Goal: Information Seeking & Learning: Learn about a topic

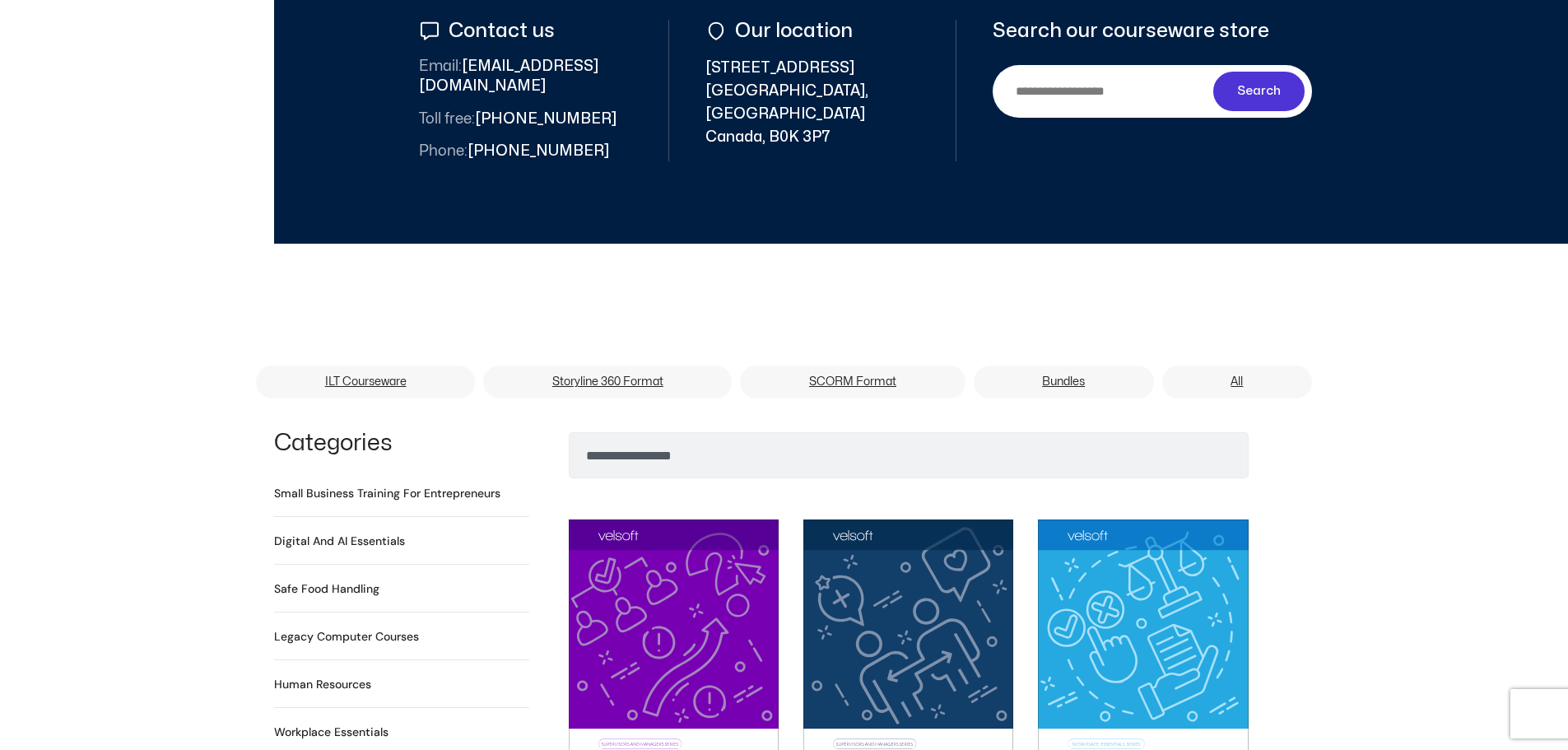
scroll to position [741, 0]
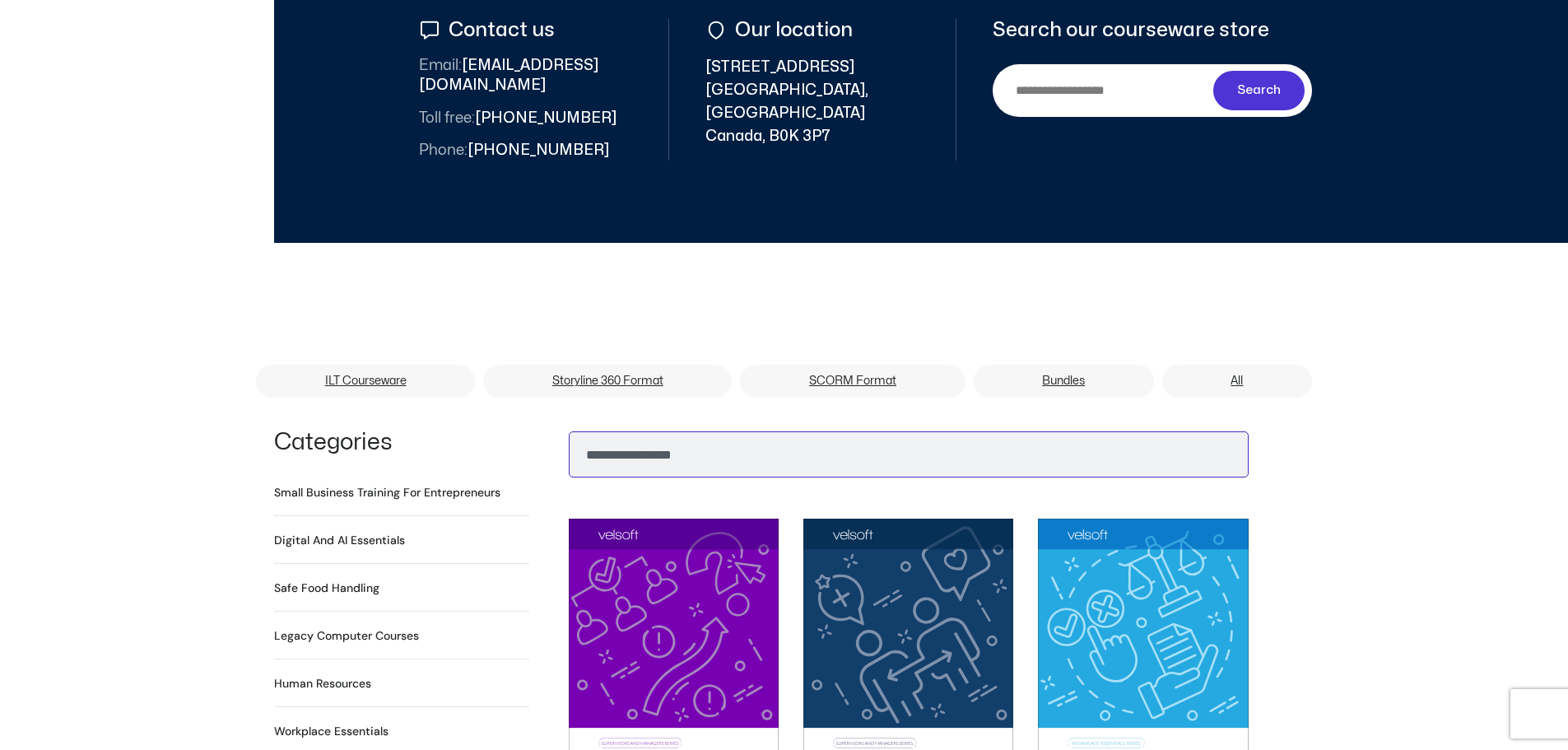
click at [650, 439] on input "Search" at bounding box center [909, 454] width 681 height 46
type input "*****"
click at [576, 430] on button "Search" at bounding box center [595, 450] width 39 height 39
click at [600, 438] on input "Search" at bounding box center [909, 454] width 681 height 46
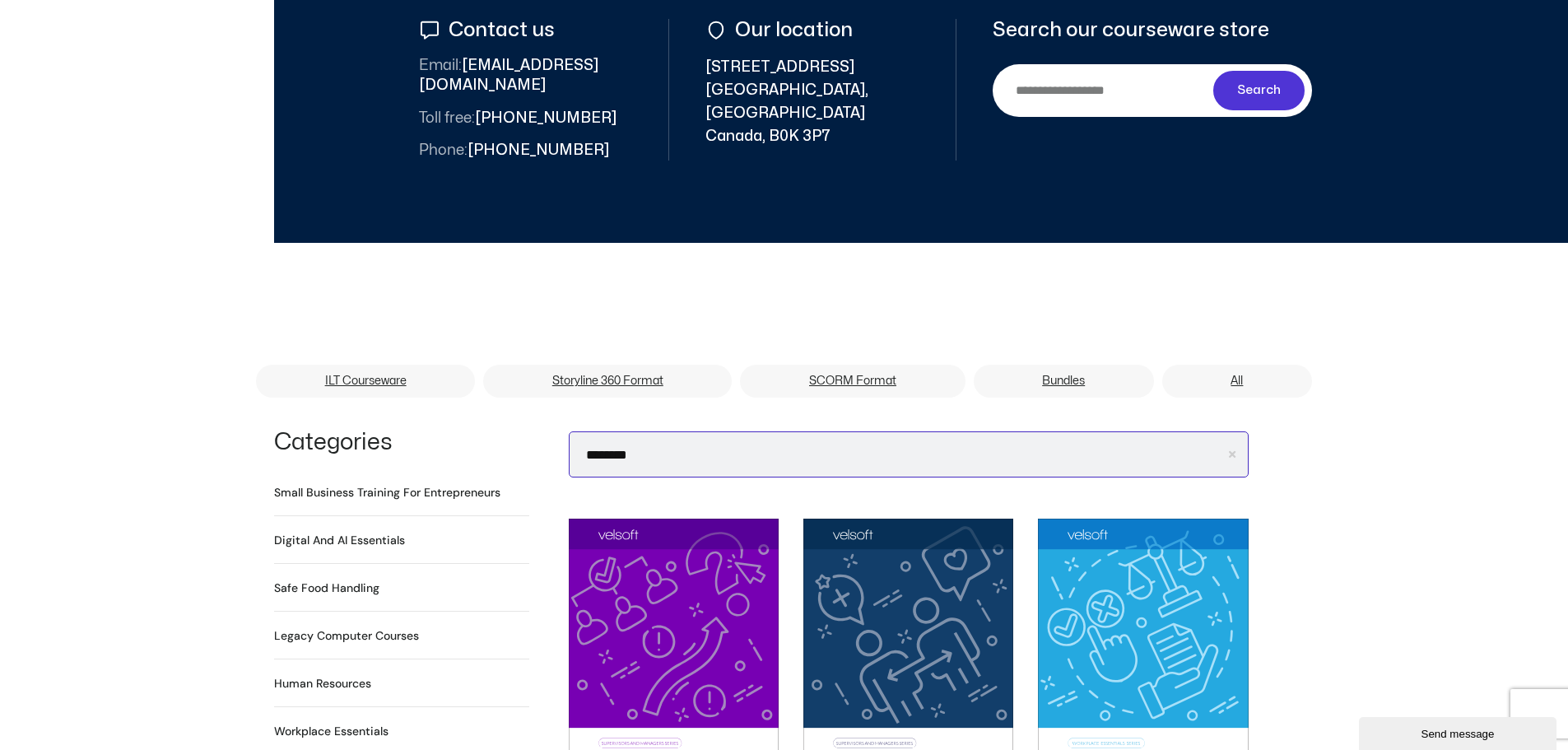
type input "********"
click at [576, 430] on button "Search" at bounding box center [595, 450] width 39 height 39
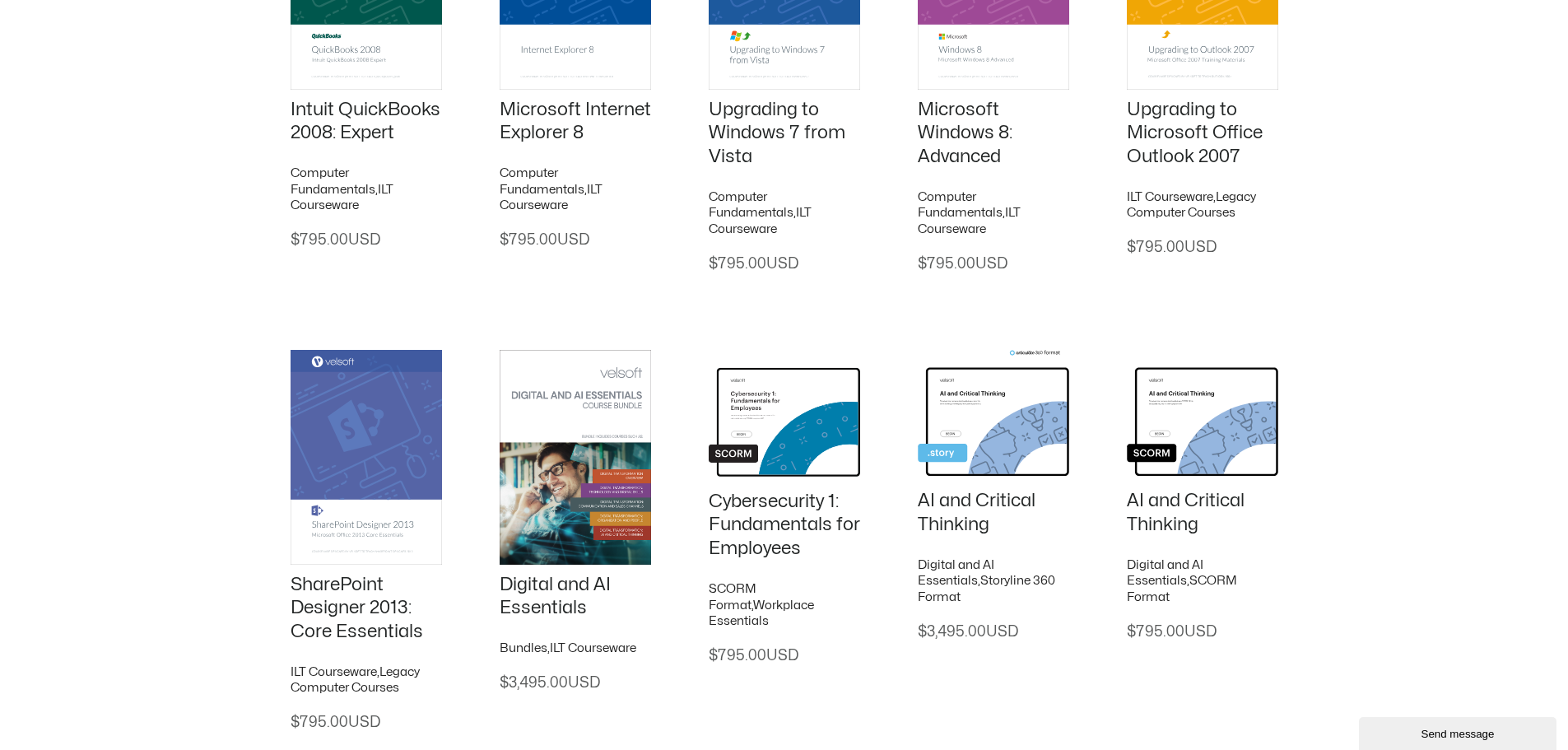
scroll to position [2398, 0]
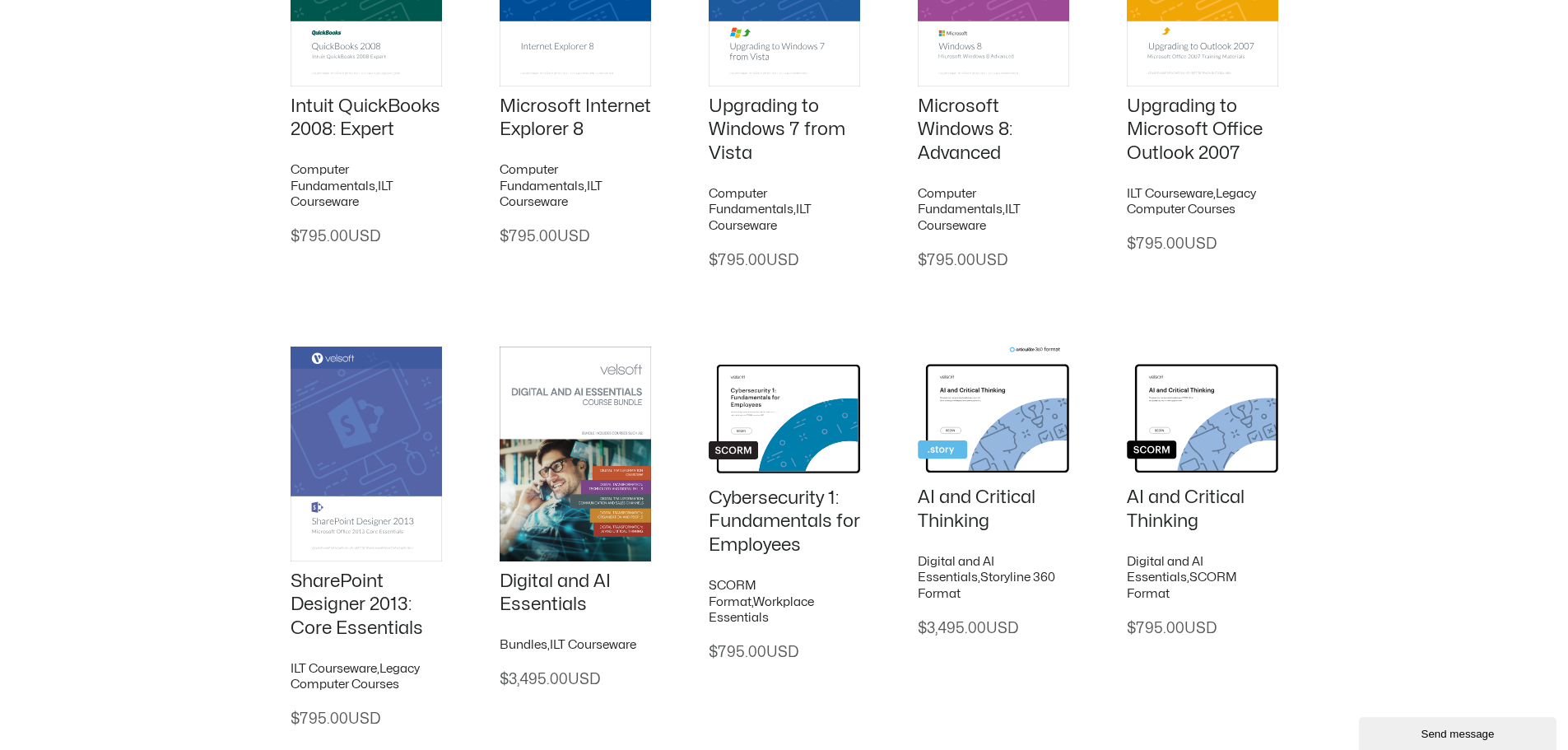
click at [734, 489] on link "Cybersecurity 1: Fundamentals for Employees" at bounding box center [784, 522] width 151 height 65
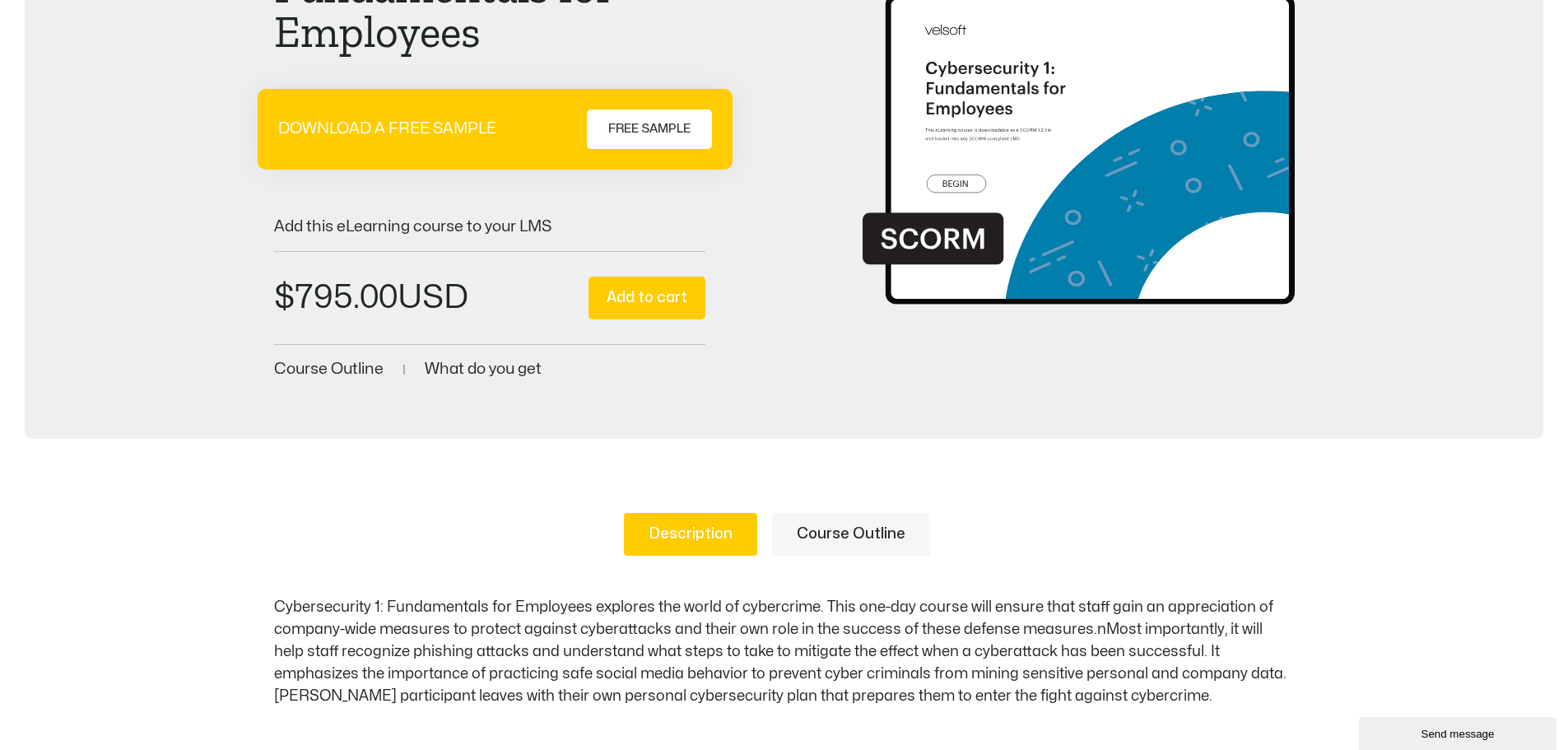
scroll to position [412, 0]
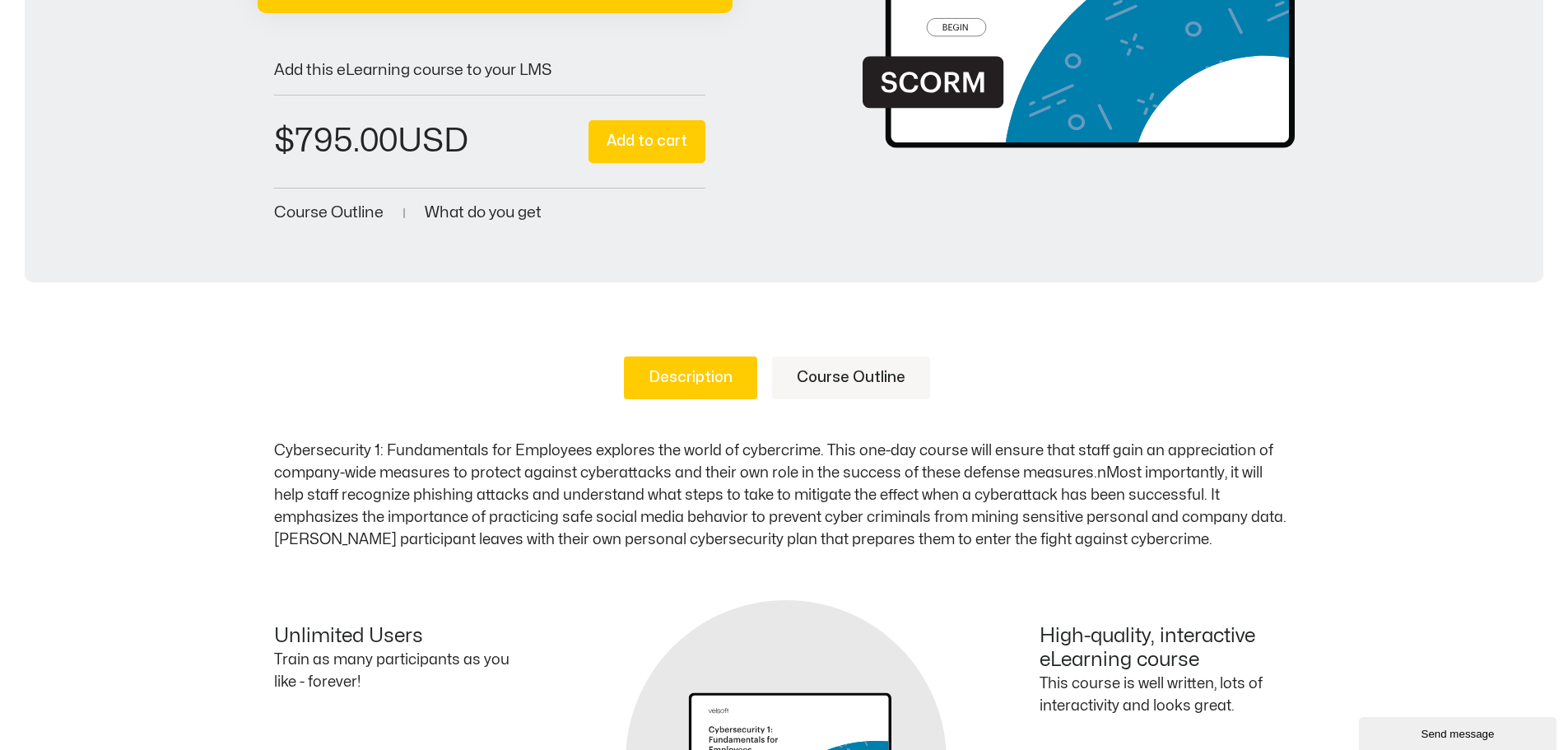
click at [834, 370] on link "Course Outline" at bounding box center [851, 378] width 158 height 43
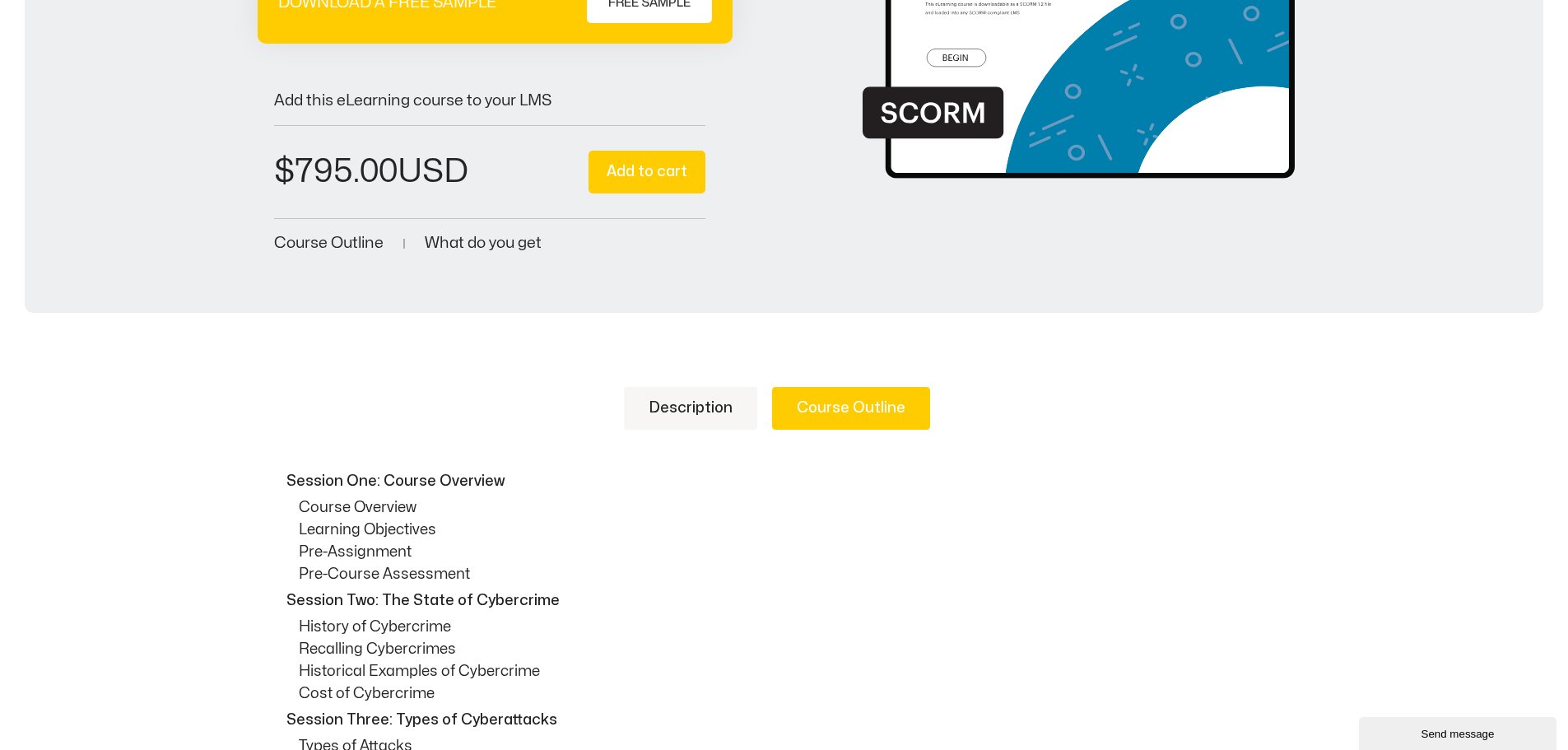
scroll to position [82, 0]
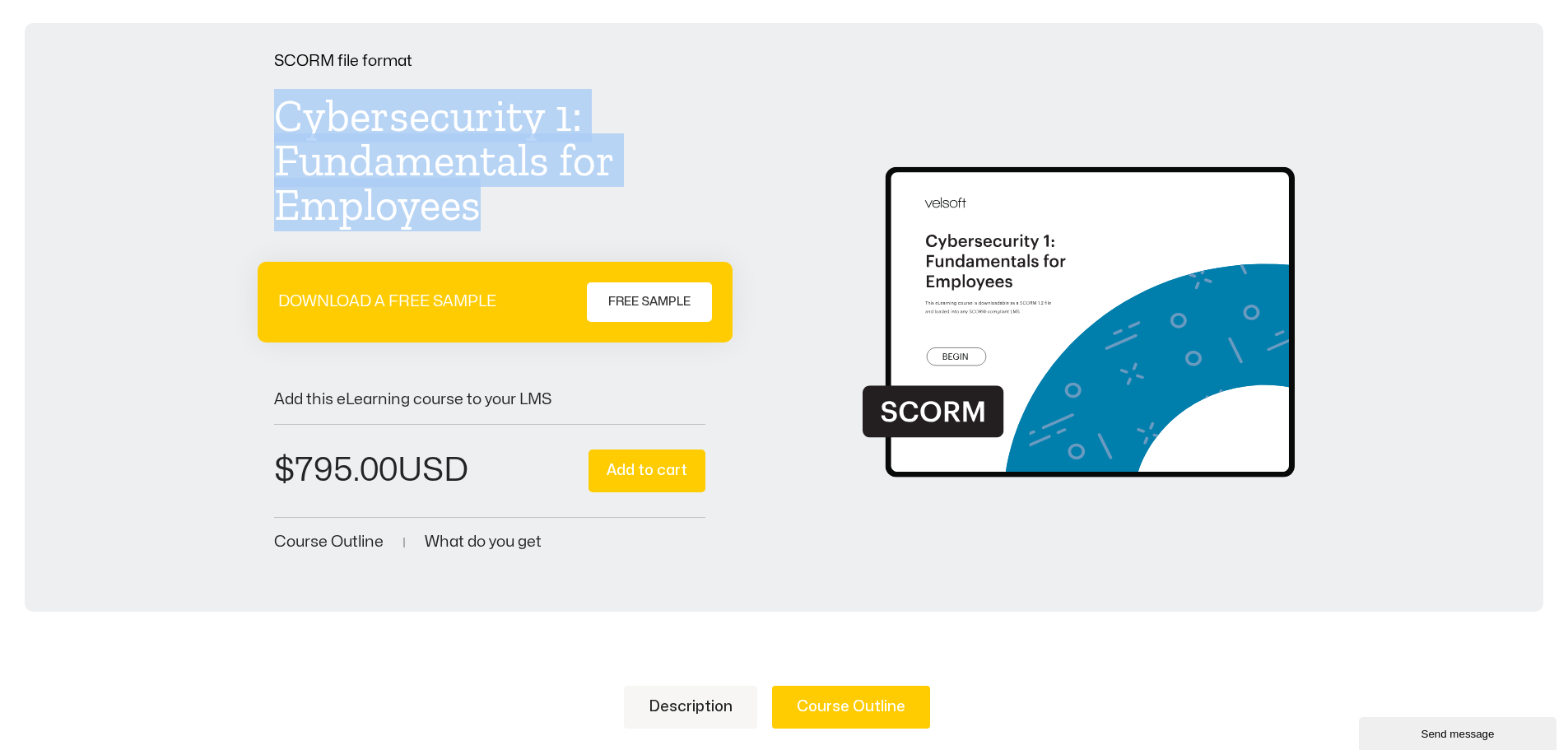
drag, startPoint x: 275, startPoint y: 111, endPoint x: 599, endPoint y: 197, distance: 335.2
click at [599, 197] on h1 "Cybersecurity 1: Fundamentals for Employees" at bounding box center [490, 161] width 432 height 133
copy h1 "Cybersecurity 1: Fundamentals for Employees"
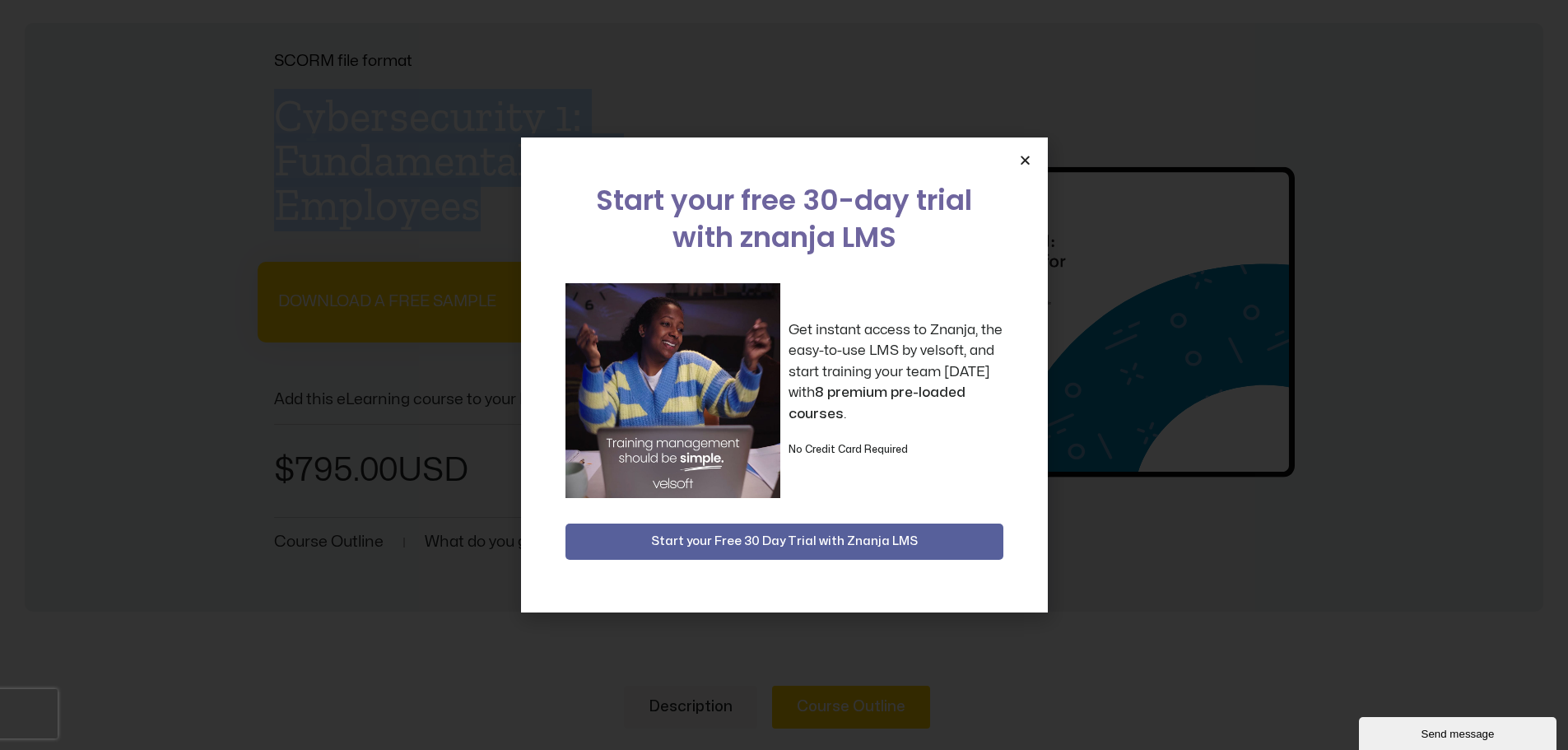
click at [1030, 158] on icon "Close" at bounding box center [1025, 160] width 13 height 13
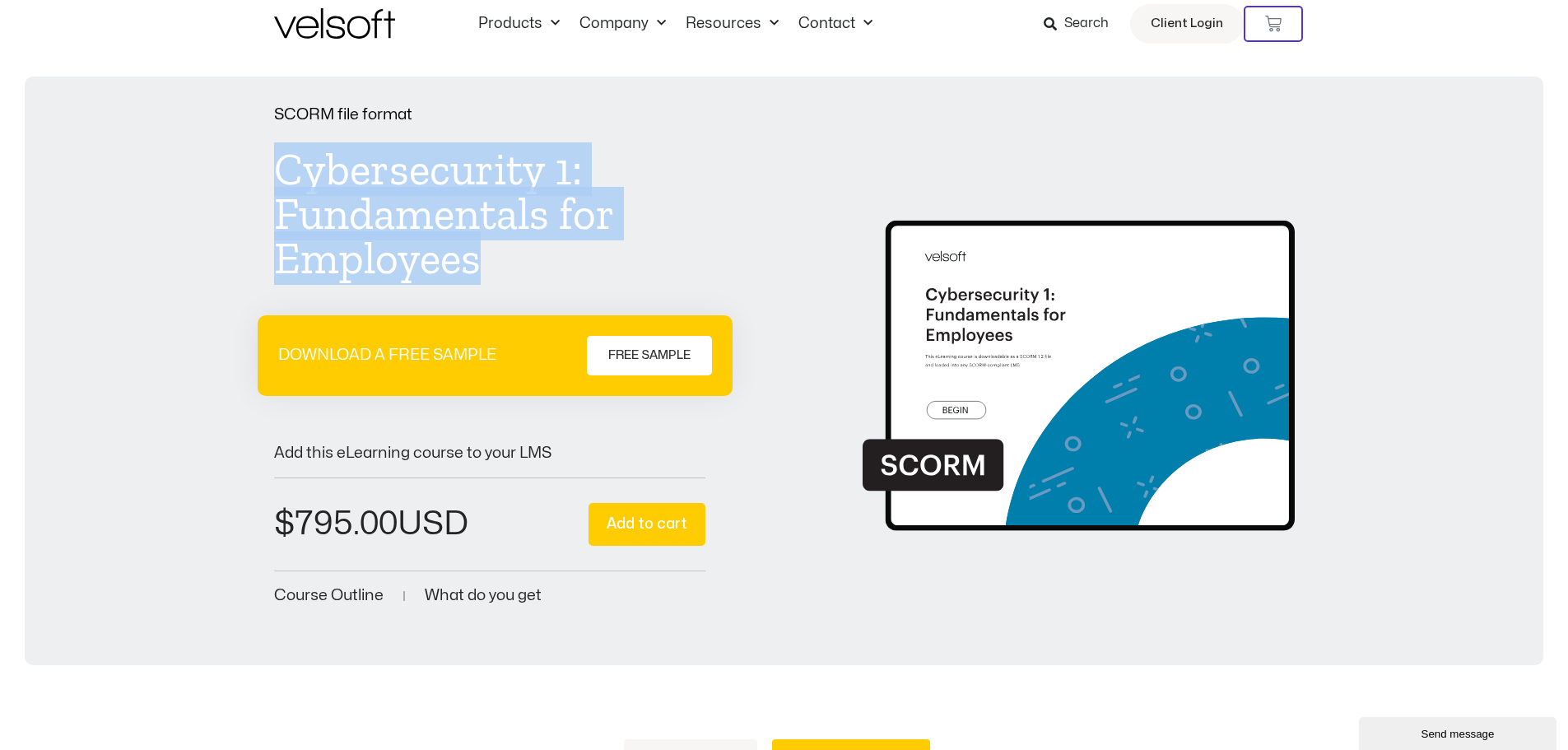
scroll to position [0, 0]
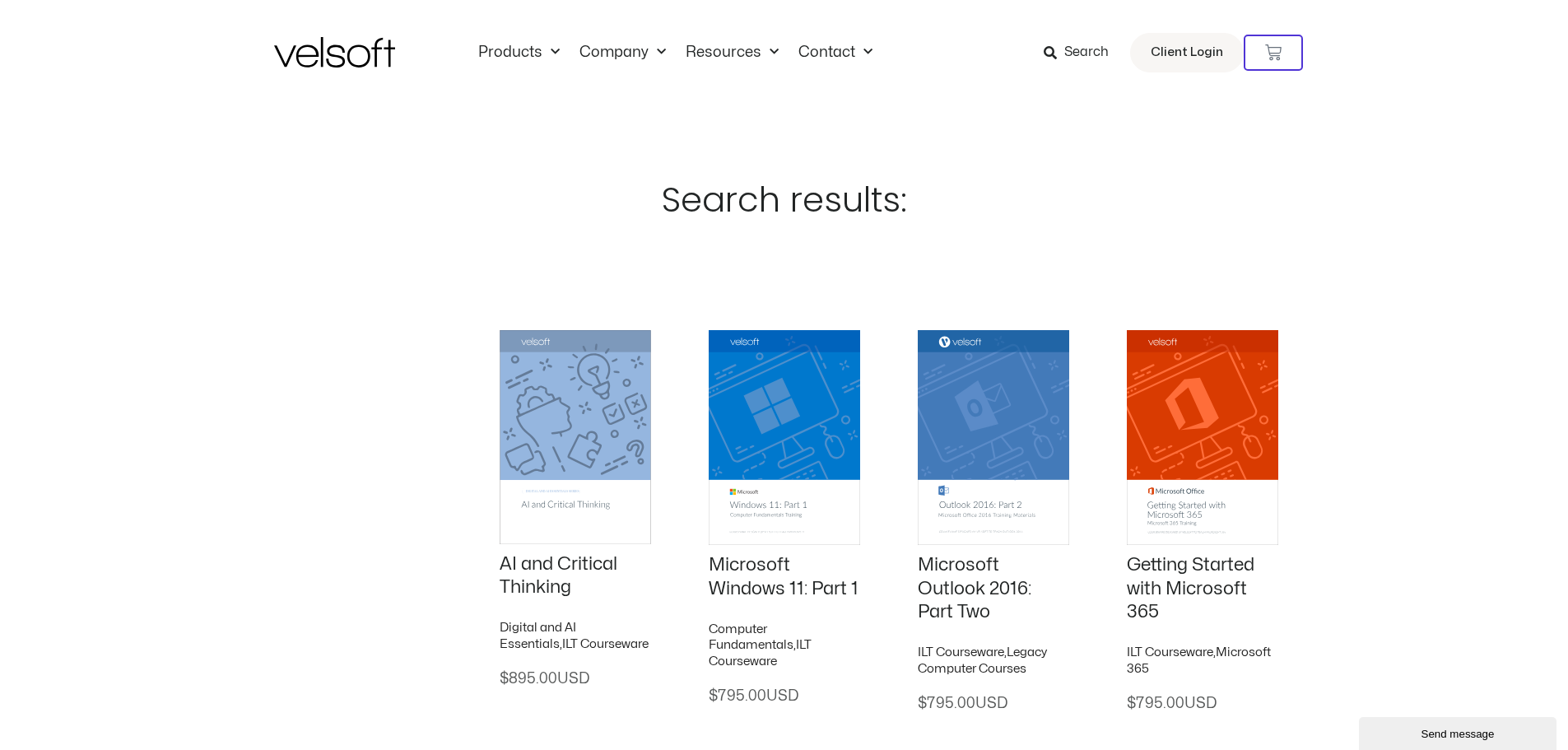
click at [336, 59] on img at bounding box center [334, 52] width 121 height 30
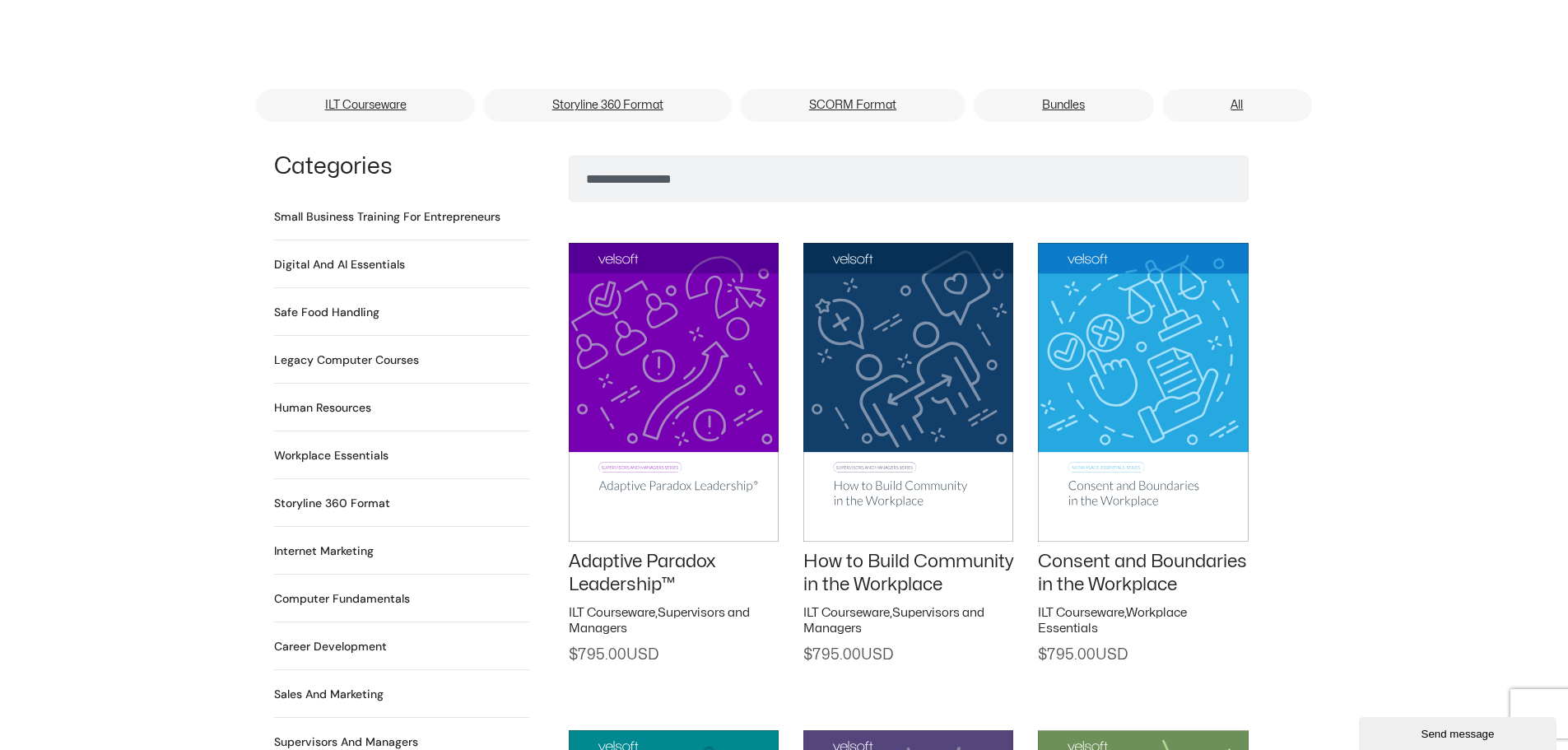
scroll to position [988, 0]
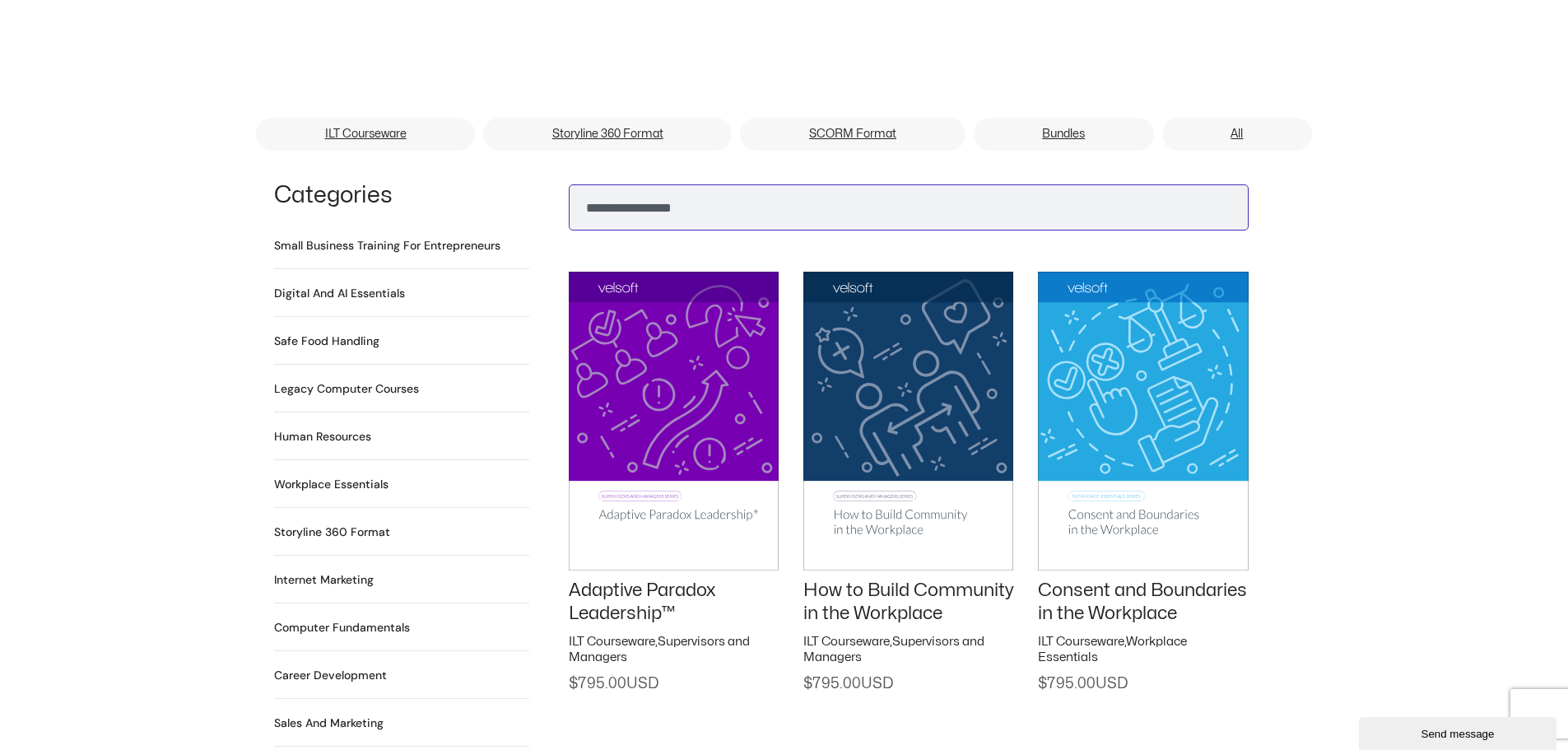
click at [602, 184] on input "Search" at bounding box center [909, 207] width 681 height 46
type input "*********"
click at [576, 183] on button "Search" at bounding box center [595, 203] width 39 height 39
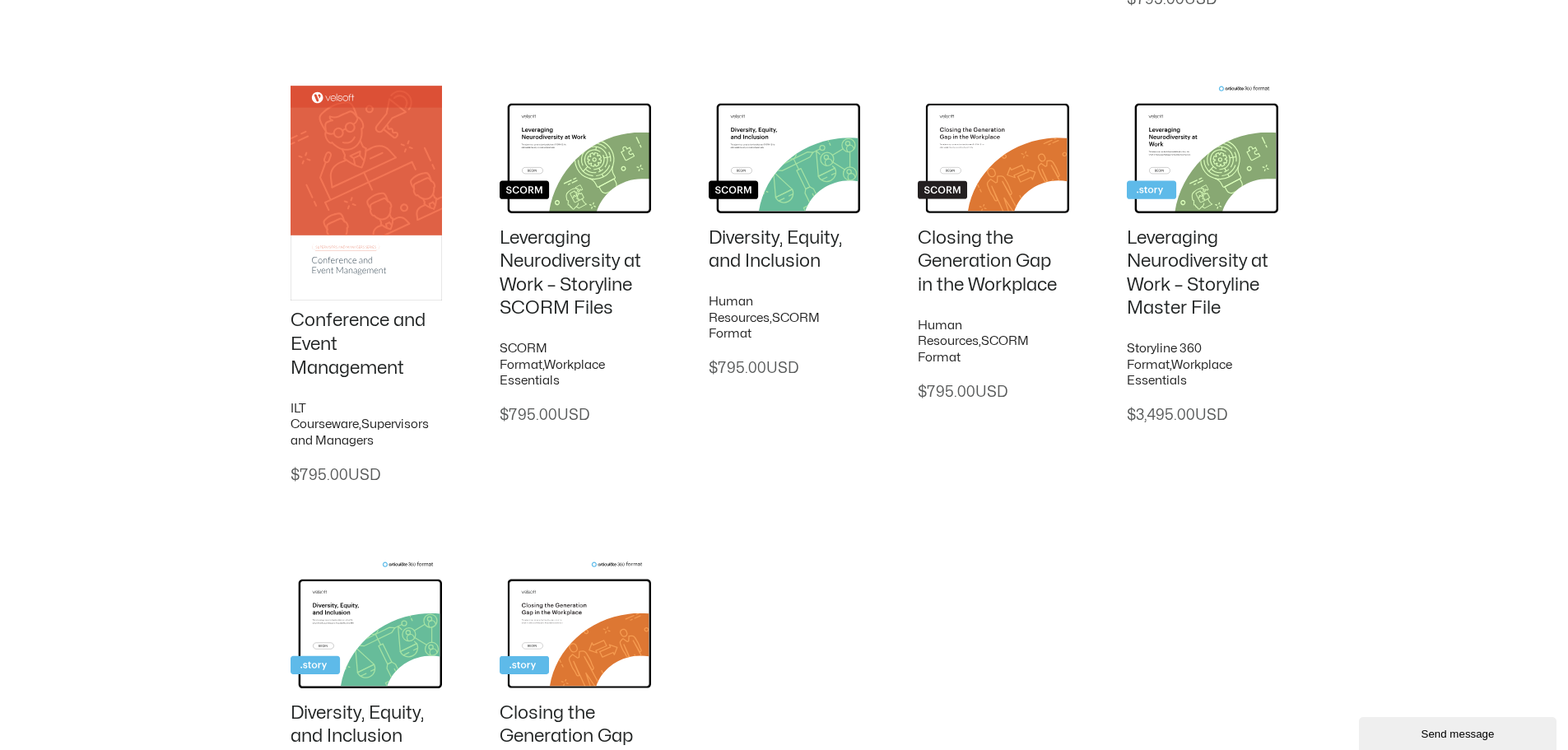
scroll to position [1555, 0]
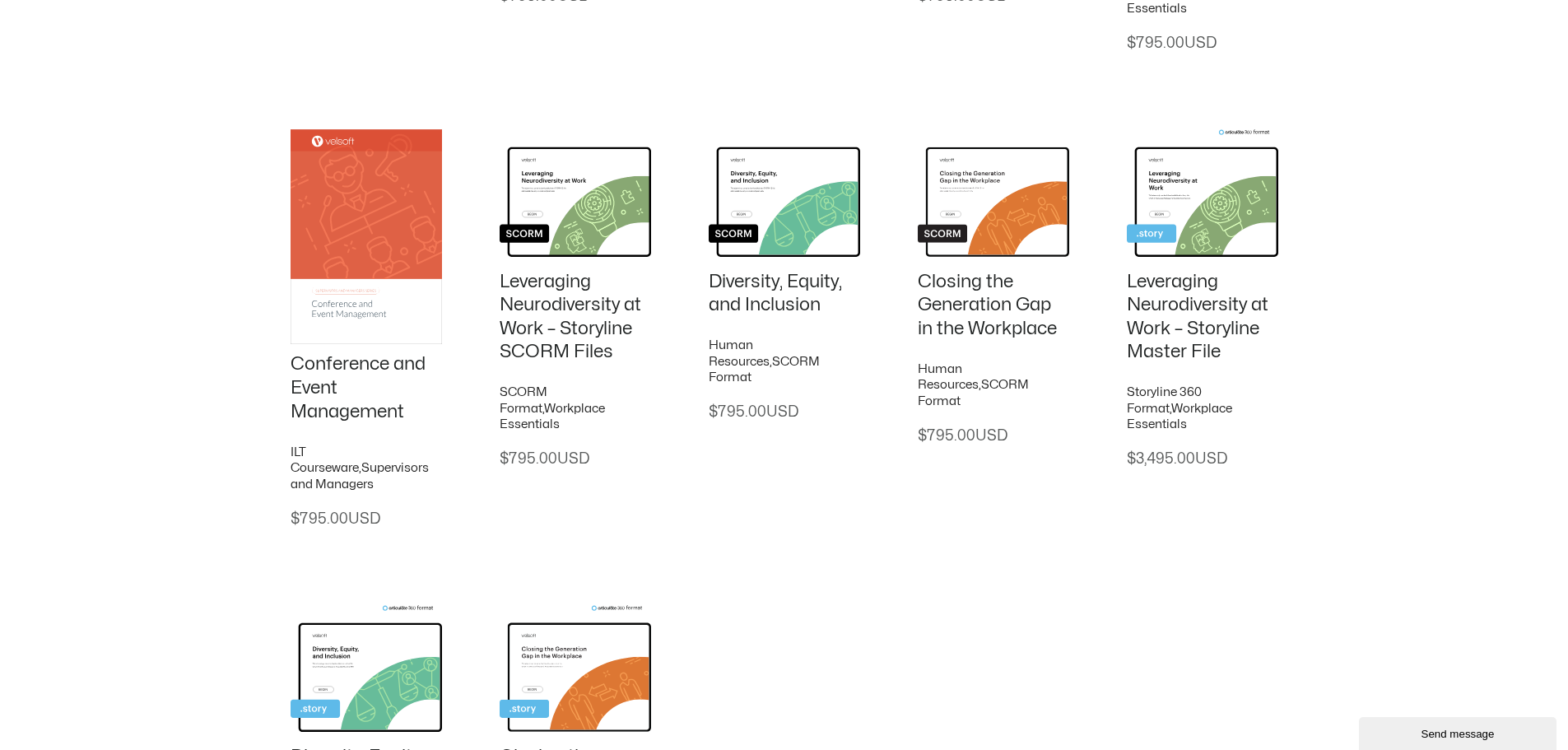
click at [778, 184] on img at bounding box center [784, 195] width 151 height 131
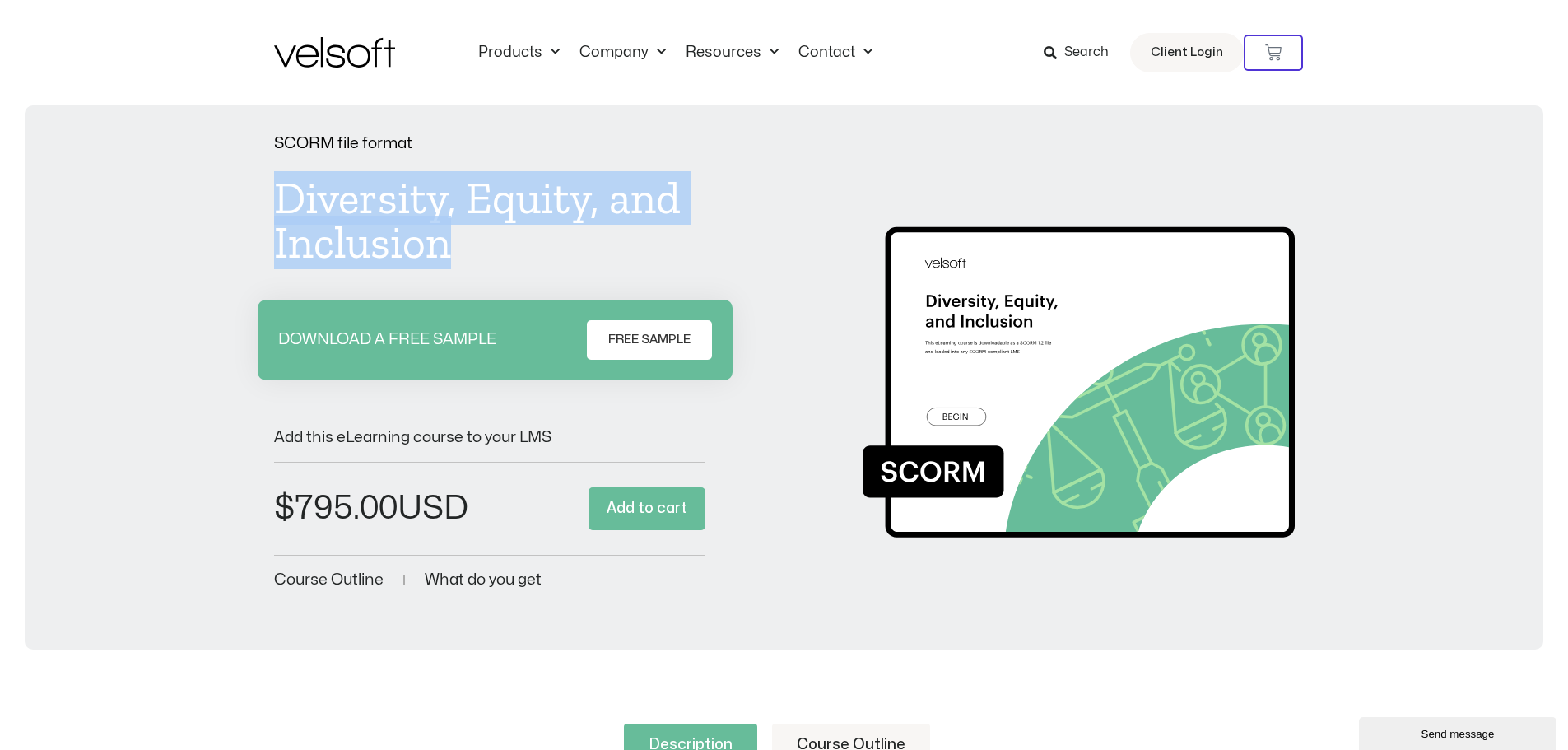
drag, startPoint x: 276, startPoint y: 197, endPoint x: 457, endPoint y: 240, distance: 186.0
click at [457, 240] on h1 "Diversity, Equity, and Inclusion" at bounding box center [490, 221] width 432 height 89
copy h1 "Diversity, Equity, and Inclusion"
click at [332, 55] on img at bounding box center [334, 52] width 121 height 30
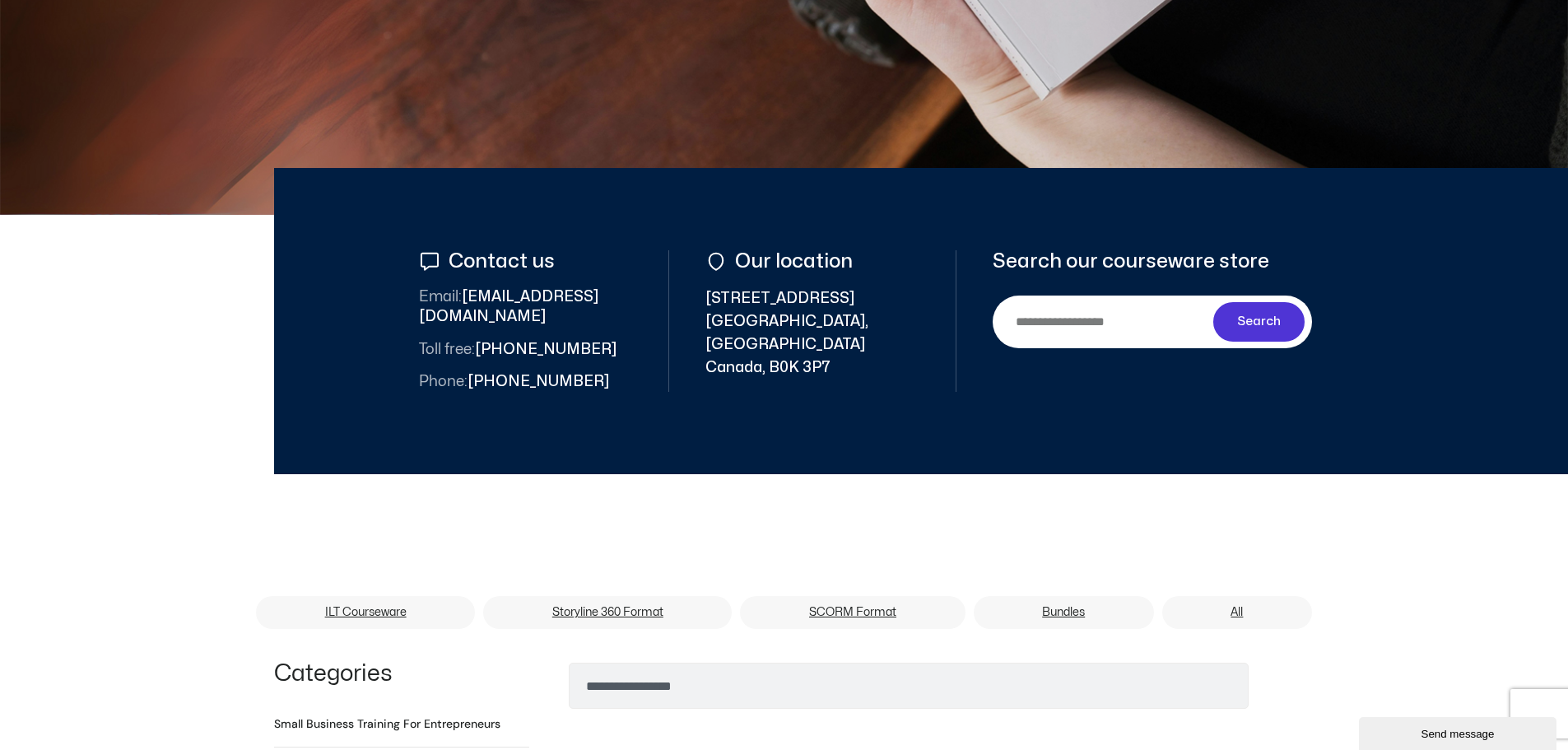
scroll to position [741, 0]
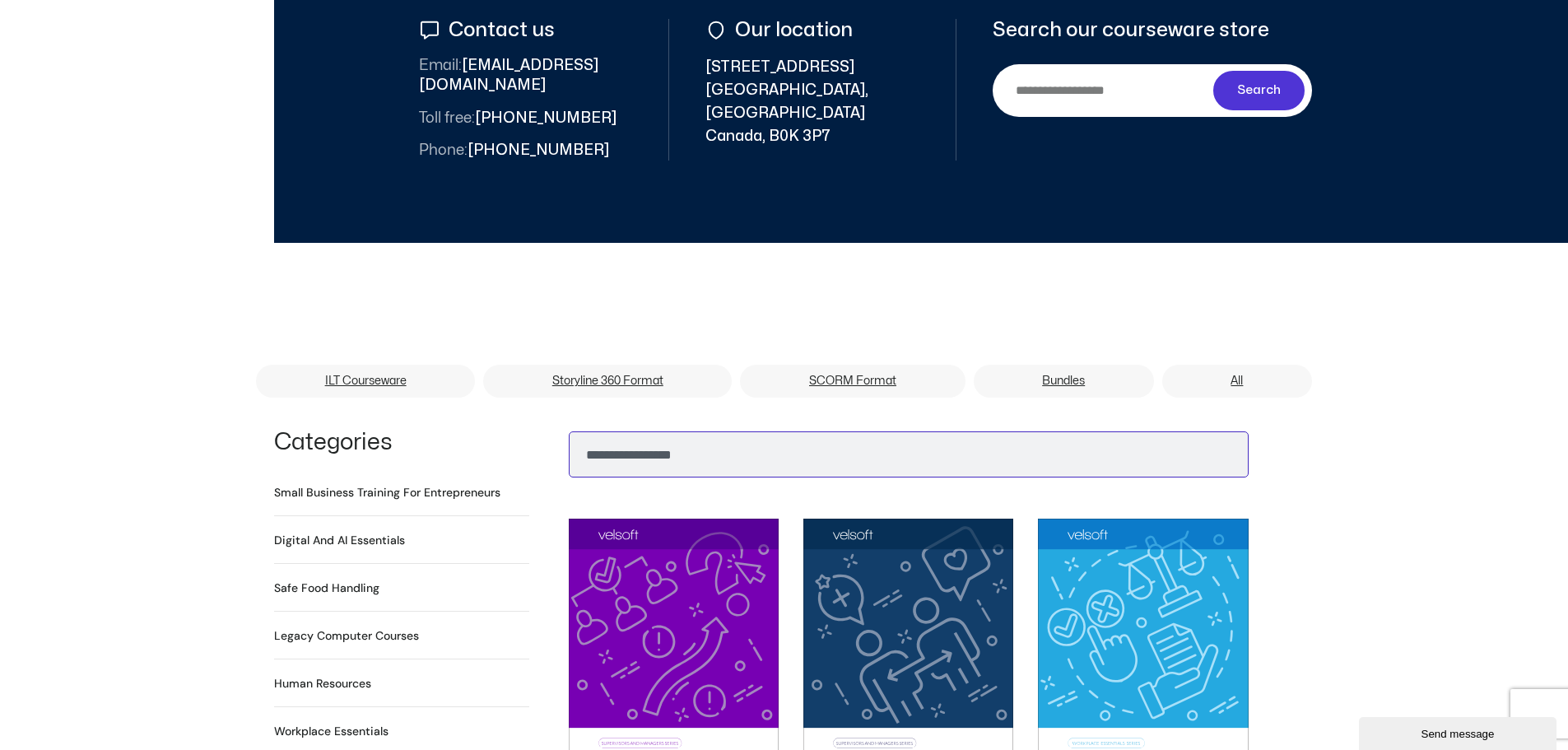
click at [614, 433] on input "Search" at bounding box center [909, 454] width 681 height 46
type input "******"
click at [576, 430] on button "Search" at bounding box center [595, 450] width 39 height 39
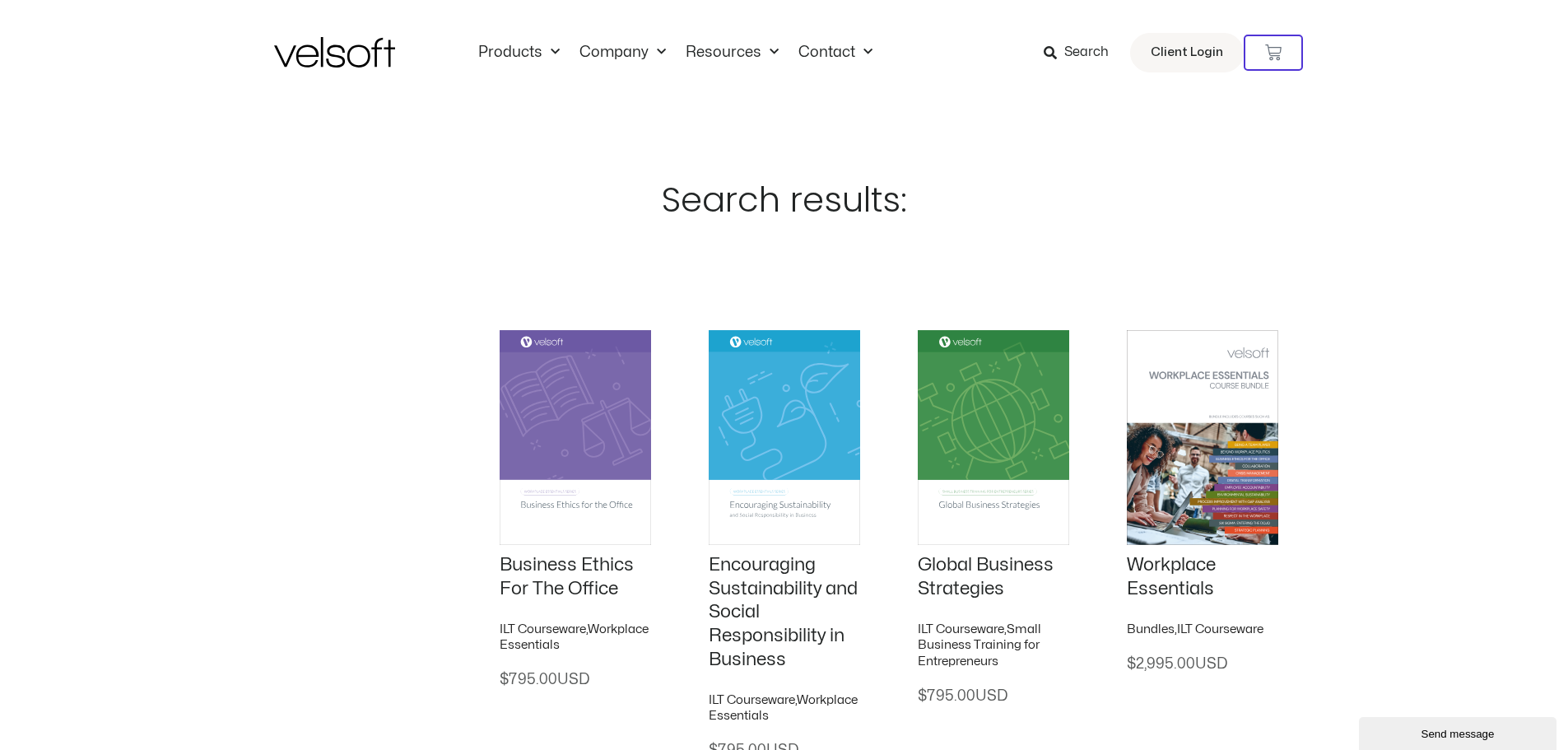
scroll to position [21, 0]
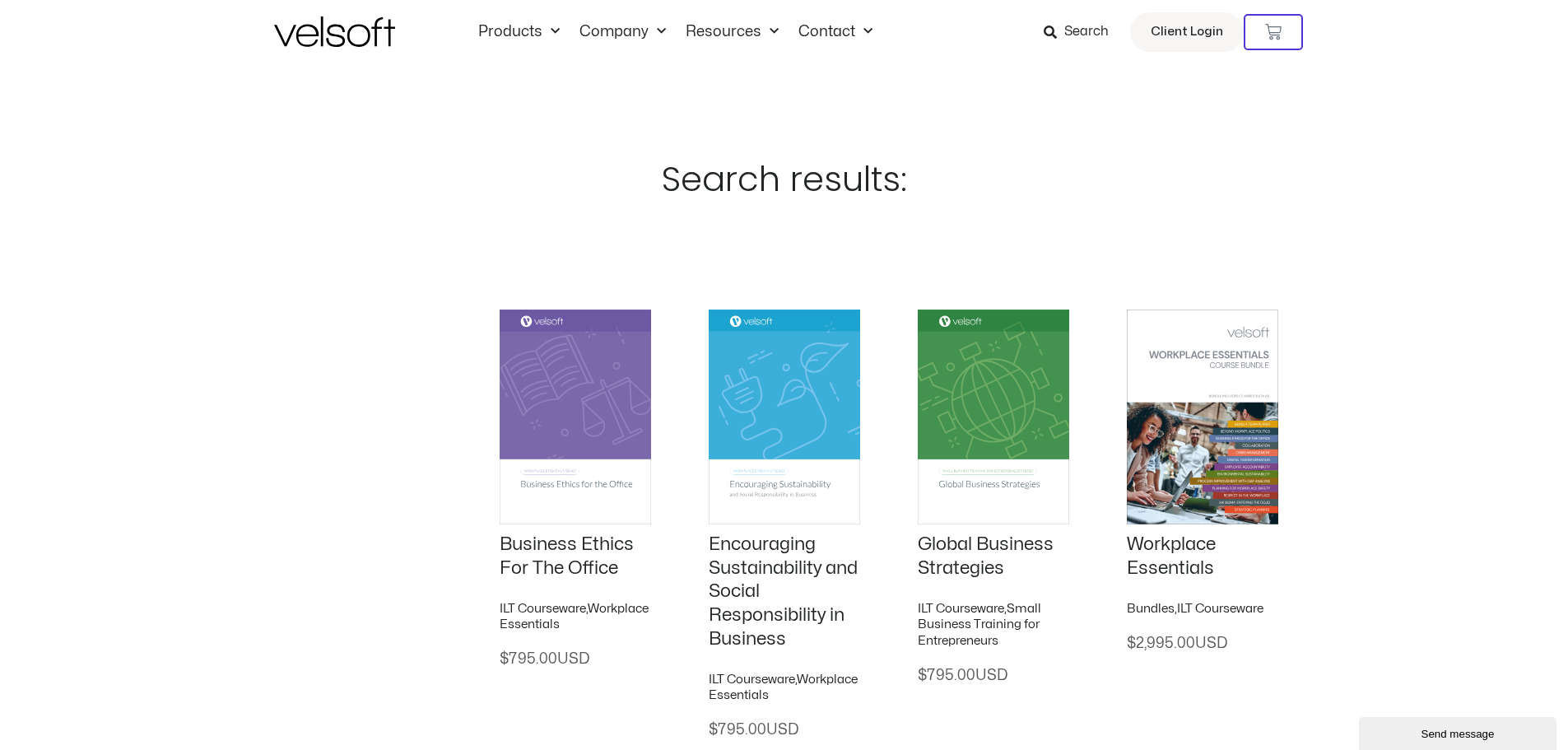
click at [346, 38] on img at bounding box center [334, 31] width 121 height 30
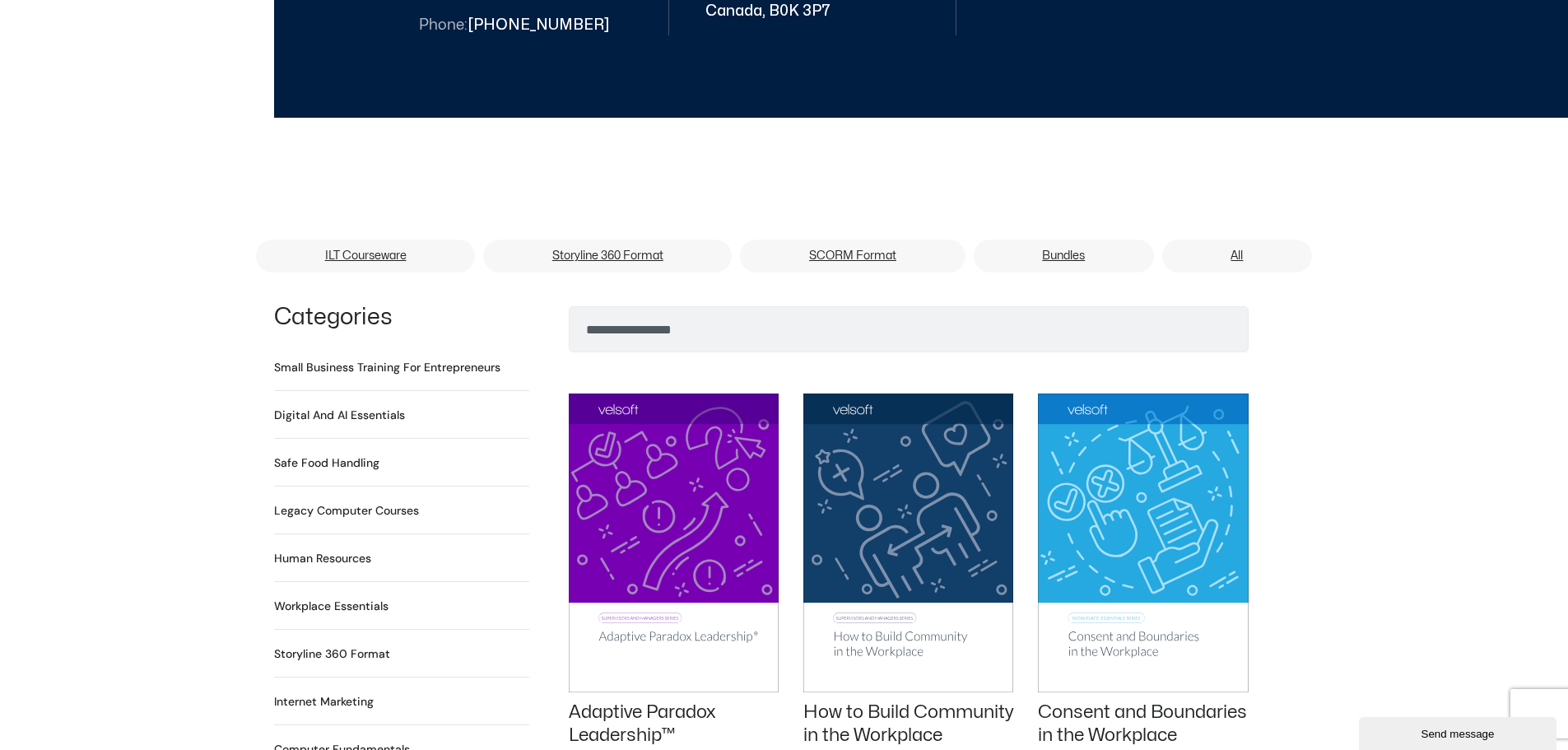
scroll to position [906, 0]
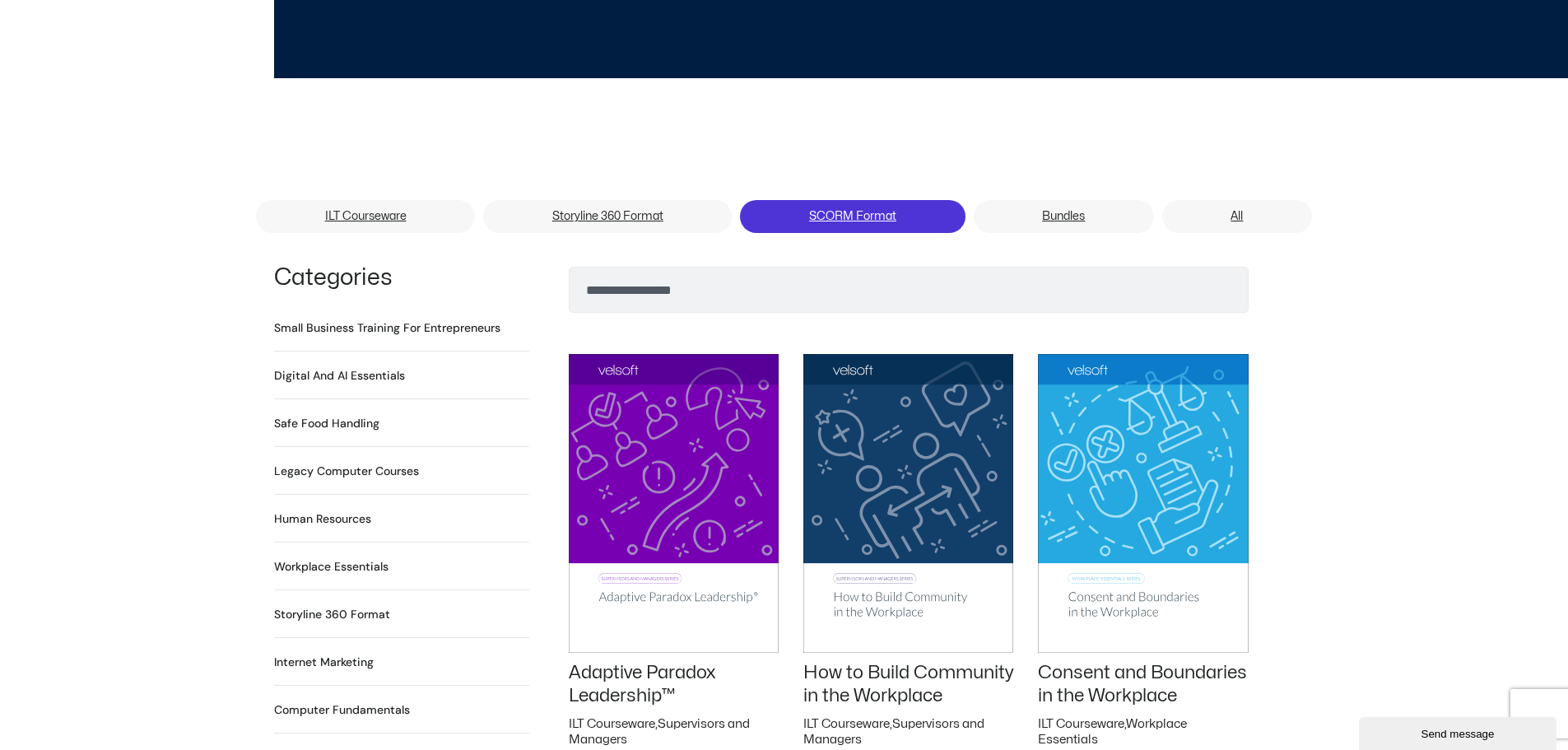
click at [831, 200] on link "SCORM Format" at bounding box center [852, 217] width 225 height 33
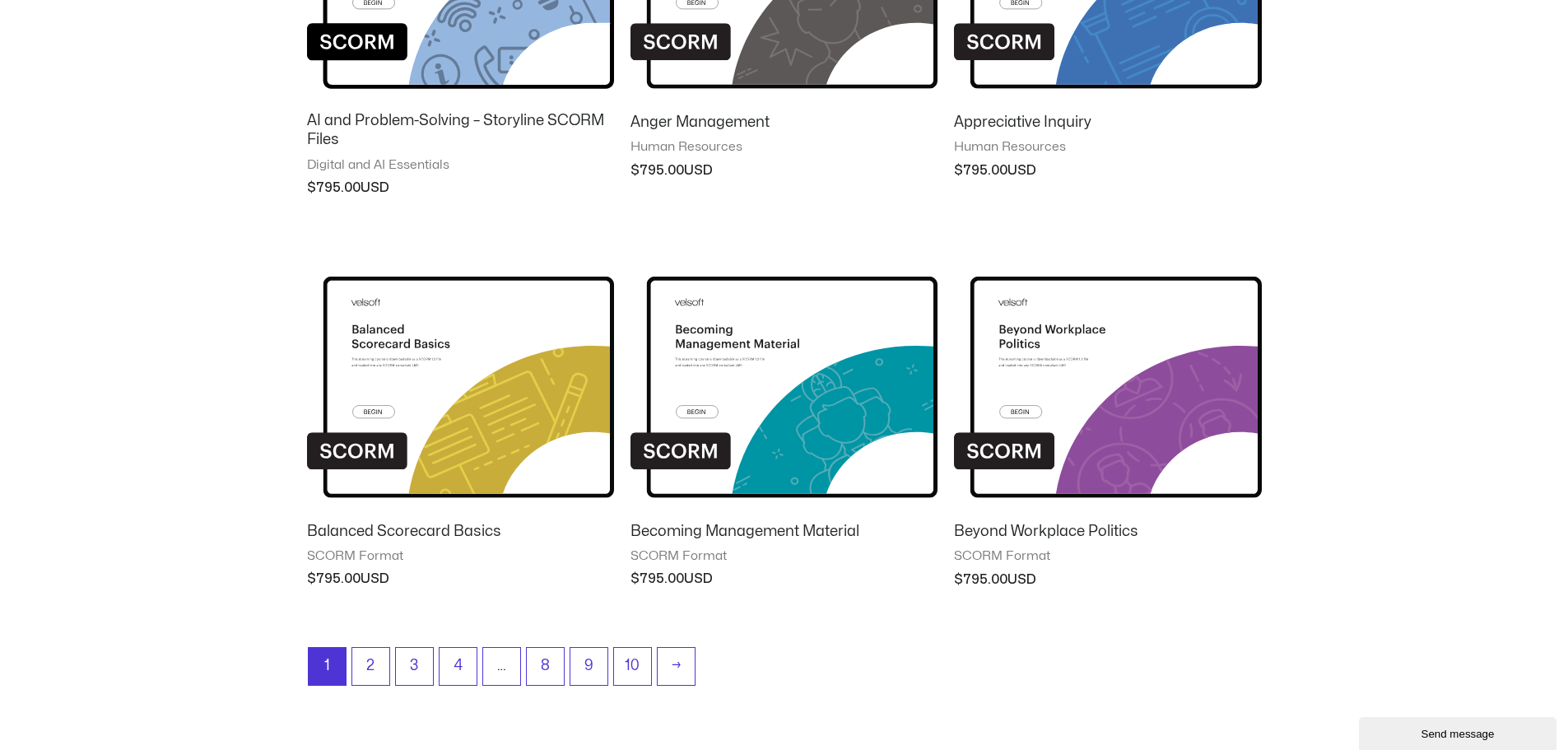
scroll to position [1255, 0]
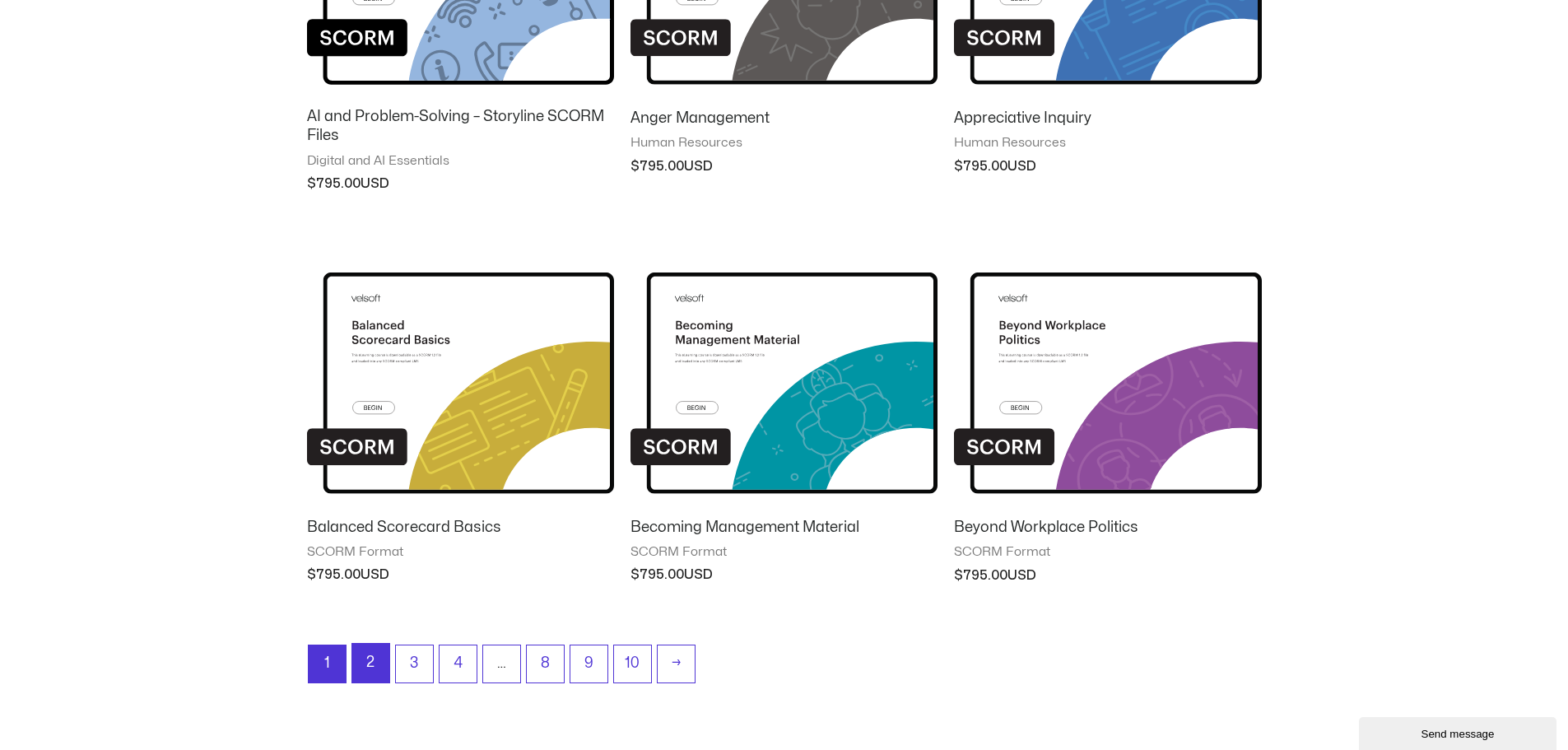
click at [372, 660] on link "2" at bounding box center [371, 663] width 37 height 38
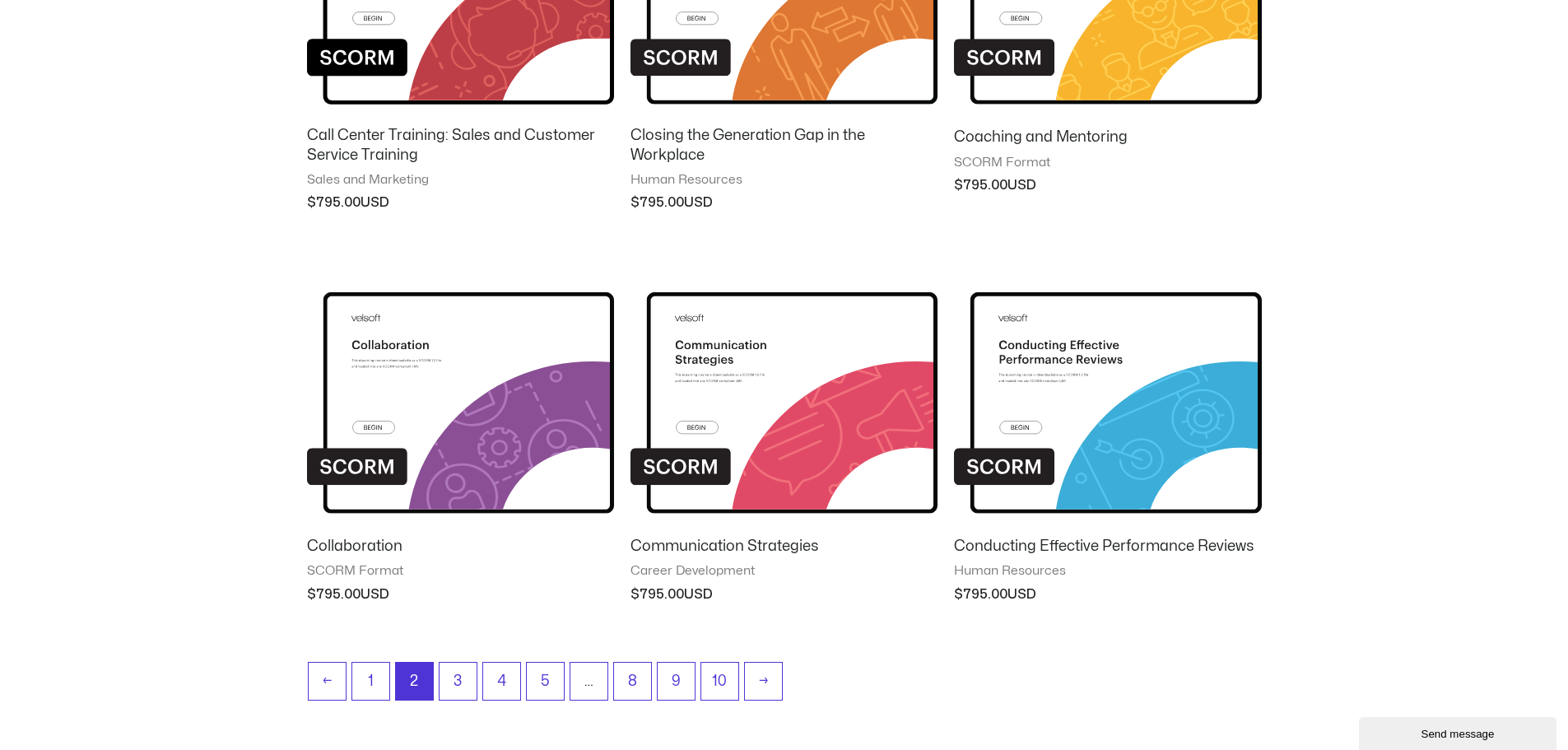
scroll to position [1273, 0]
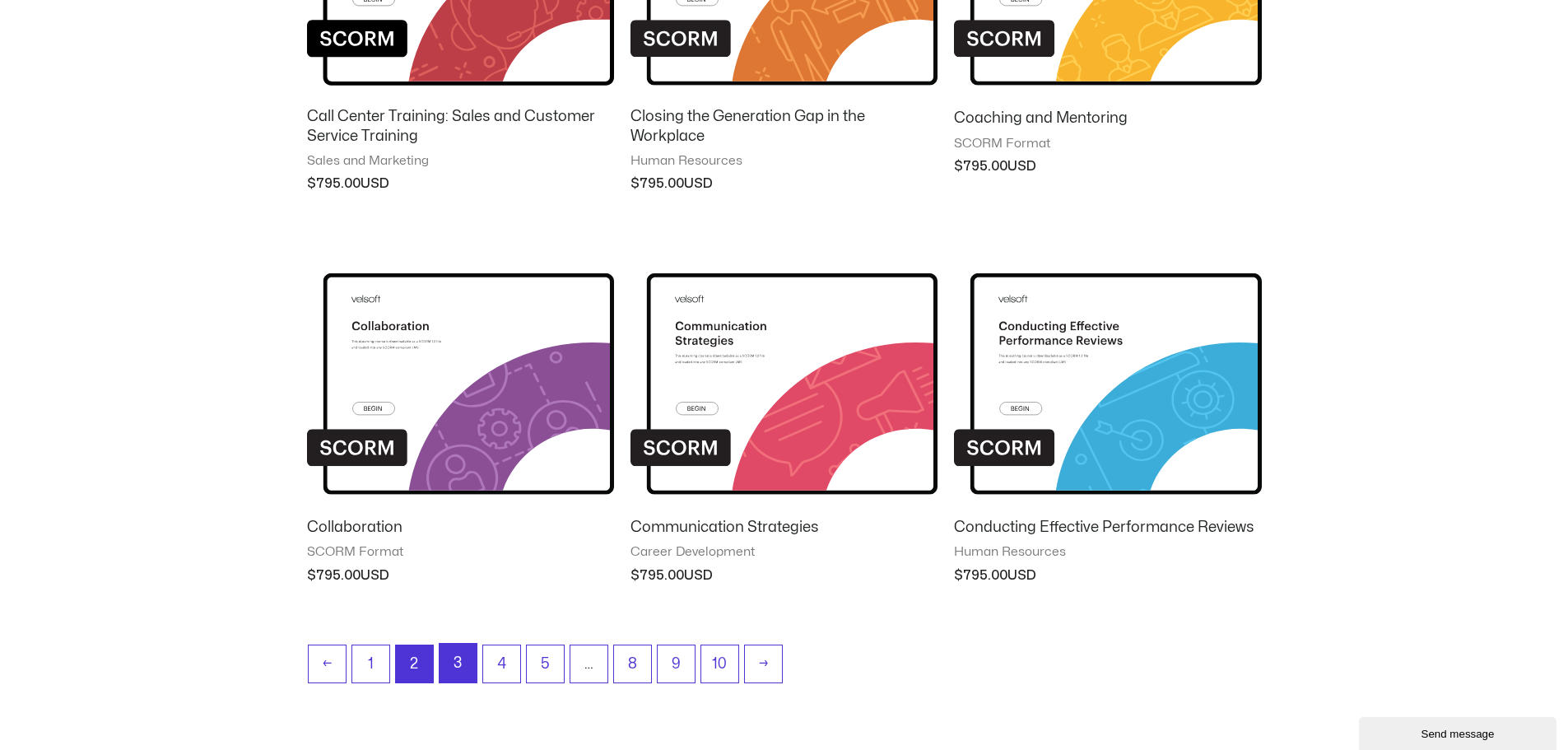
click at [454, 654] on link "3" at bounding box center [458, 663] width 37 height 38
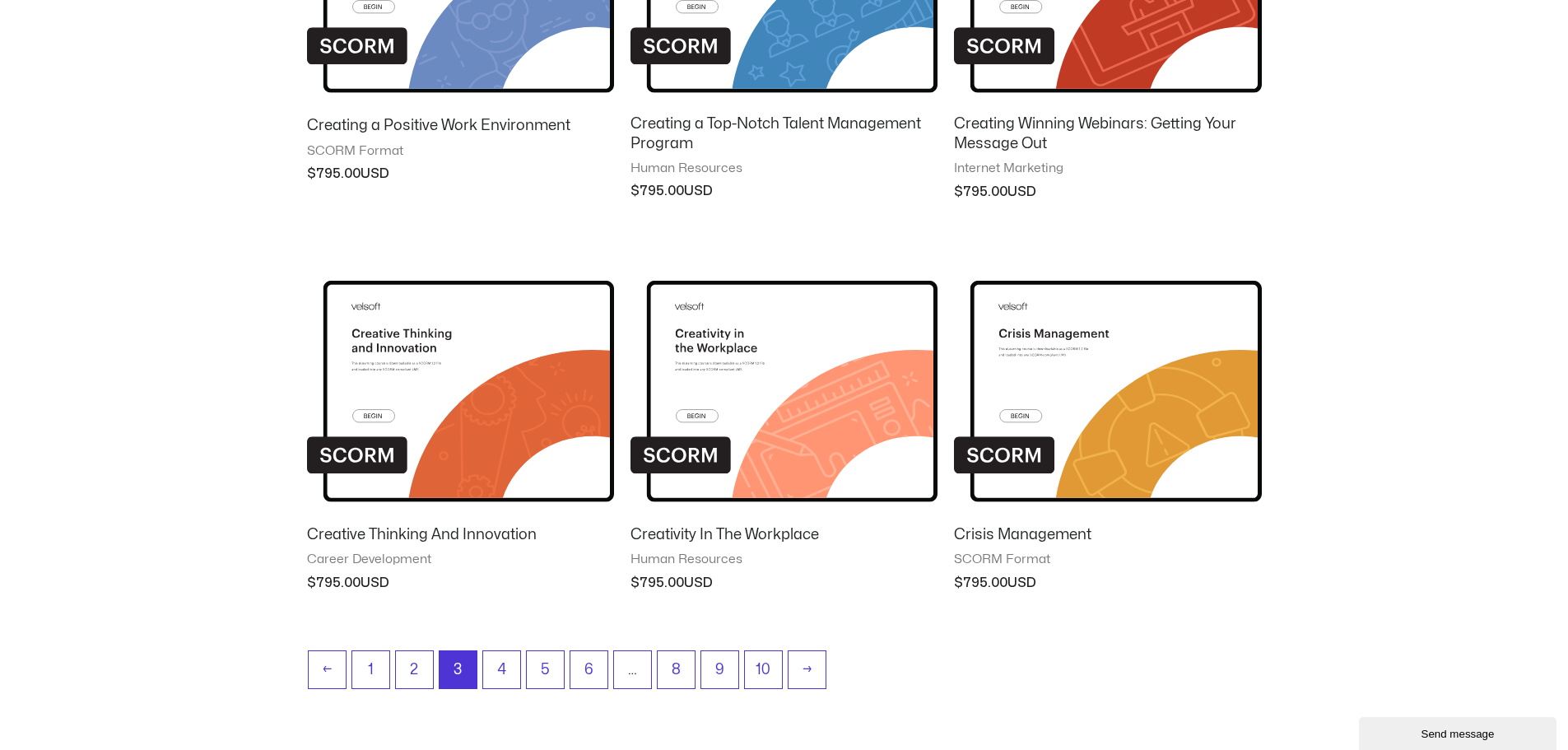
scroll to position [1273, 0]
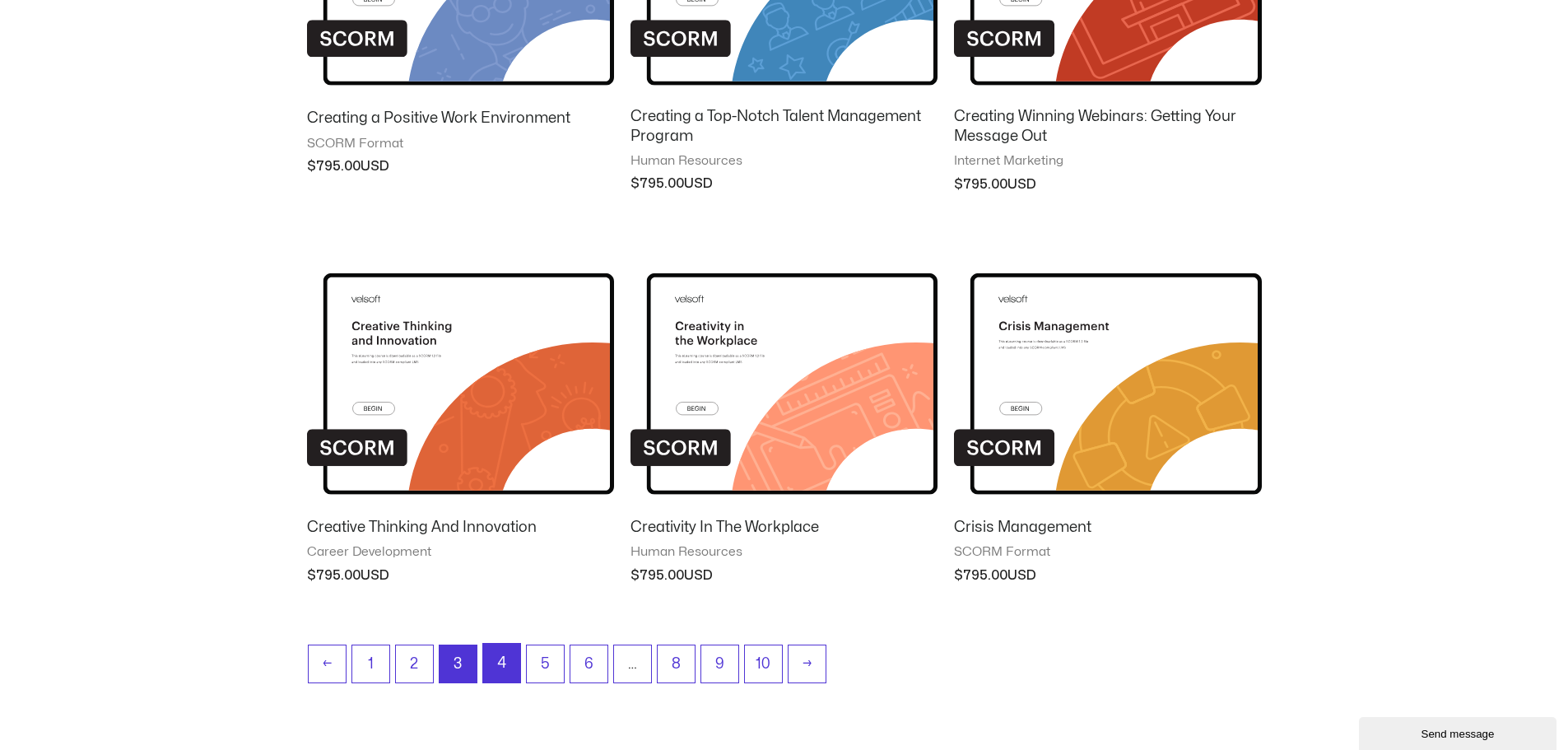
click at [506, 660] on link "4" at bounding box center [502, 663] width 37 height 38
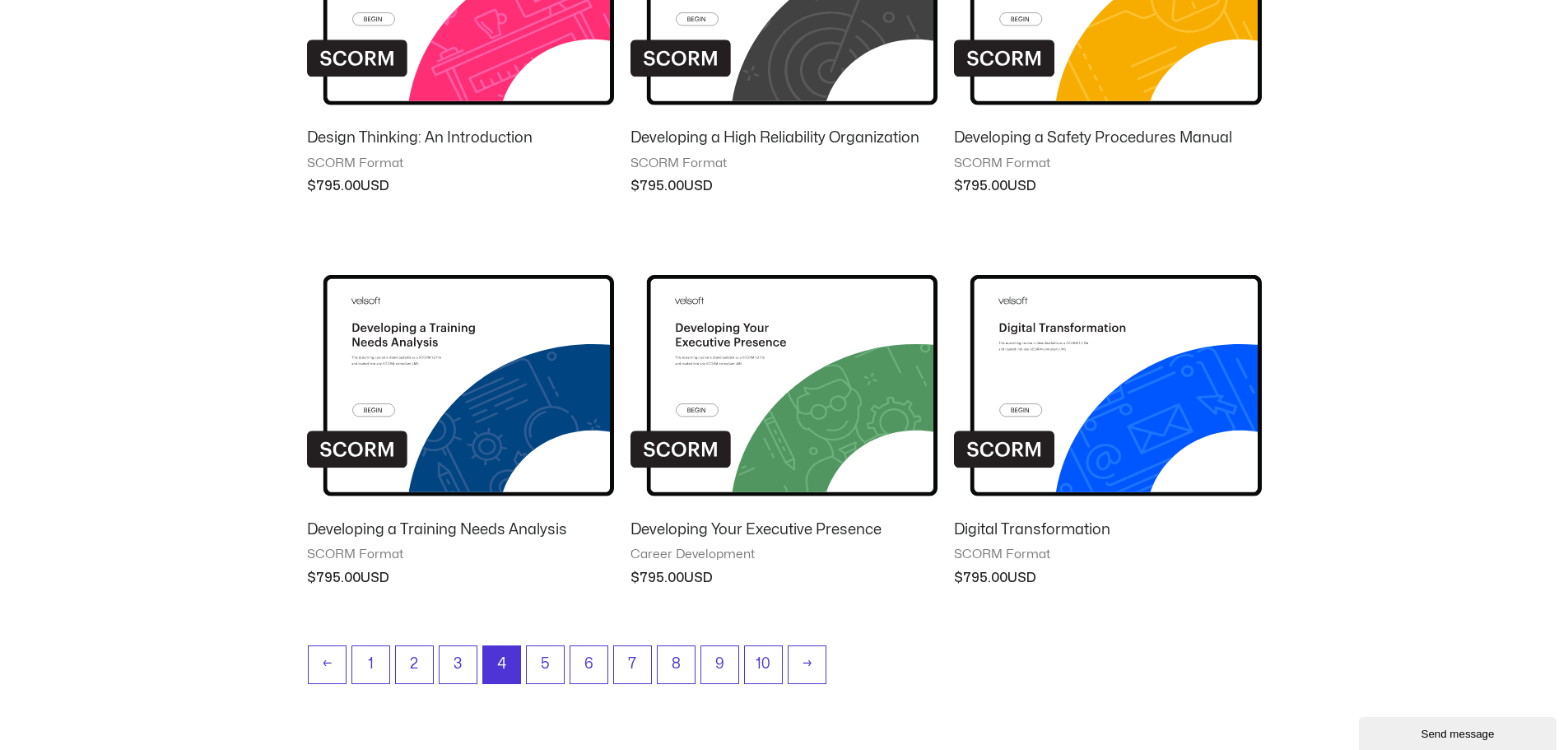
scroll to position [1255, 0]
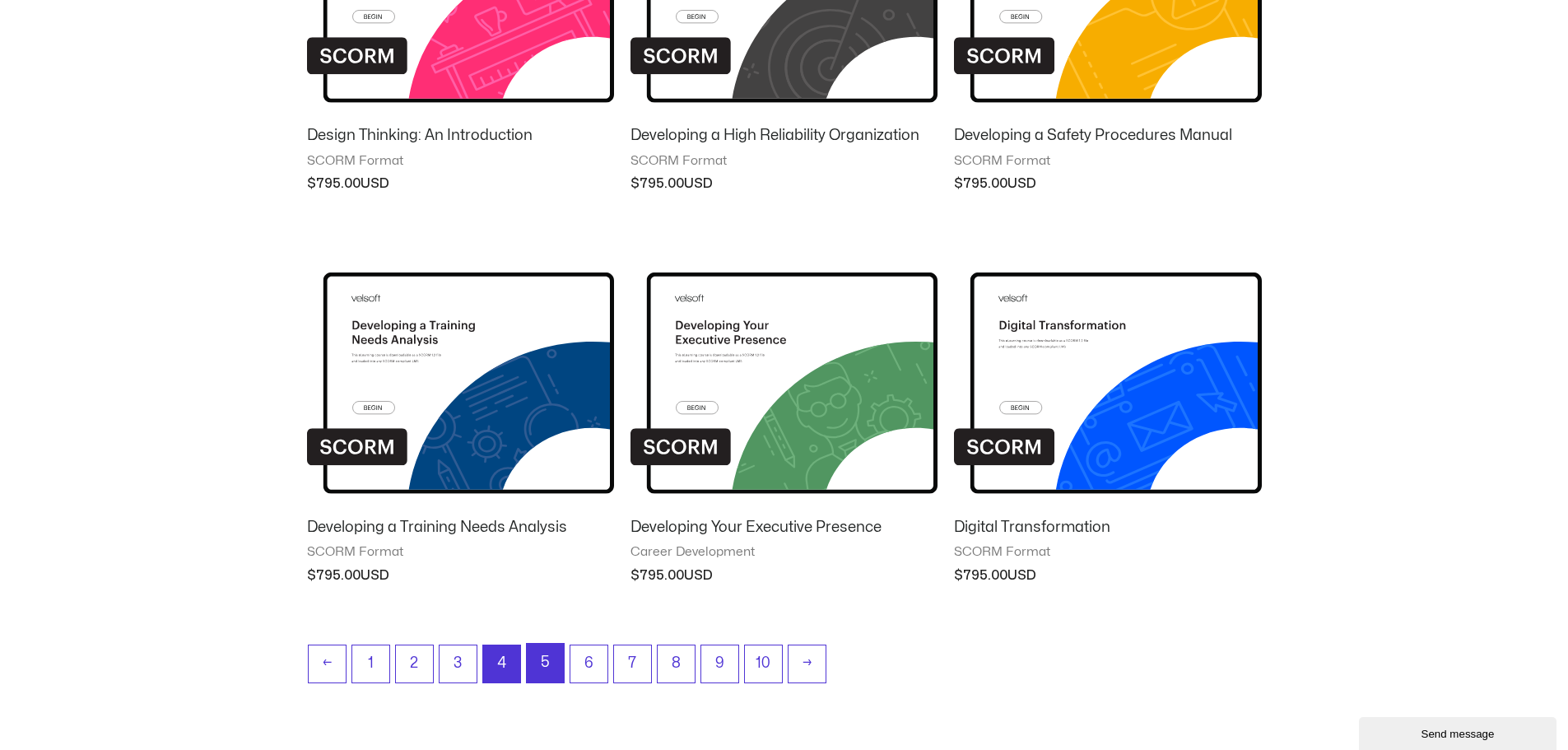
click at [548, 654] on link "5" at bounding box center [545, 663] width 37 height 38
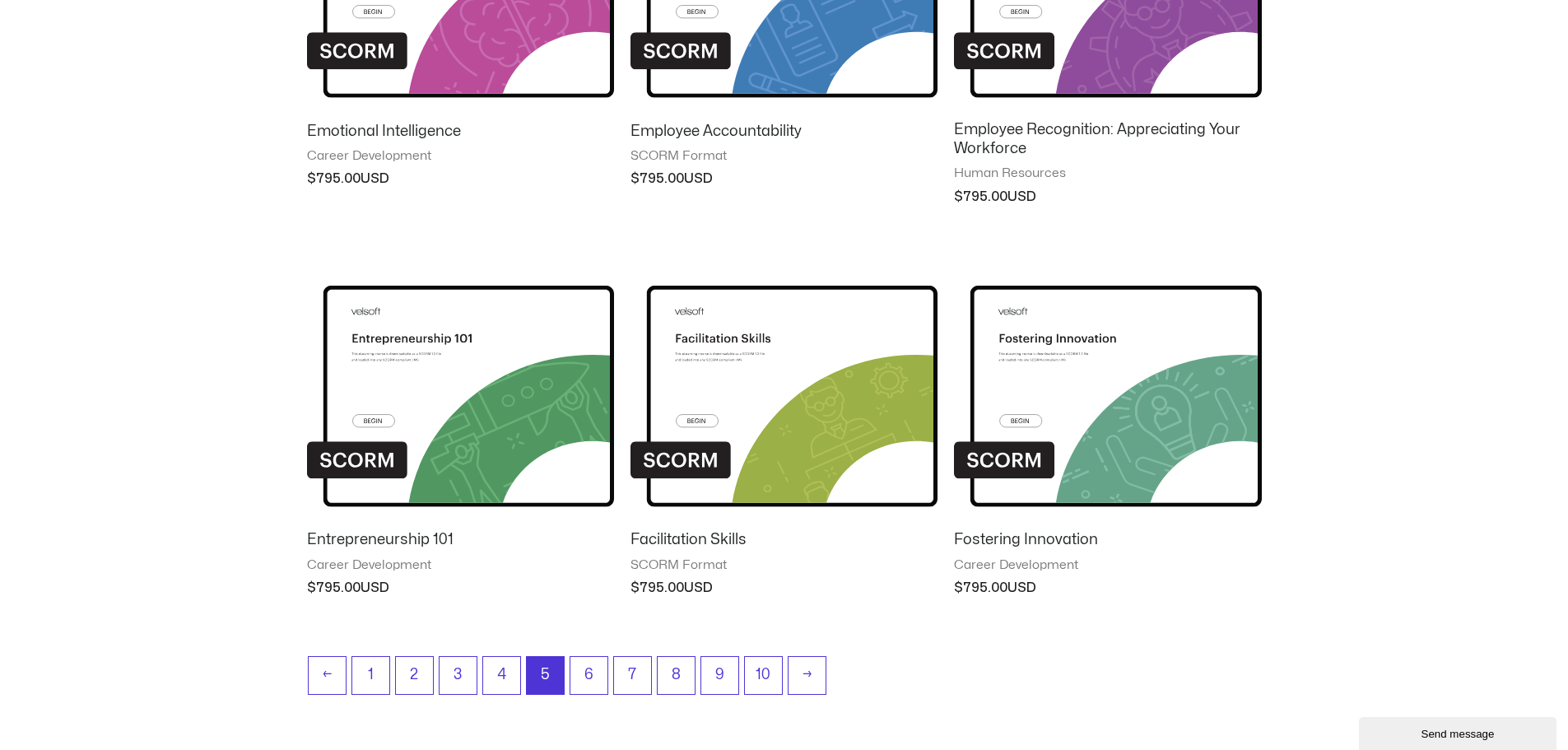
scroll to position [1291, 0]
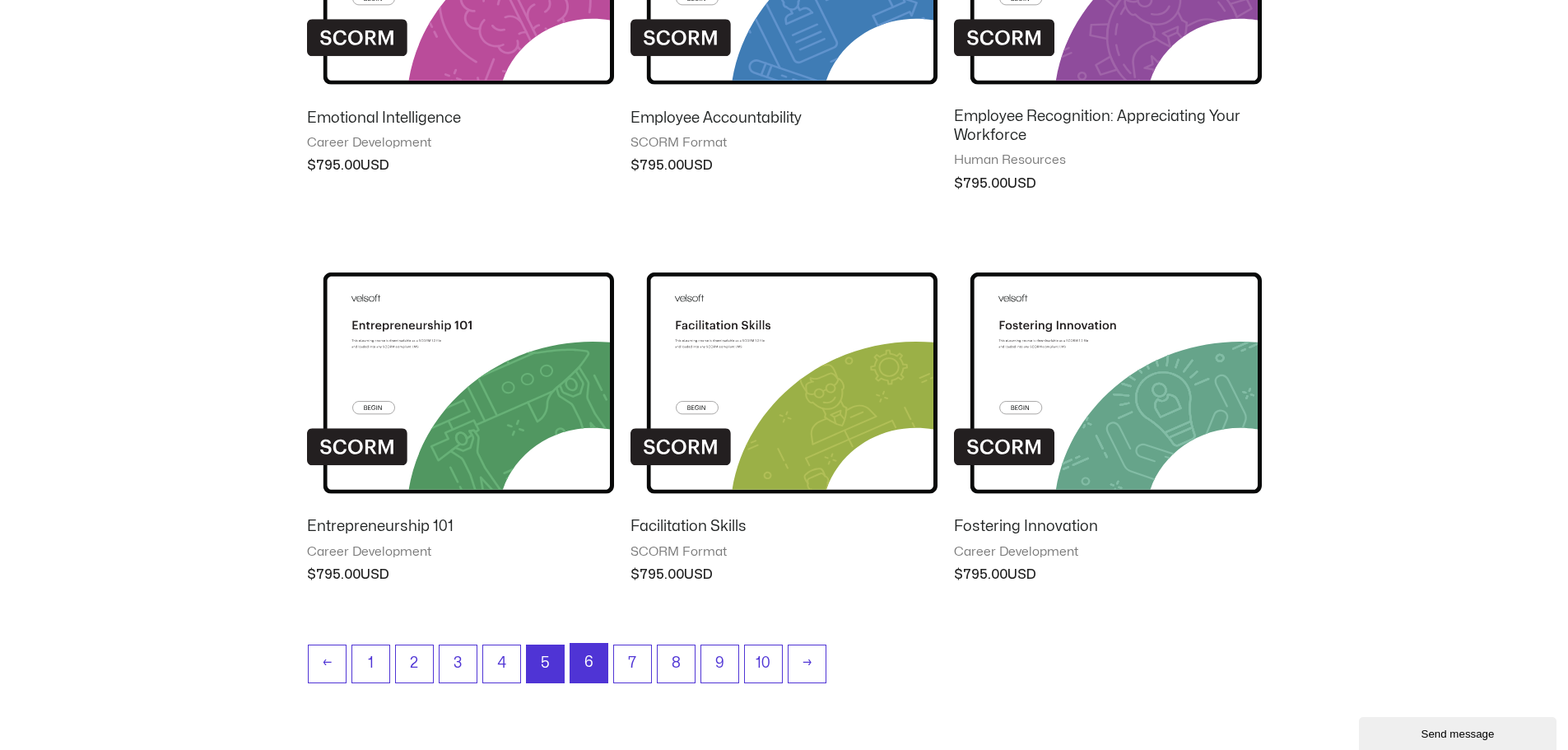
click at [583, 672] on link "6" at bounding box center [589, 663] width 37 height 38
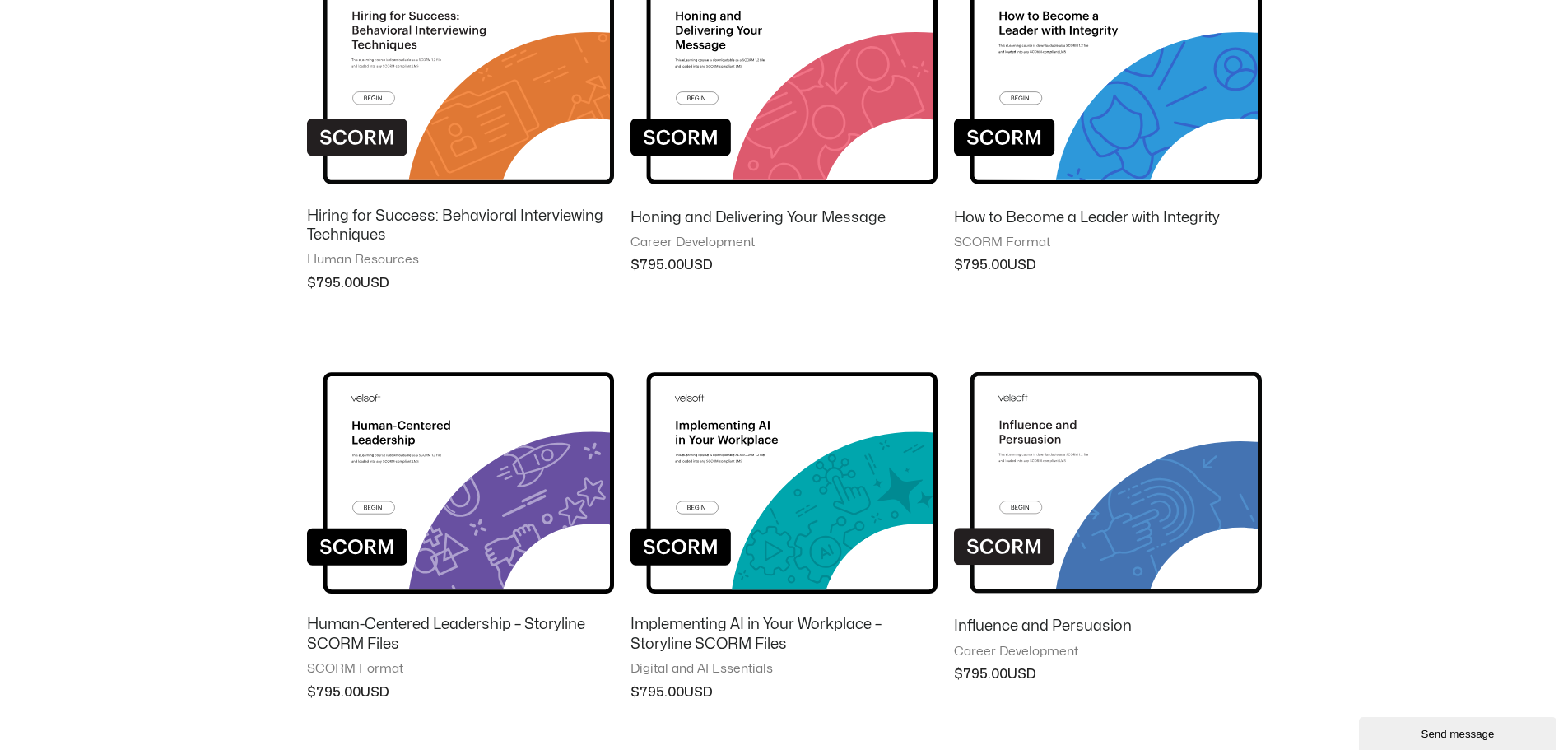
scroll to position [1152, 0]
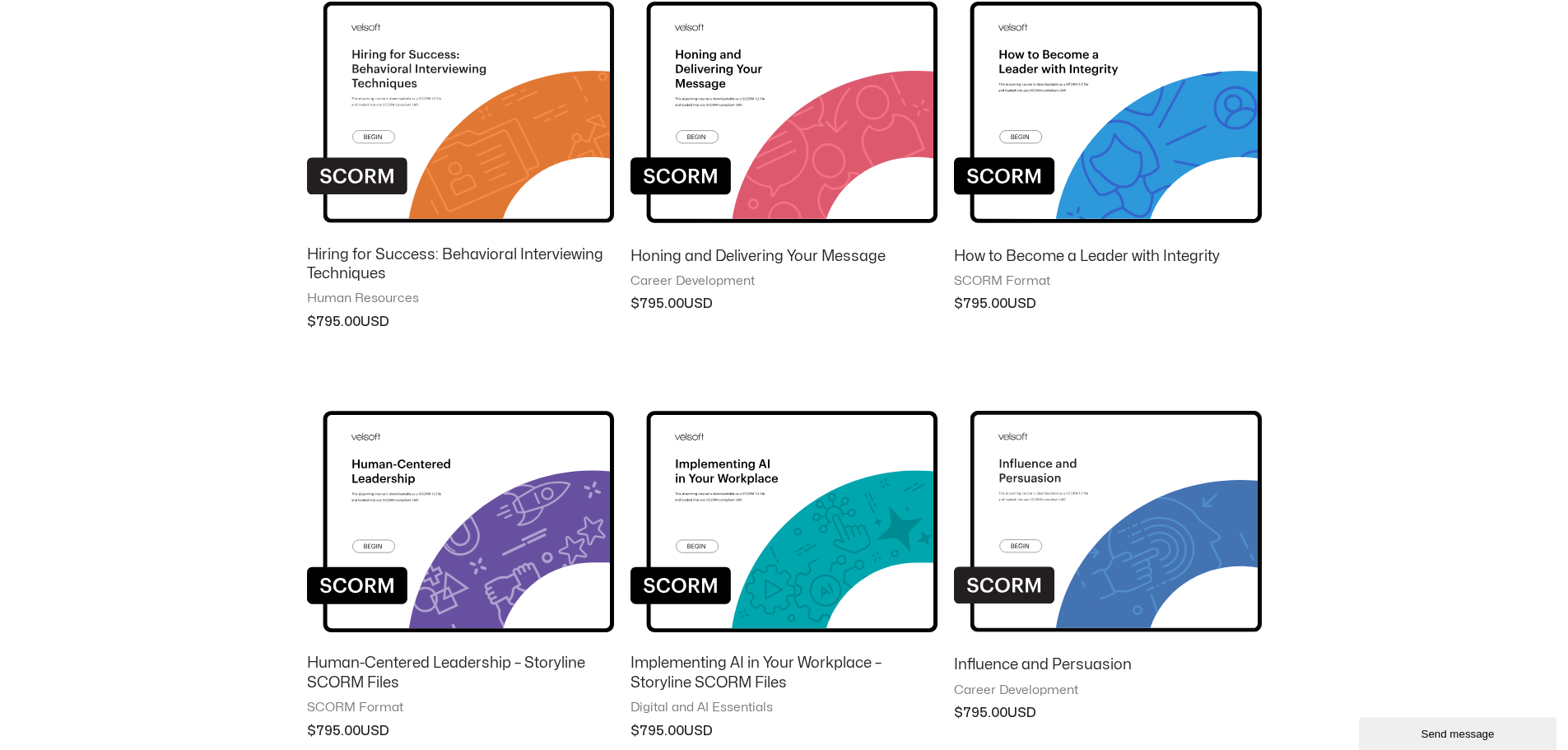
click at [1057, 111] on img at bounding box center [1107, 99] width 307 height 268
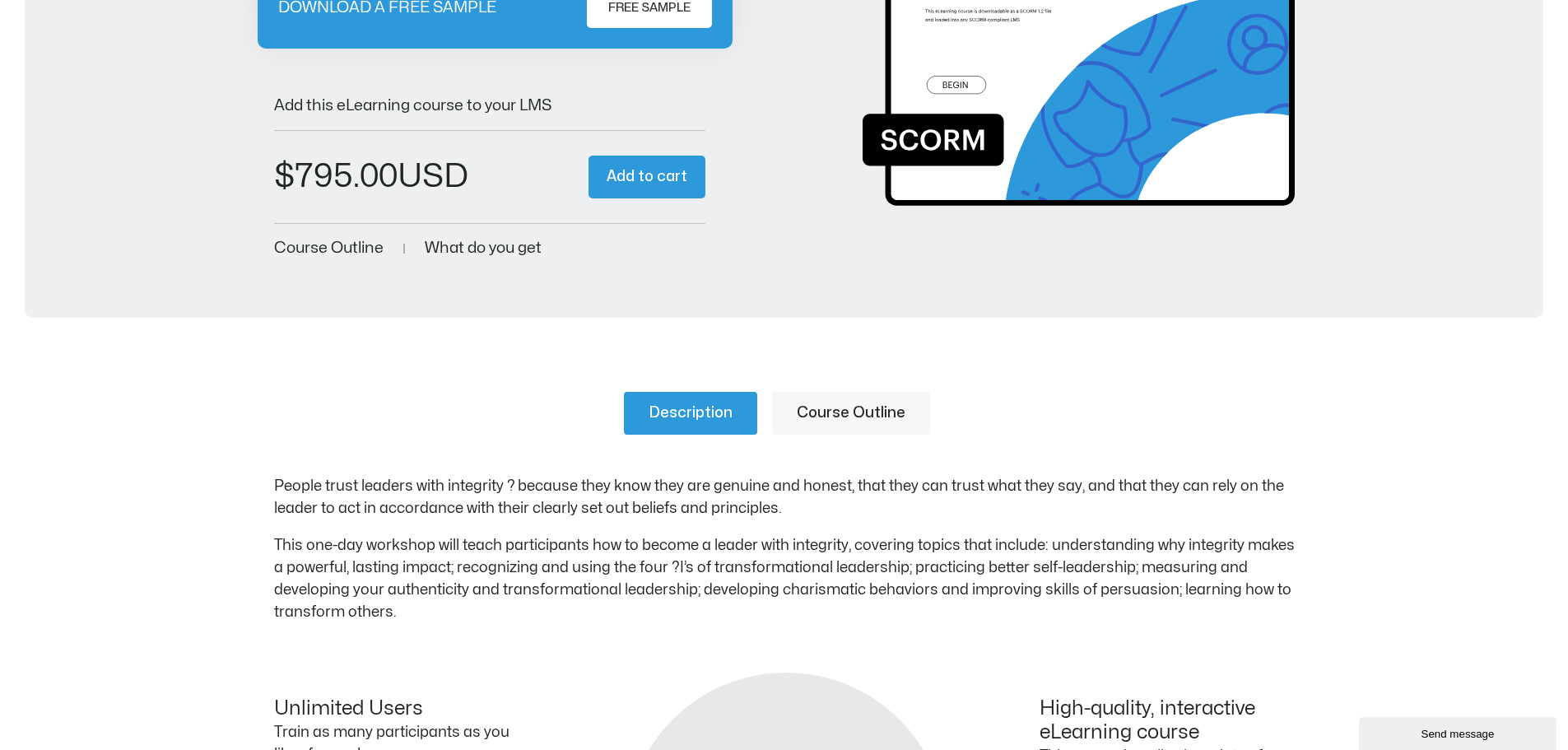
scroll to position [329, 0]
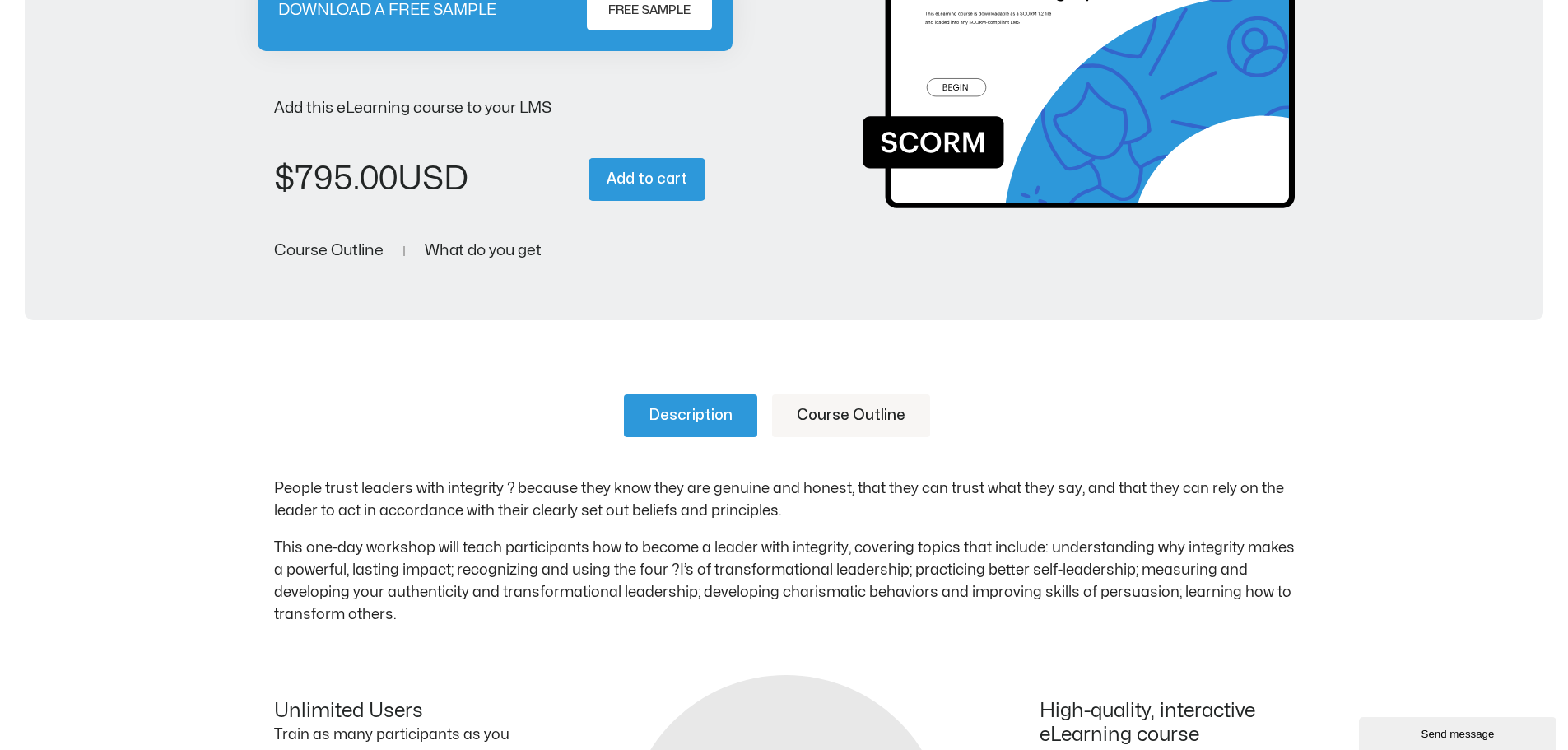
click at [829, 409] on link "Course Outline" at bounding box center [851, 416] width 158 height 43
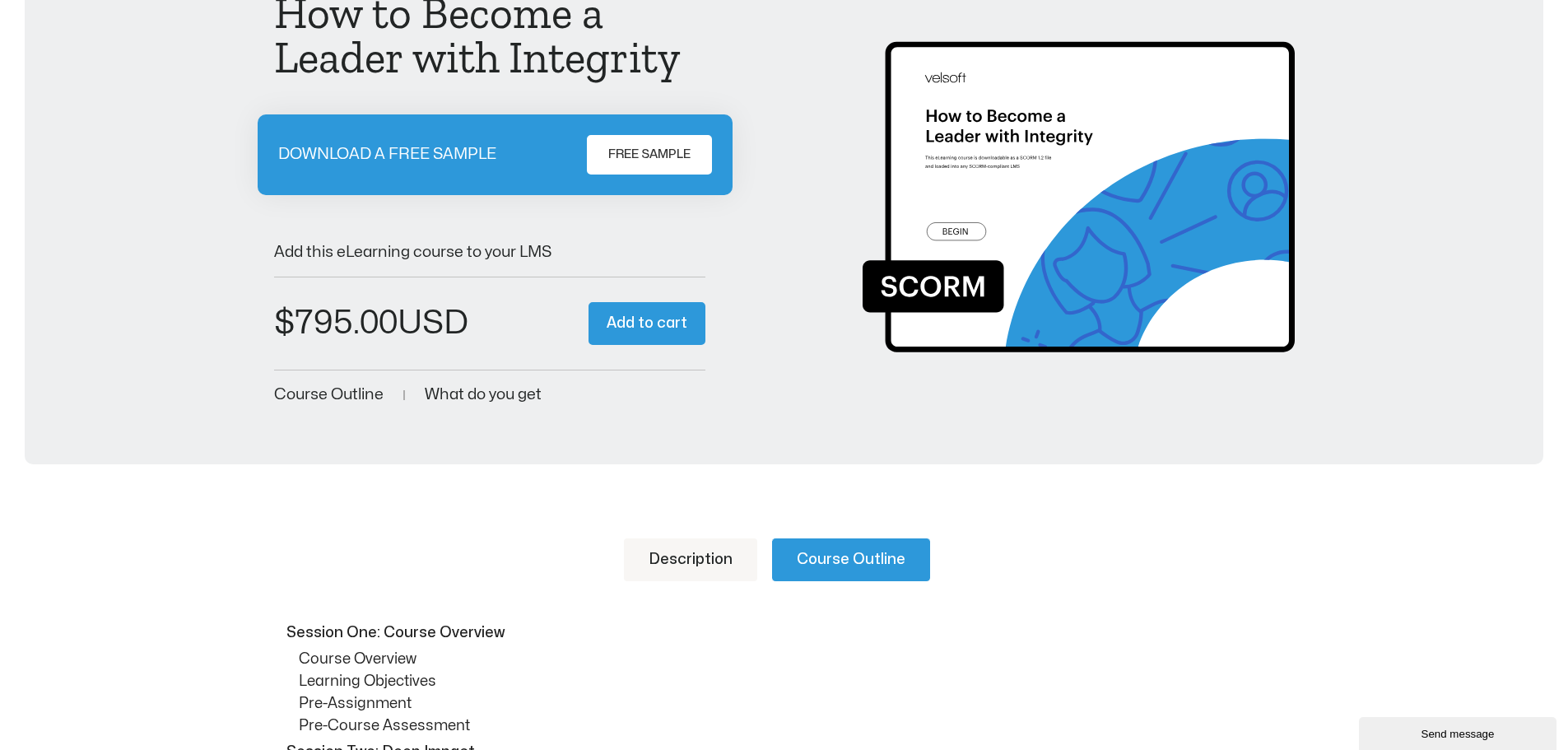
scroll to position [82, 0]
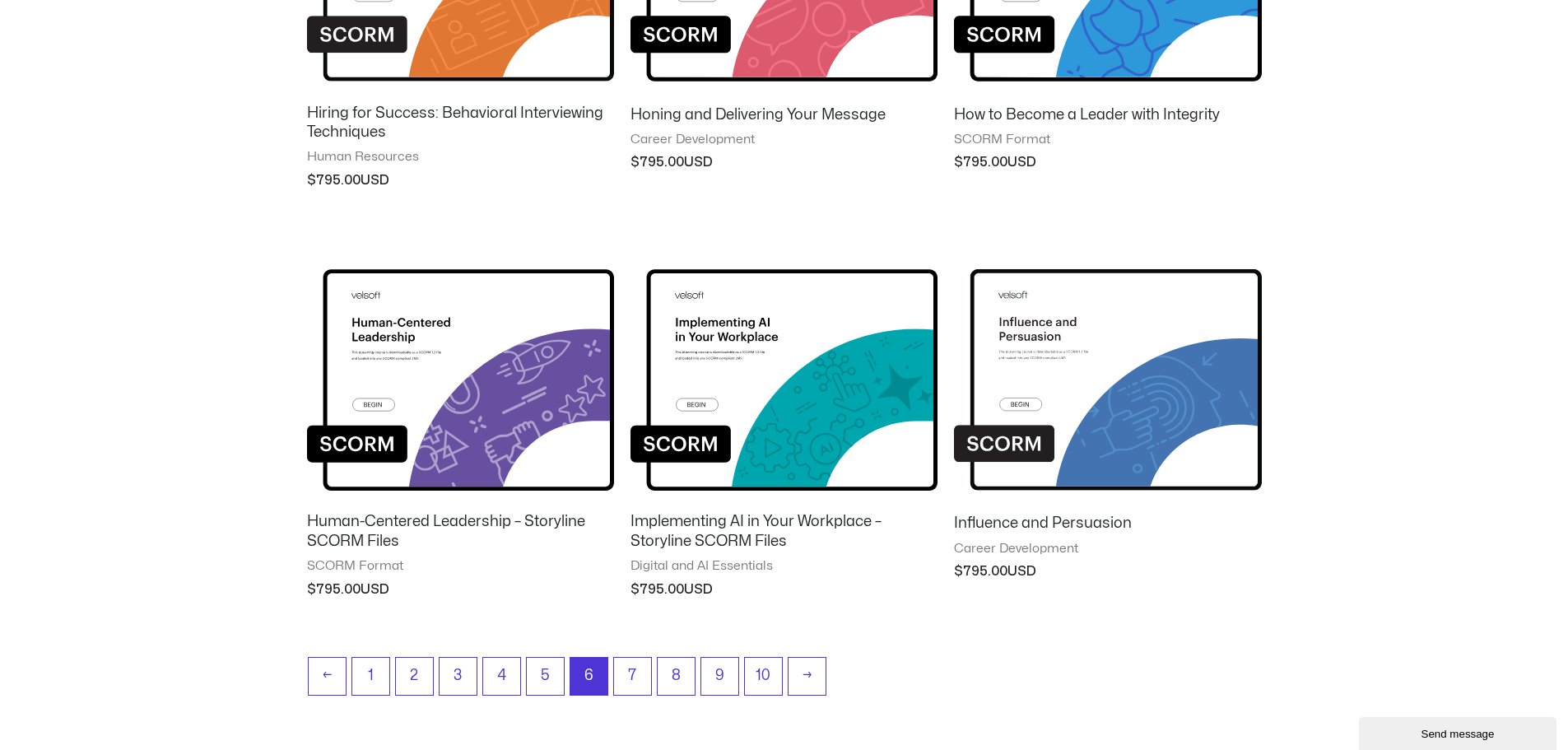
scroll to position [1308, 0]
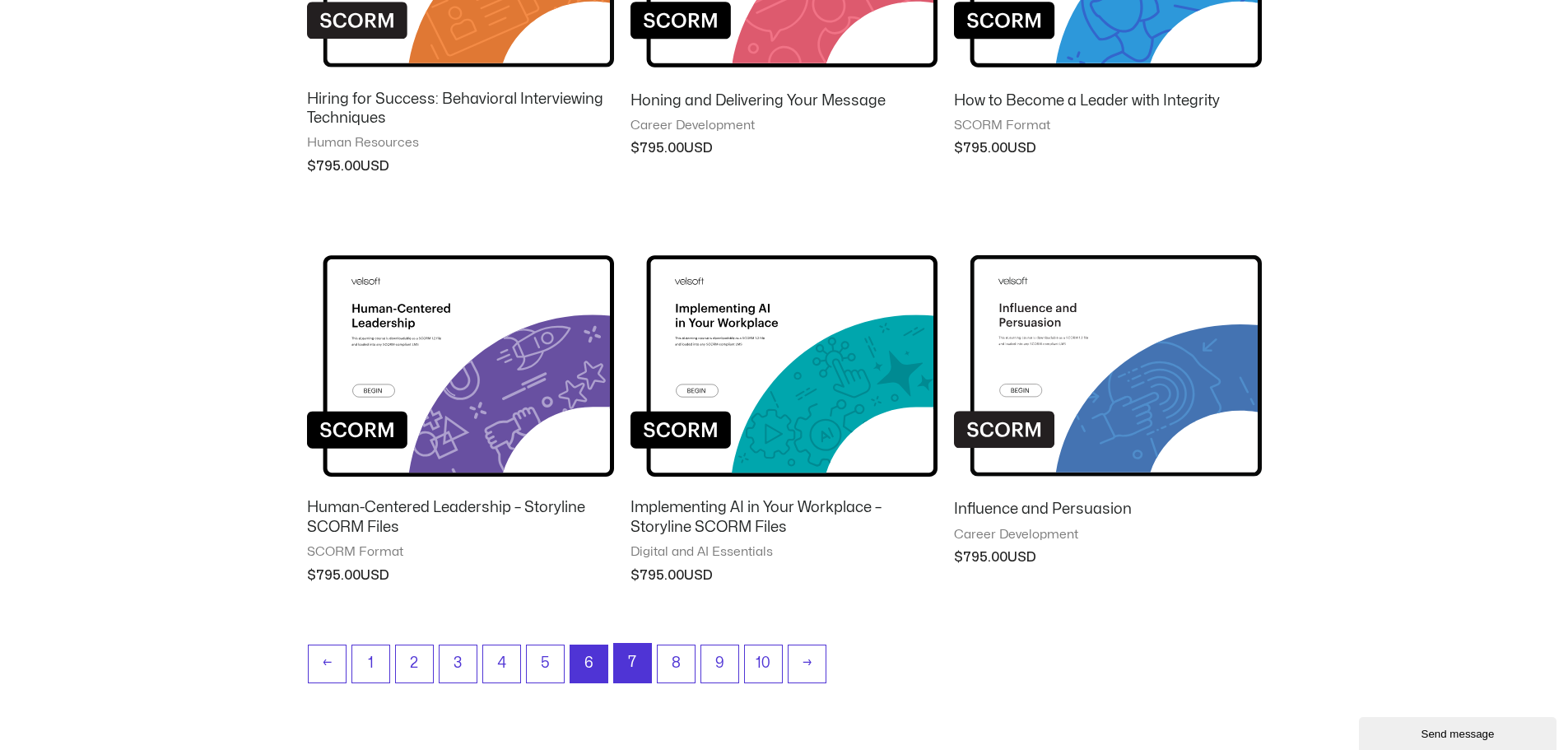
click at [644, 658] on link "7" at bounding box center [632, 663] width 37 height 38
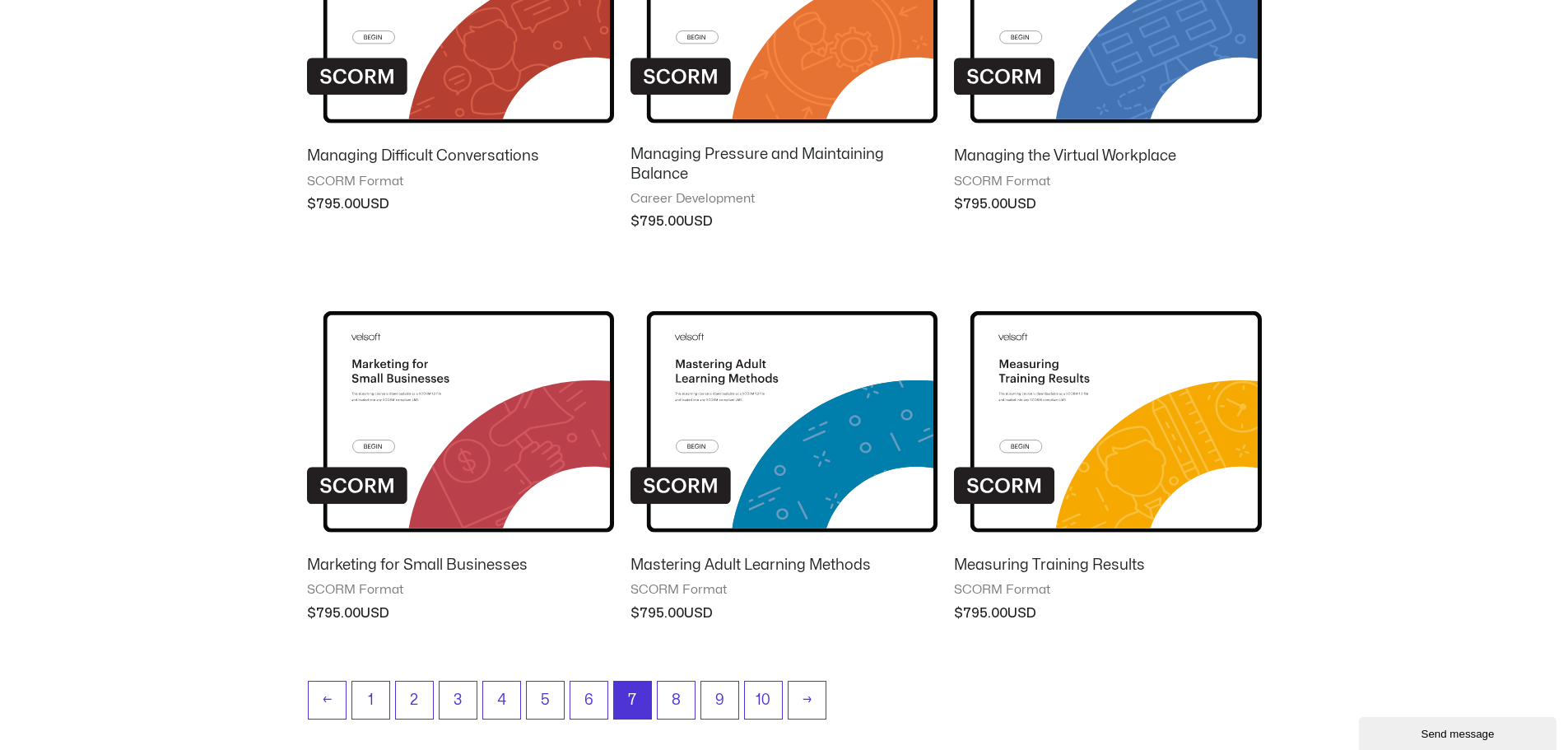
scroll to position [1273, 0]
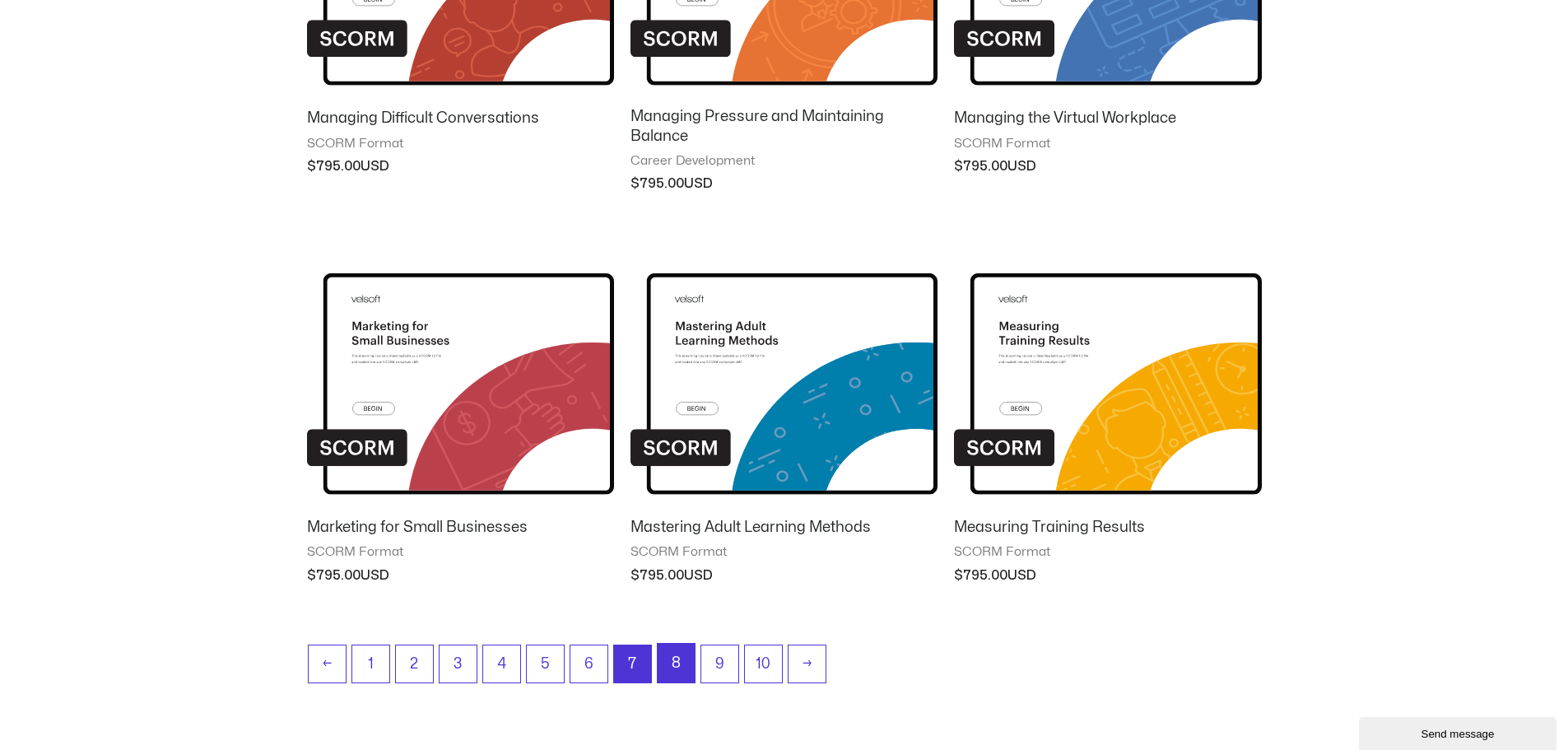
click at [676, 660] on link "8" at bounding box center [677, 663] width 37 height 38
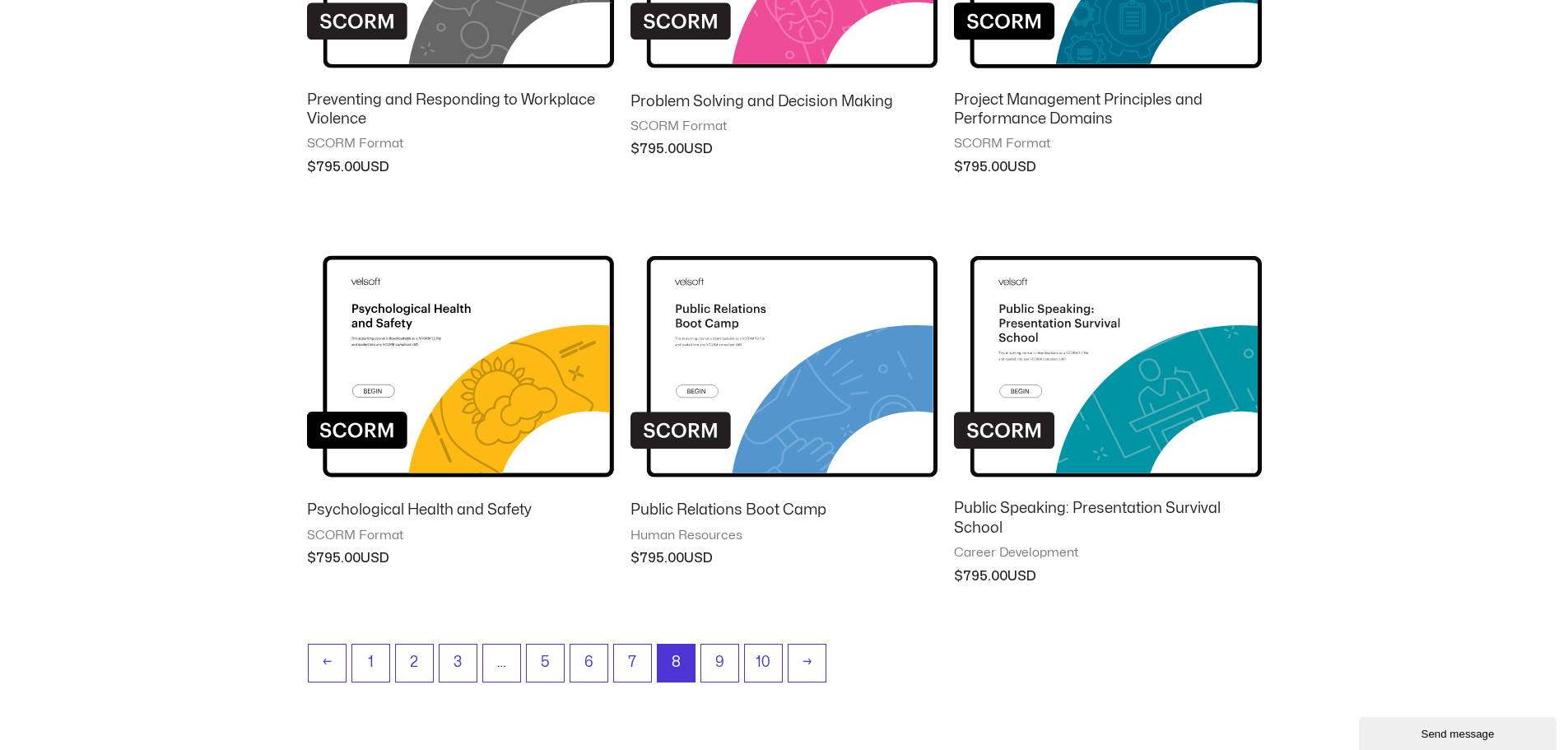
scroll to position [1308, 0]
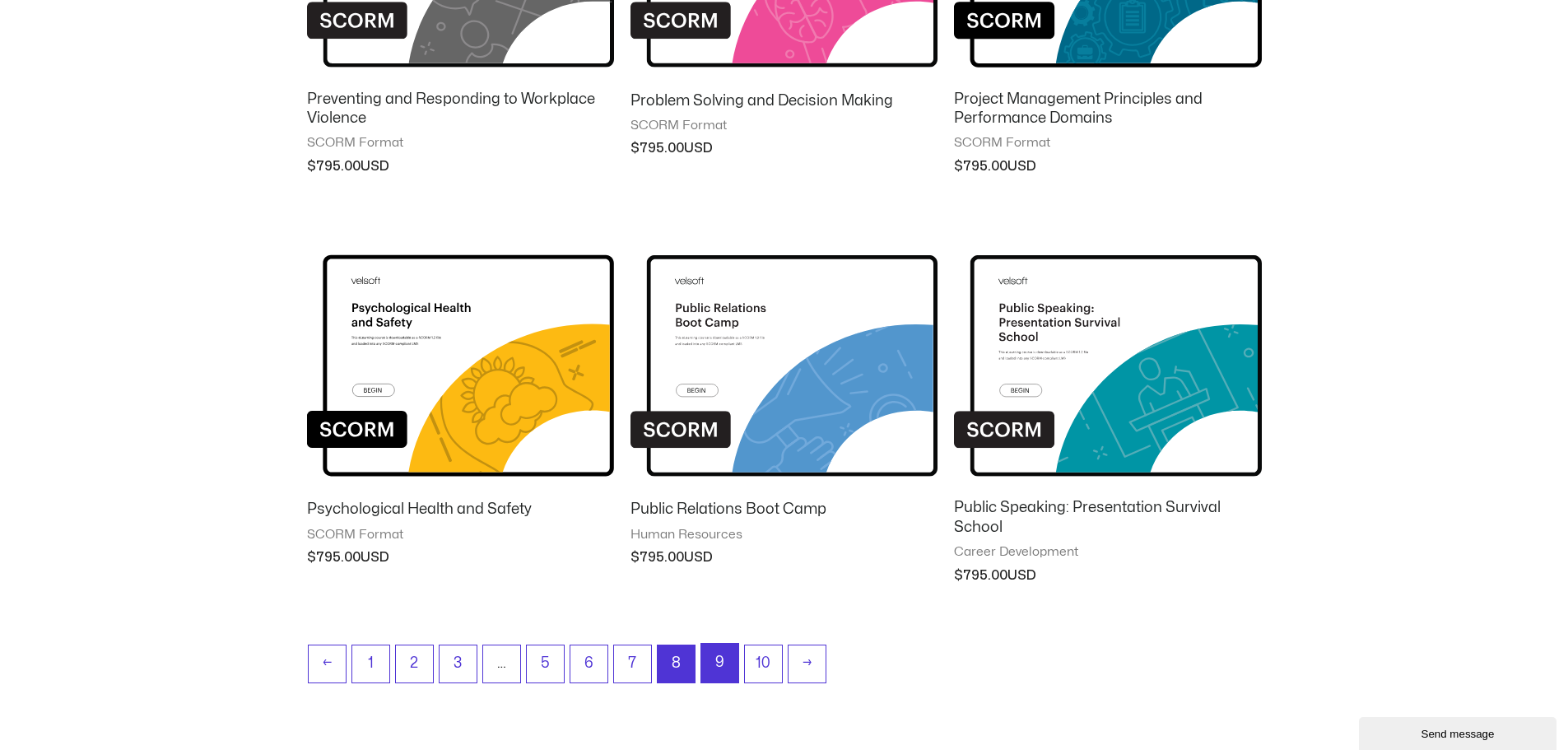
click at [719, 666] on link "9" at bounding box center [720, 663] width 37 height 38
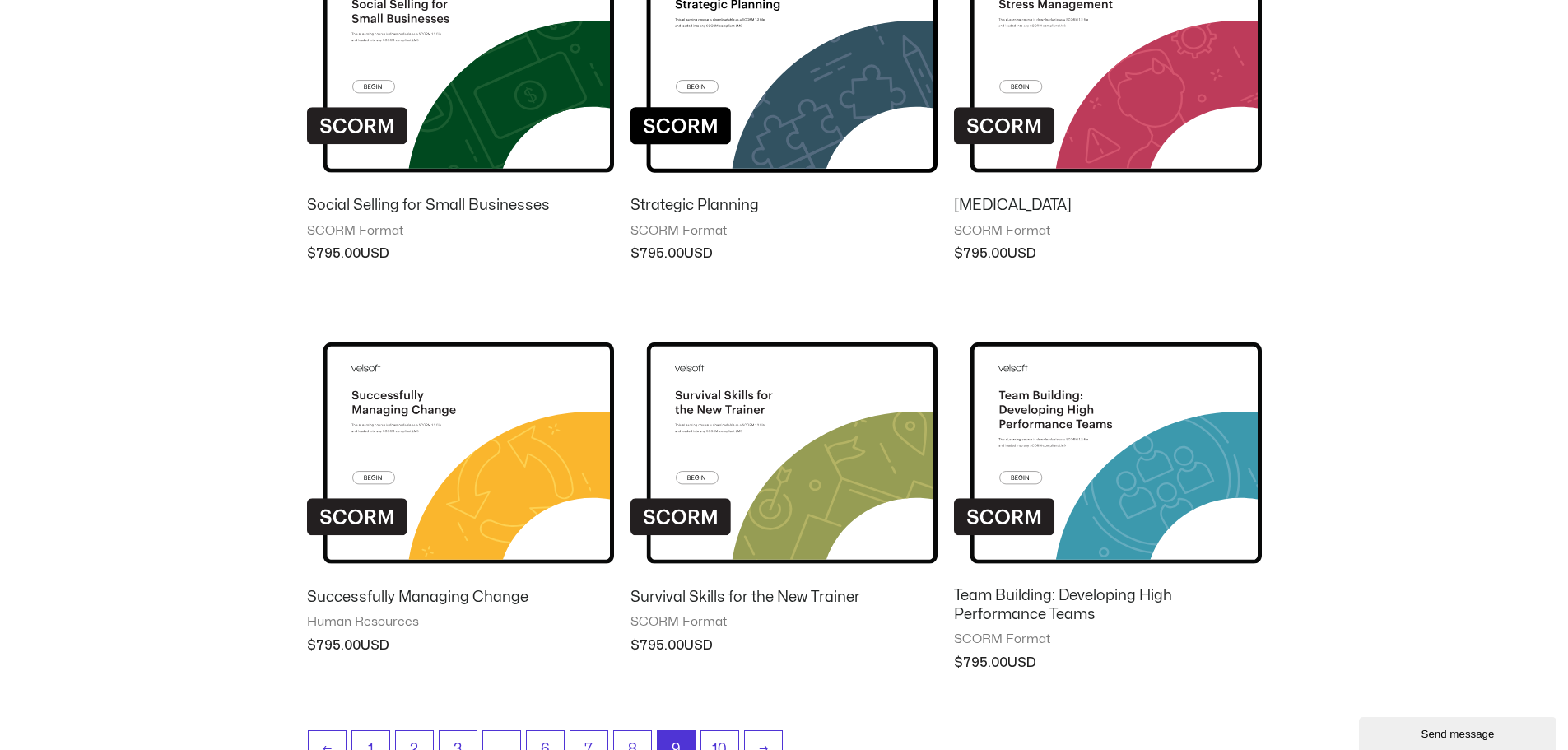
scroll to position [1234, 0]
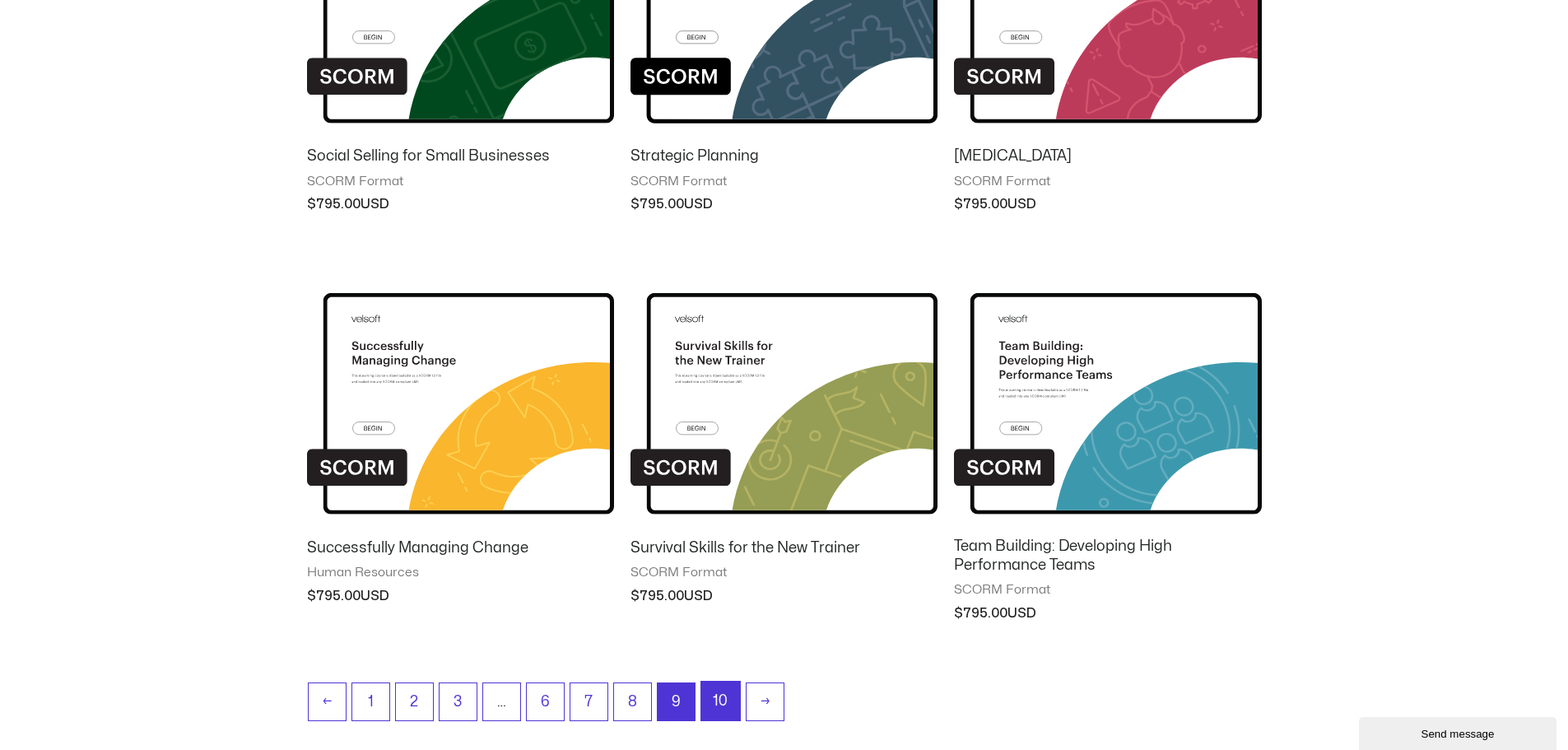
click at [719, 698] on link "10" at bounding box center [720, 700] width 38 height 38
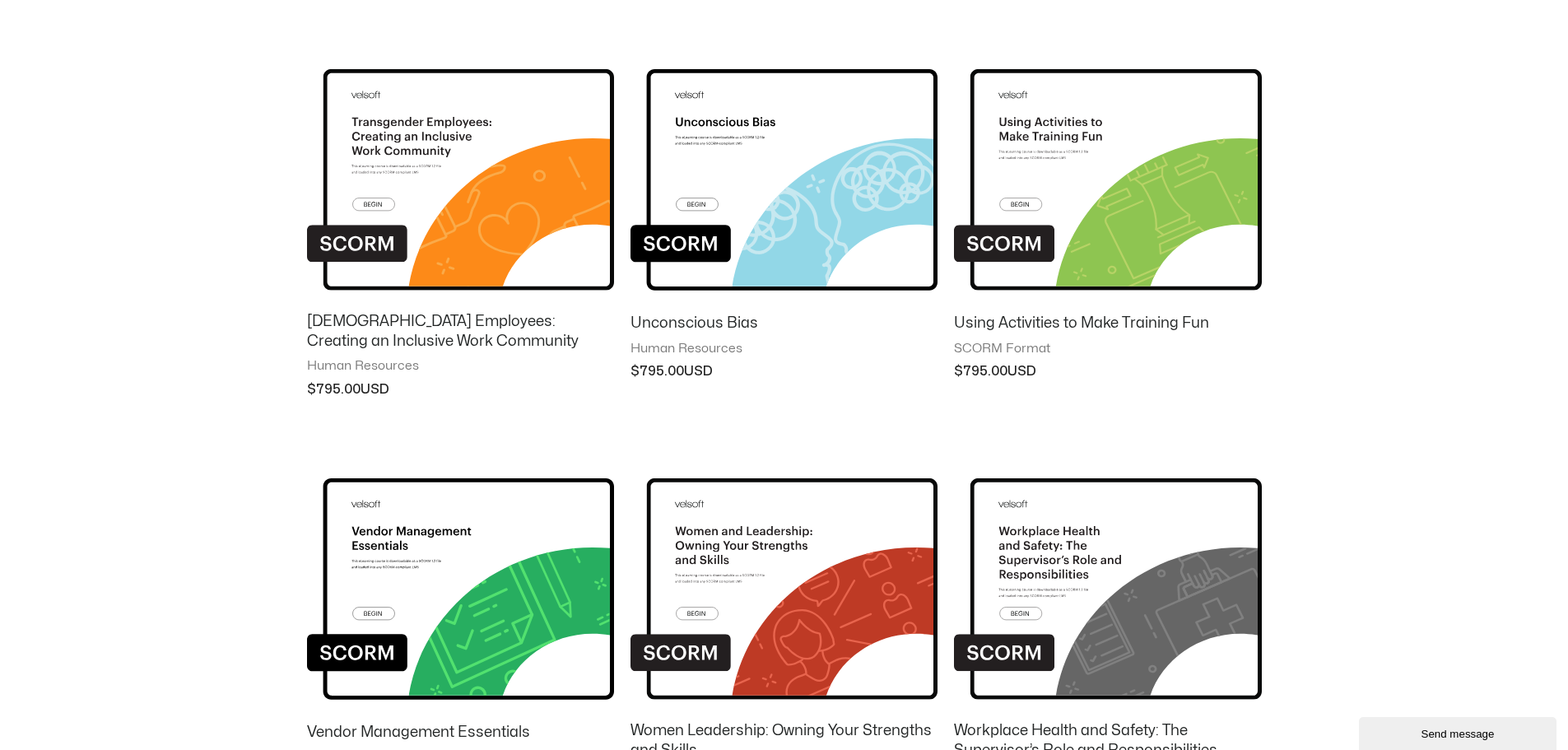
scroll to position [634, 0]
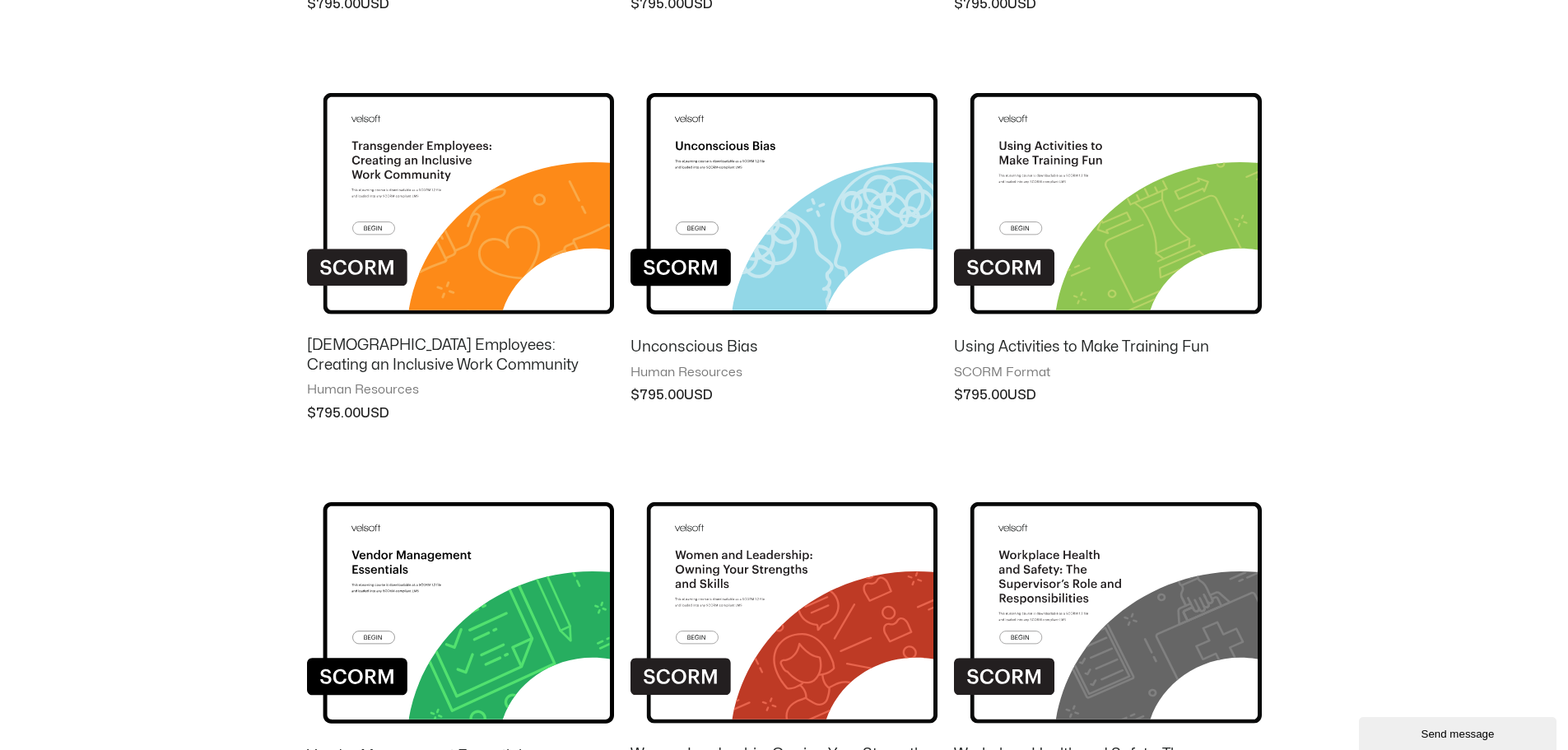
click at [379, 166] on img at bounding box center [460, 190] width 307 height 268
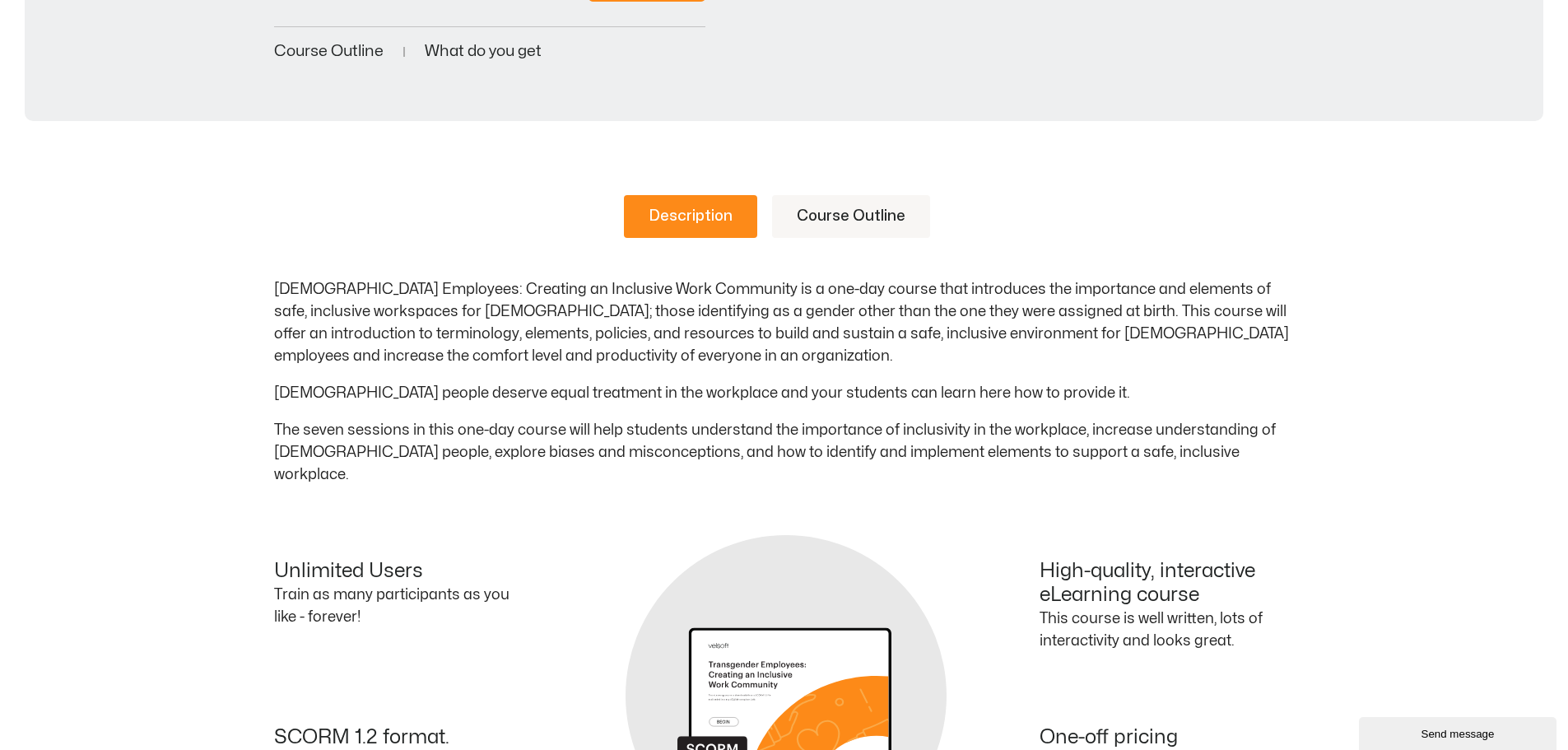
scroll to position [576, 0]
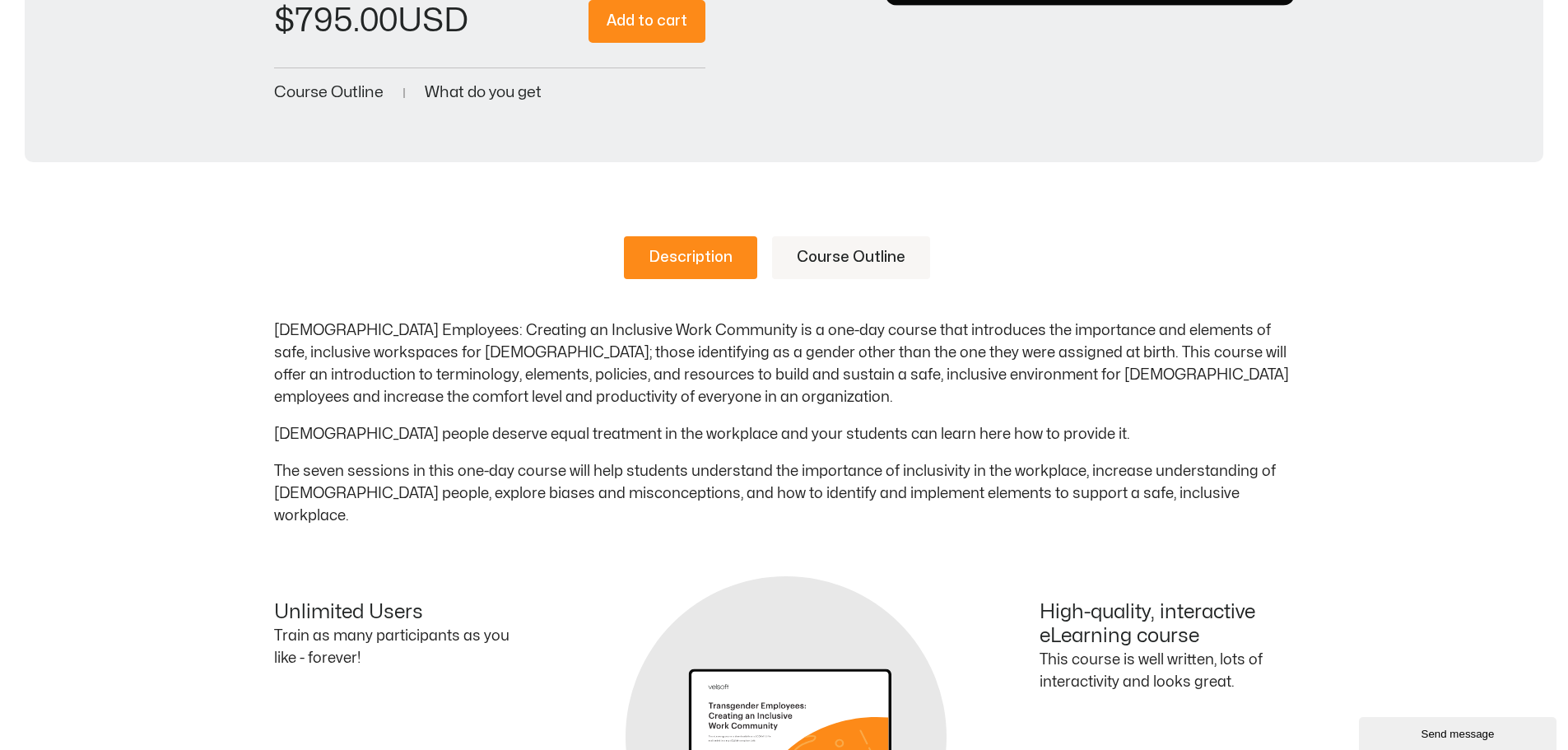
click at [839, 257] on link "Course Outline" at bounding box center [851, 258] width 158 height 43
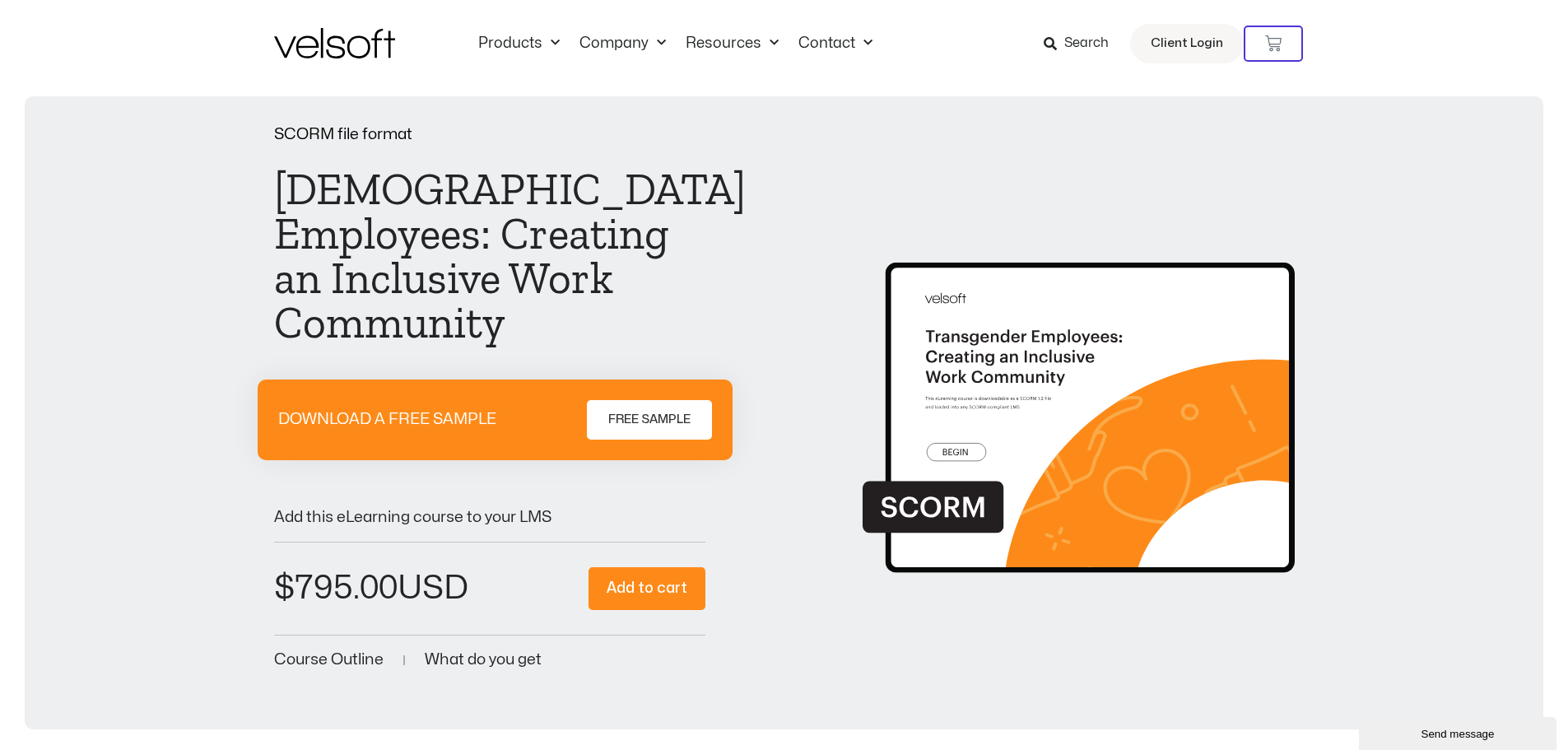
scroll to position [0, 0]
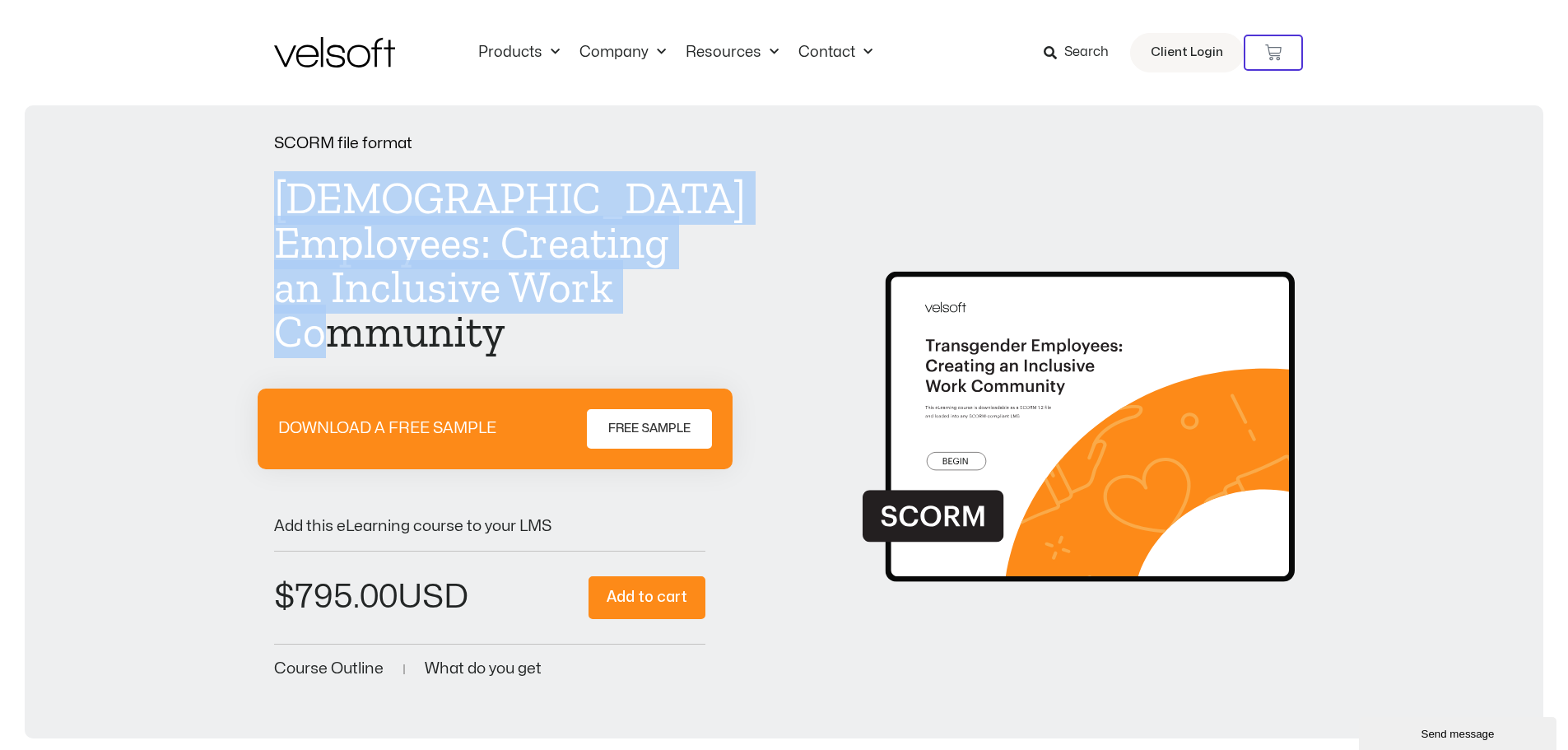
drag, startPoint x: 280, startPoint y: 186, endPoint x: 526, endPoint y: 320, distance: 280.1
click at [526, 320] on h1 "[DEMOGRAPHIC_DATA] Employees: Creating an Inclusive Work Community" at bounding box center [490, 265] width 432 height 177
copy h1 "[DEMOGRAPHIC_DATA] Employees: Creating an Inclusive Work Community"
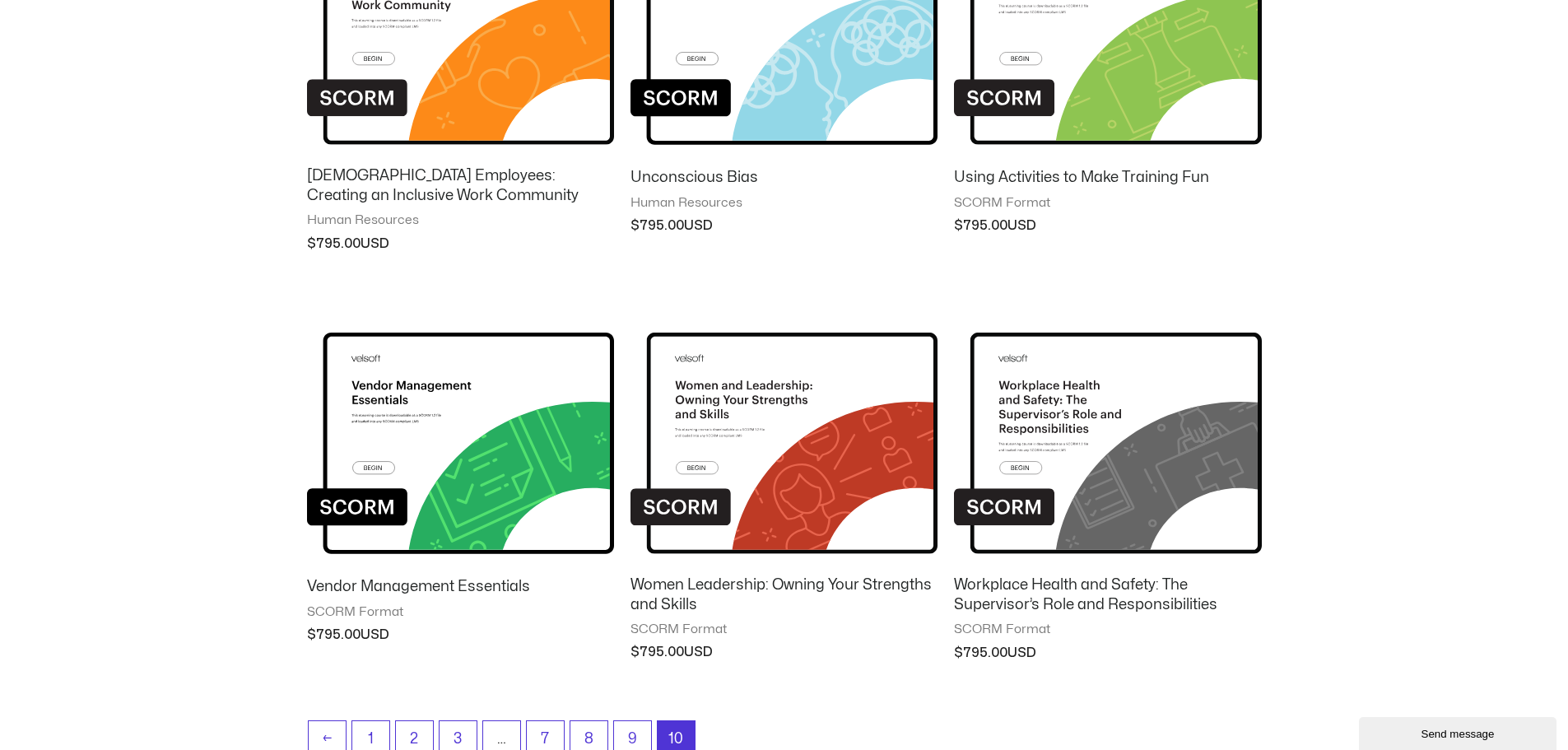
scroll to position [881, 0]
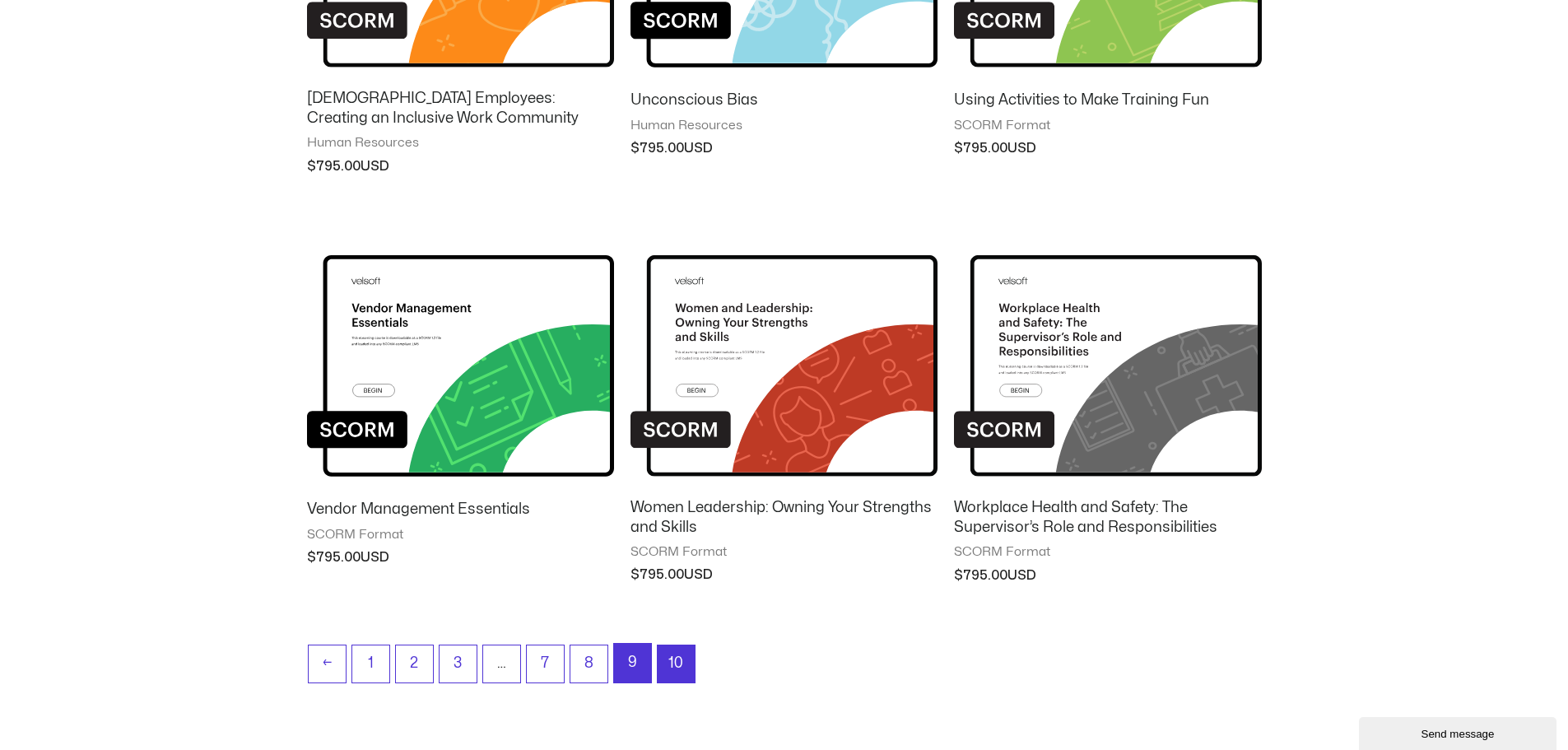
click at [644, 655] on link "9" at bounding box center [632, 663] width 37 height 38
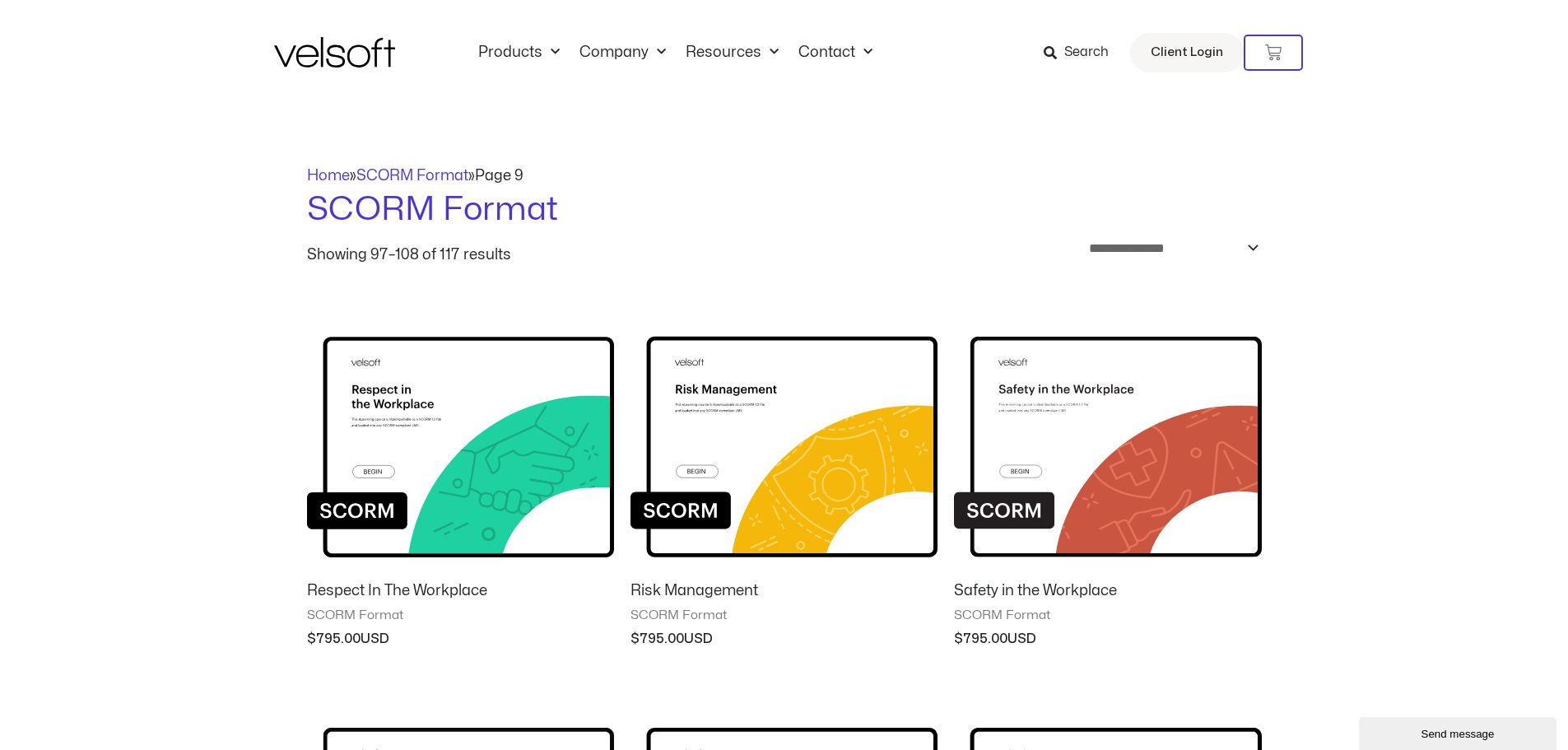
click at [417, 415] on img at bounding box center [460, 433] width 307 height 268
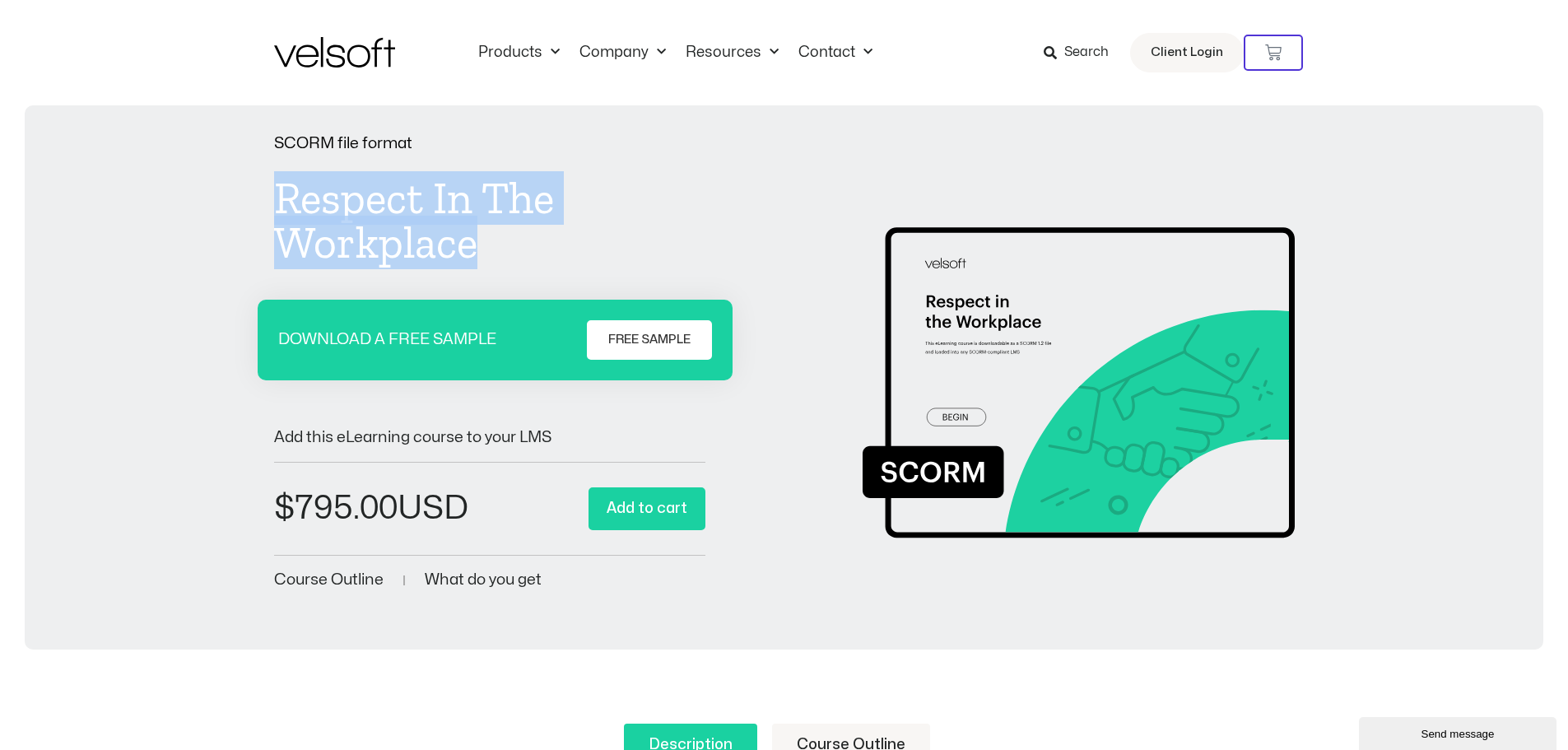
drag, startPoint x: 475, startPoint y: 250, endPoint x: 257, endPoint y: 203, distance: 223.0
click at [257, 203] on div "SCORM file format Respect In The Workplace DOWNLOAD A FREE SAMPLE FREE SAMPLE A…" at bounding box center [784, 365] width 1486 height 457
copy h1 "Respect In The Workplace"
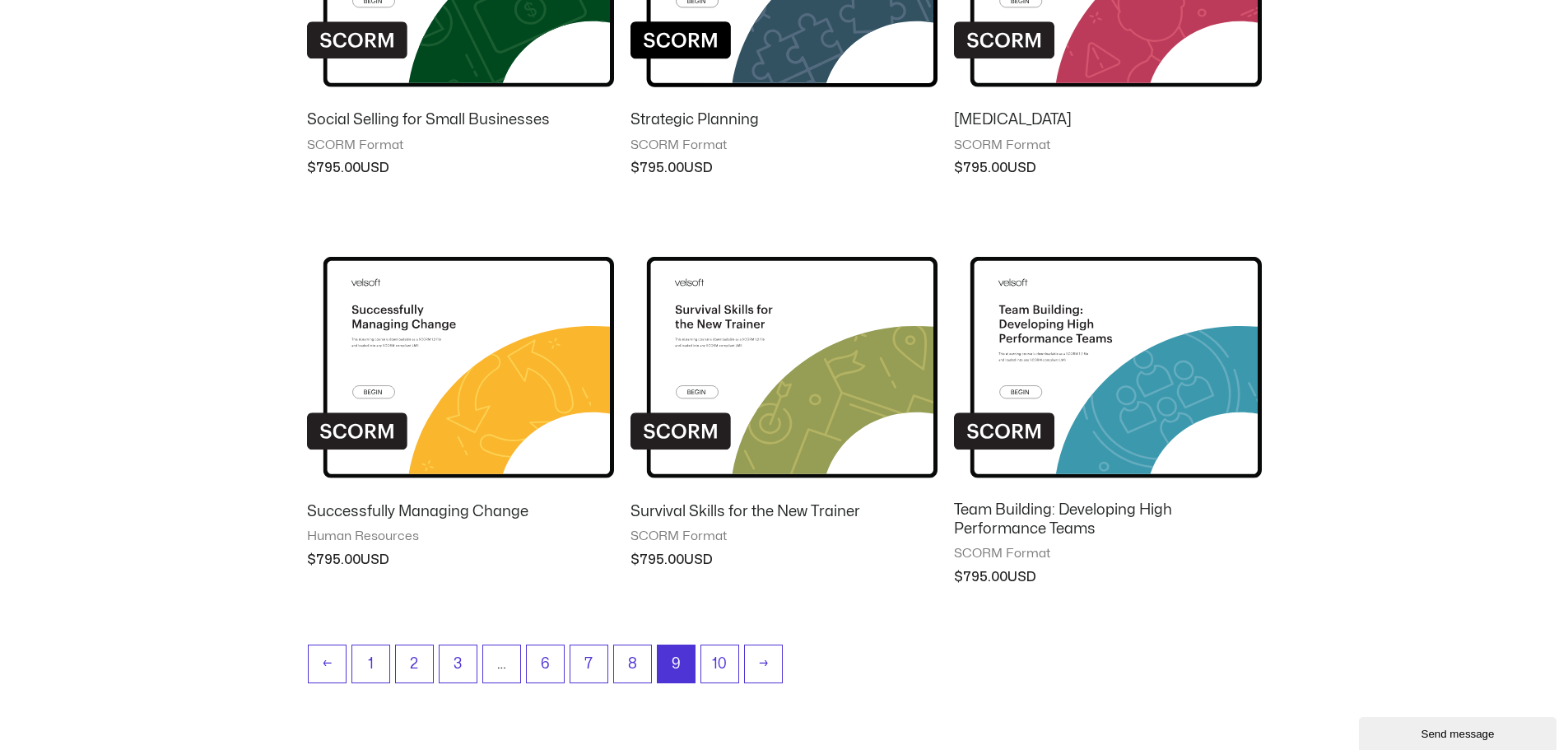
scroll to position [1273, 0]
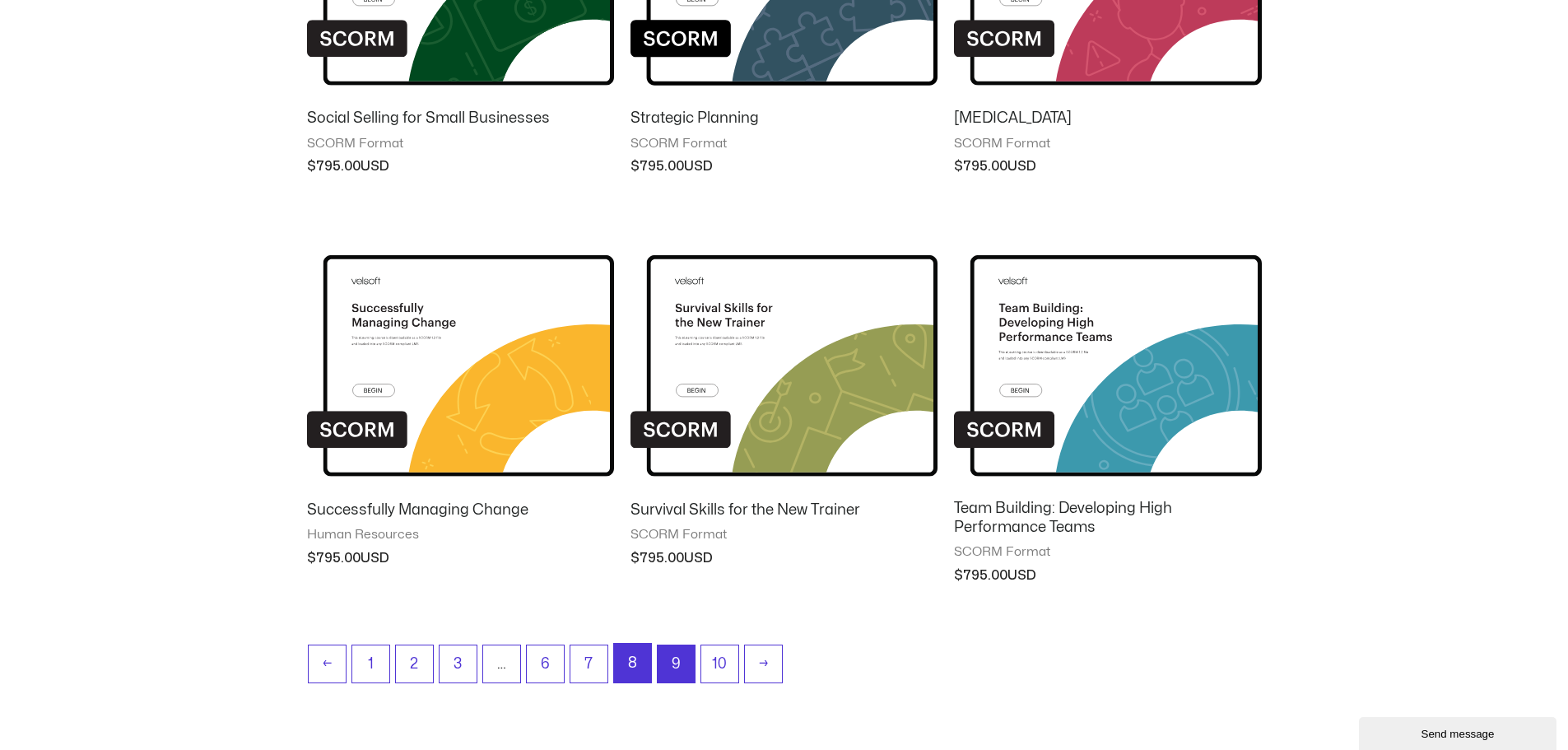
click at [633, 659] on link "8" at bounding box center [632, 663] width 37 height 38
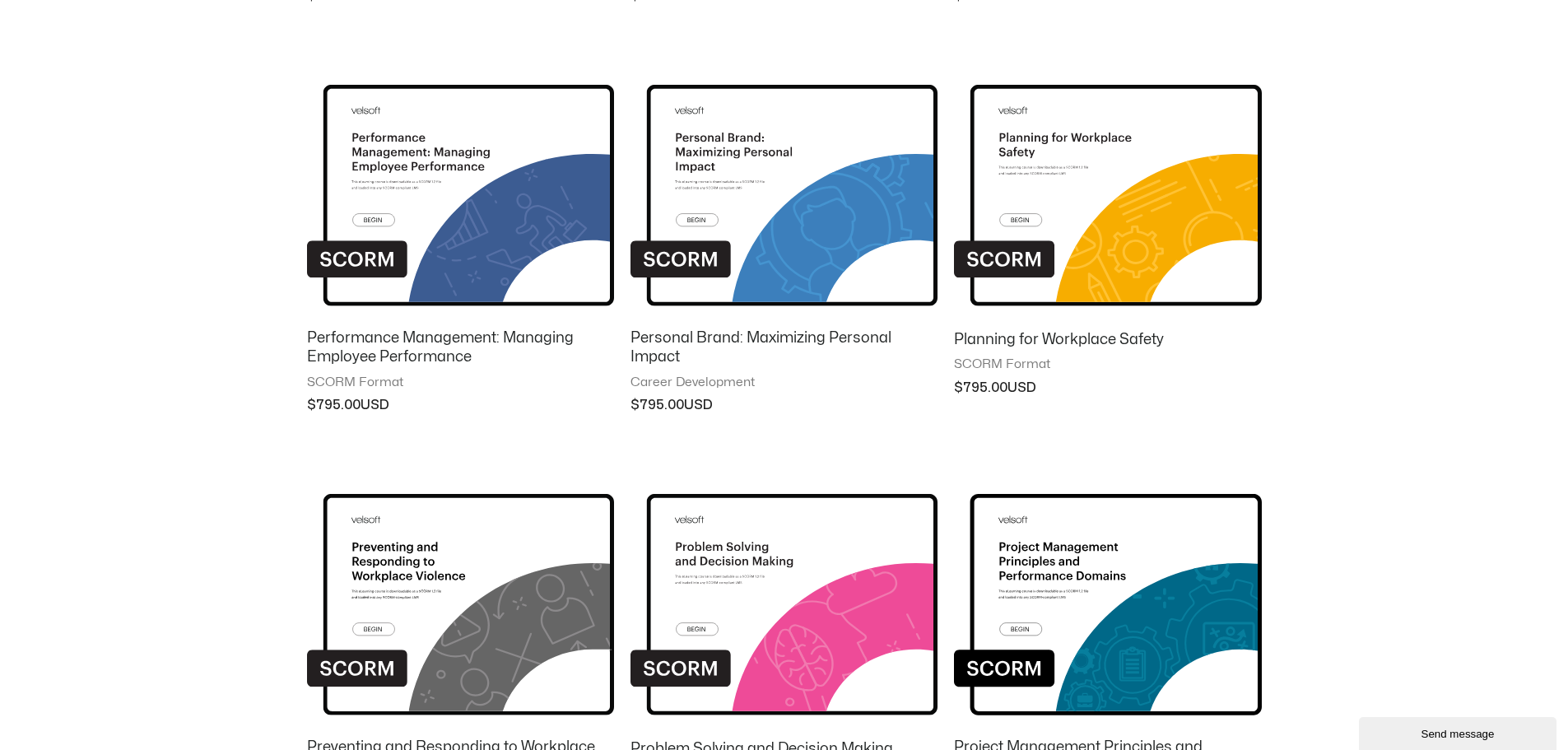
scroll to position [659, 0]
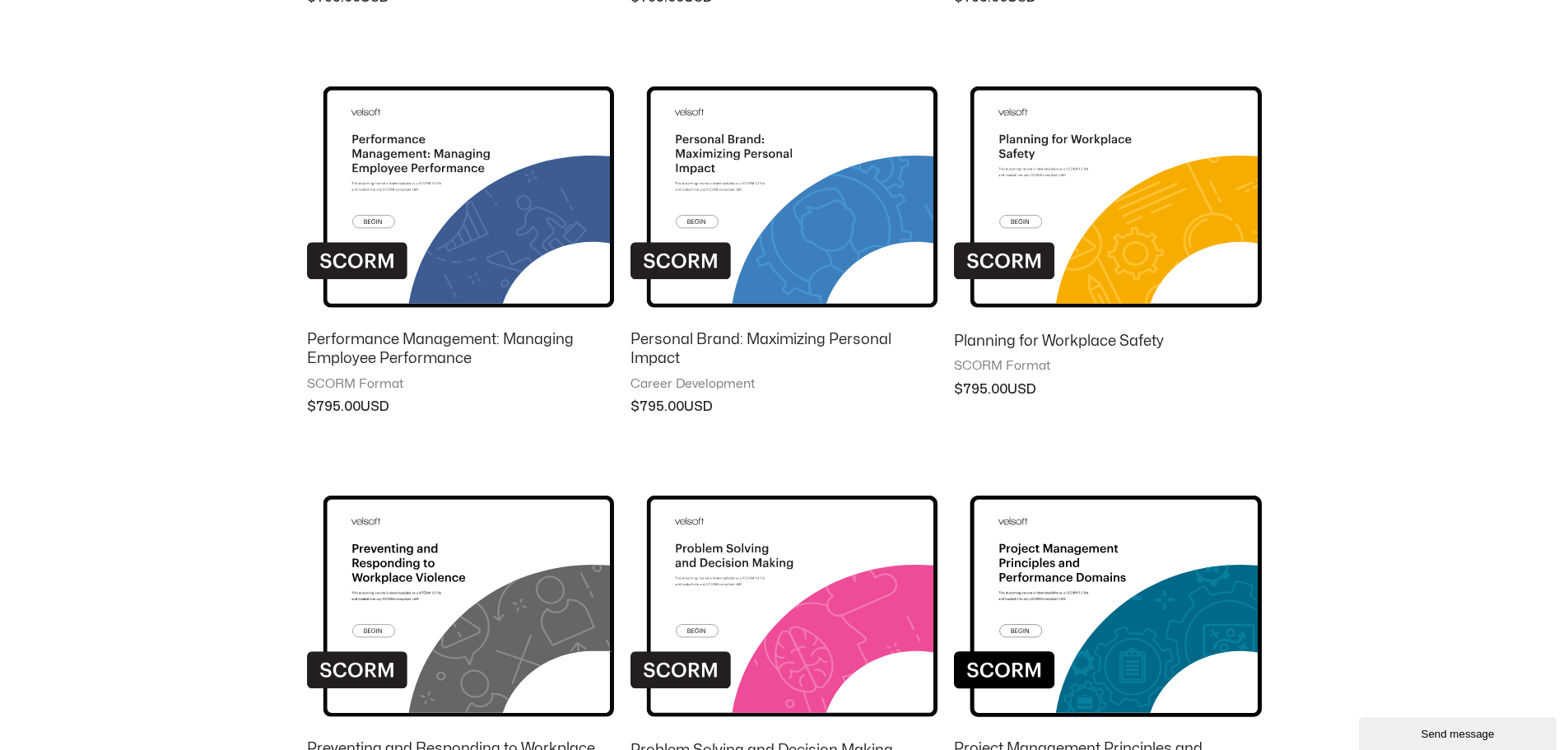
click at [1072, 177] on img at bounding box center [1107, 183] width 307 height 268
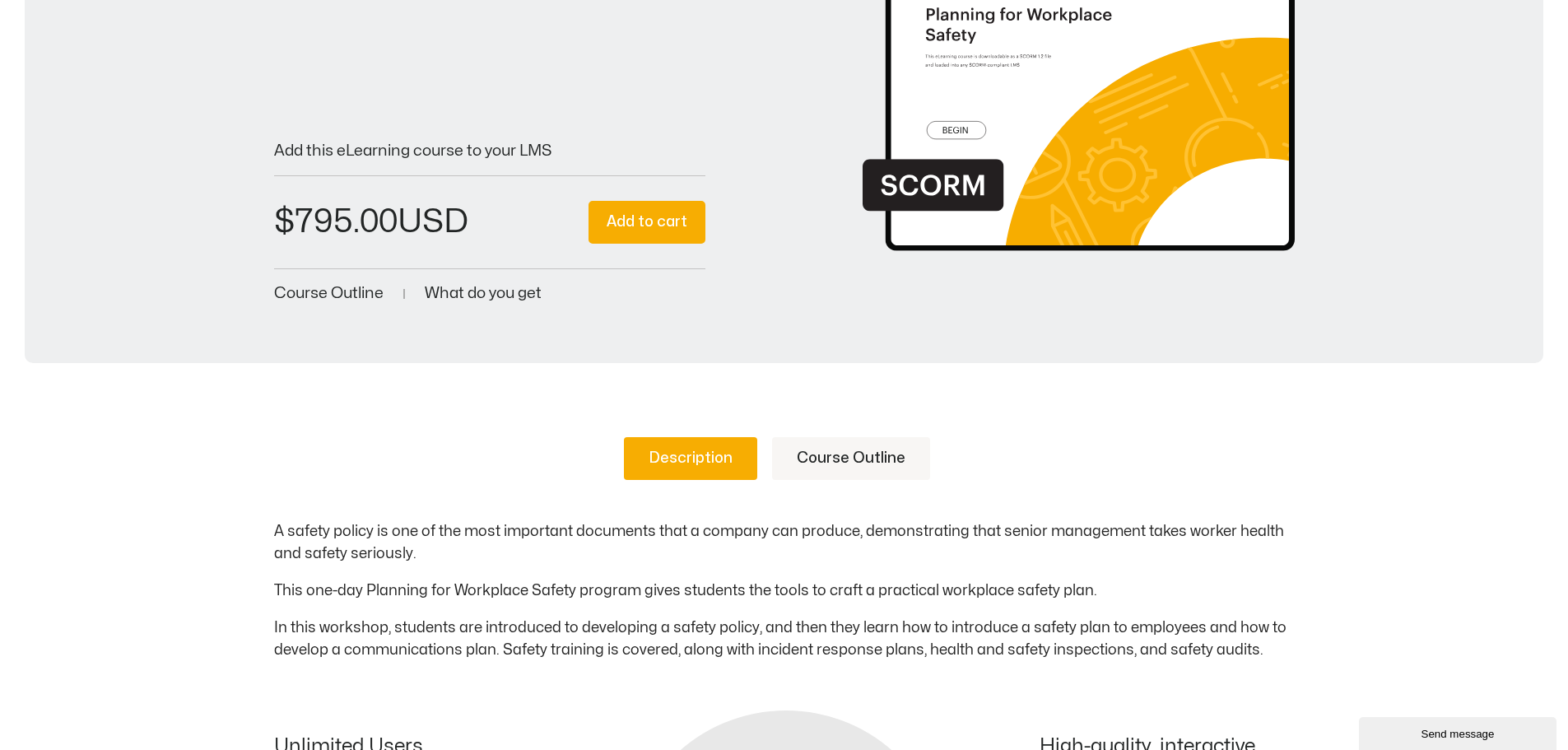
scroll to position [329, 0]
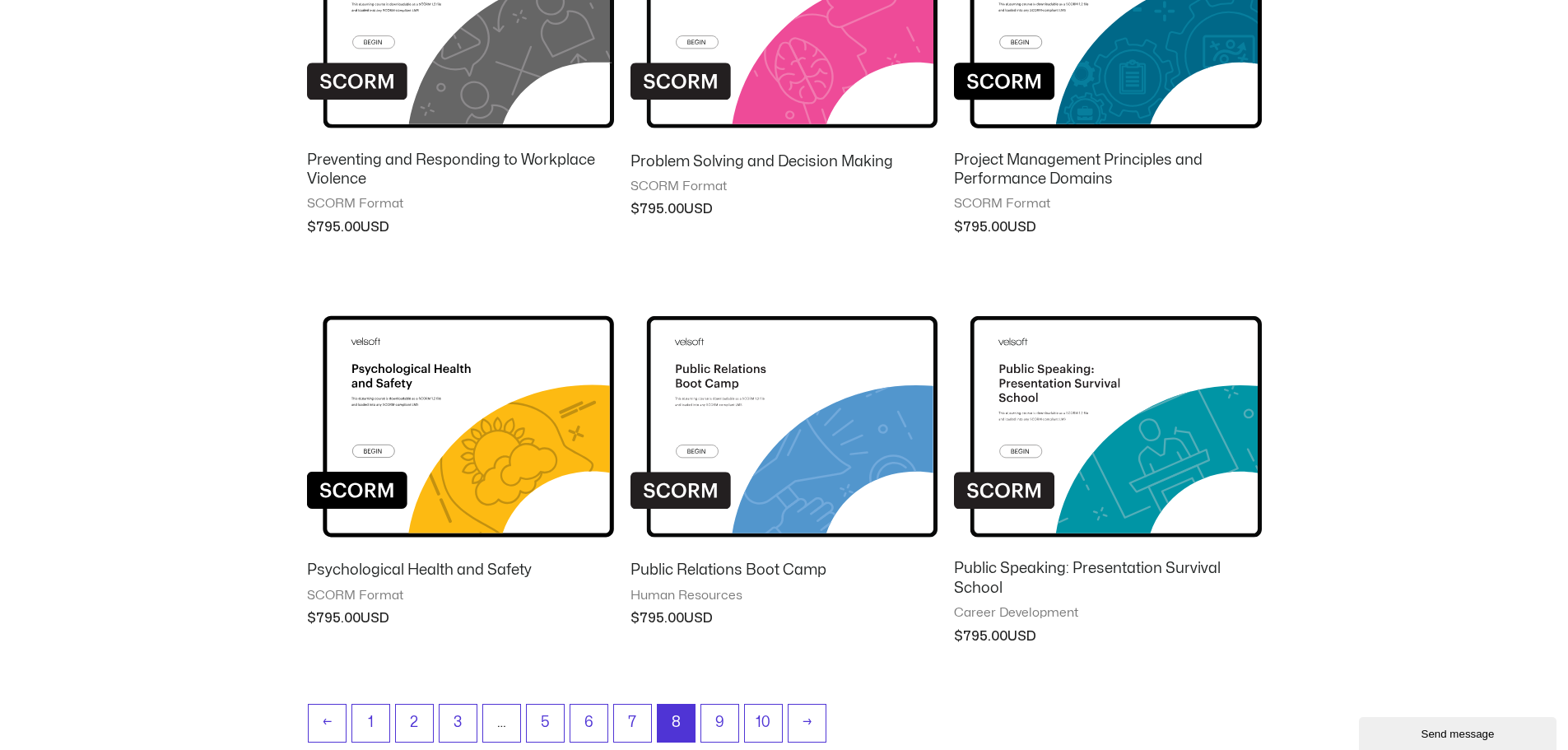
scroll to position [1308, 0]
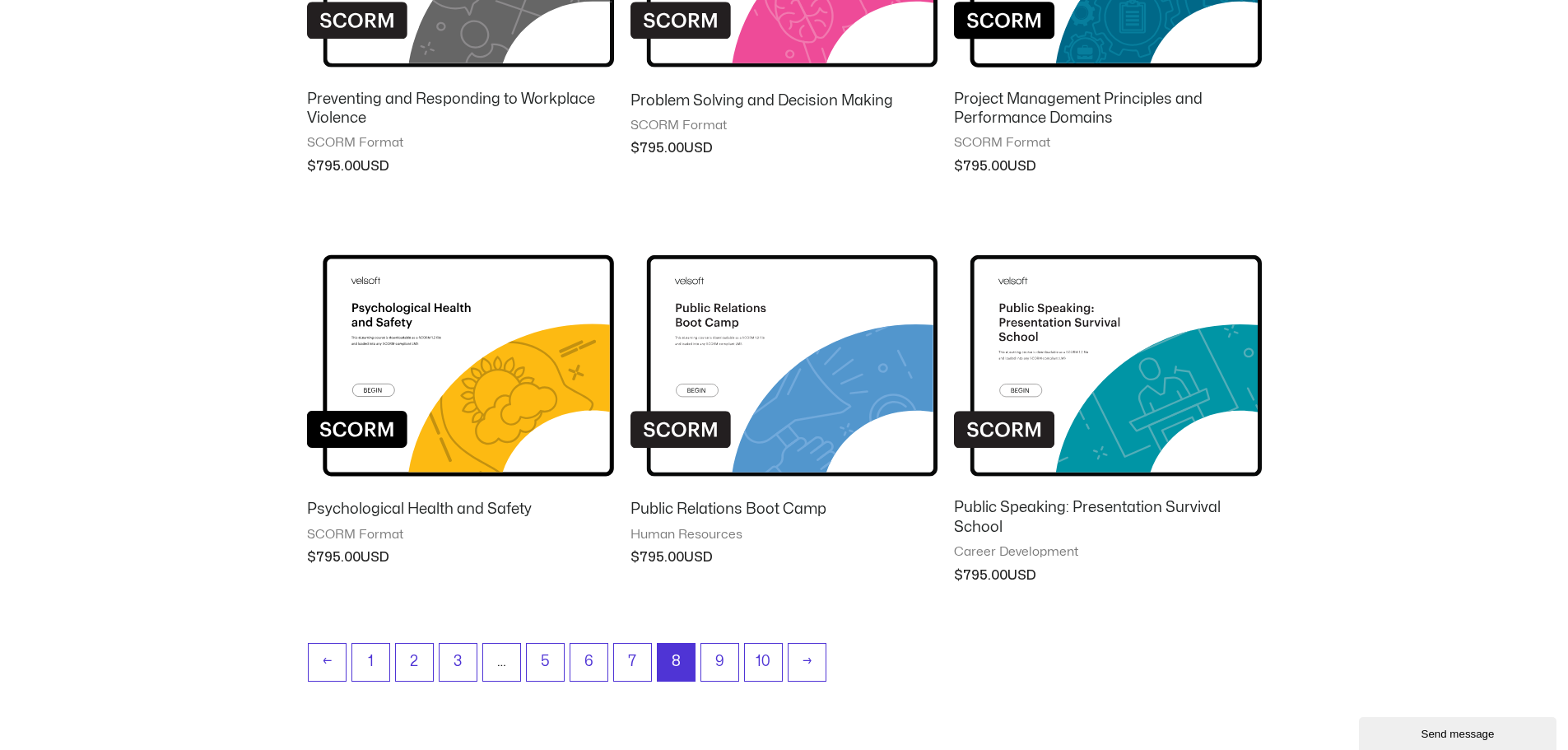
click at [413, 342] on img at bounding box center [460, 352] width 307 height 268
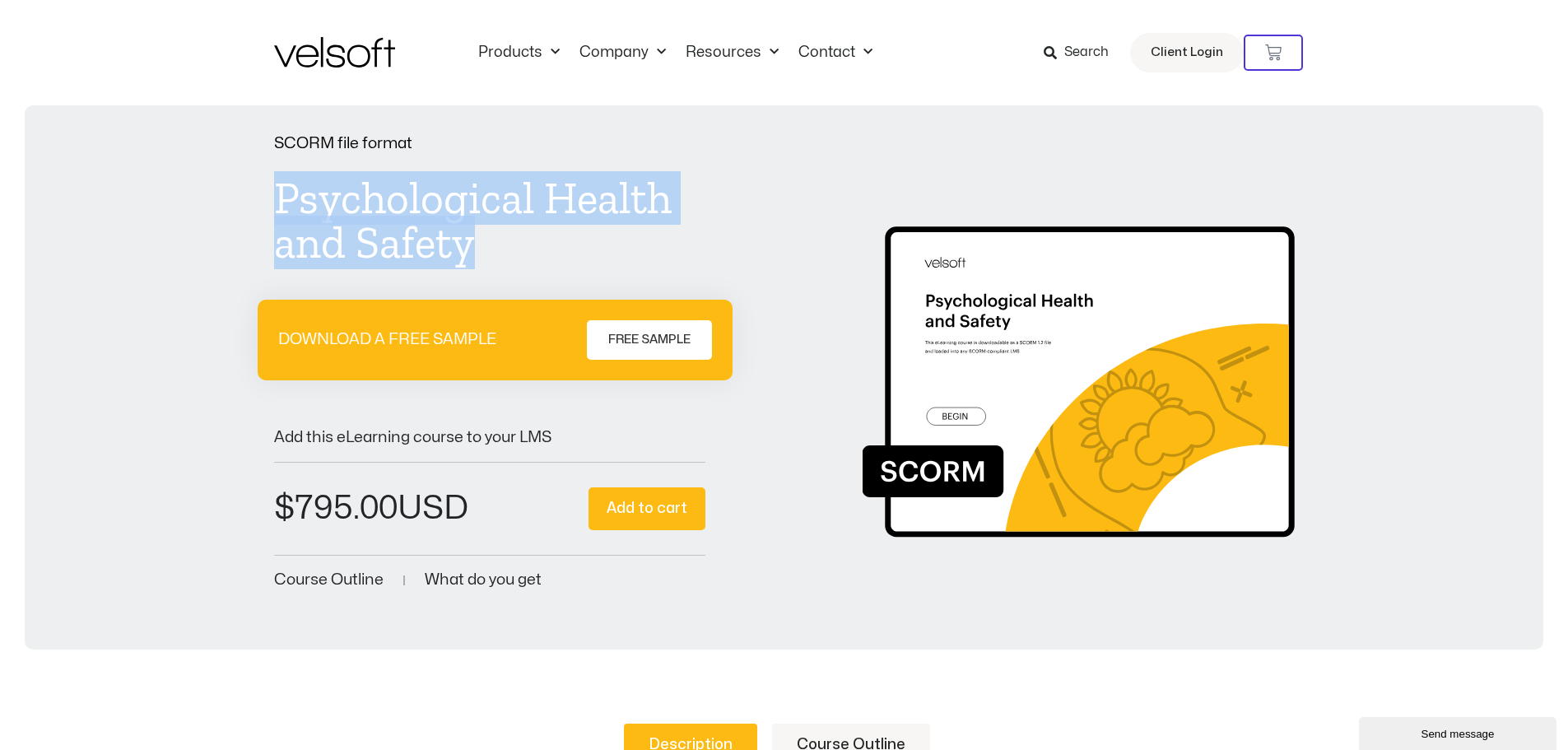
drag, startPoint x: 470, startPoint y: 246, endPoint x: 275, endPoint y: 203, distance: 199.7
click at [275, 203] on h1 "Psychological Health and Safety" at bounding box center [490, 221] width 432 height 89
copy h1 "Psychological Health and Safety"
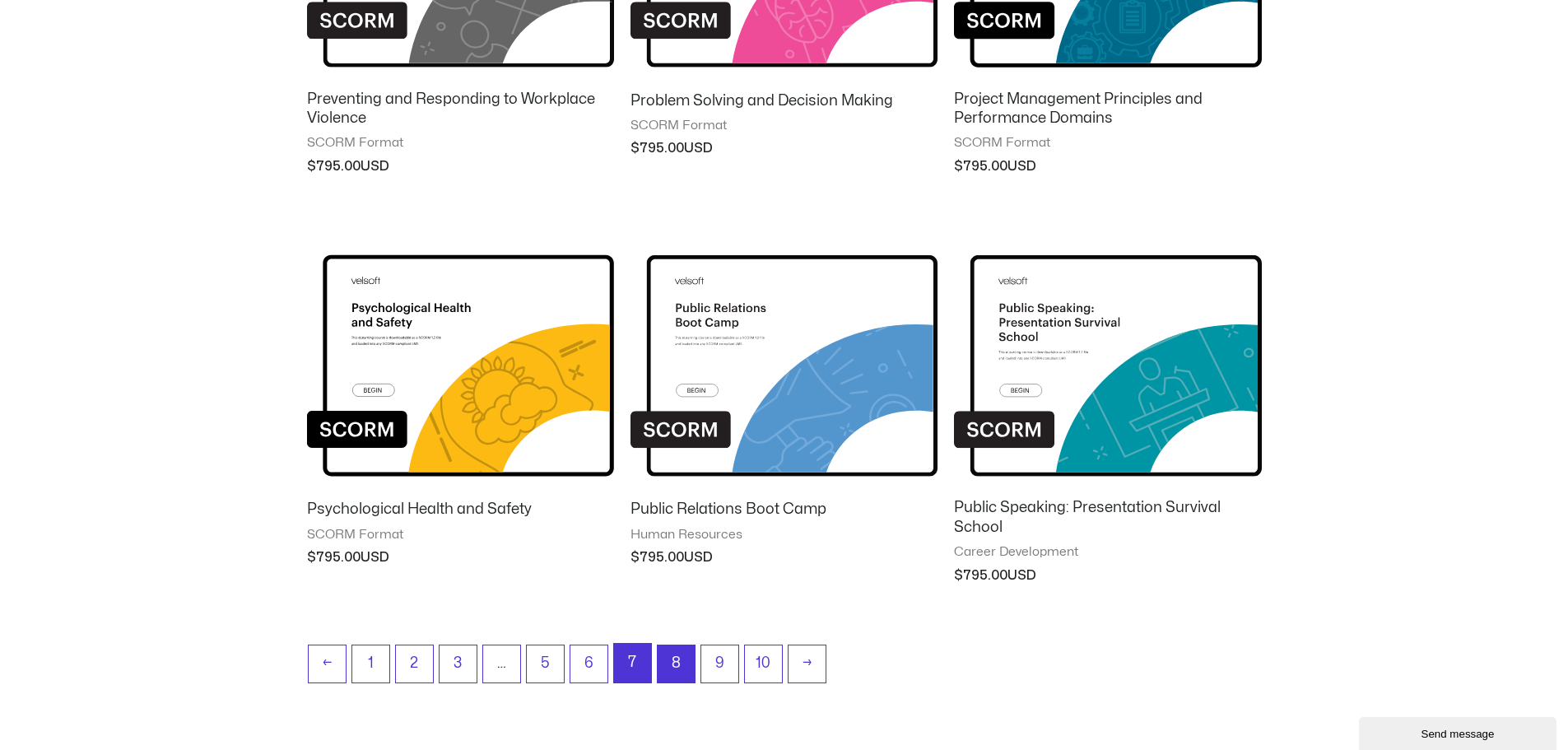
click at [626, 665] on link "7" at bounding box center [632, 663] width 37 height 38
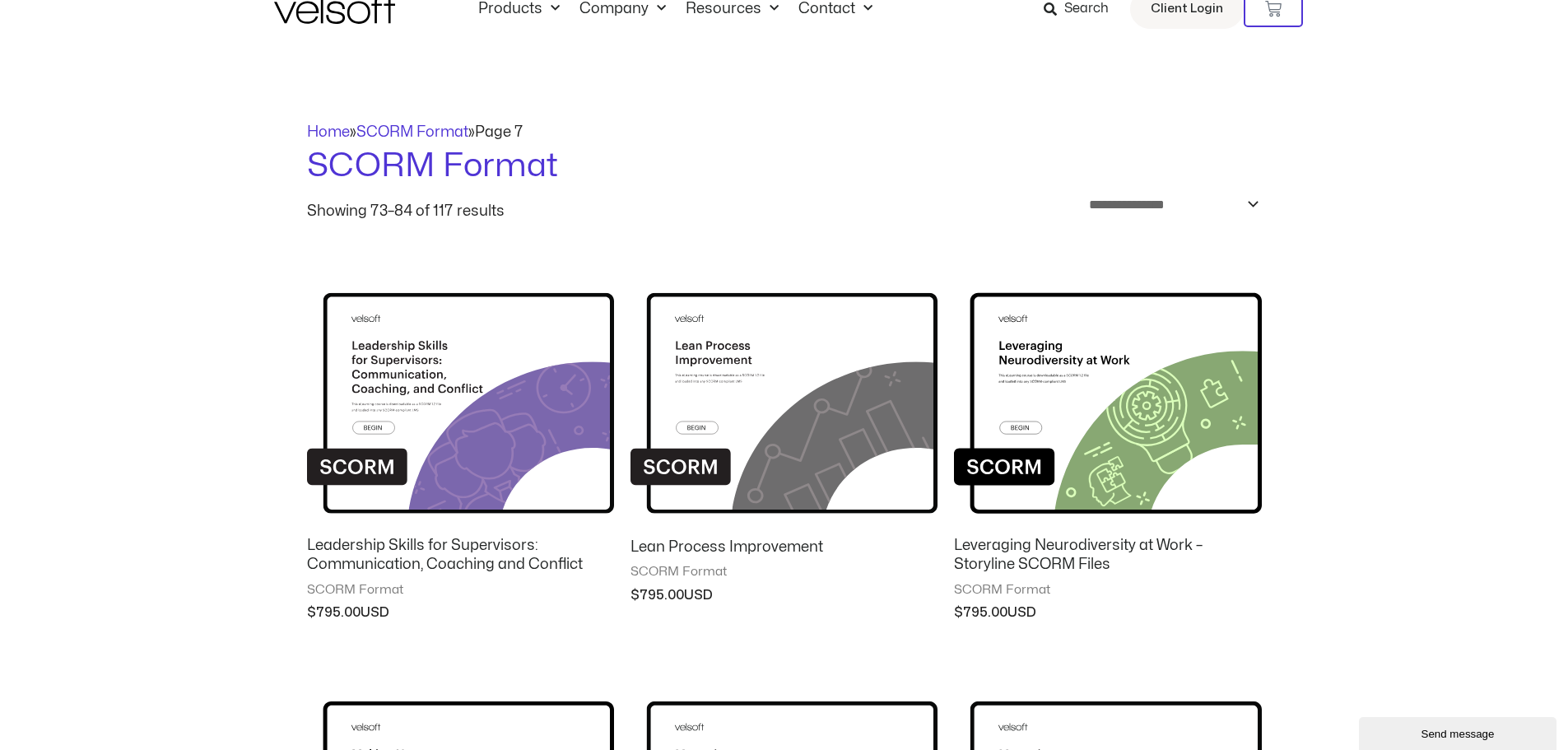
scroll to position [82, 0]
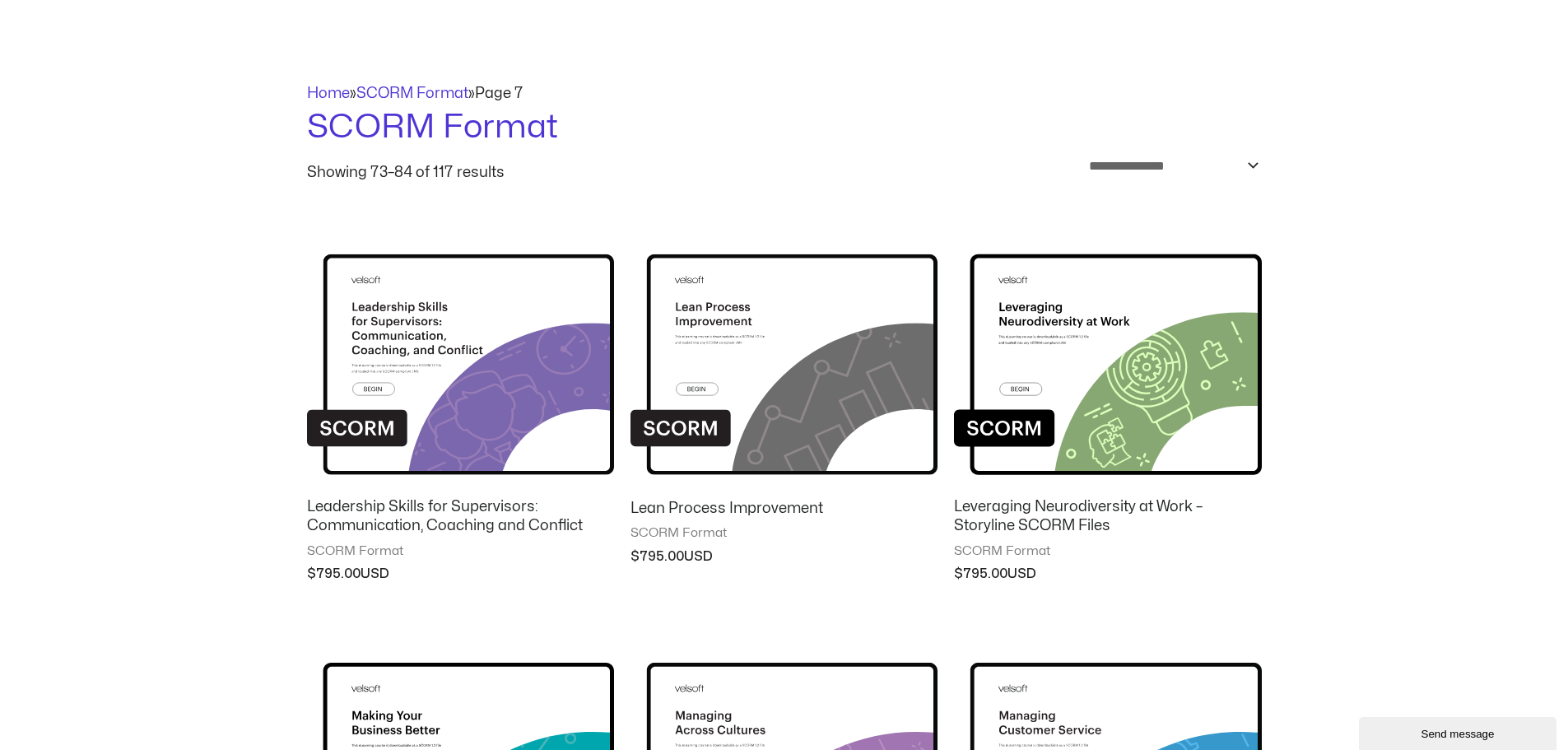
click at [413, 346] on img at bounding box center [460, 351] width 307 height 268
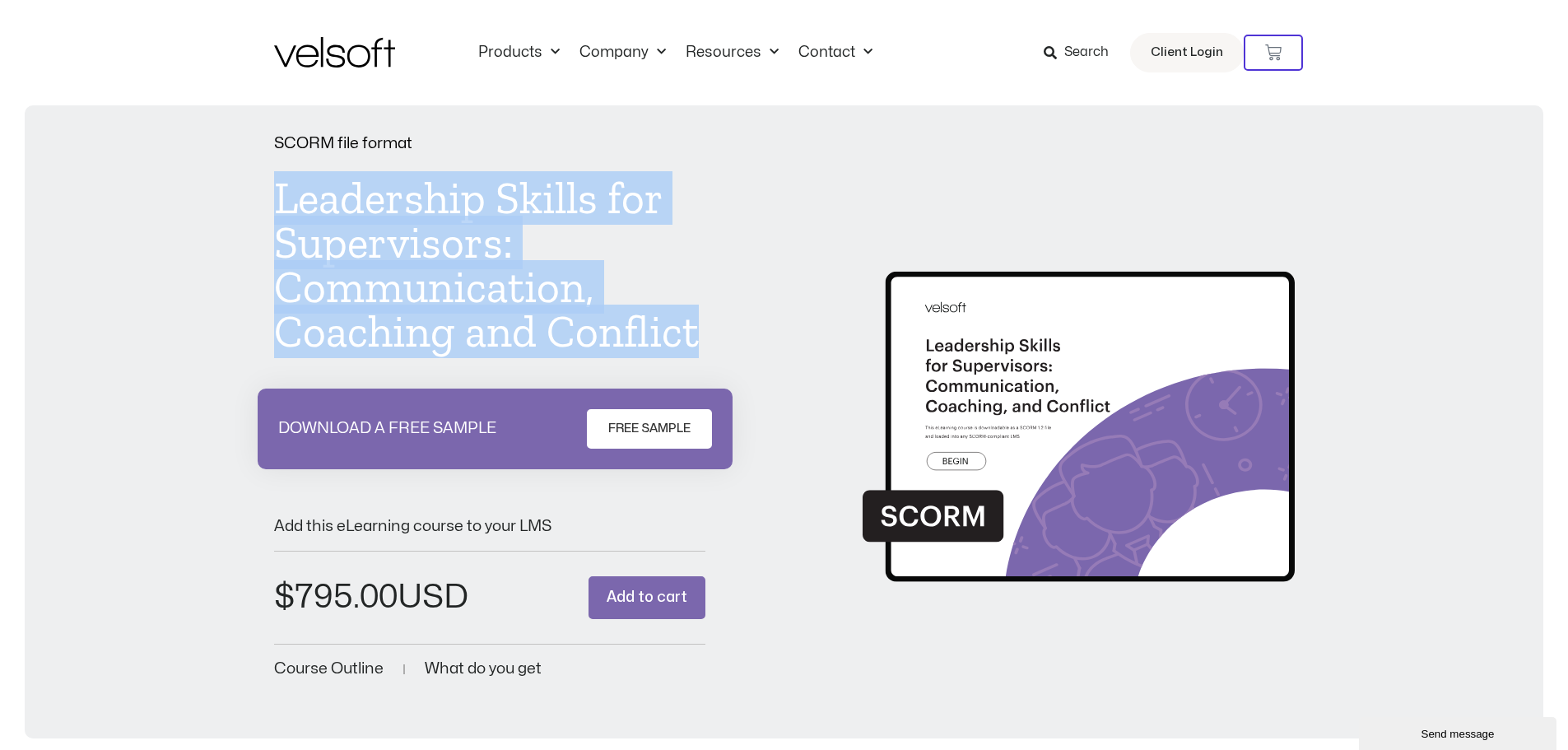
drag, startPoint x: 277, startPoint y: 195, endPoint x: 513, endPoint y: 331, distance: 272.4
click at [668, 341] on h1 "Leadership Skills for Supervisors: Communication, Coaching and Conflict" at bounding box center [490, 265] width 432 height 177
copy h1 "Leadership Skills for Supervisors: Communication, Coaching and Confli"
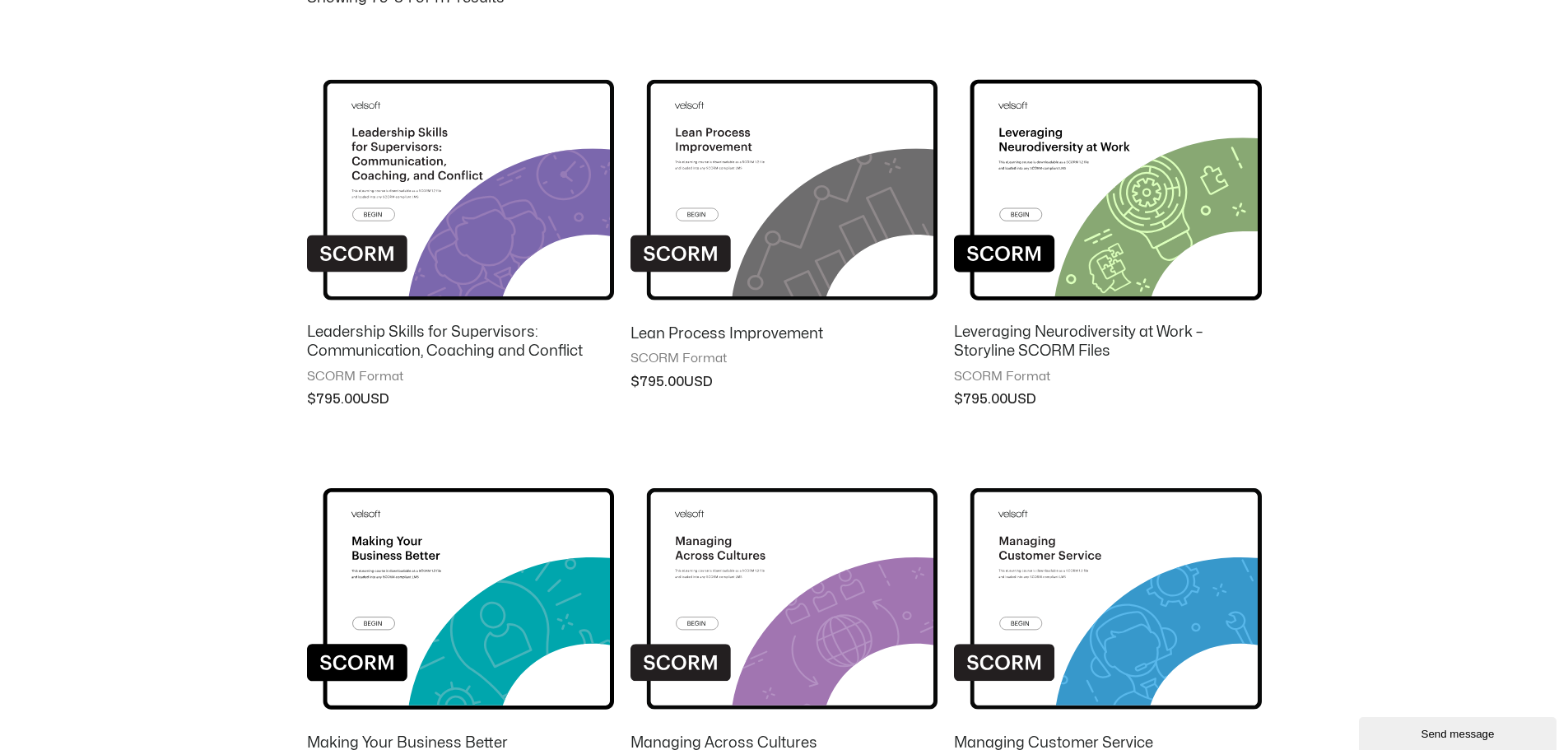
scroll to position [329, 0]
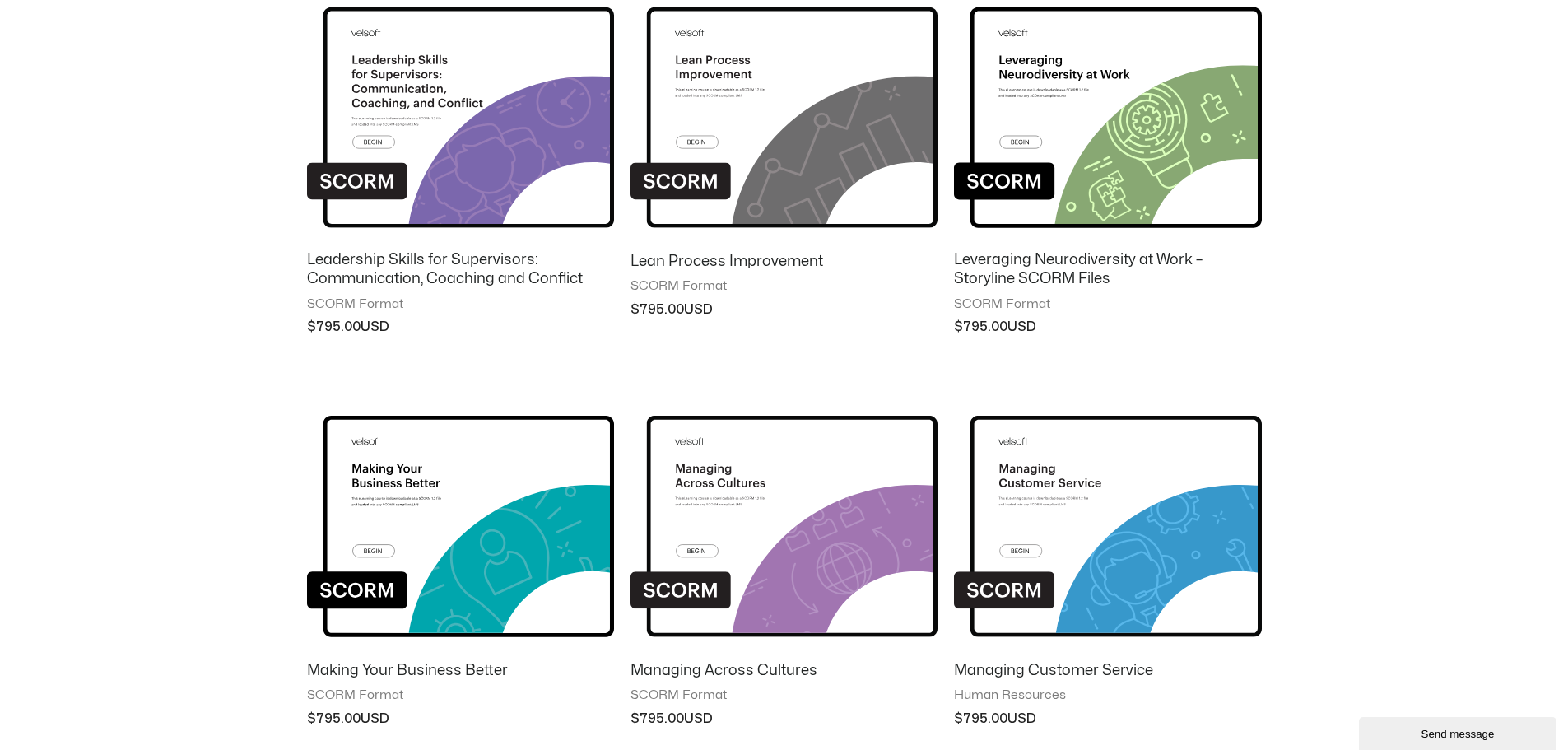
click at [1054, 76] on img at bounding box center [1107, 105] width 307 height 268
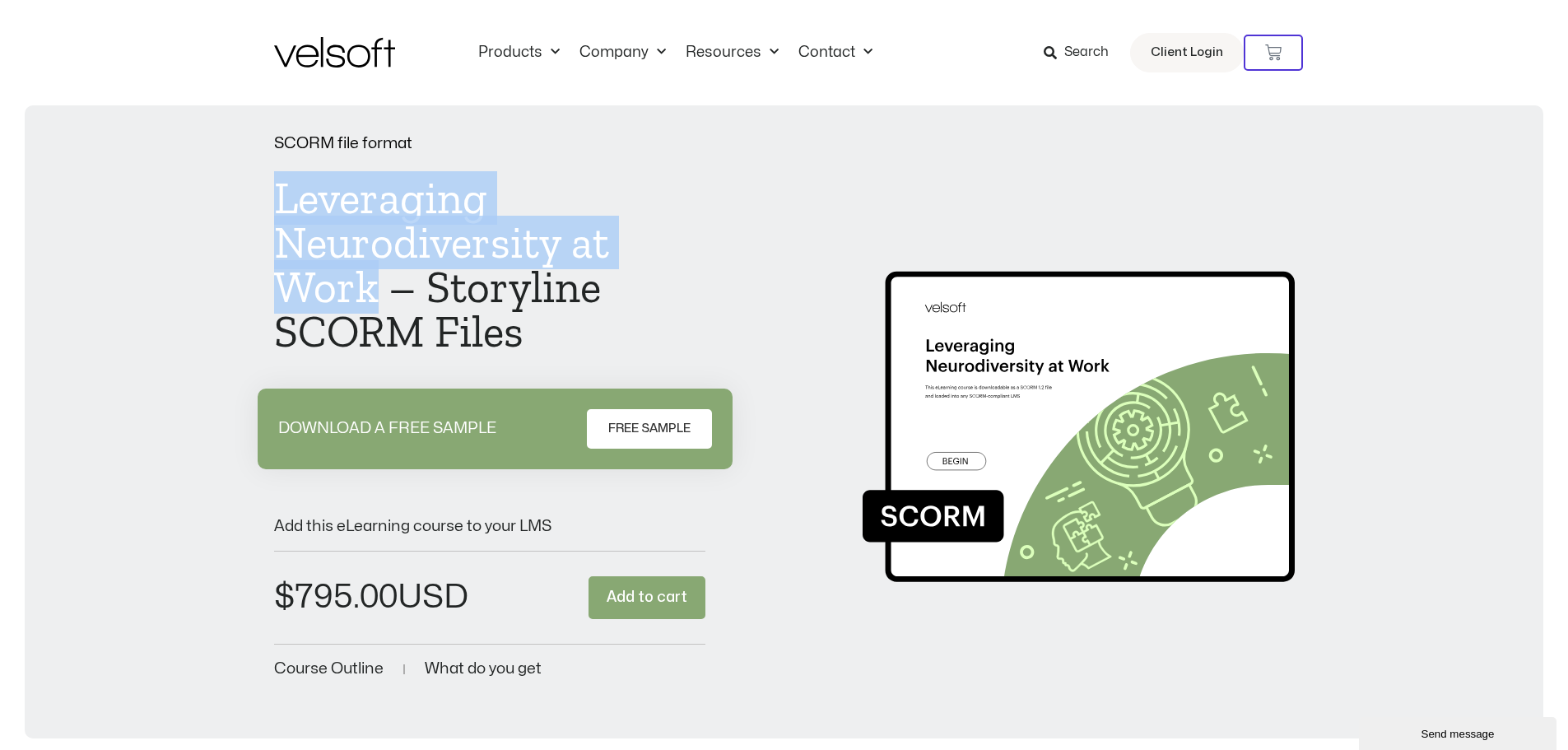
drag, startPoint x: 275, startPoint y: 201, endPoint x: 378, endPoint y: 284, distance: 132.3
click at [378, 284] on h1 "Leveraging Neurodiversity at Work – Storyline SCORM Files" at bounding box center [490, 265] width 432 height 177
copy h1 "Leveraging Neurodiversity at Work"
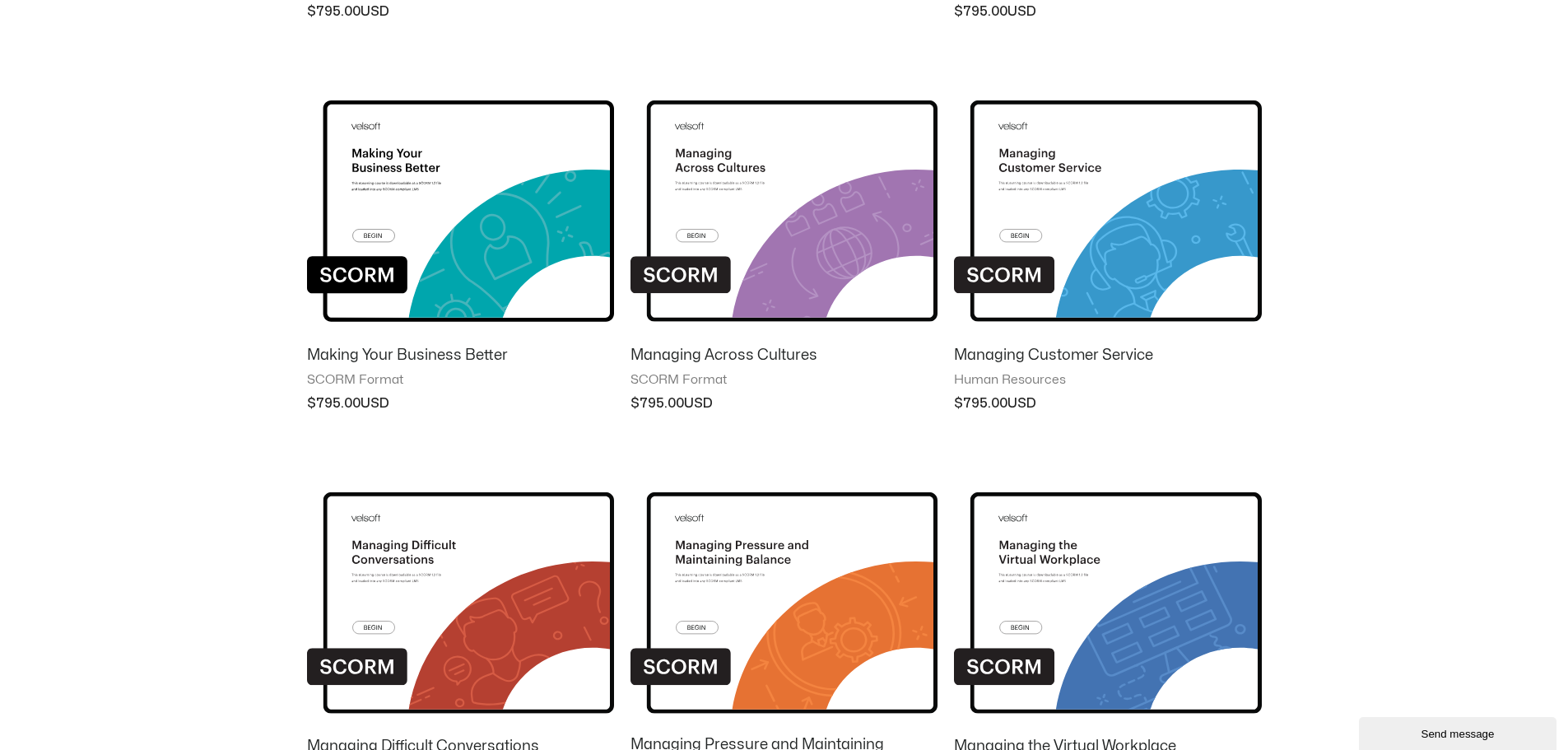
scroll to position [659, 0]
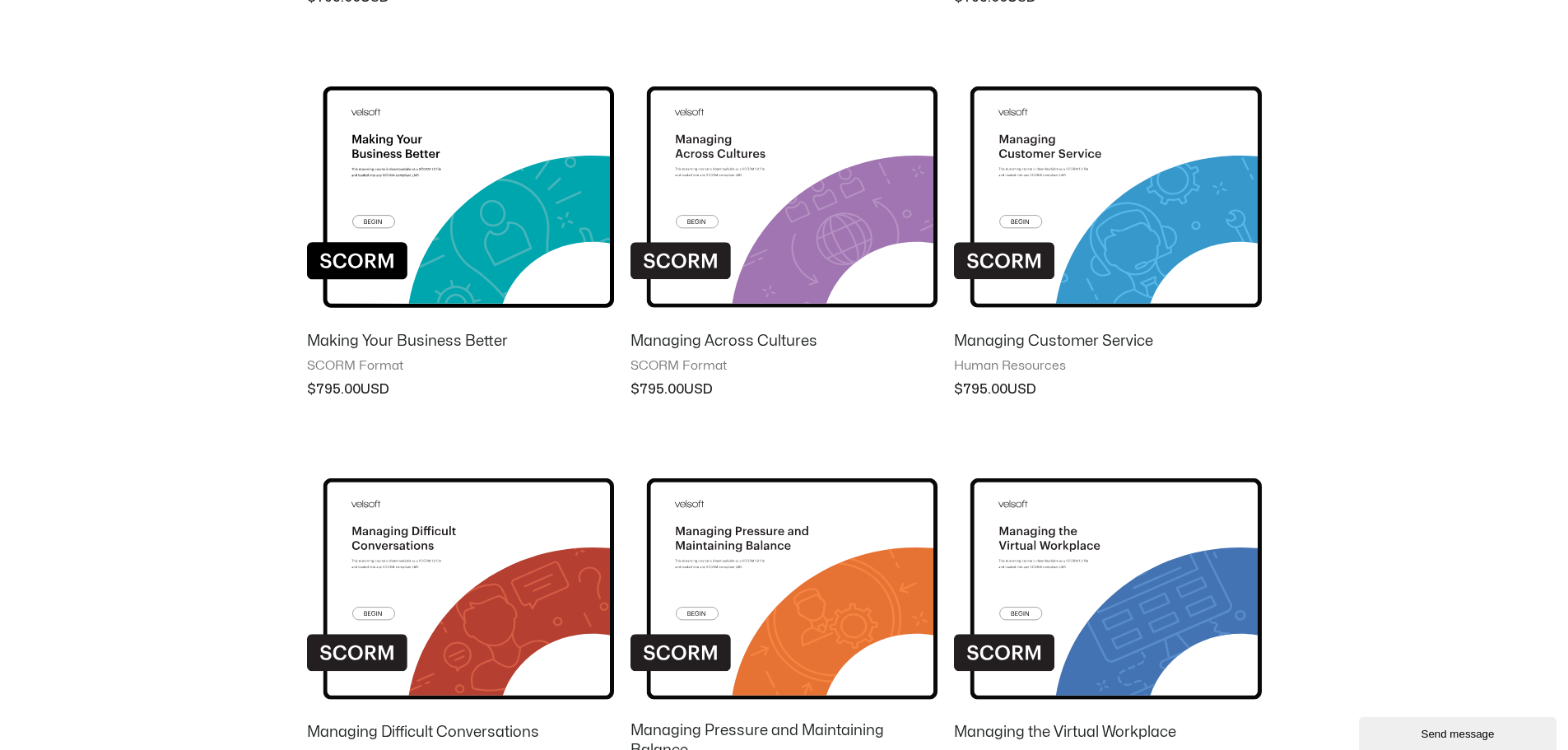
click at [752, 198] on img at bounding box center [784, 183] width 307 height 268
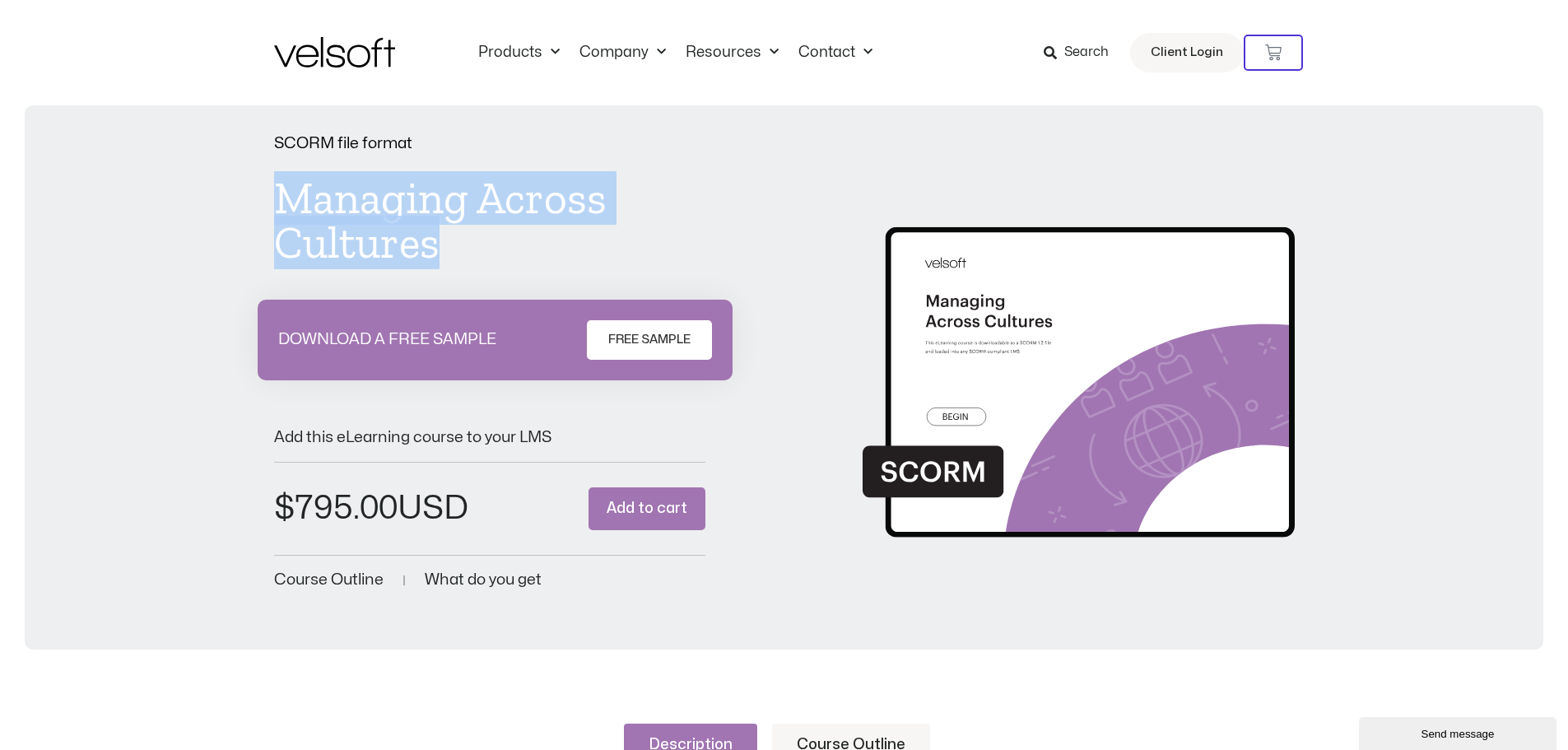
drag, startPoint x: 278, startPoint y: 190, endPoint x: 460, endPoint y: 229, distance: 186.1
click at [460, 229] on h1 "Managing Across Cultures" at bounding box center [490, 221] width 432 height 89
copy h1 "Managing Across Cultures"
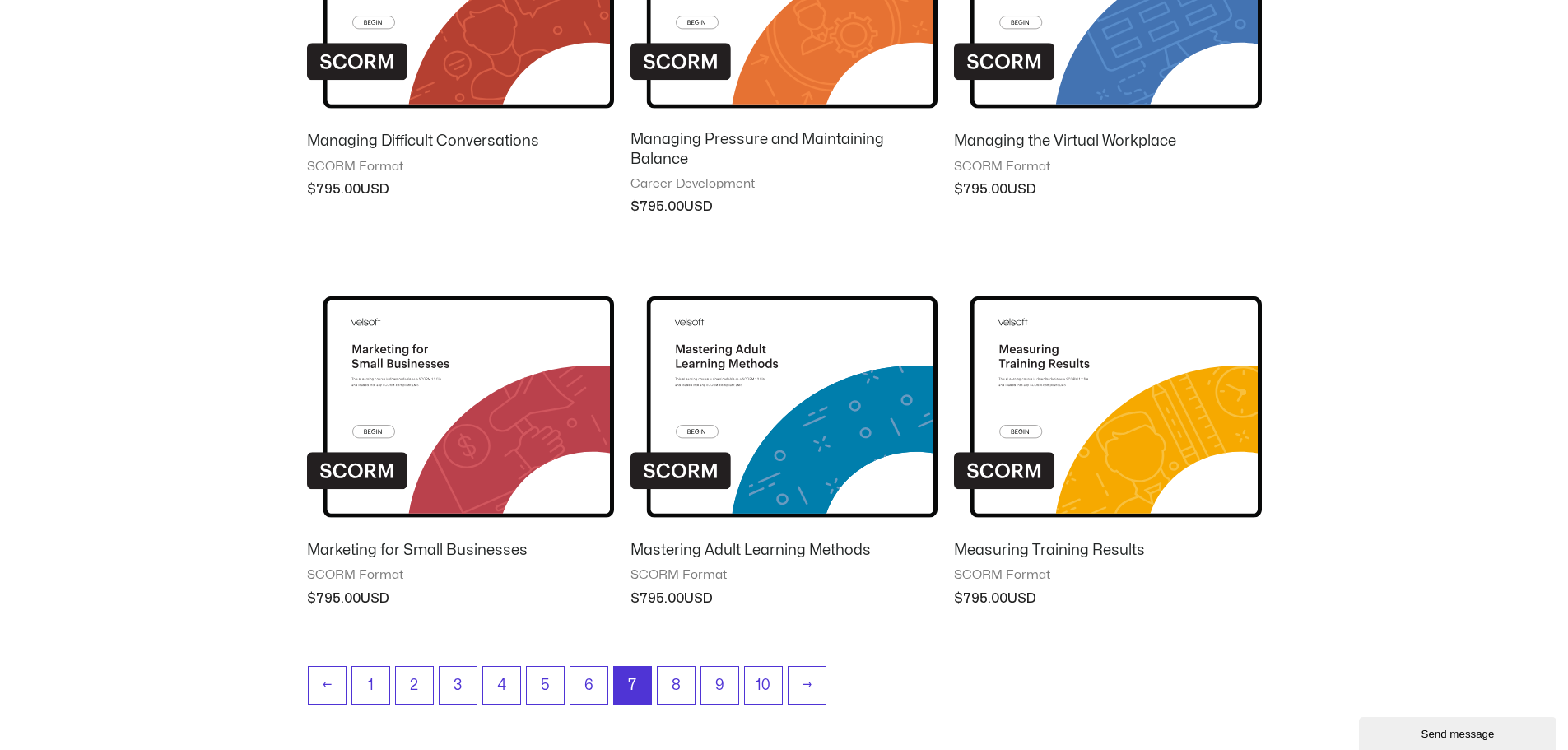
scroll to position [1273, 0]
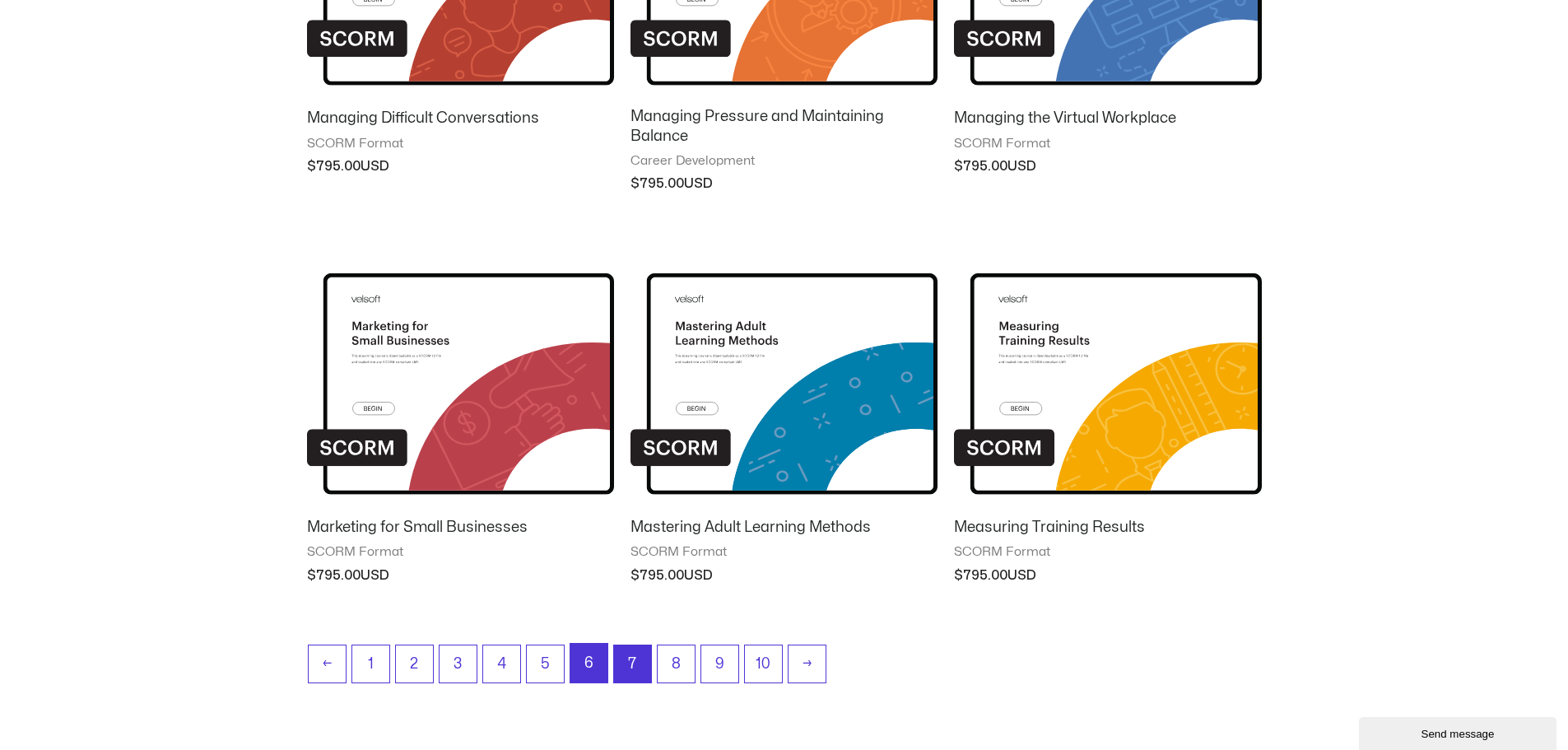
click at [589, 667] on link "6" at bounding box center [589, 663] width 37 height 38
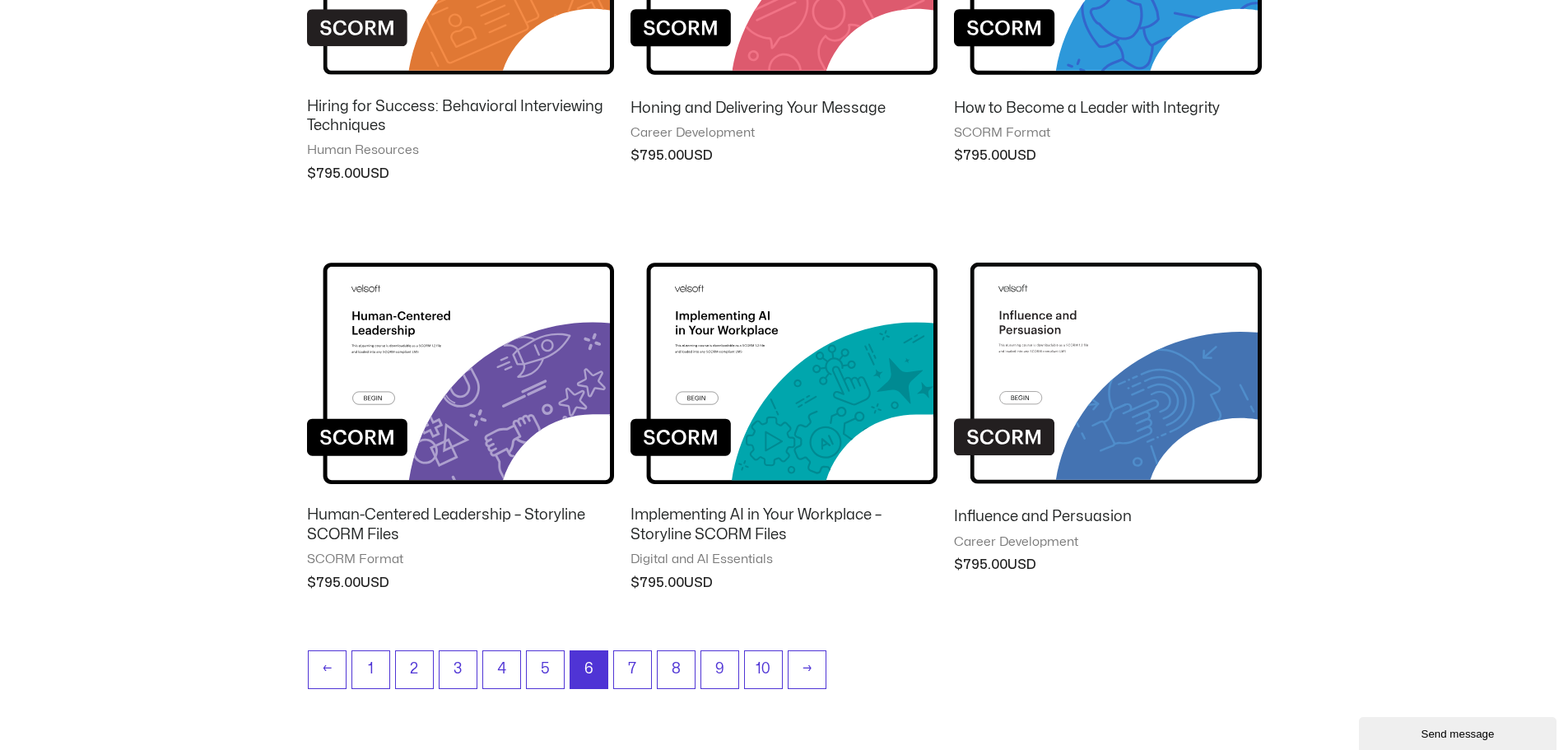
scroll to position [1308, 0]
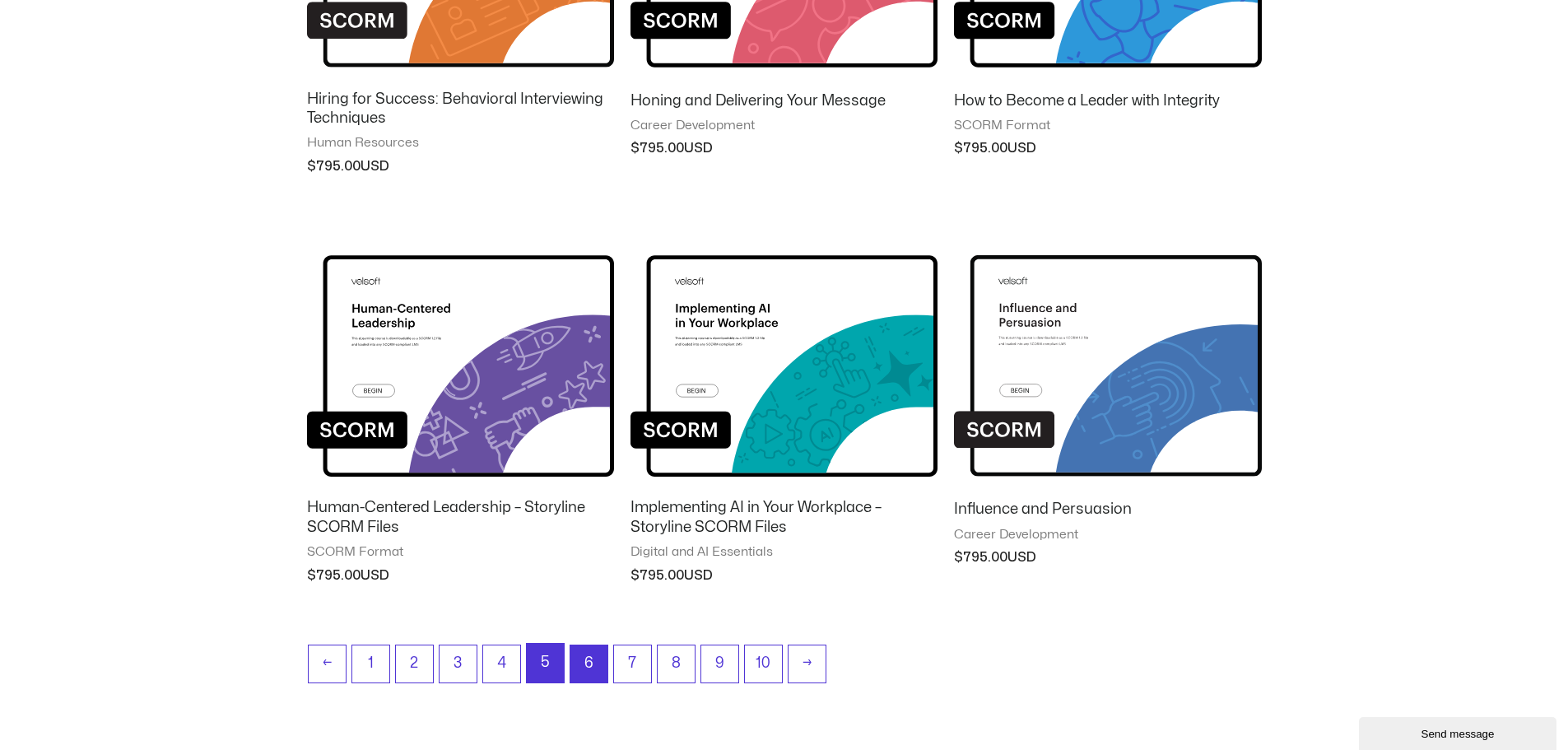
click at [545, 656] on link "5" at bounding box center [545, 663] width 37 height 38
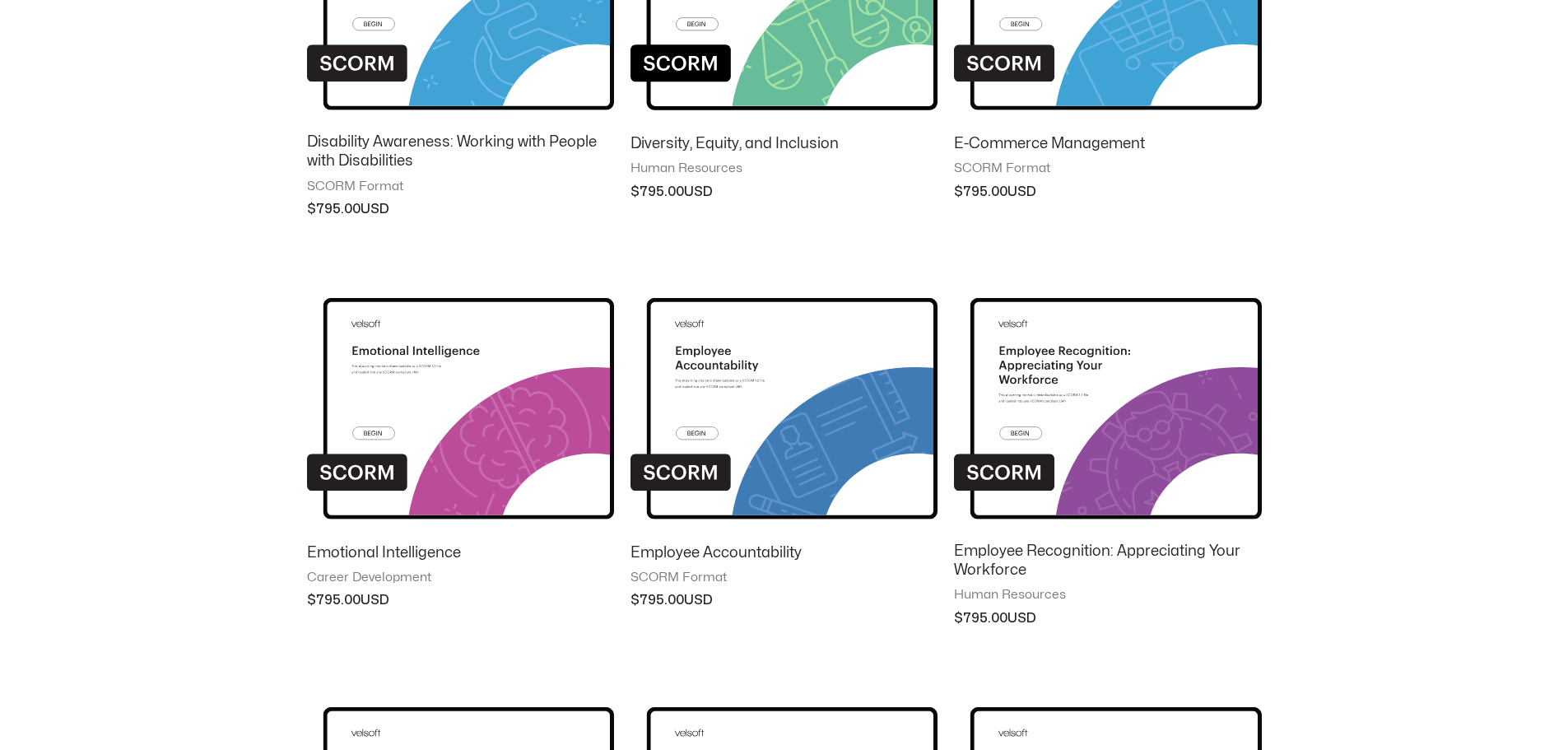
scroll to position [906, 0]
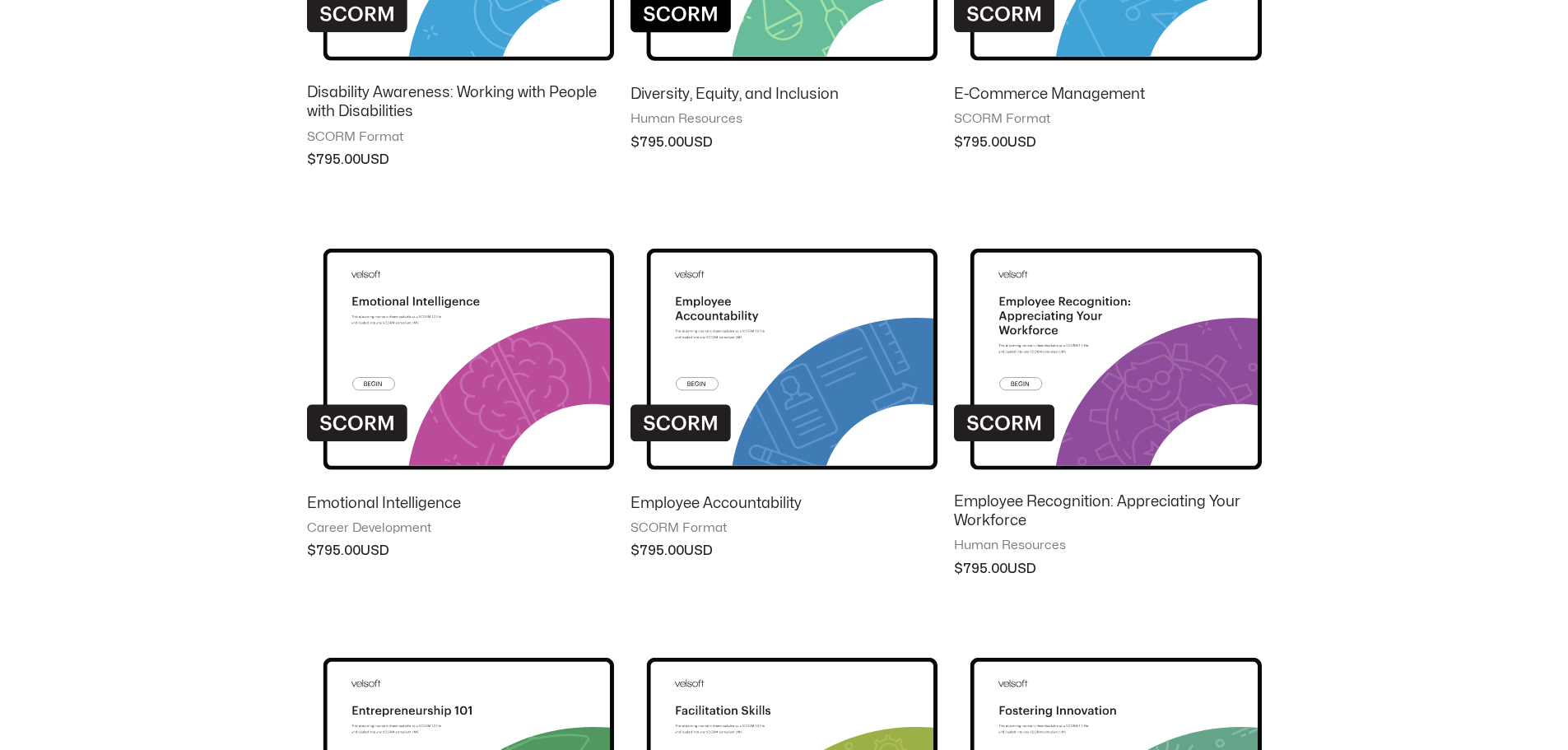
click at [759, 360] on img at bounding box center [784, 346] width 307 height 268
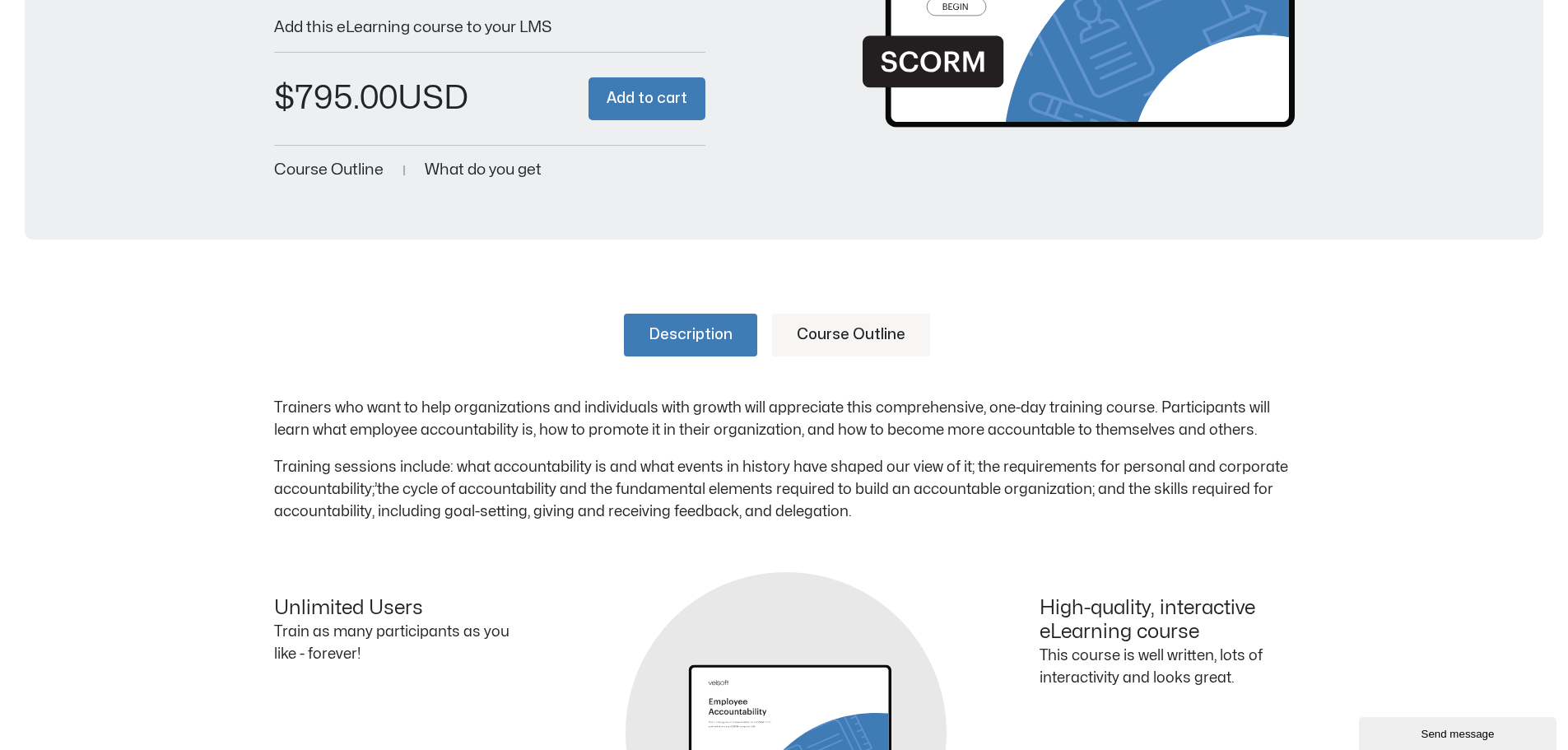
scroll to position [412, 0]
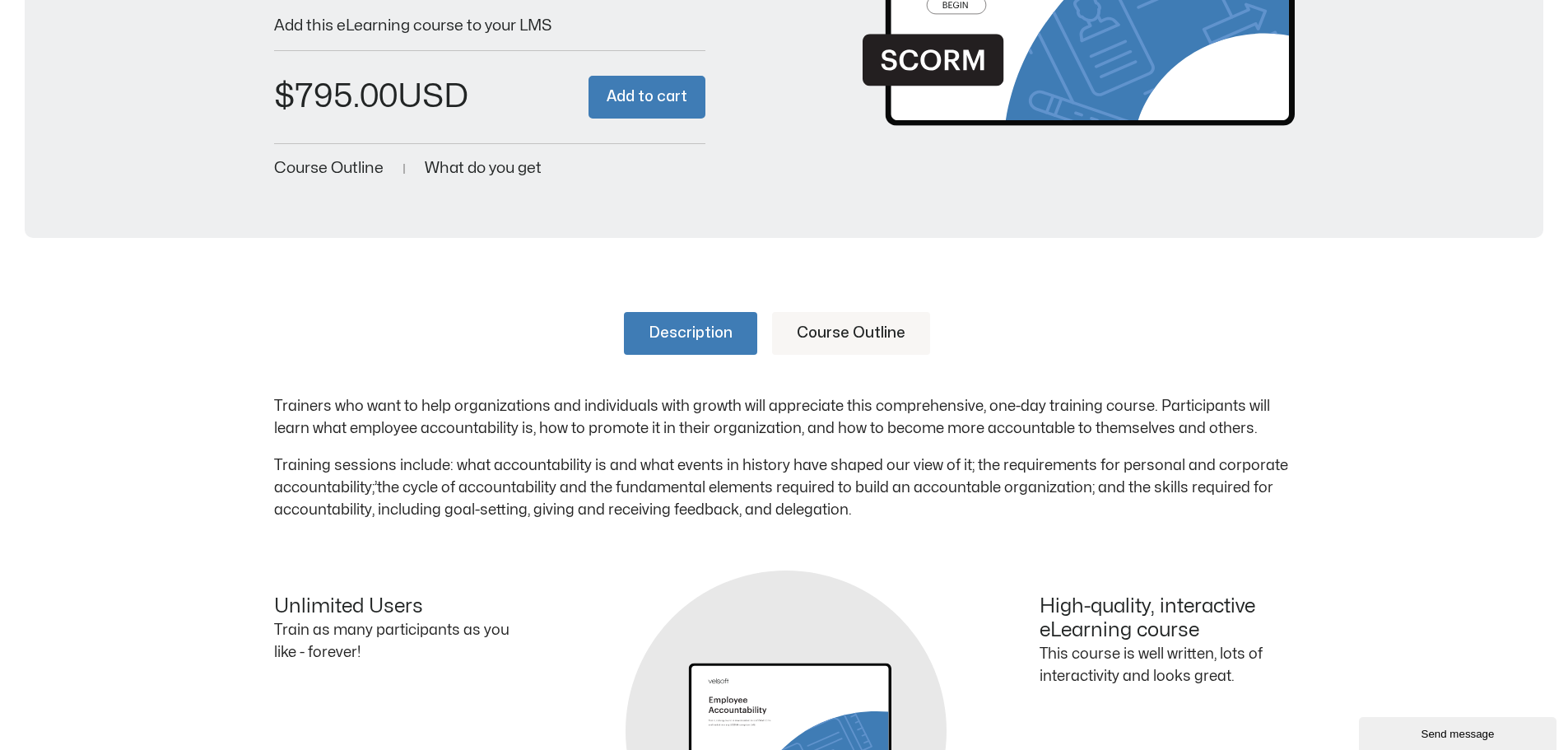
click at [832, 331] on link "Course Outline" at bounding box center [851, 333] width 158 height 43
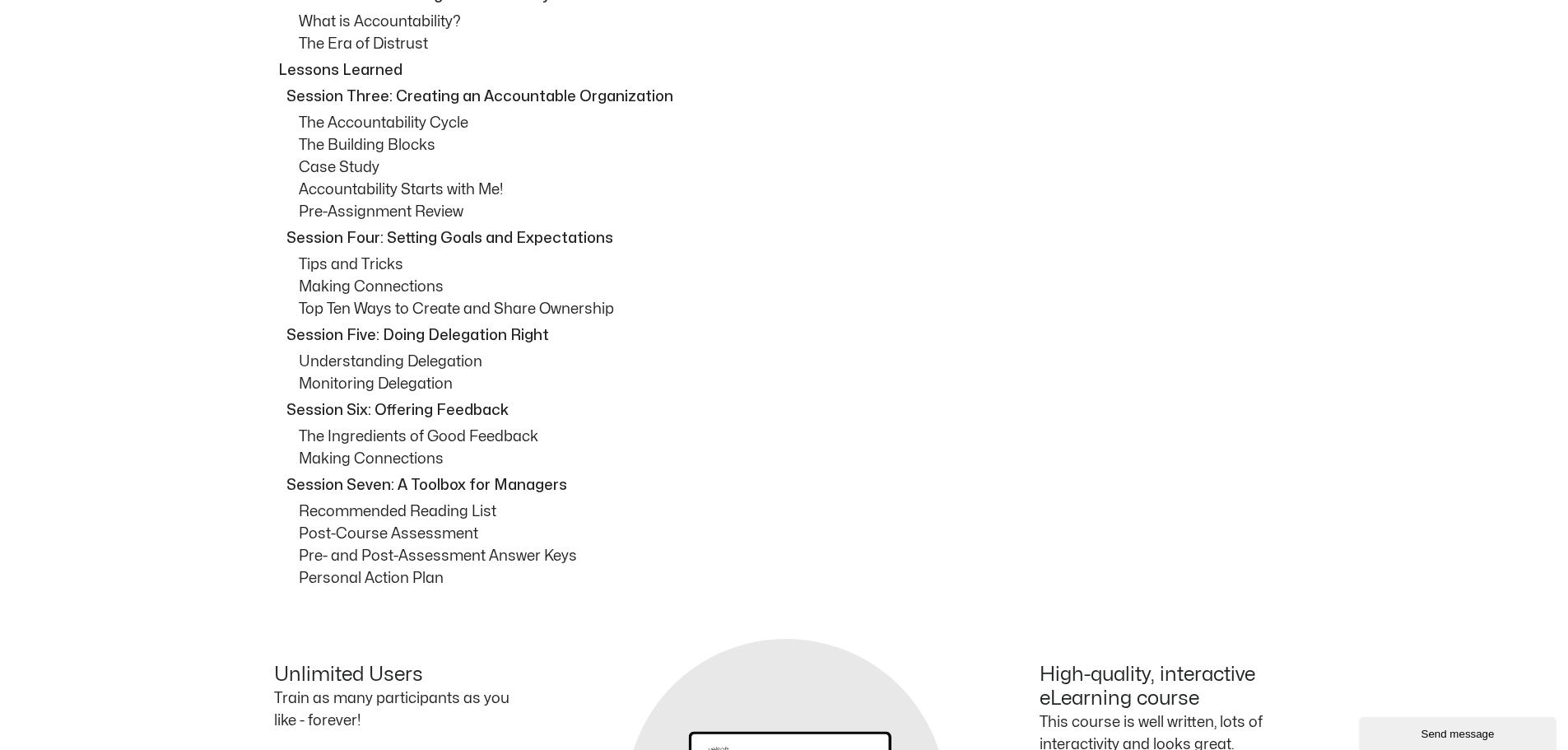
scroll to position [906, 0]
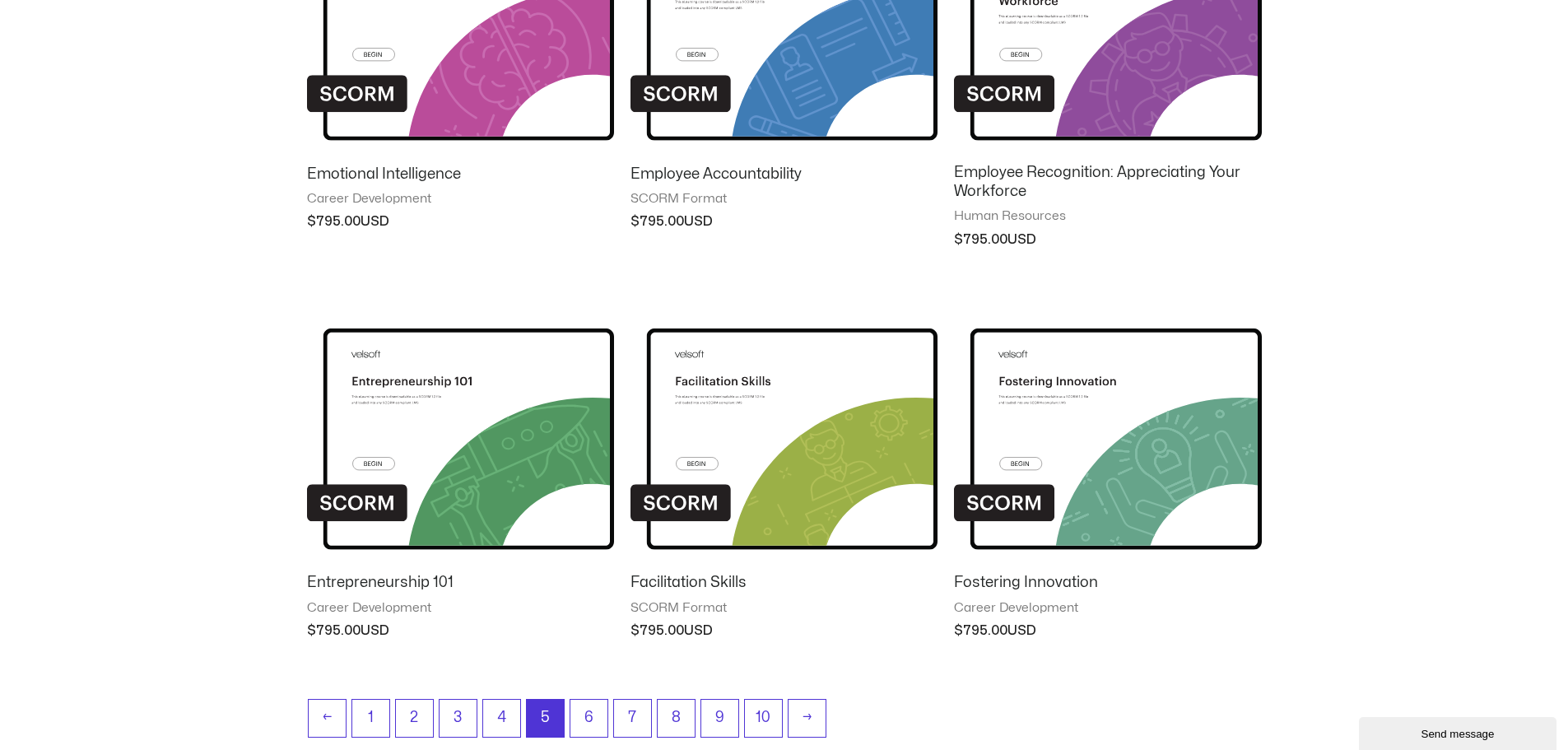
scroll to position [1291, 0]
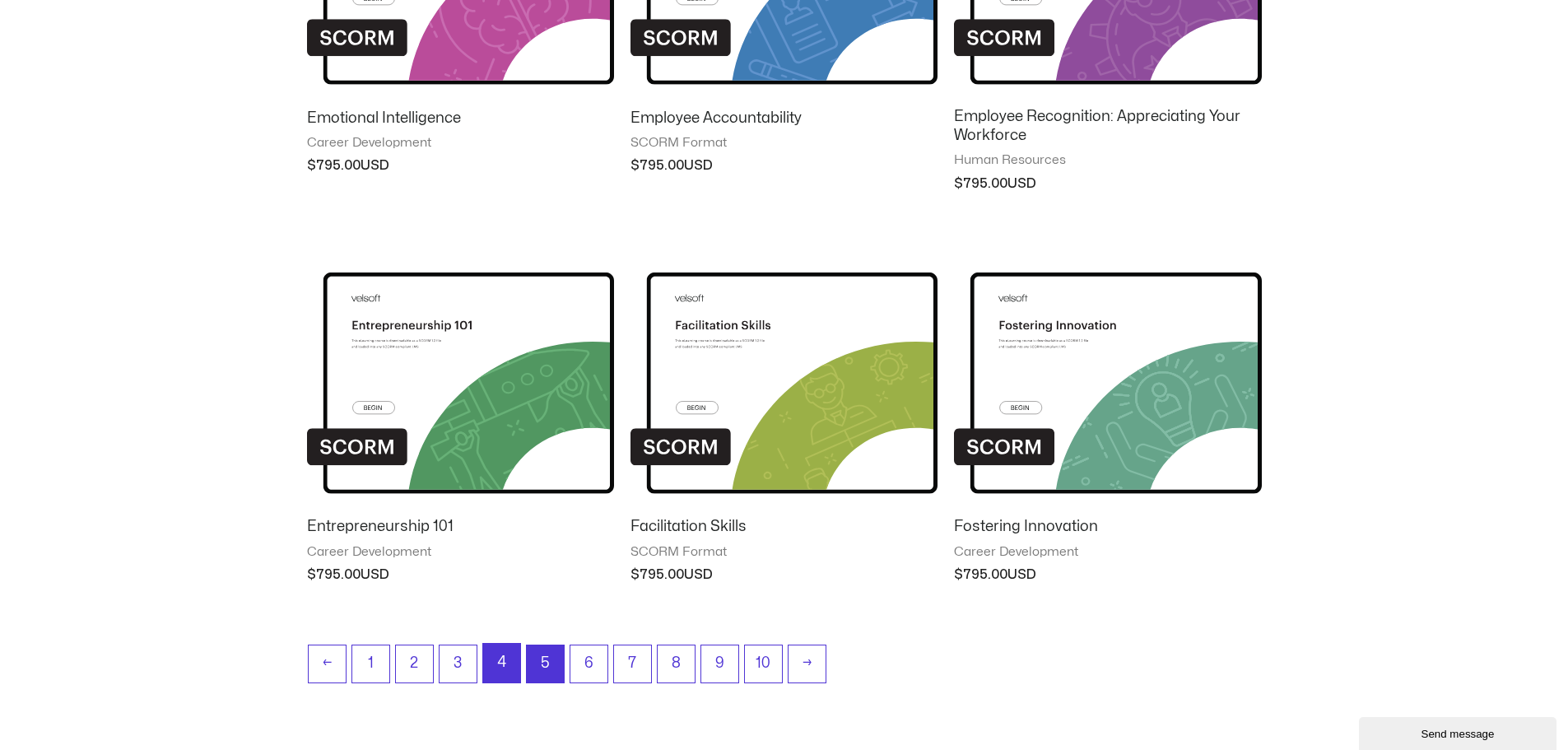
click at [496, 662] on link "4" at bounding box center [502, 663] width 37 height 38
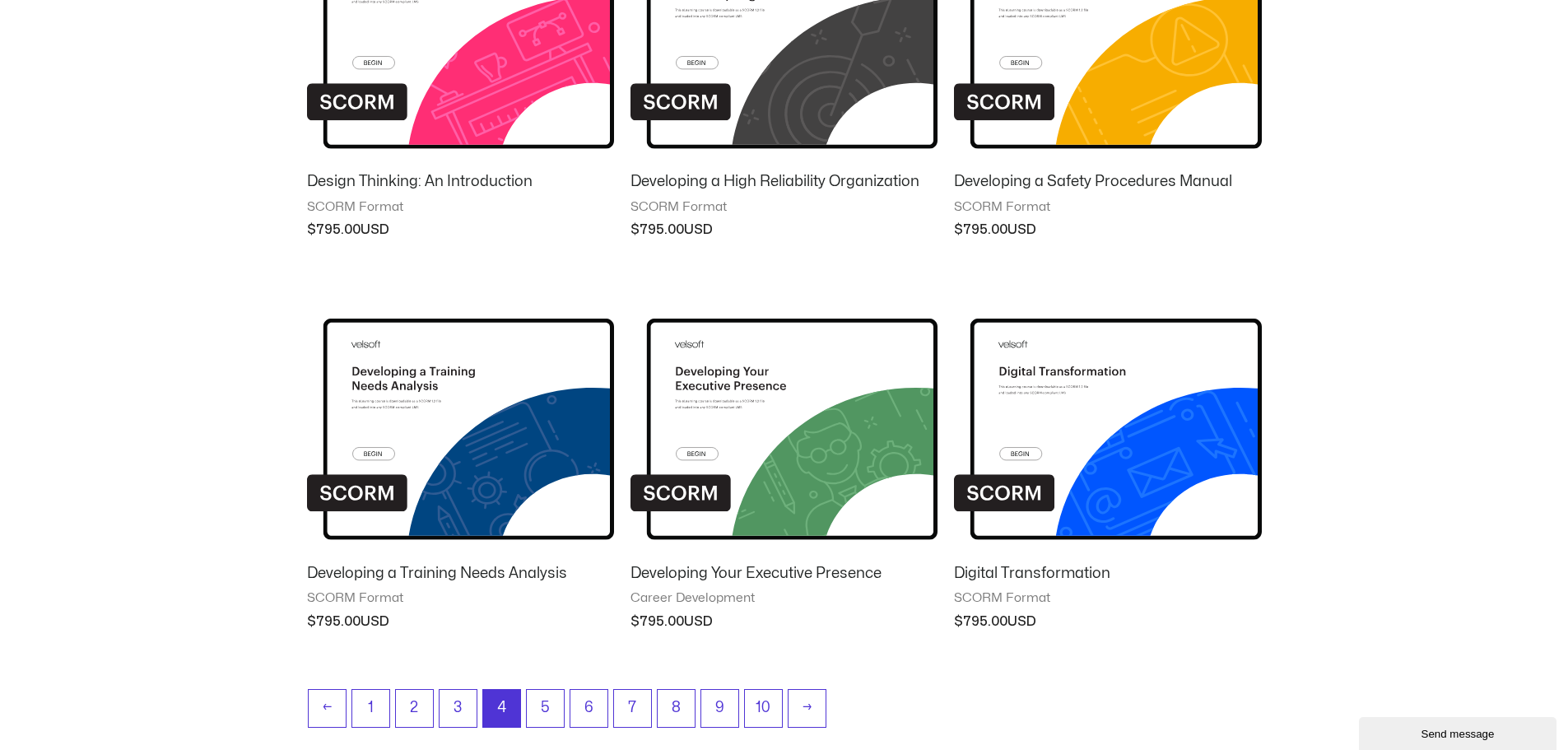
scroll to position [1234, 0]
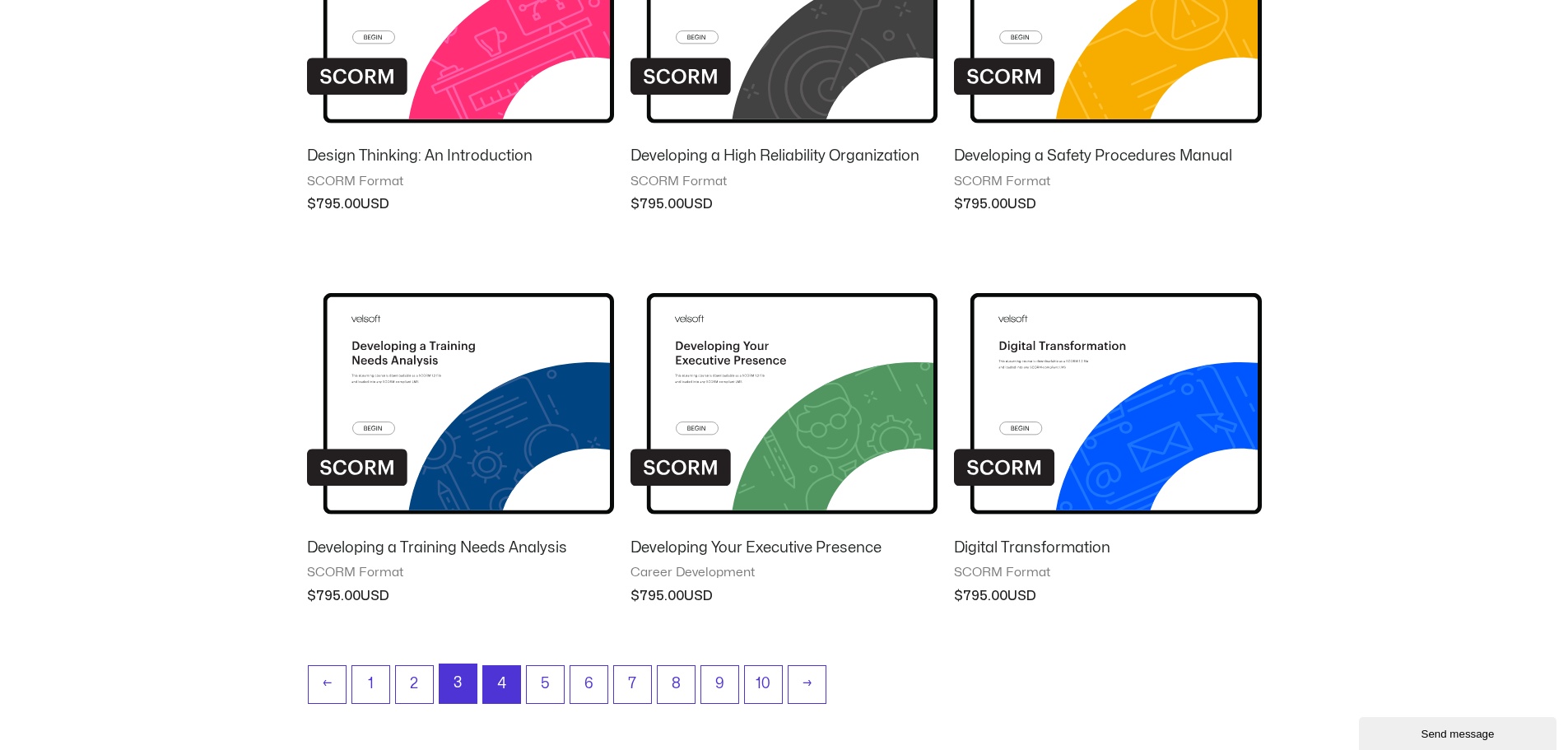
click at [454, 687] on link "3" at bounding box center [458, 683] width 37 height 38
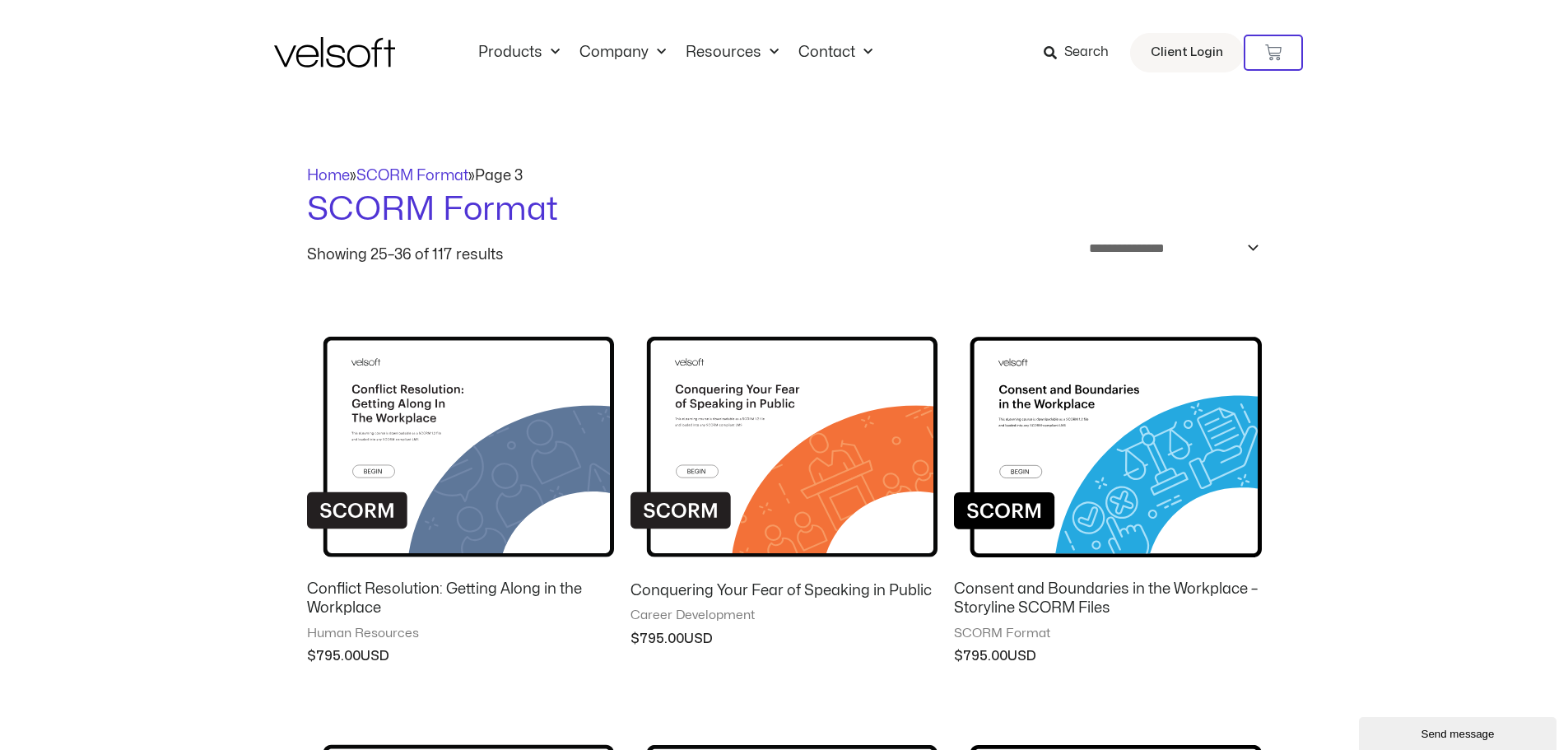
click at [430, 422] on img at bounding box center [460, 433] width 307 height 268
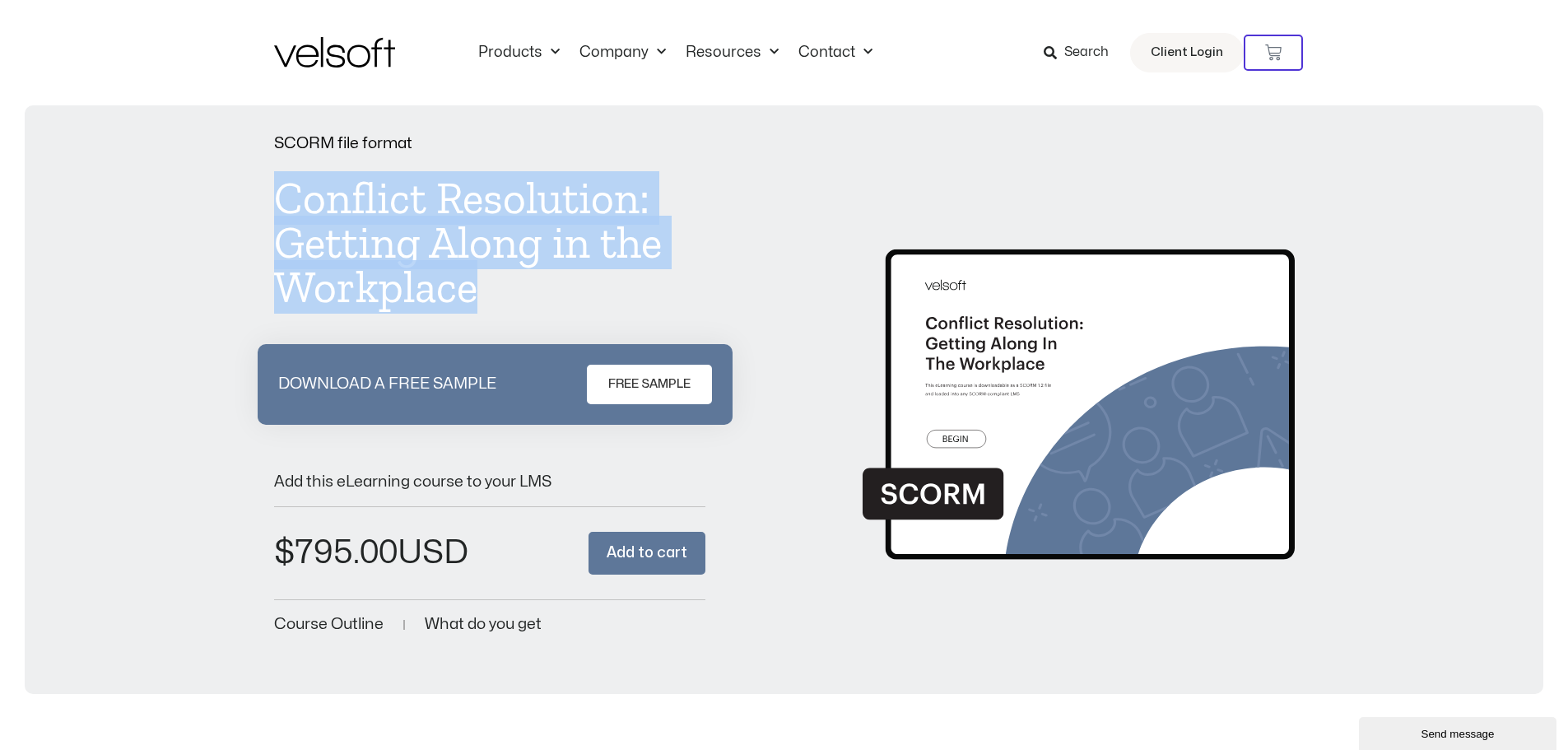
drag, startPoint x: 278, startPoint y: 192, endPoint x: 506, endPoint y: 293, distance: 249.4
click at [506, 293] on h1 "Conflict Resolution: Getting Along in the Workplace" at bounding box center [490, 243] width 432 height 133
copy h1 "Conflict Resolution: Getting Along in the Workplace"
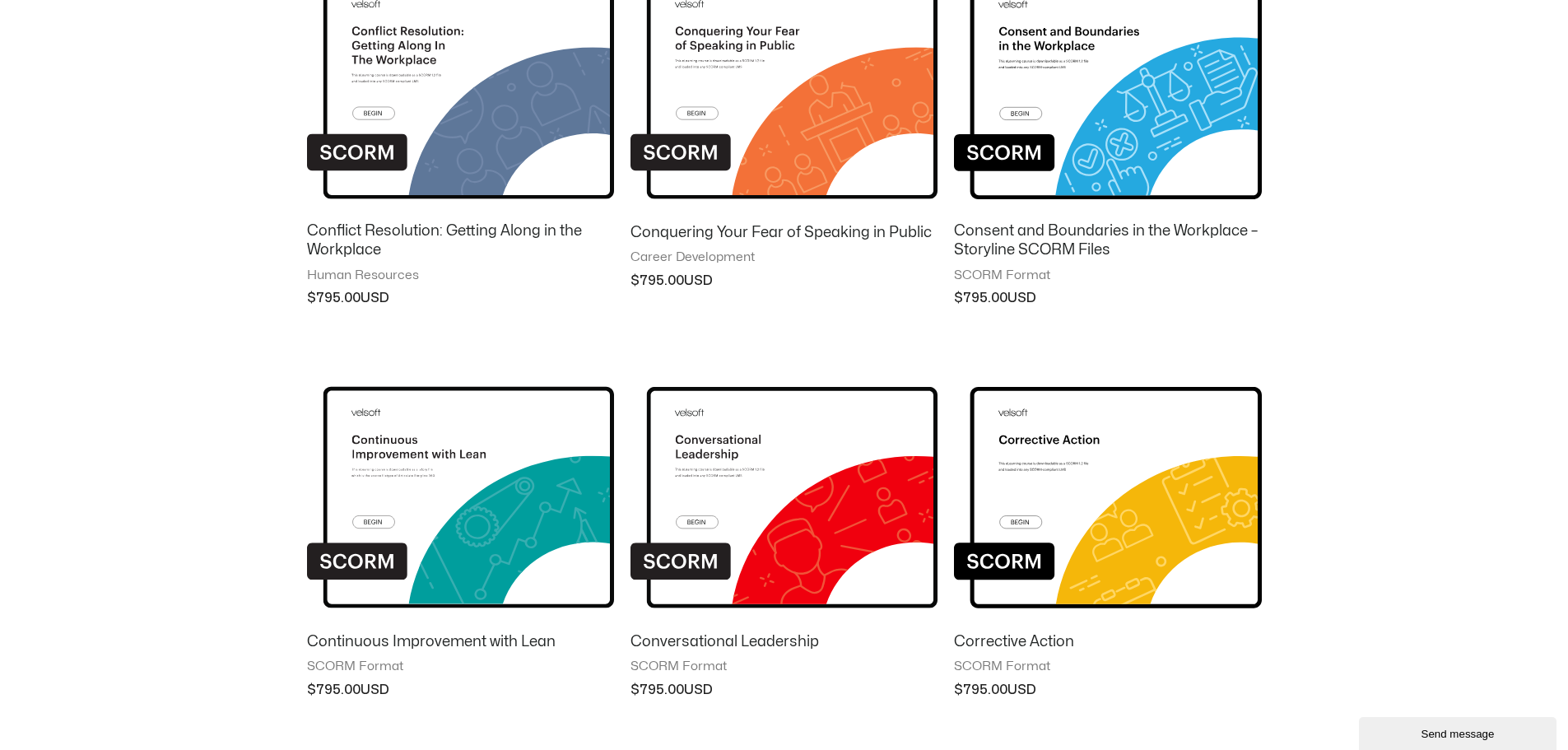
scroll to position [329, 0]
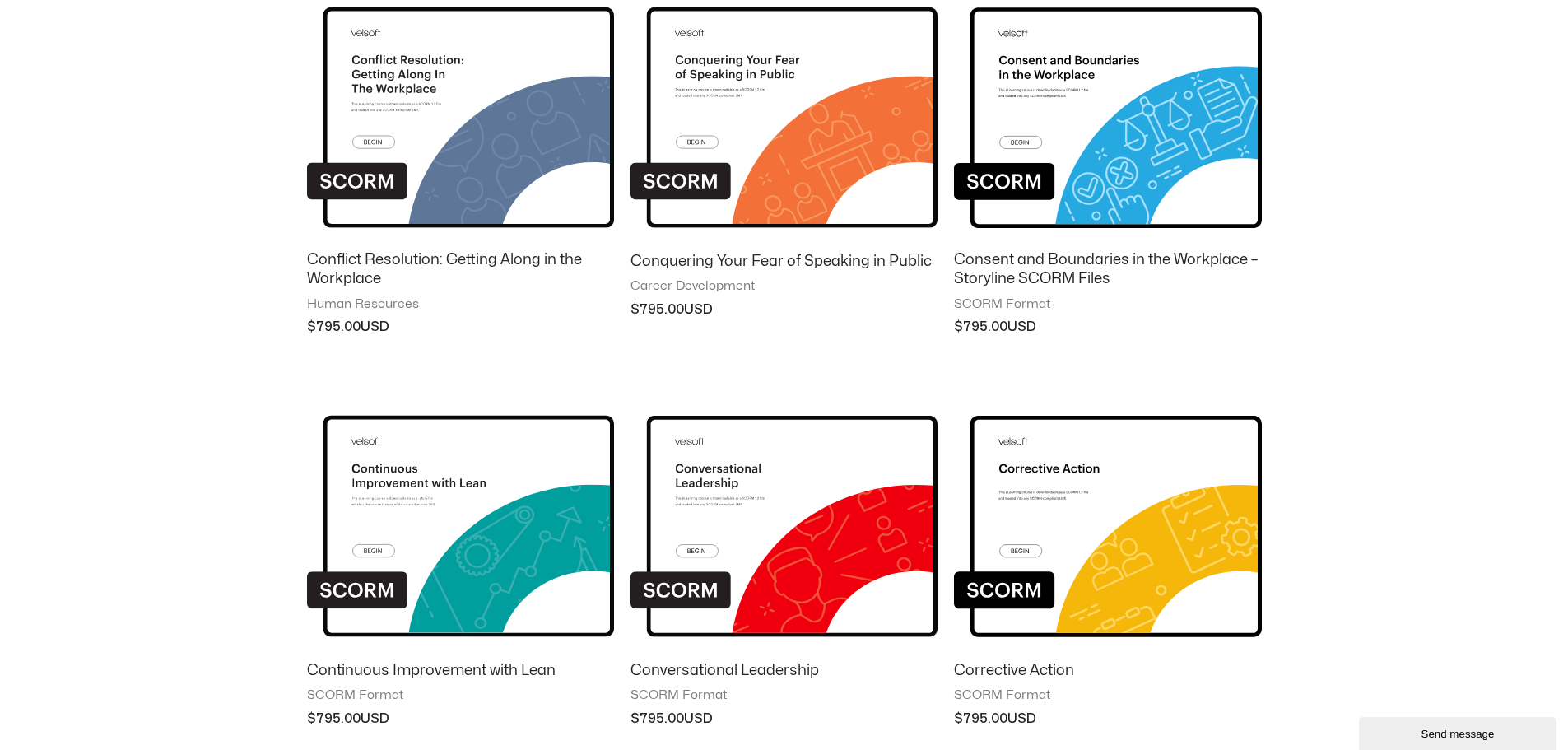
click at [1067, 136] on img at bounding box center [1107, 105] width 307 height 268
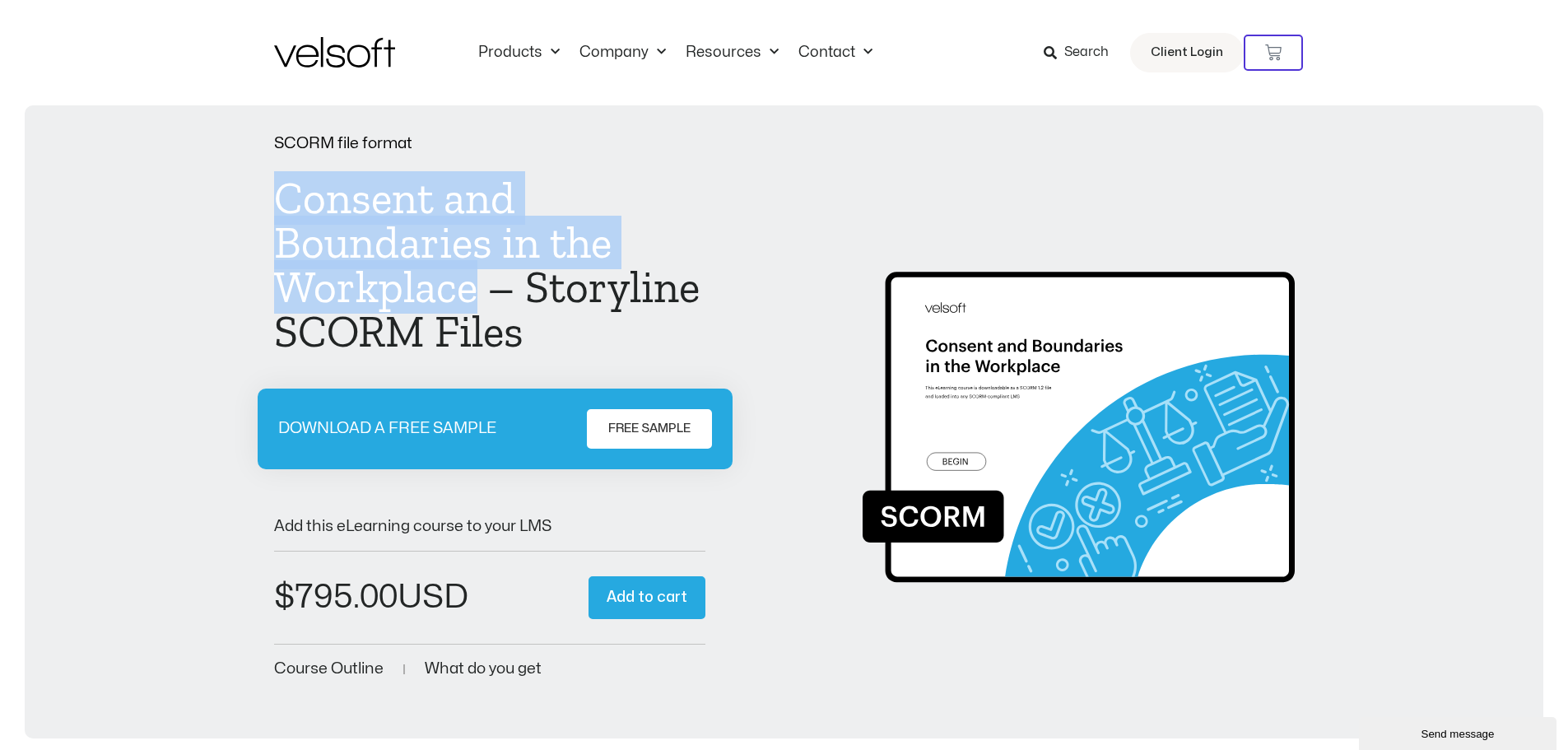
drag, startPoint x: 279, startPoint y: 192, endPoint x: 475, endPoint y: 286, distance: 217.4
click at [475, 286] on h1 "Consent and Boundaries in the Workplace – Storyline SCORM Files" at bounding box center [490, 265] width 432 height 177
copy h1 "Consent and Boundaries in the Workplace"
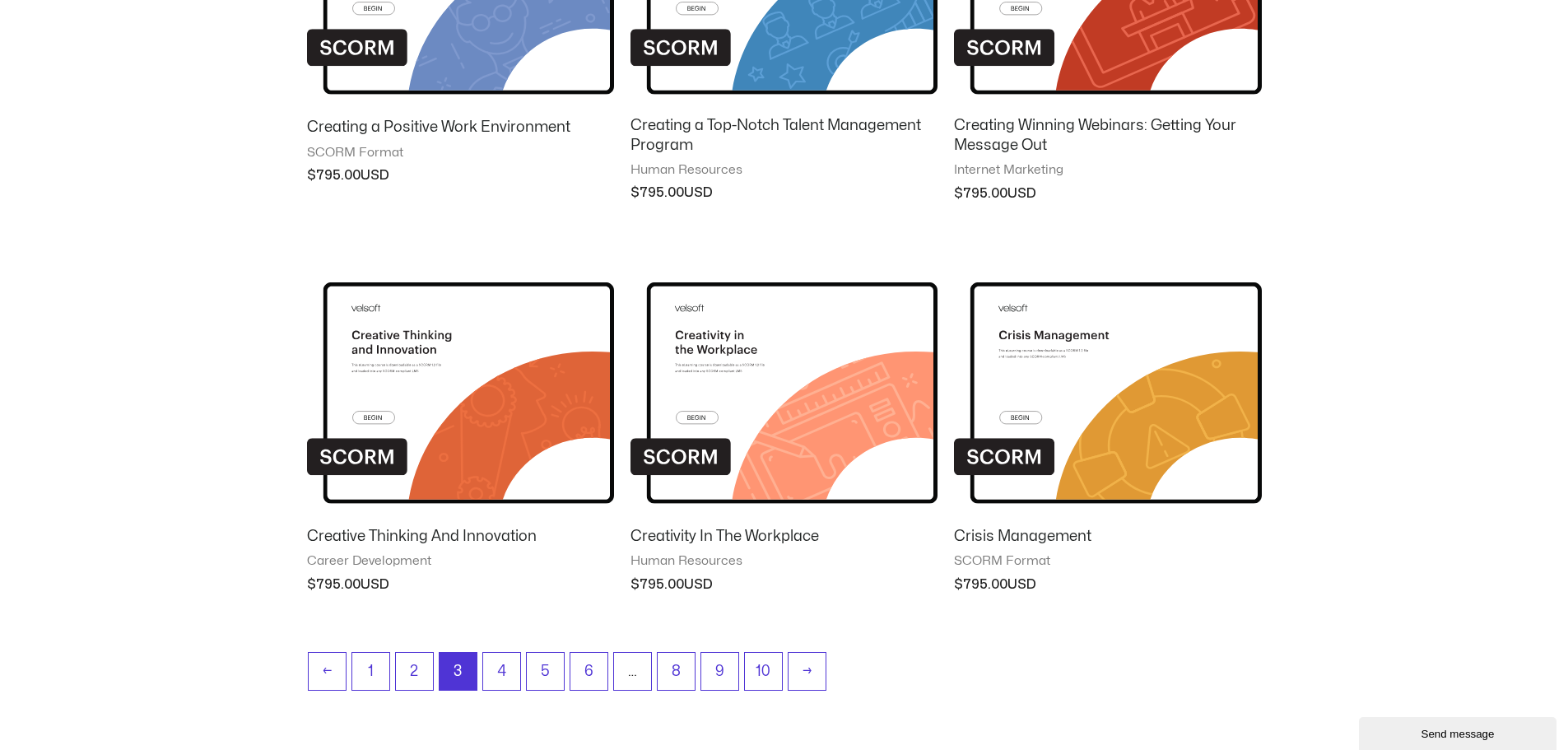
scroll to position [1273, 0]
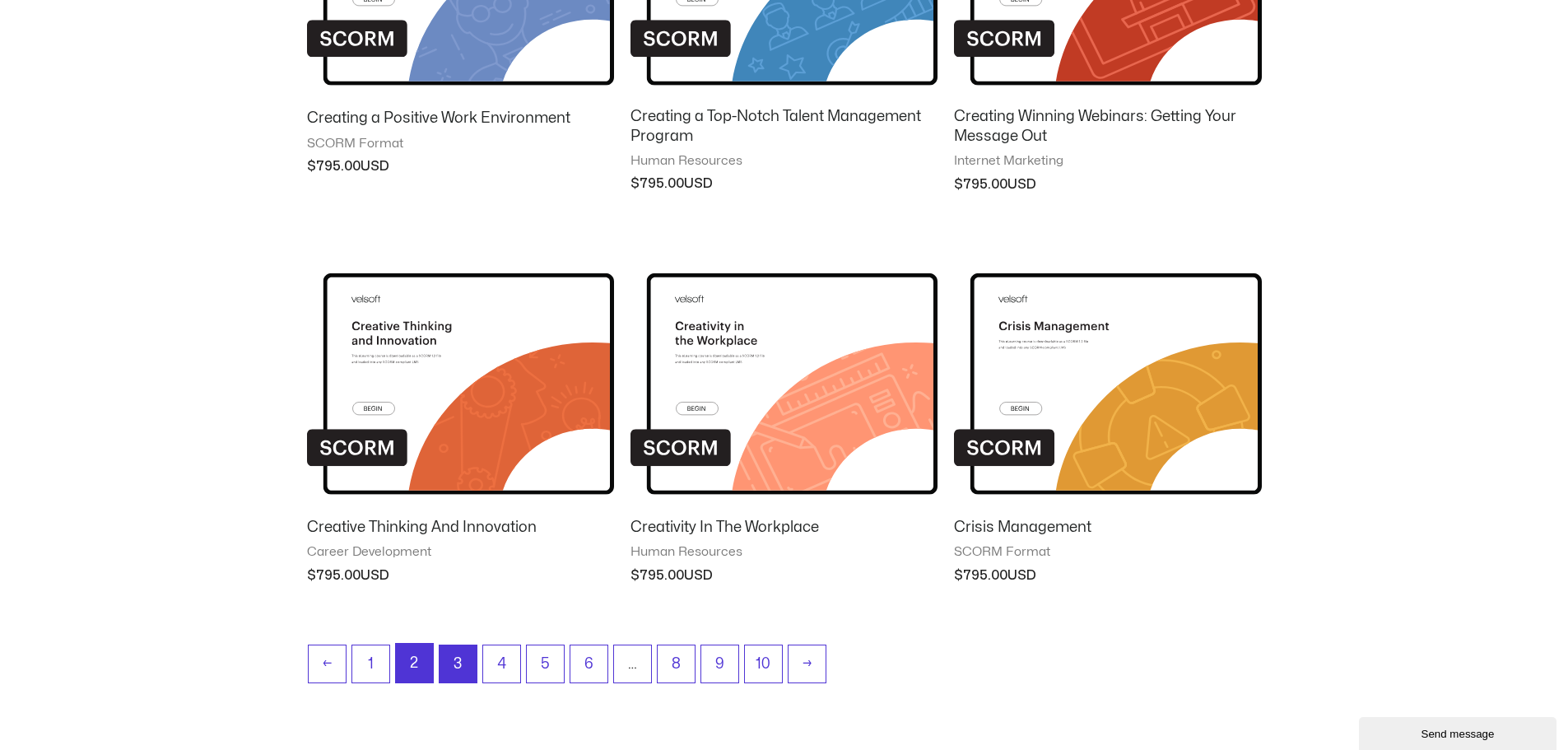
click at [412, 661] on link "2" at bounding box center [415, 663] width 37 height 38
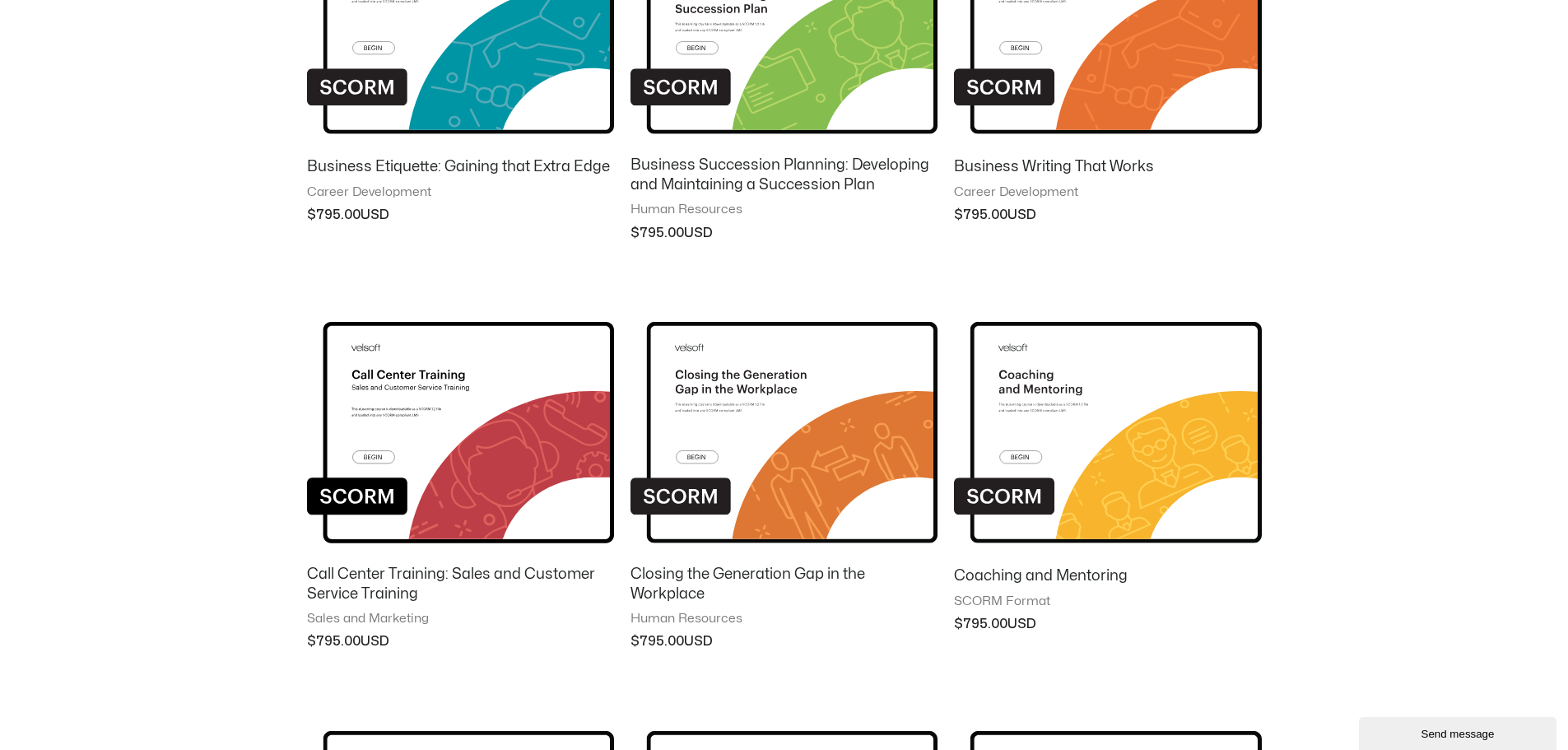
scroll to position [988, 0]
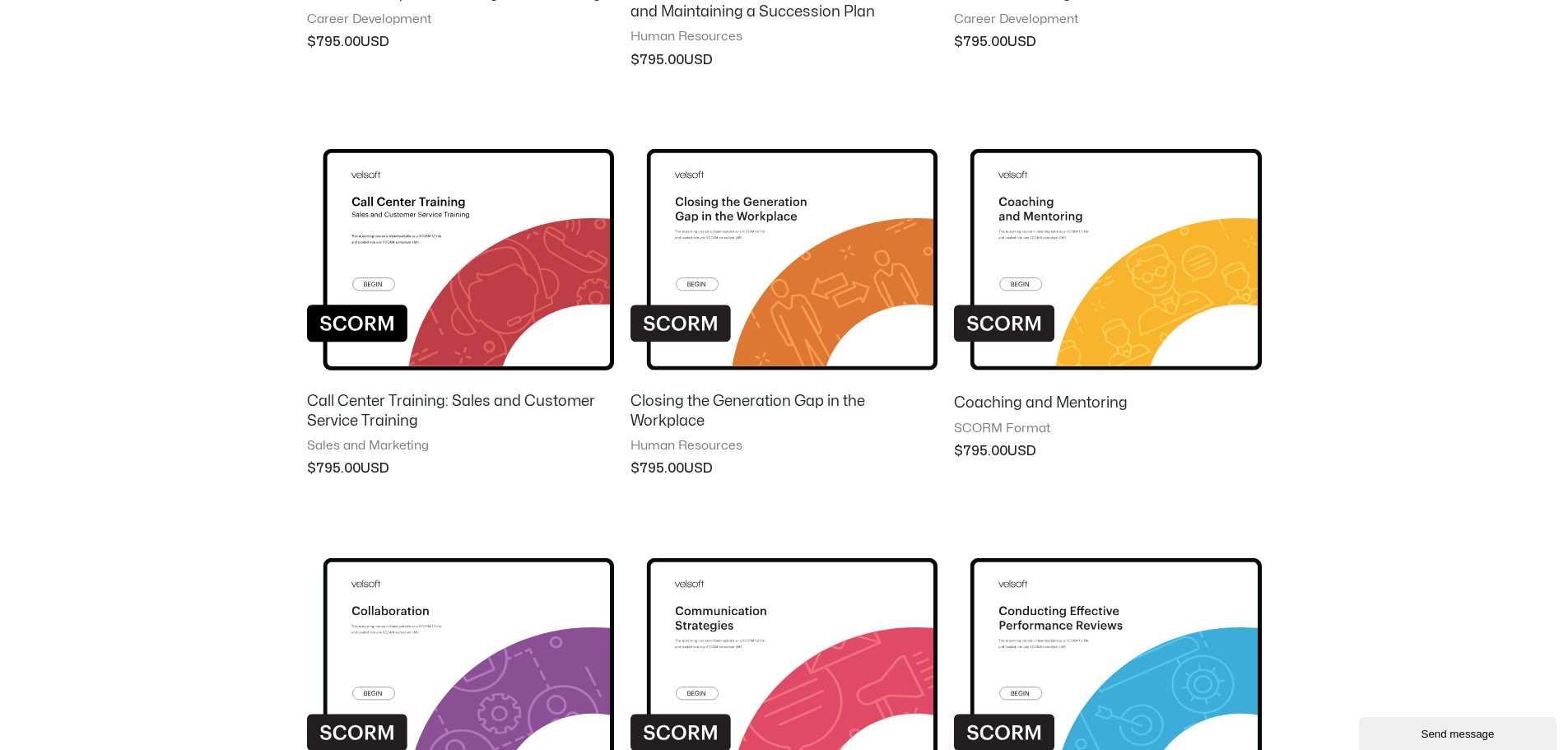
click at [771, 293] on img at bounding box center [784, 246] width 307 height 268
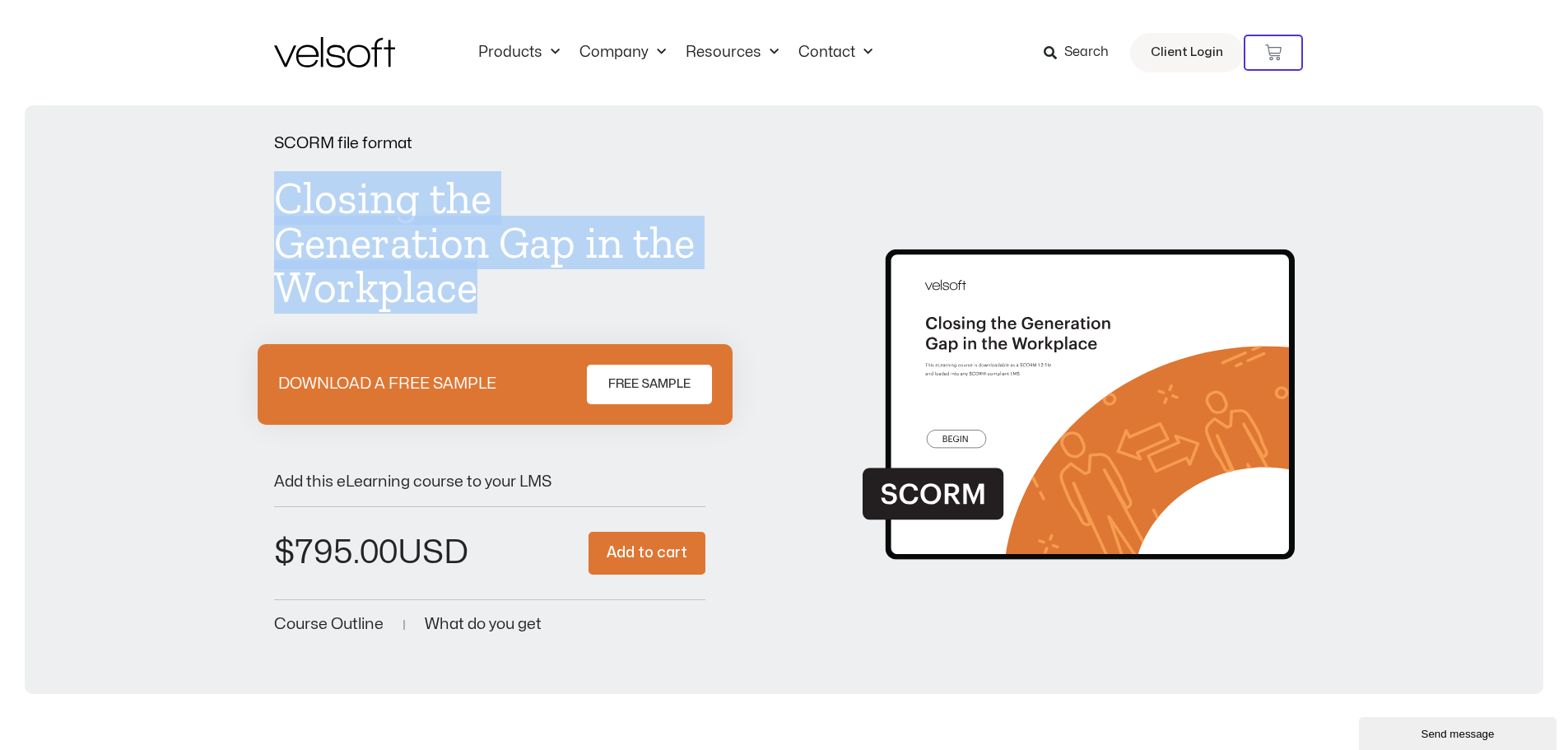
drag, startPoint x: 475, startPoint y: 286, endPoint x: 273, endPoint y: 207, distance: 216.9
click at [273, 207] on div "SCORM file format Closing the Generation Gap in the Workplace DOWNLOAD A FREE S…" at bounding box center [784, 386] width 1486 height 501
copy h1 "Closing the Generation Gap in the Workplace"
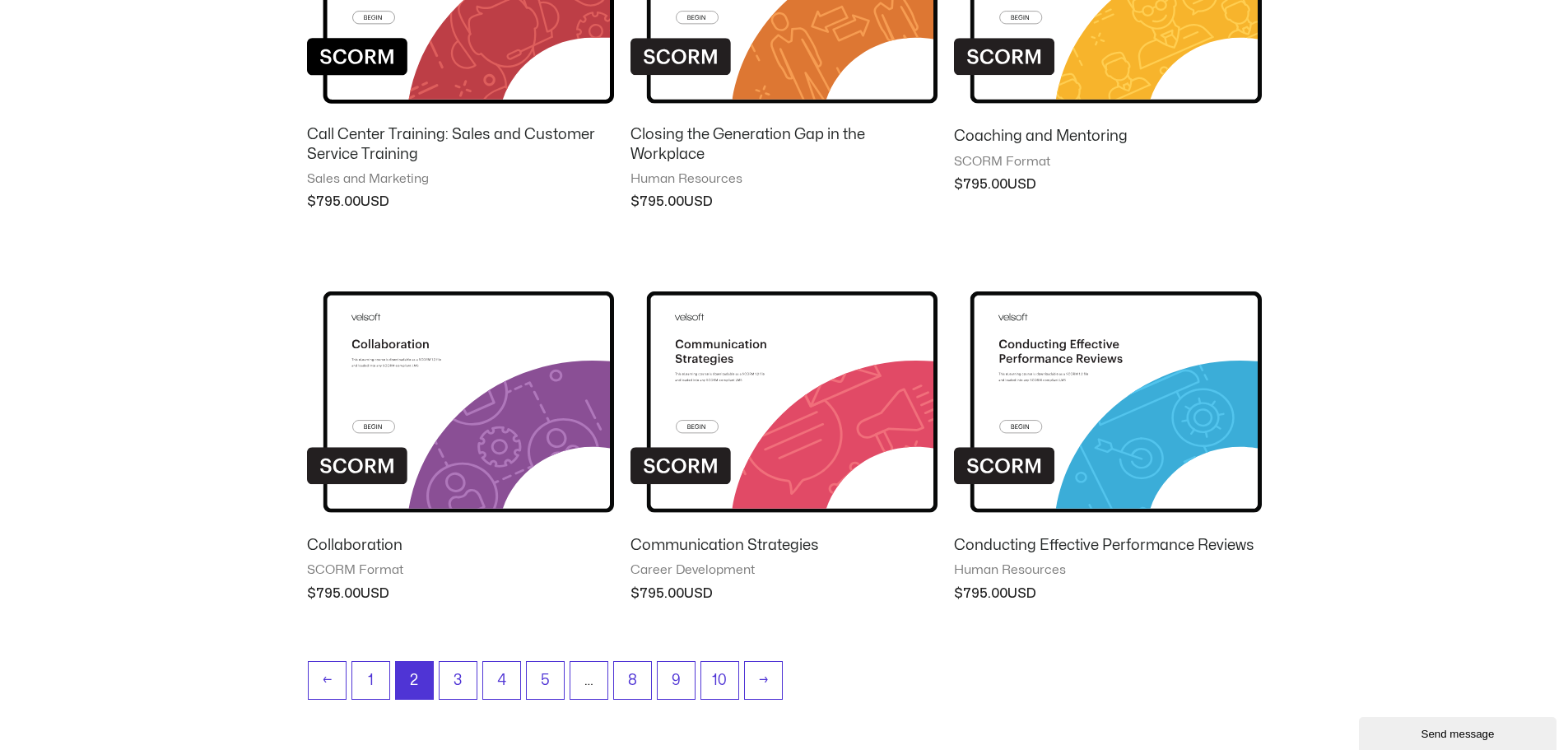
scroll to position [1273, 0]
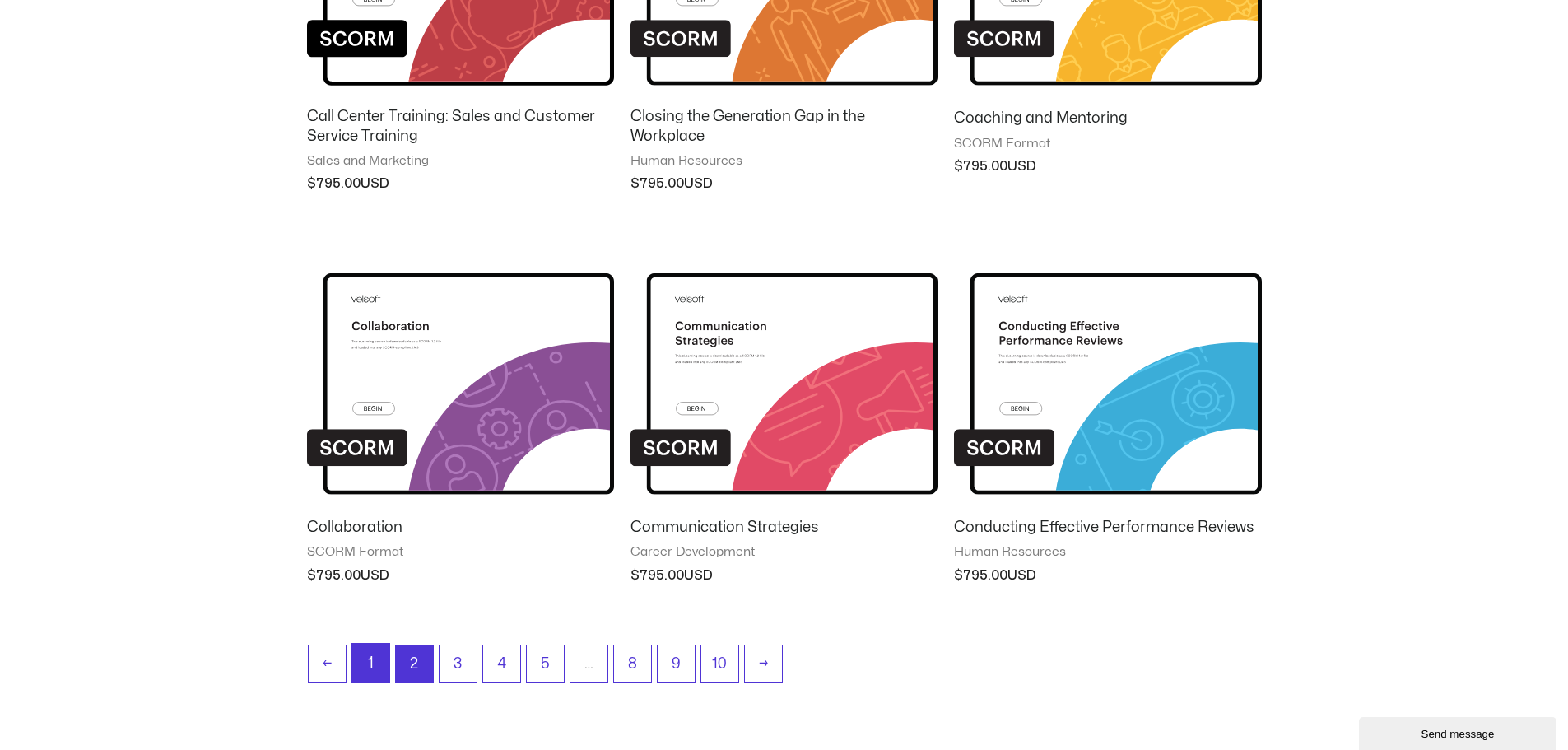
click at [373, 660] on link "1" at bounding box center [371, 663] width 37 height 38
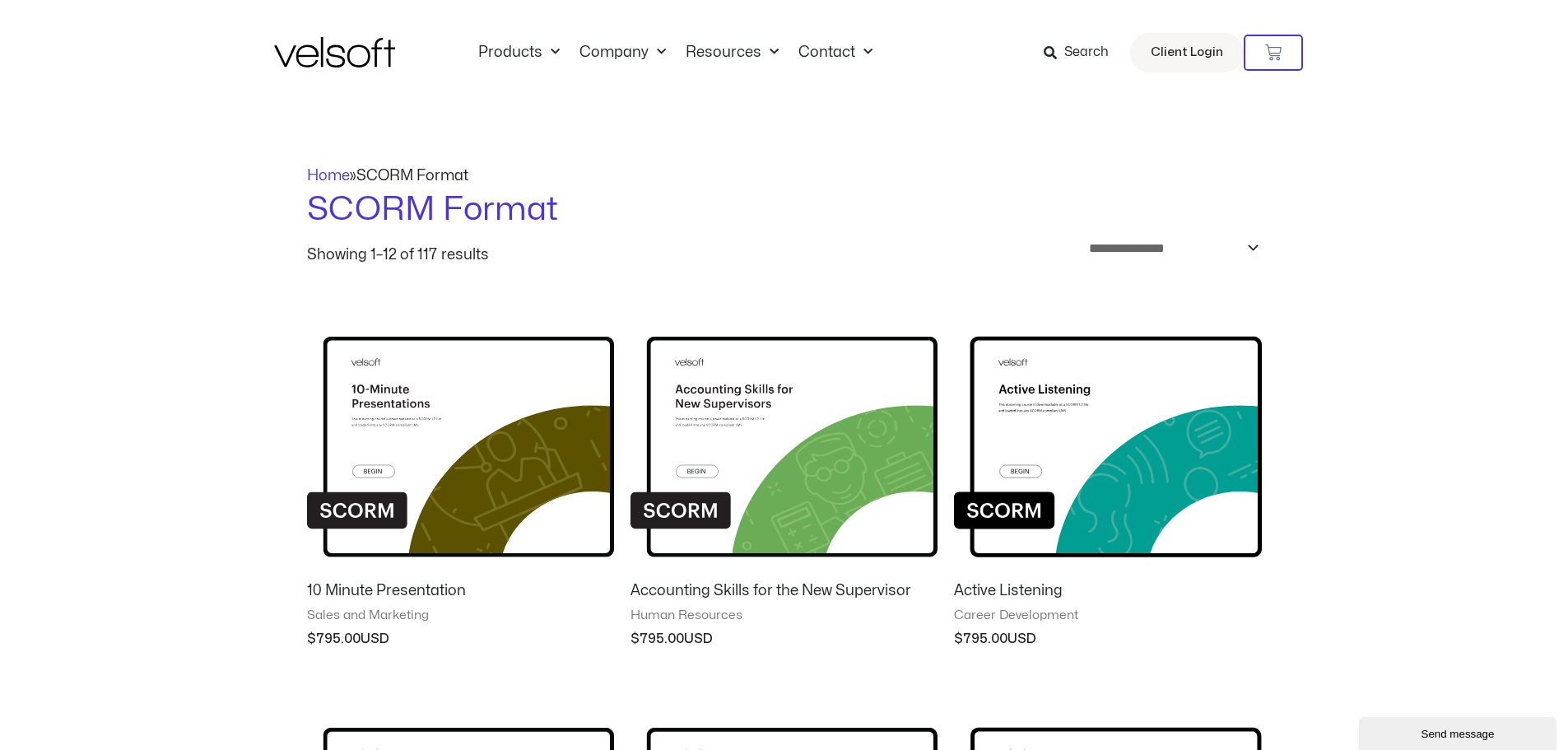
click at [336, 58] on img at bounding box center [334, 52] width 121 height 30
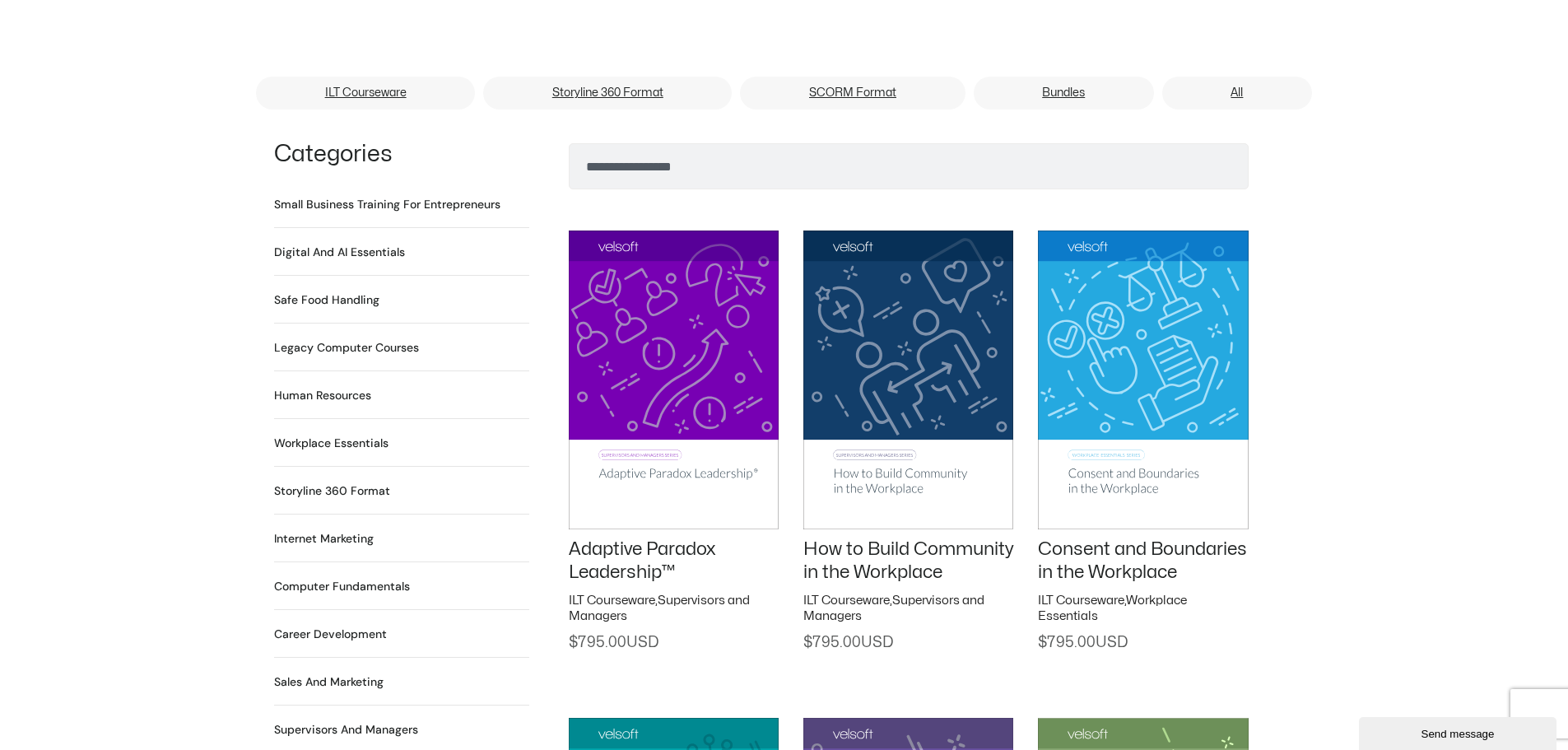
scroll to position [1070, 0]
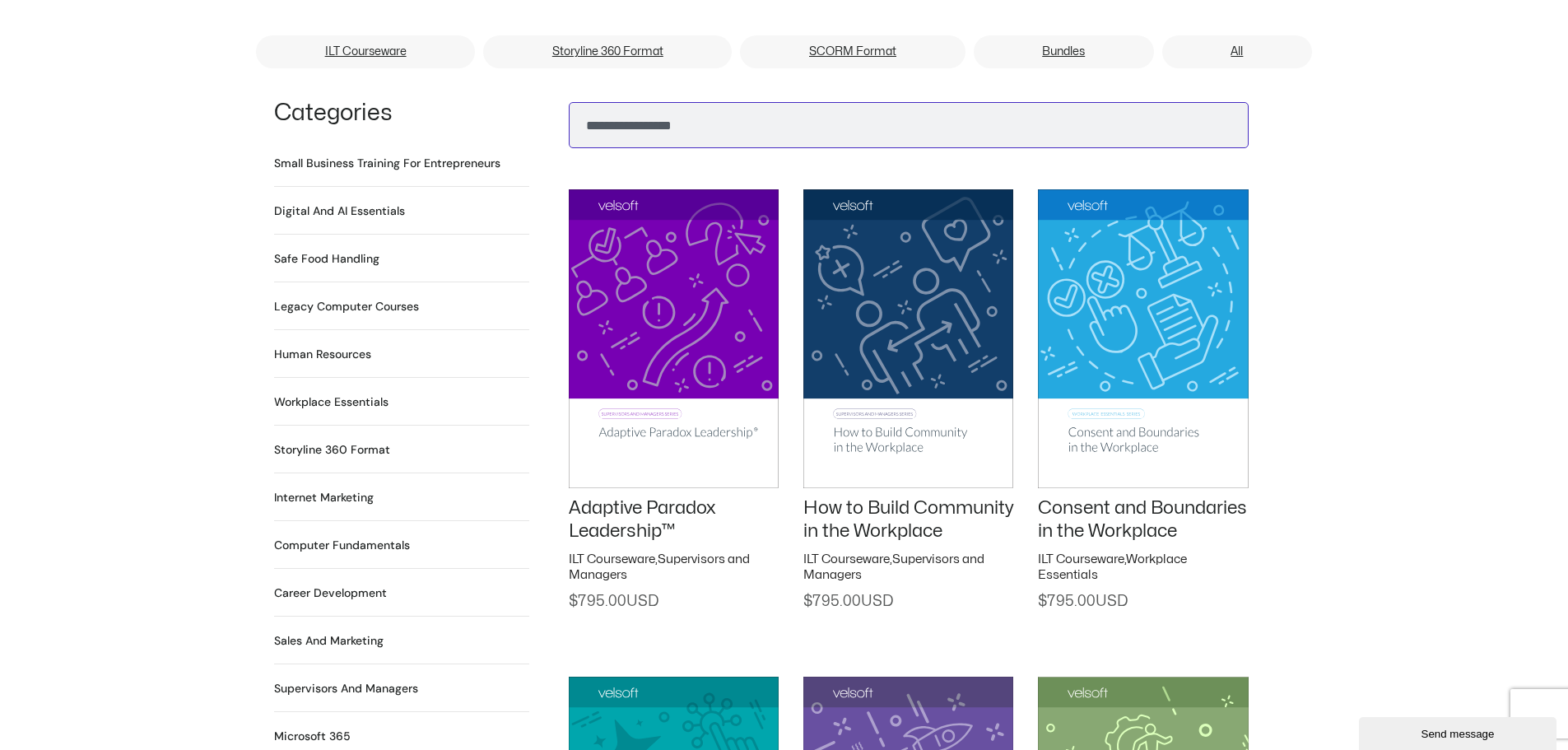
click at [614, 103] on input "Search" at bounding box center [909, 125] width 681 height 46
type input "******"
click at [576, 101] on button "Search" at bounding box center [595, 121] width 39 height 39
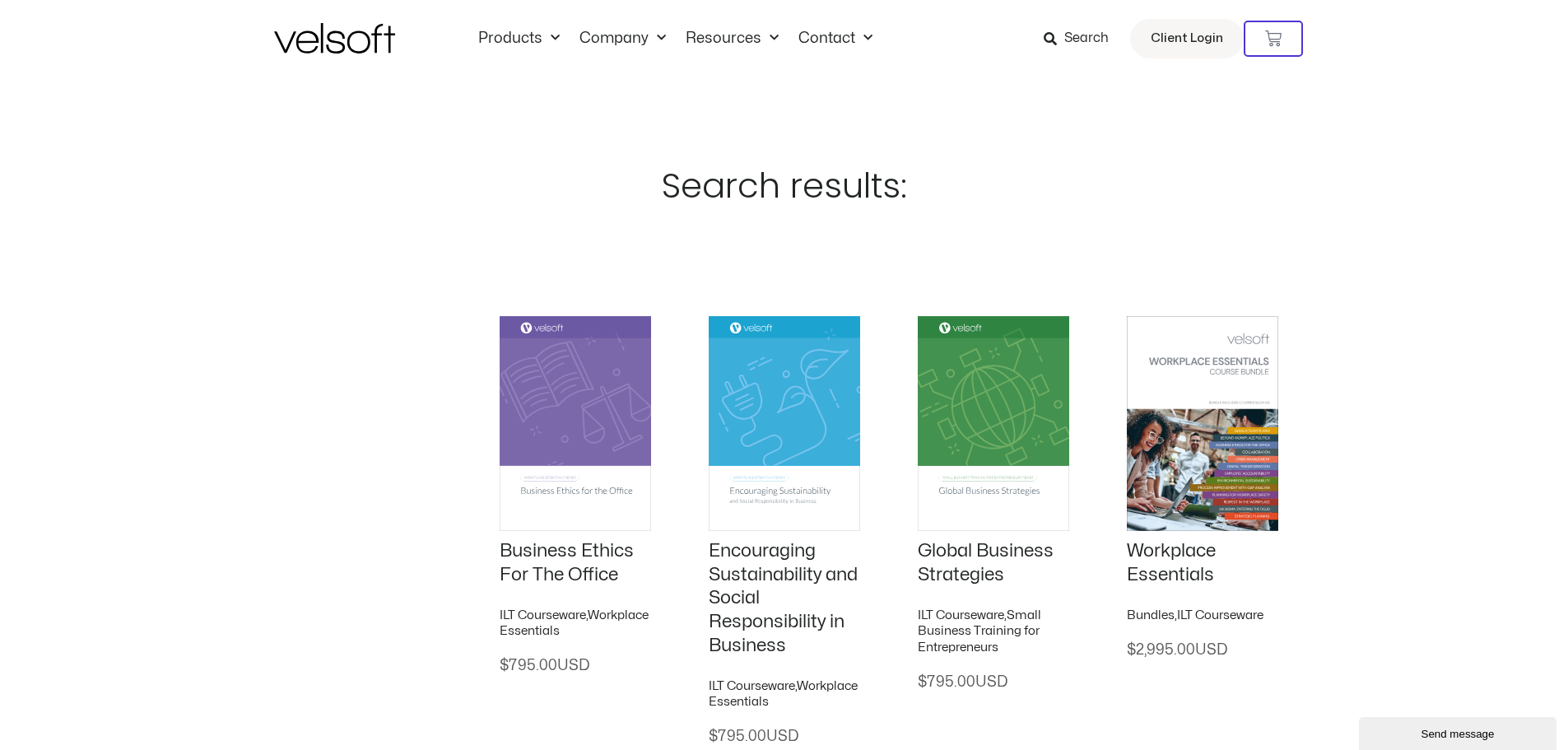
scroll to position [21, 0]
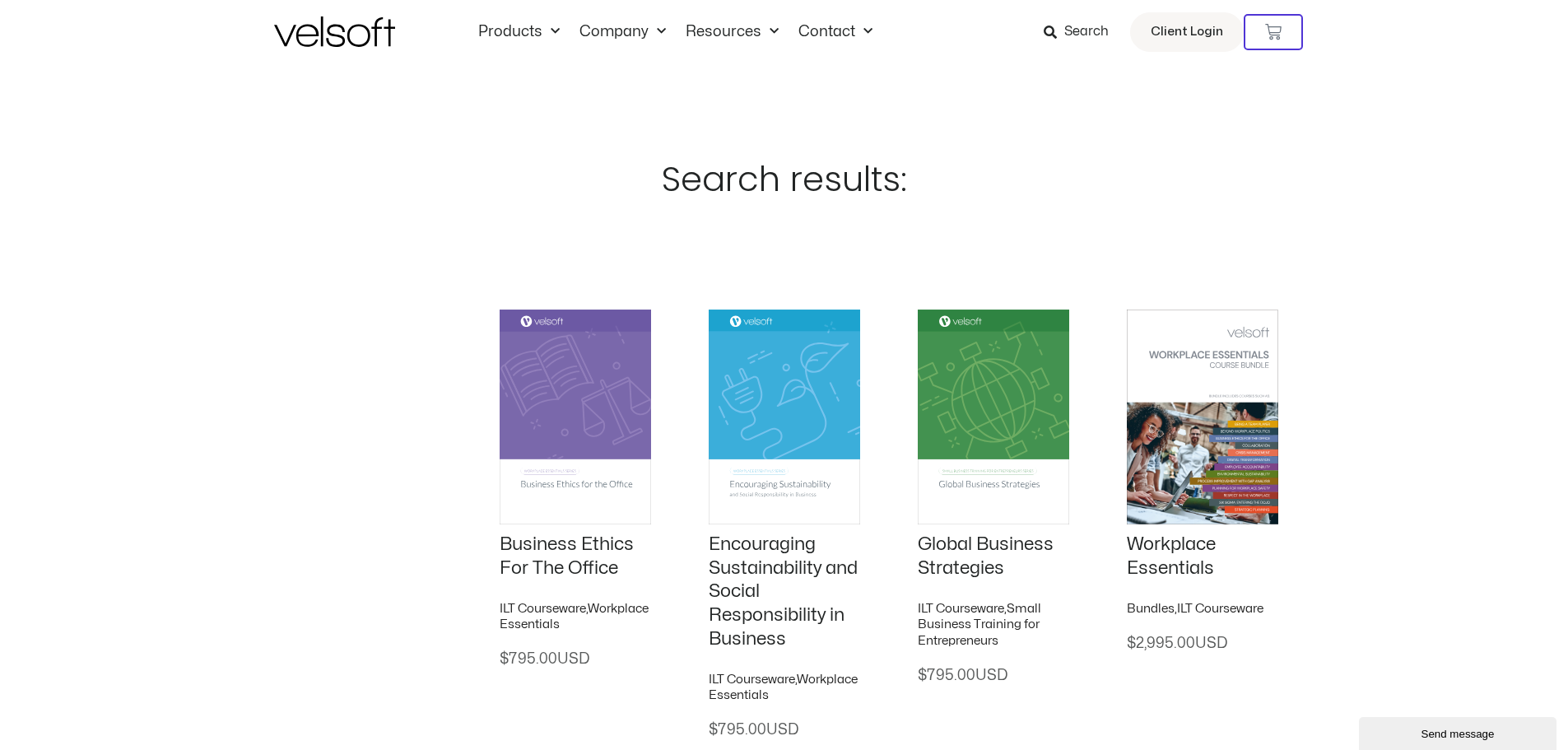
click at [331, 37] on img at bounding box center [334, 31] width 121 height 30
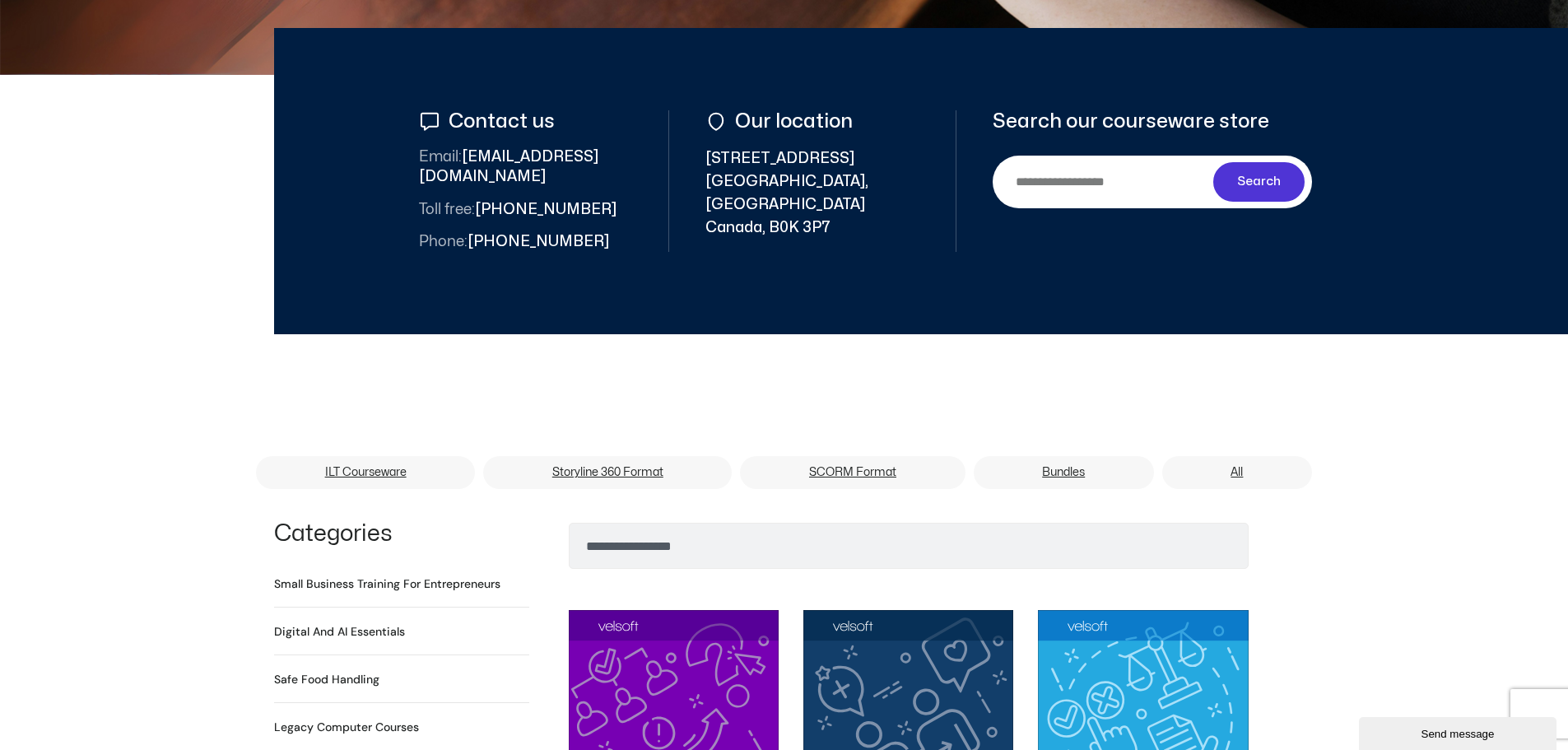
scroll to position [659, 0]
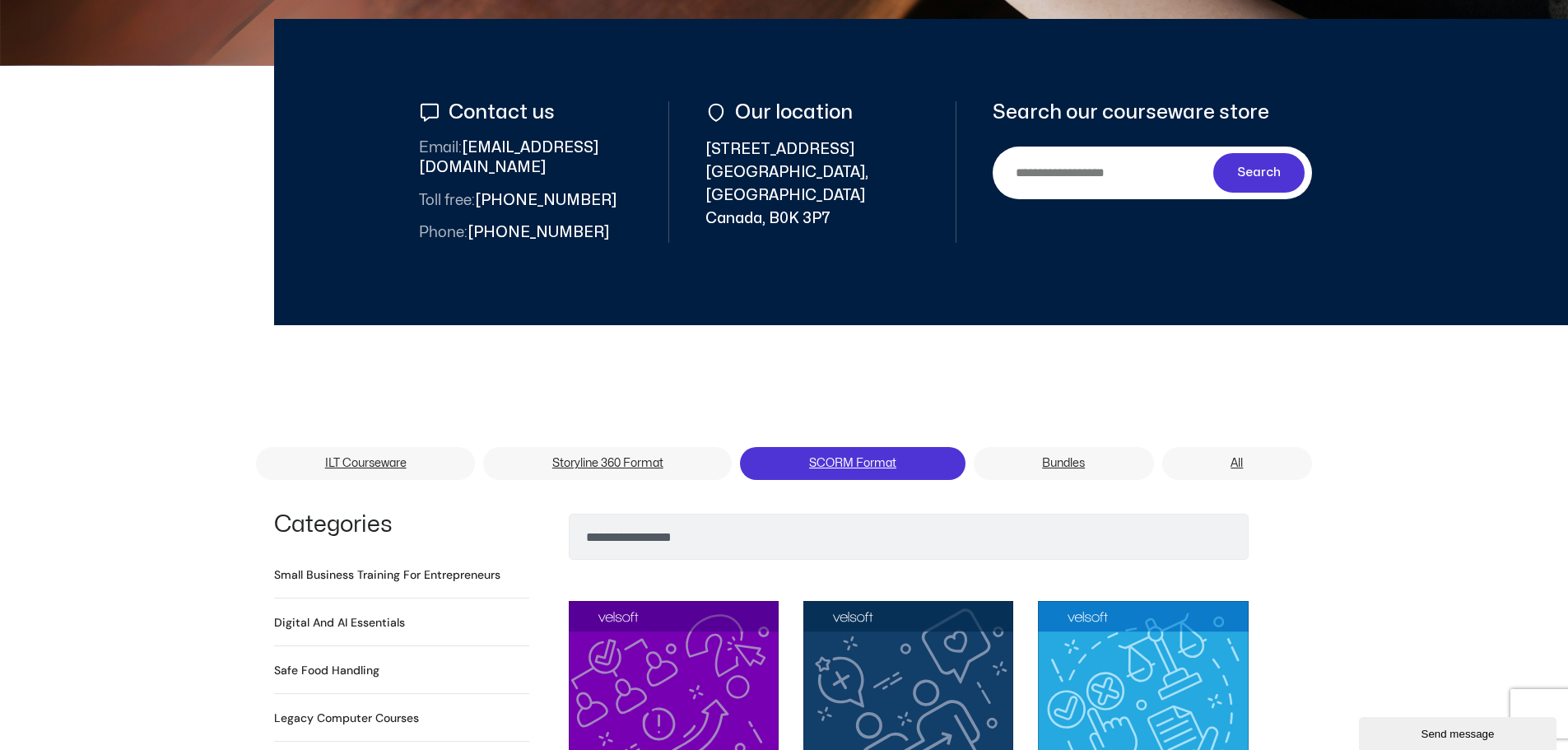
click at [848, 447] on link "SCORM Format" at bounding box center [852, 464] width 225 height 33
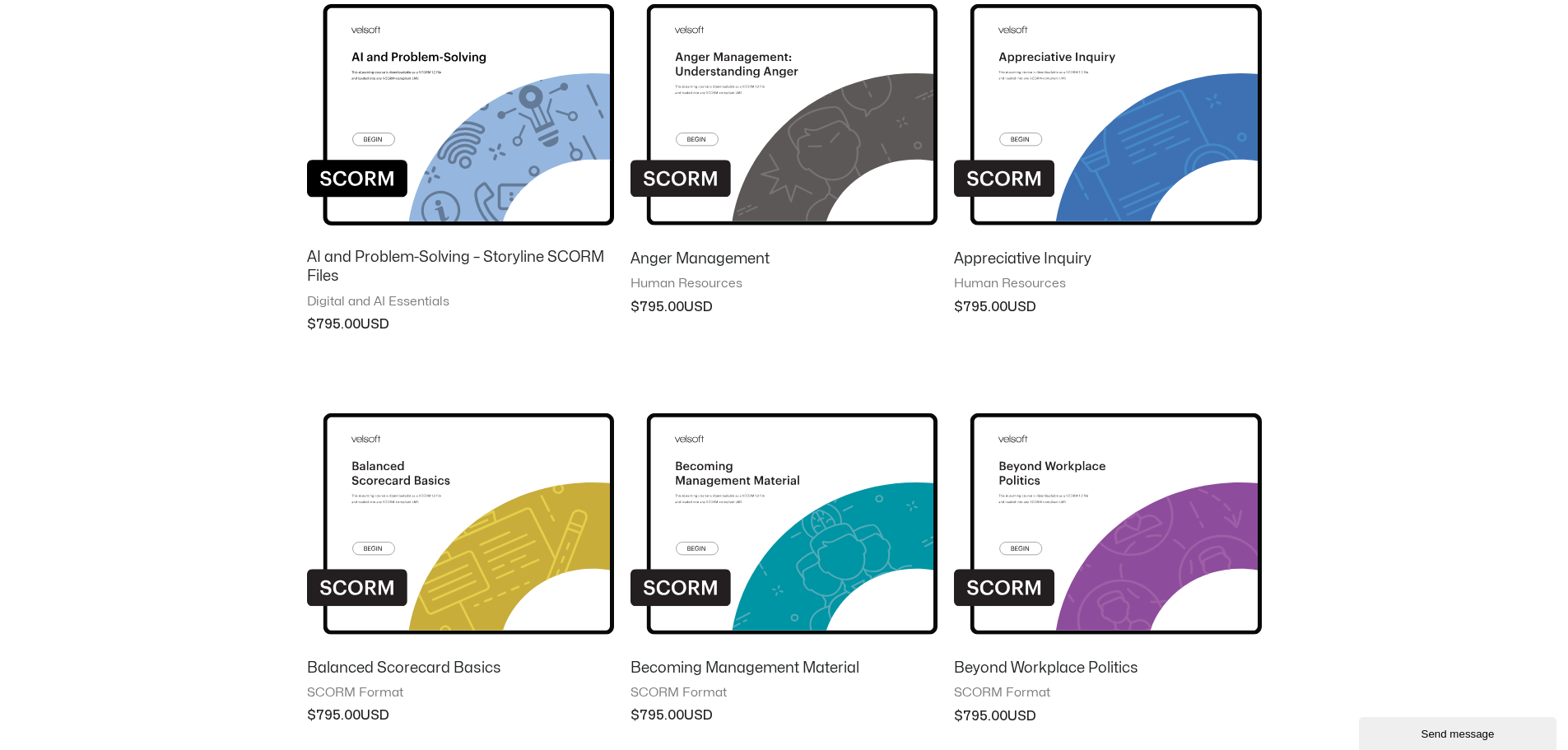
scroll to position [1255, 0]
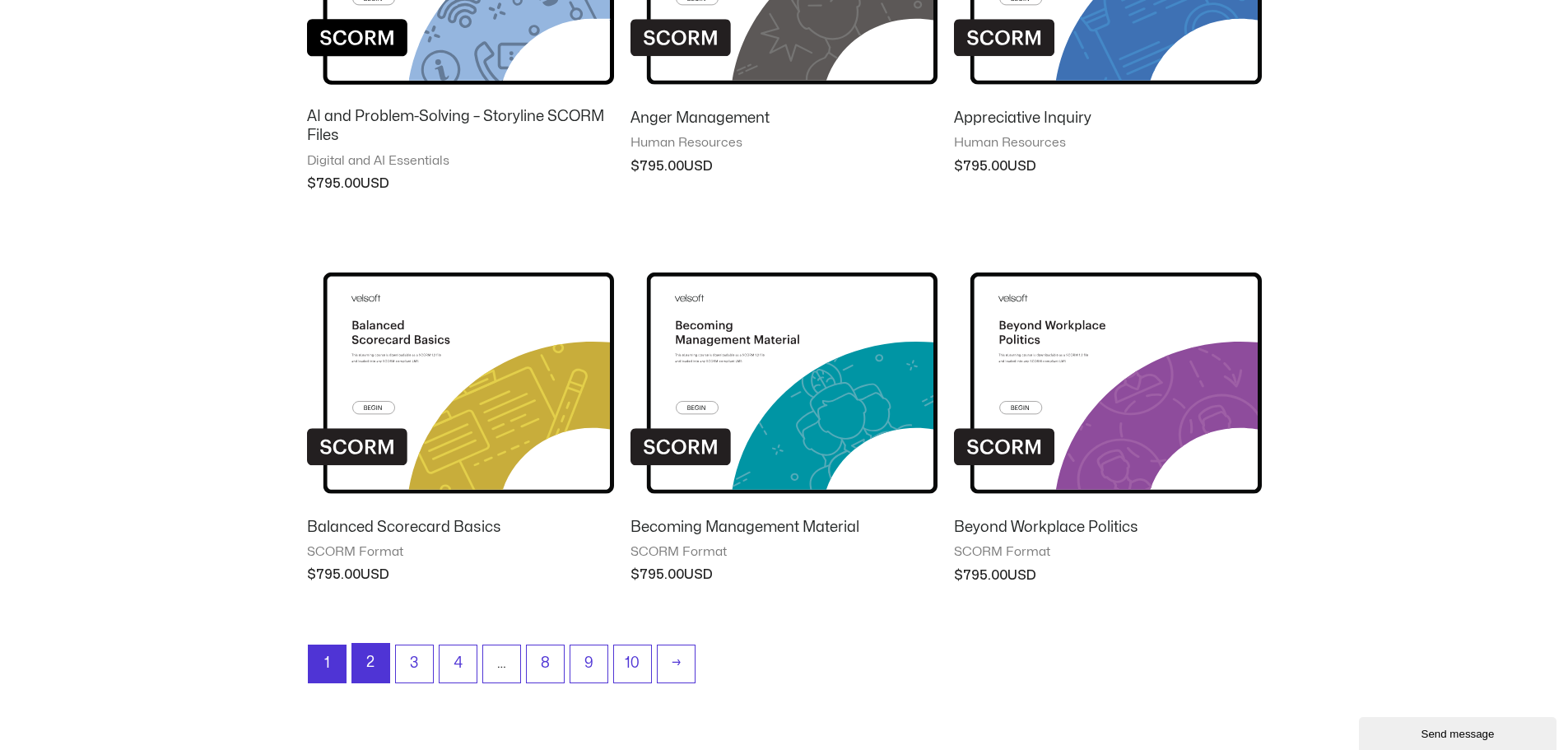
click at [370, 670] on link "2" at bounding box center [371, 663] width 37 height 38
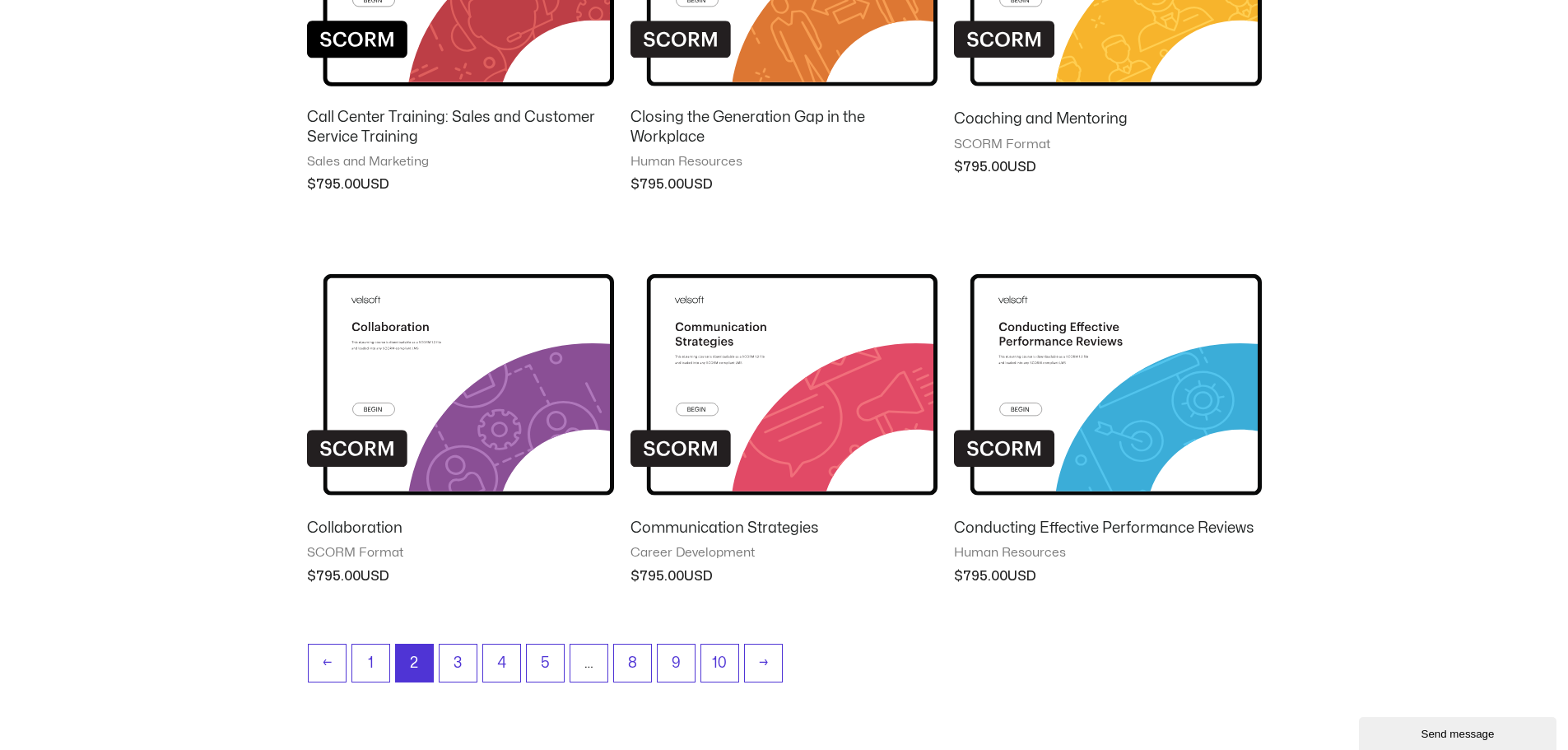
scroll to position [1273, 0]
click at [454, 662] on link "3" at bounding box center [458, 663] width 37 height 38
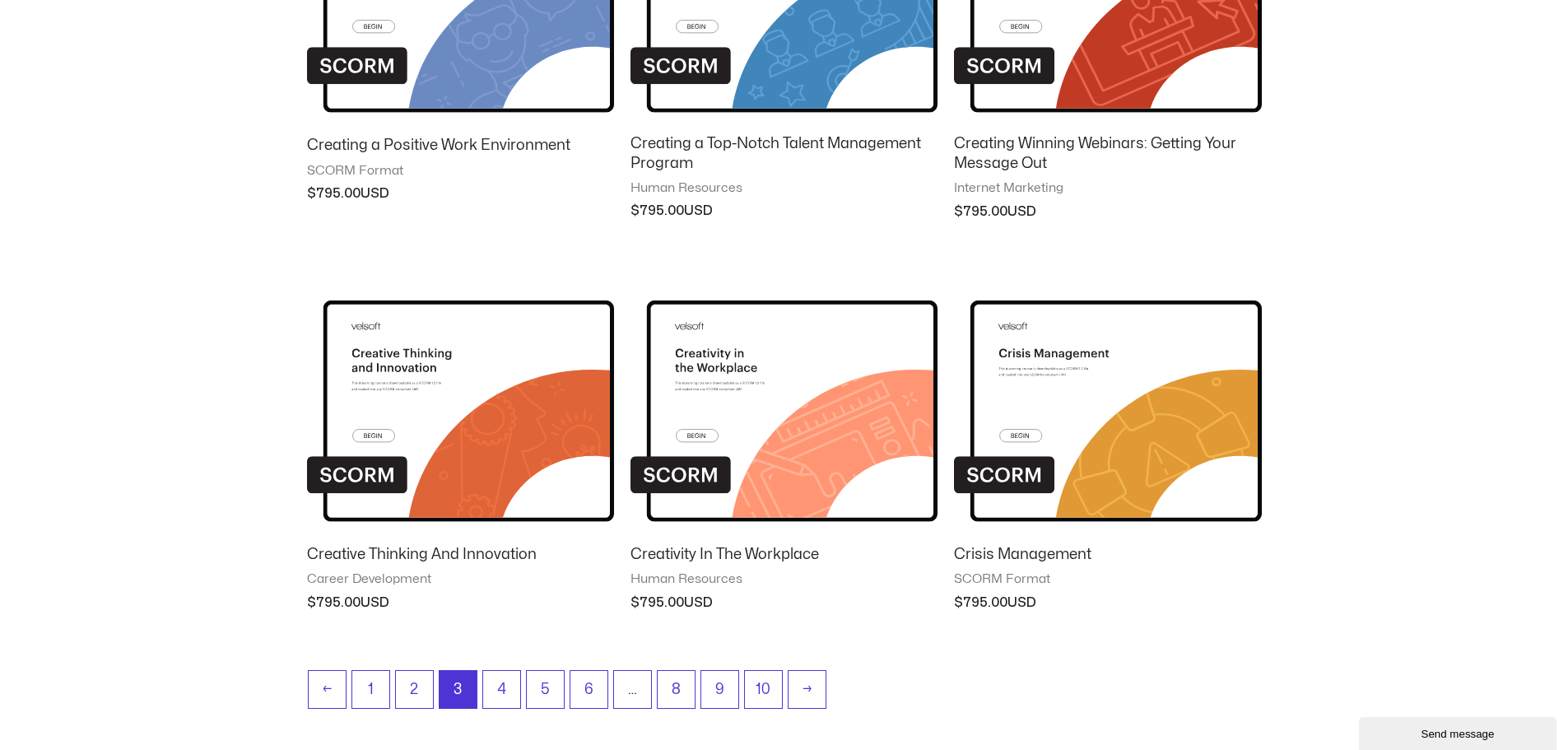
scroll to position [1273, 0]
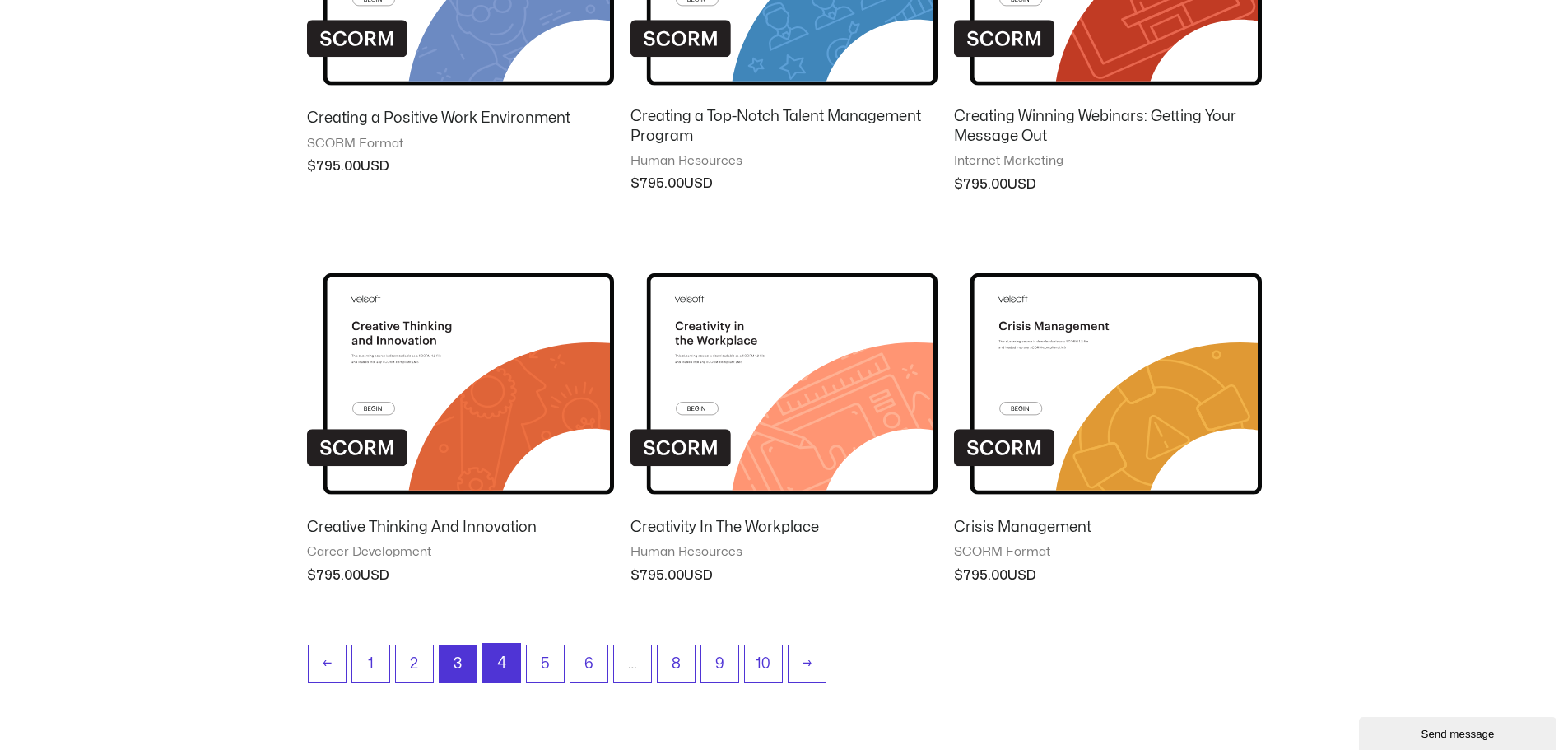
click at [492, 665] on link "4" at bounding box center [502, 663] width 37 height 38
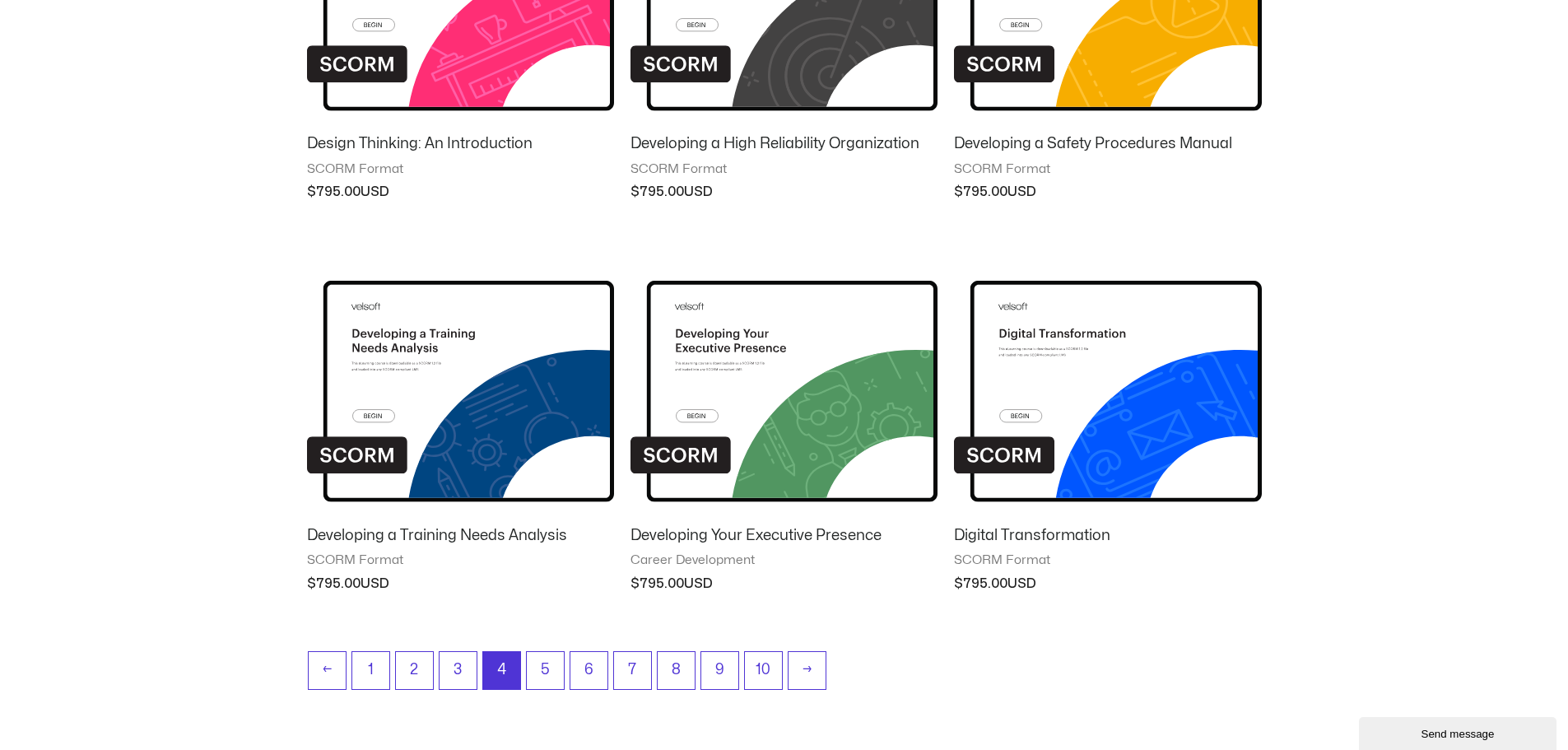
scroll to position [1255, 0]
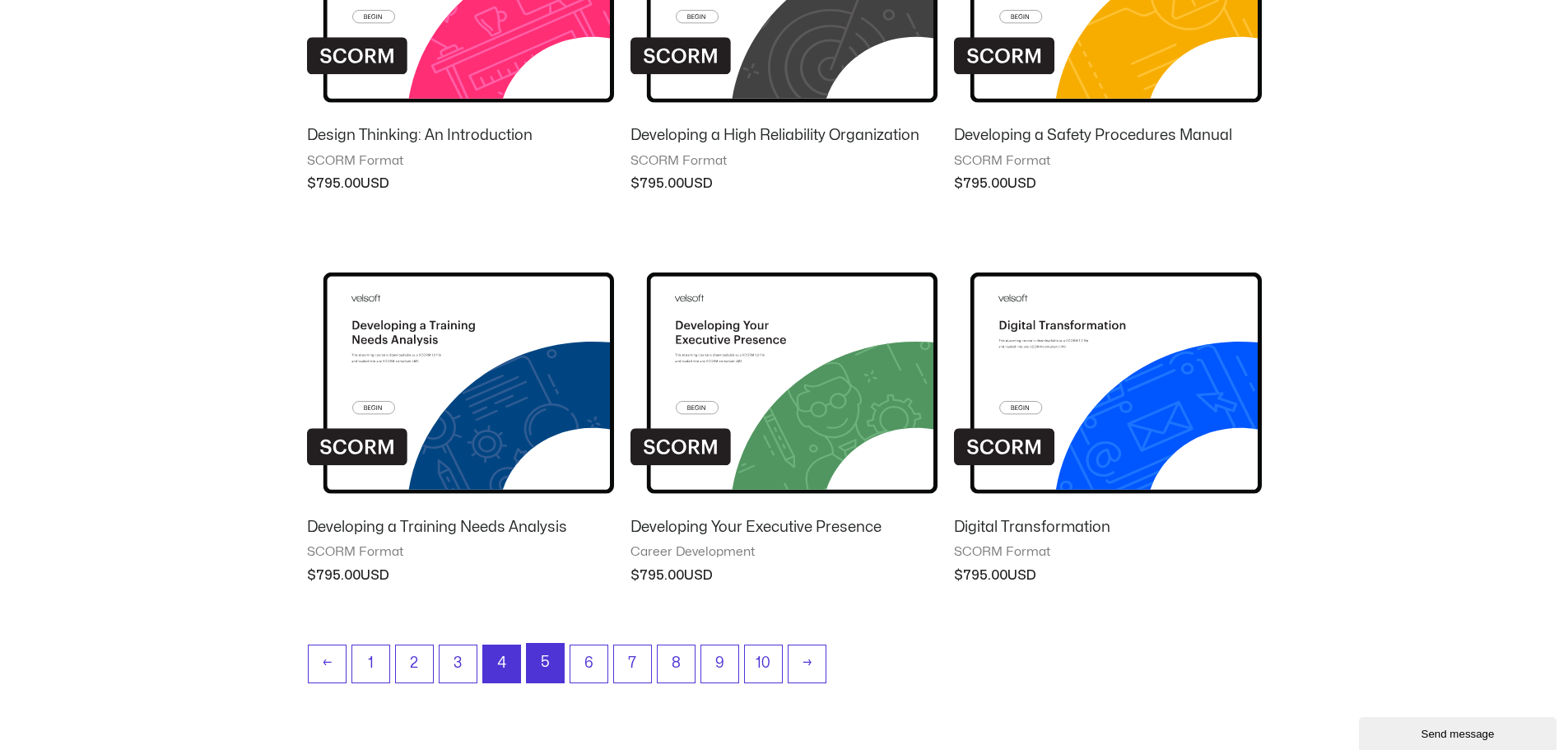
click at [537, 668] on link "5" at bounding box center [545, 663] width 37 height 38
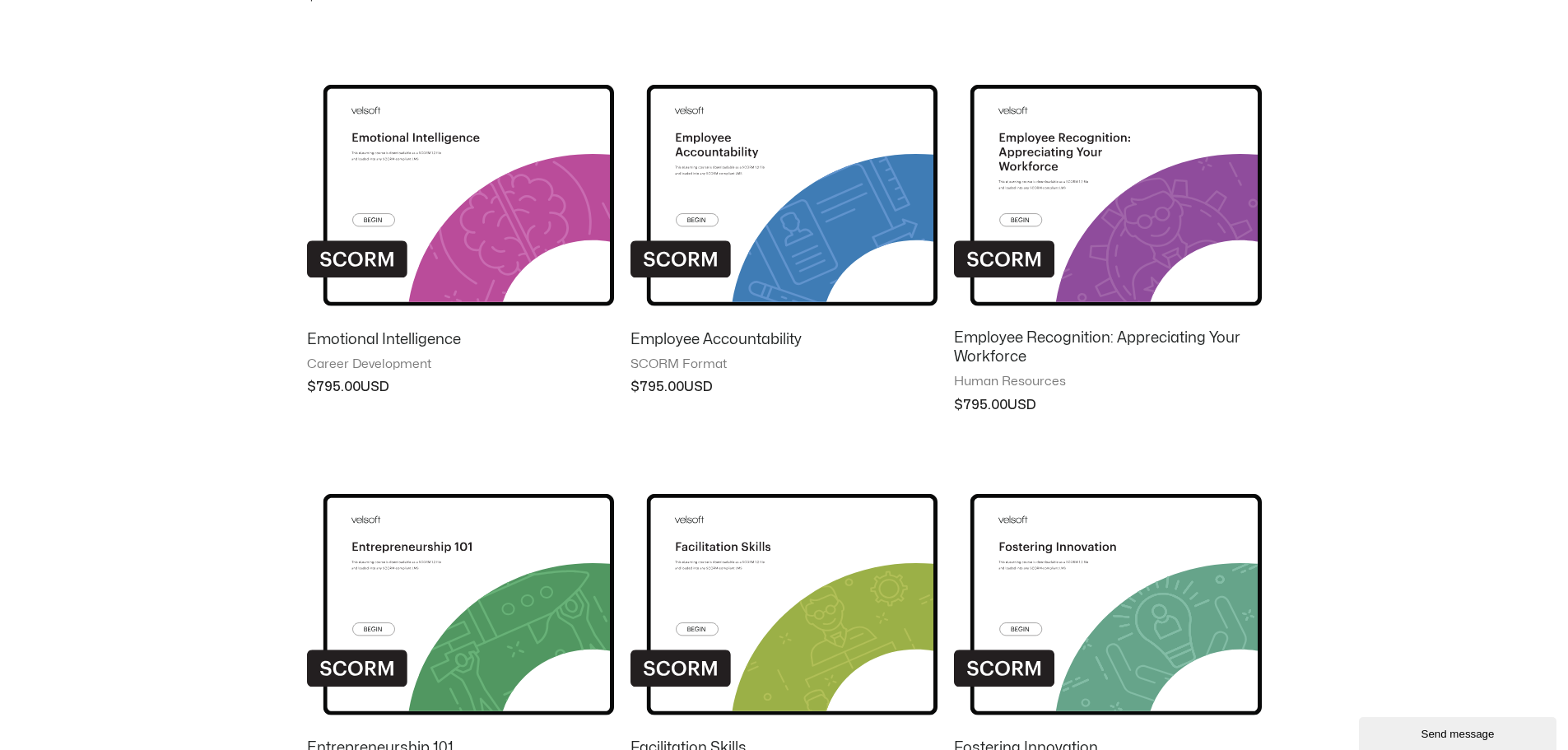
scroll to position [1070, 0]
click at [437, 209] on img at bounding box center [460, 181] width 307 height 268
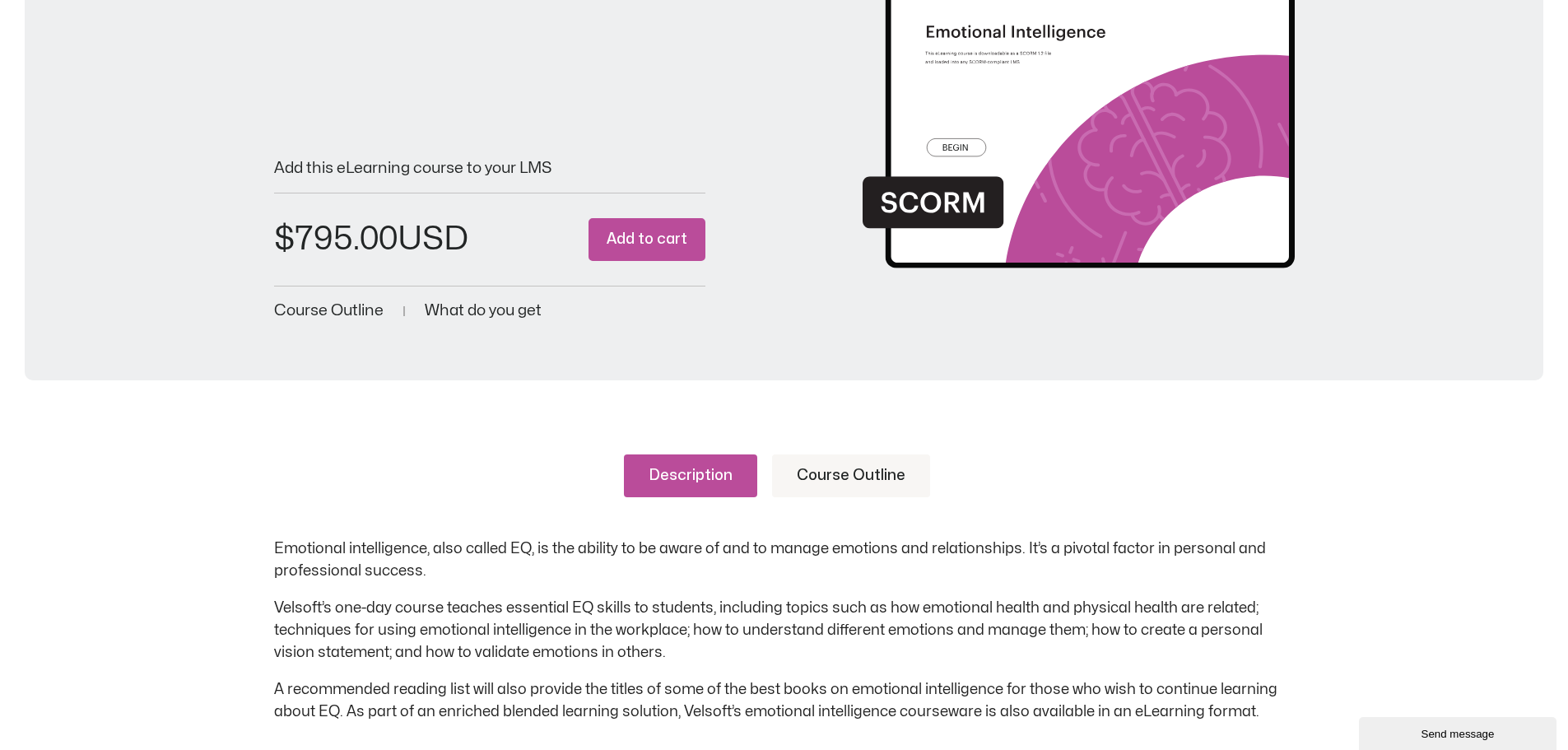
scroll to position [329, 0]
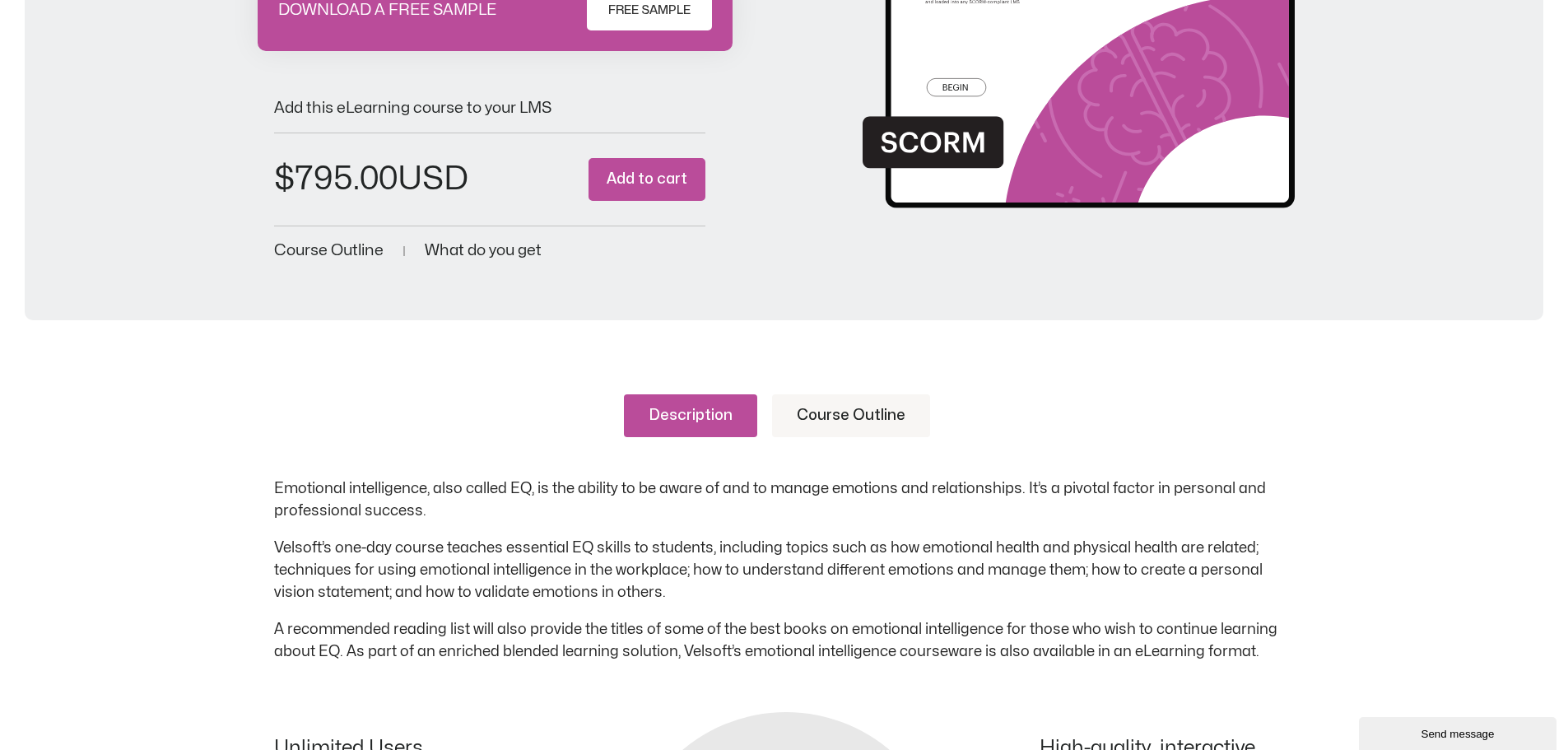
click at [834, 412] on link "Course Outline" at bounding box center [851, 416] width 158 height 43
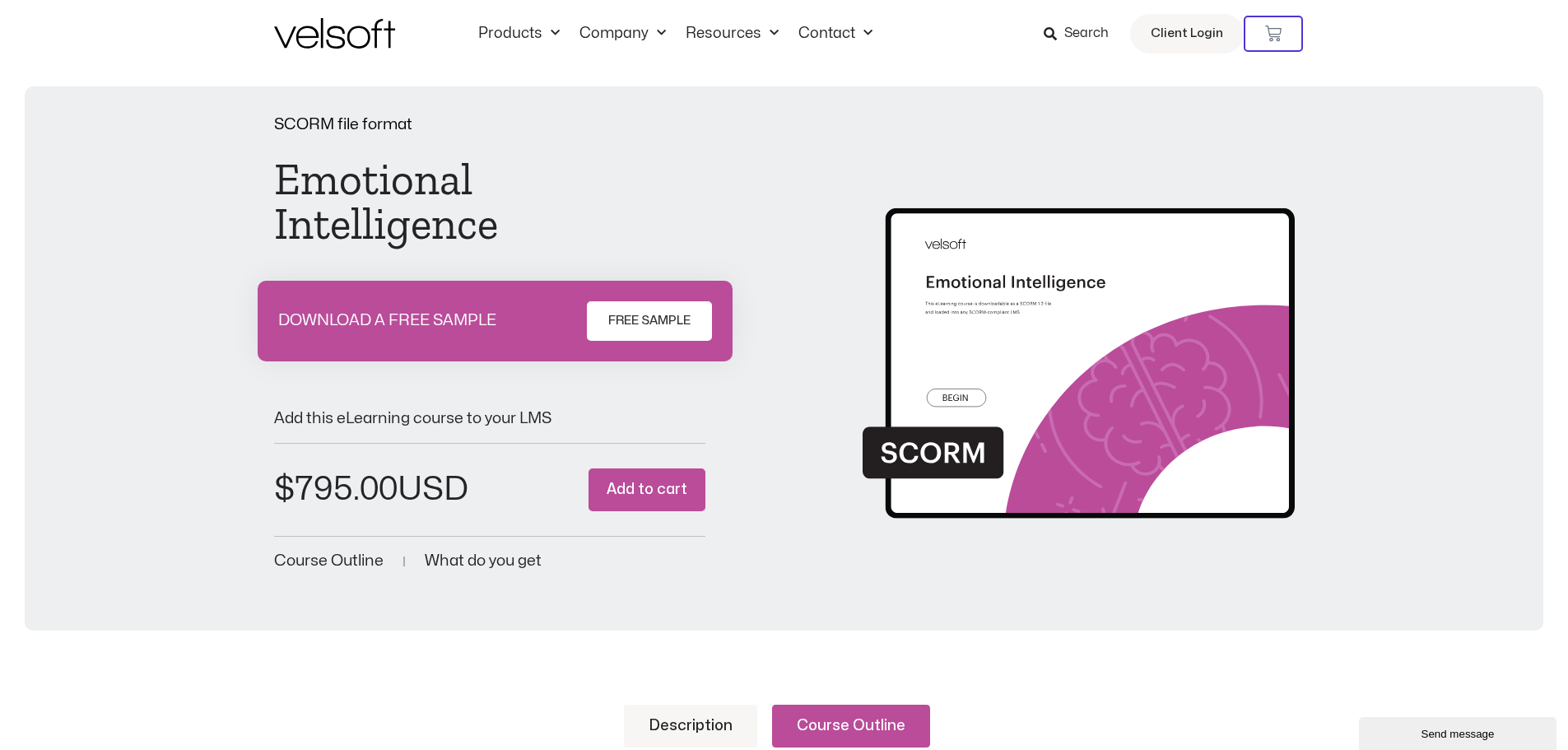
scroll to position [0, 0]
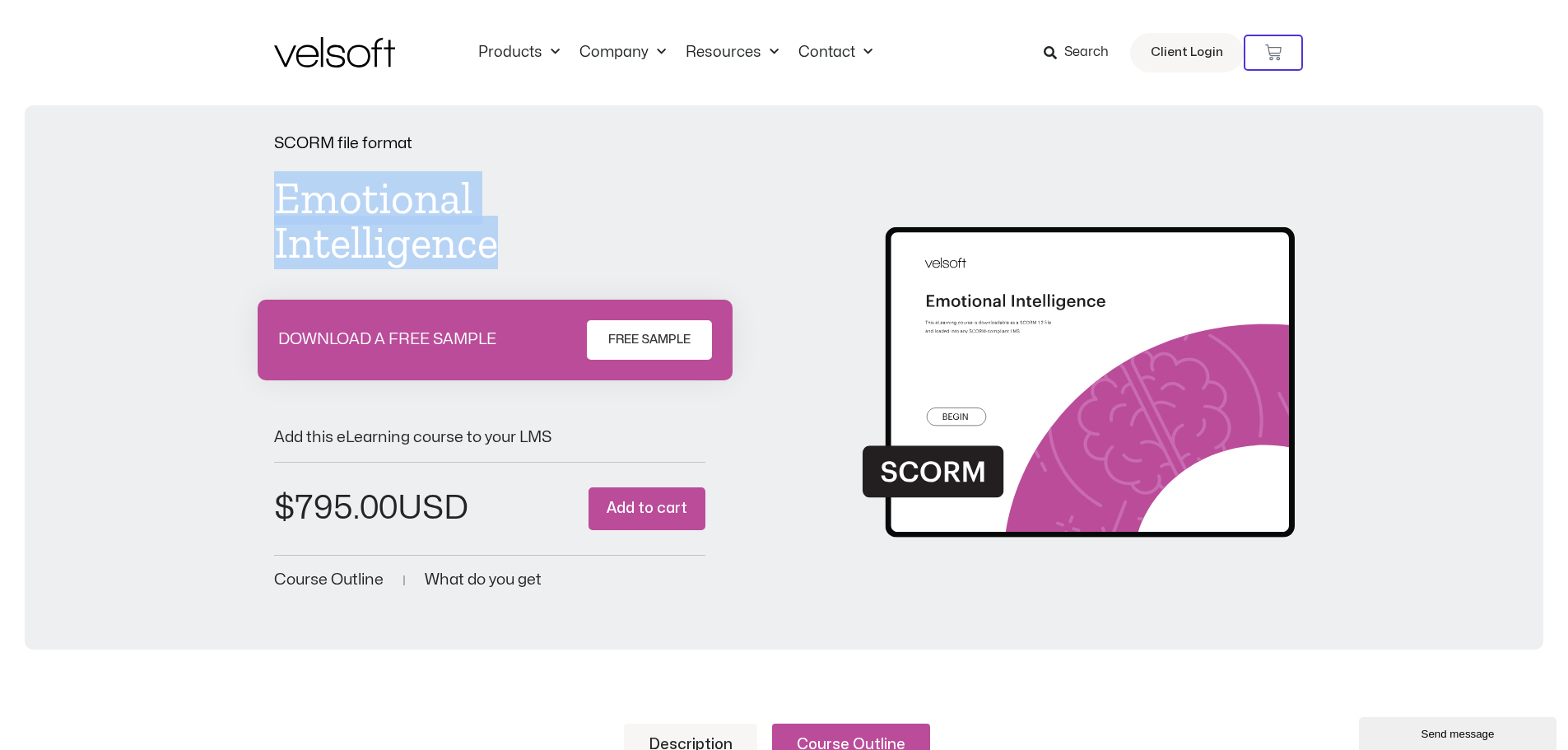
drag, startPoint x: 499, startPoint y: 242, endPoint x: 278, endPoint y: 194, distance: 226.2
click at [278, 194] on h1 "Emotional Intelligence" at bounding box center [490, 221] width 432 height 89
copy h1 "Emotional Intelligence"
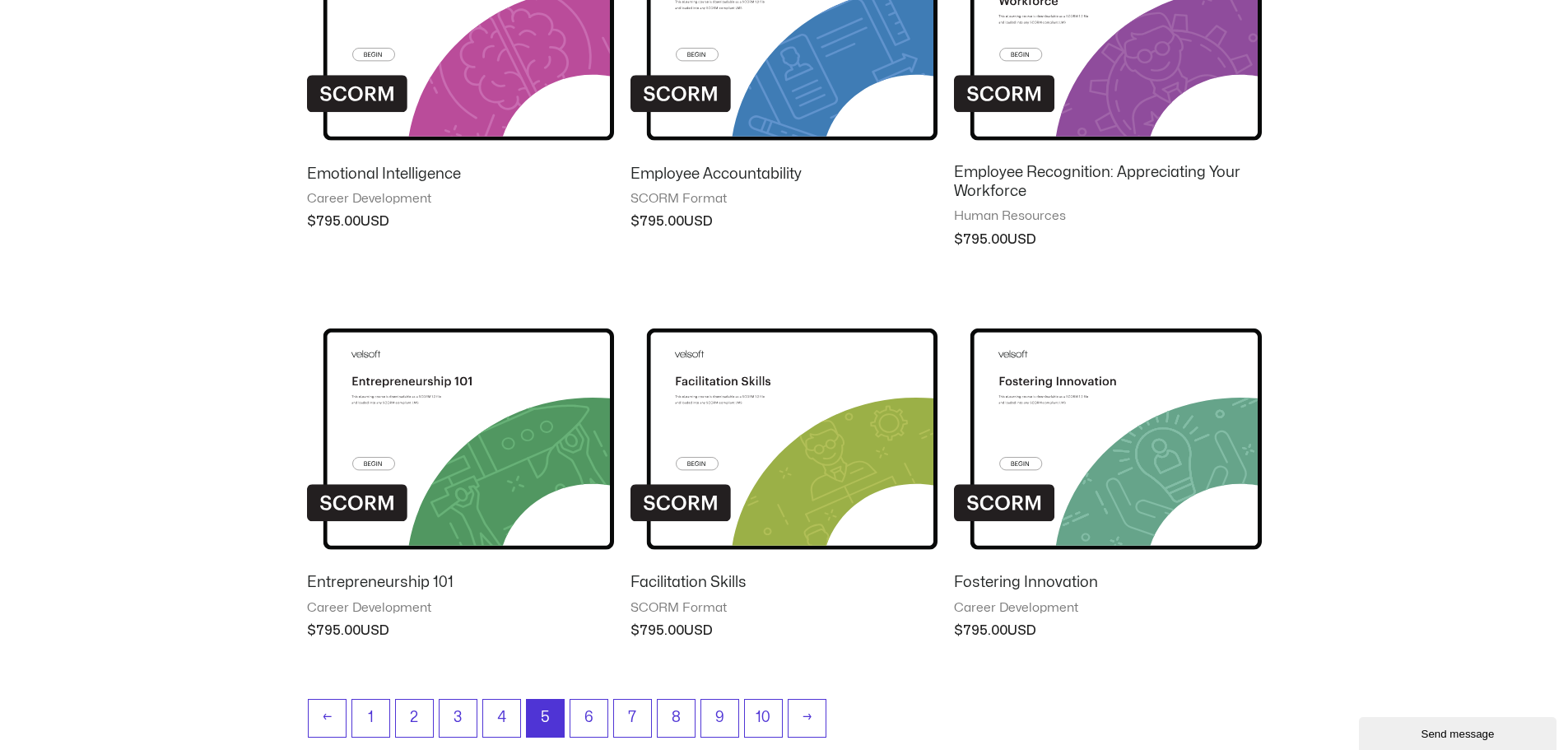
scroll to position [1291, 0]
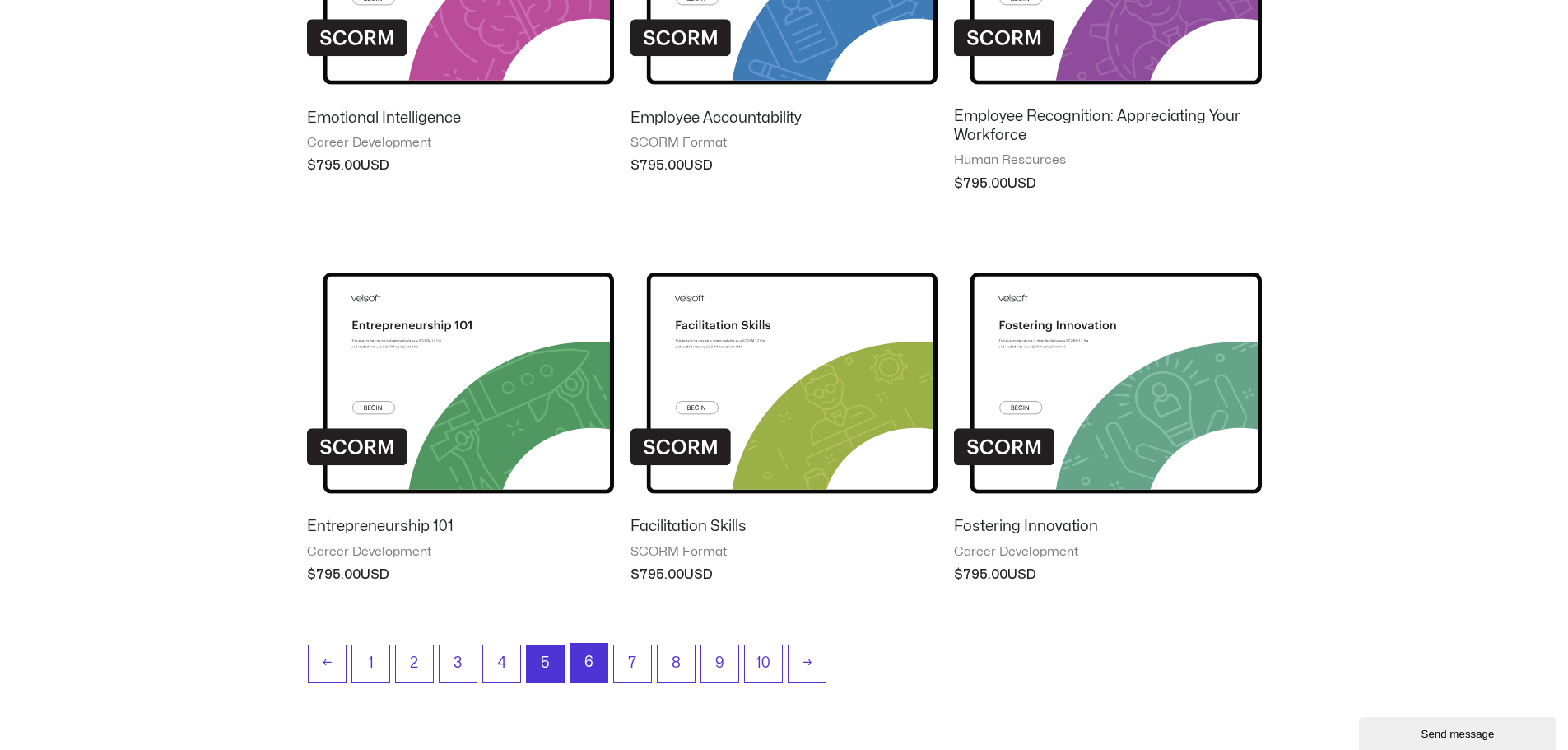
click at [586, 654] on link "6" at bounding box center [589, 663] width 37 height 38
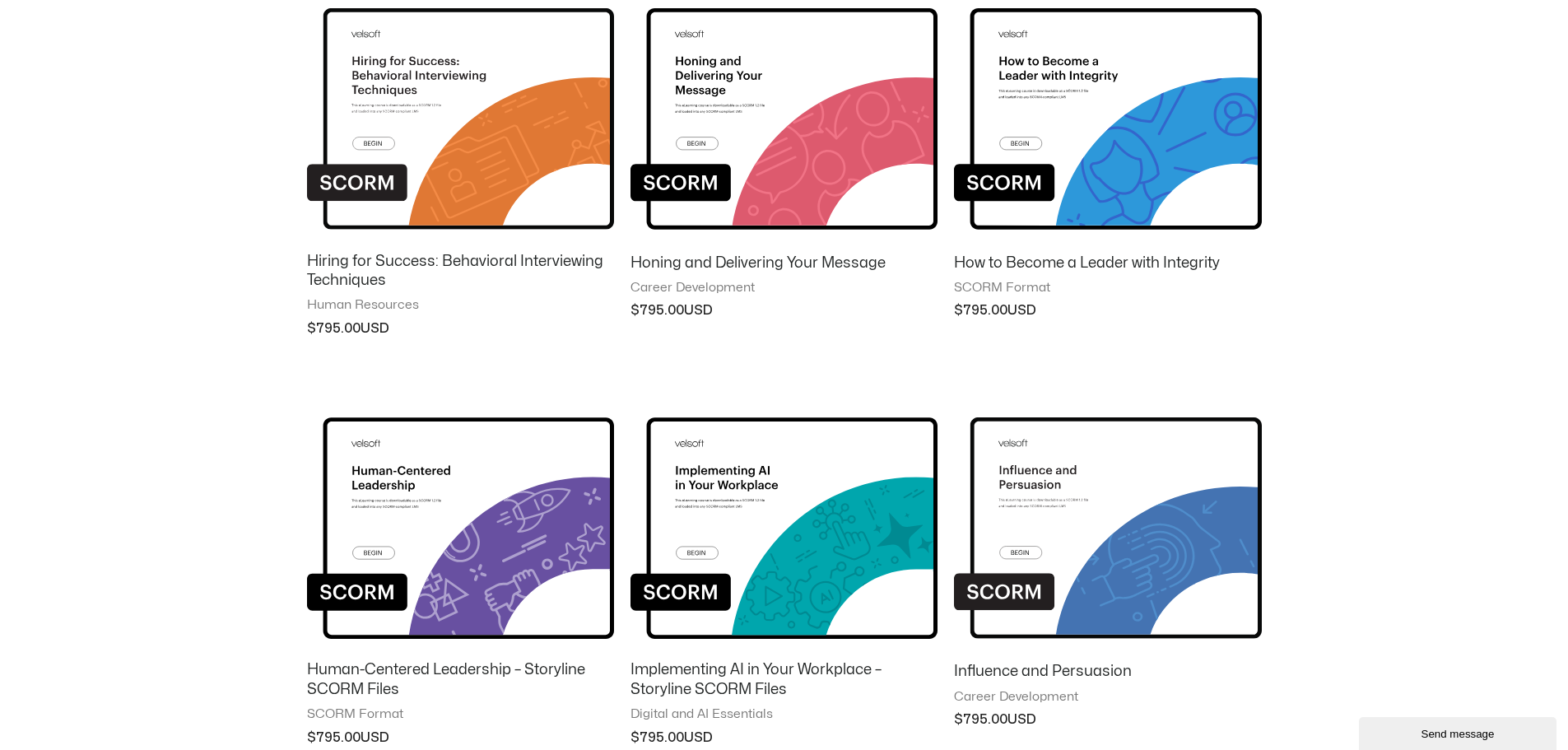
scroll to position [1152, 0]
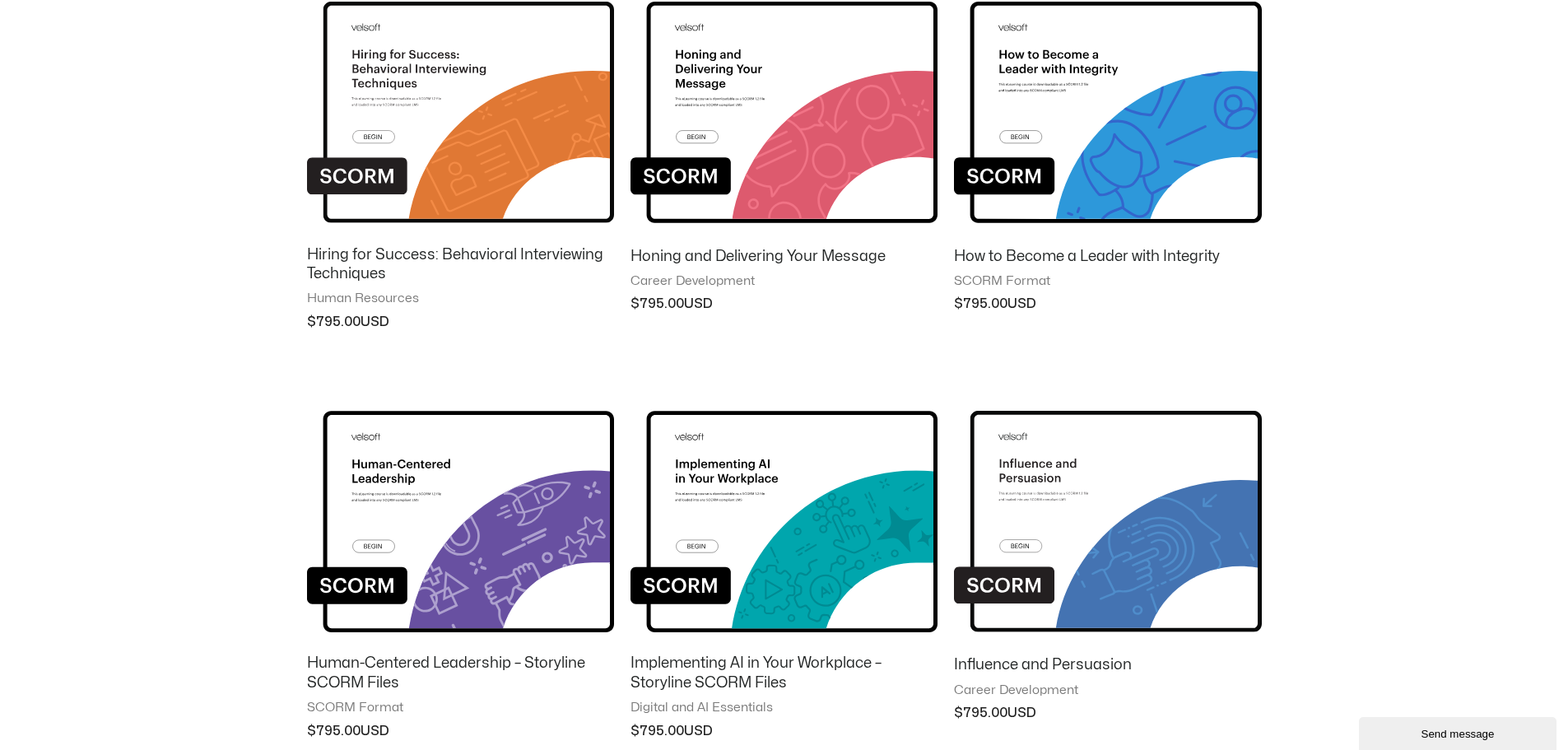
click at [1082, 124] on img at bounding box center [1107, 99] width 307 height 268
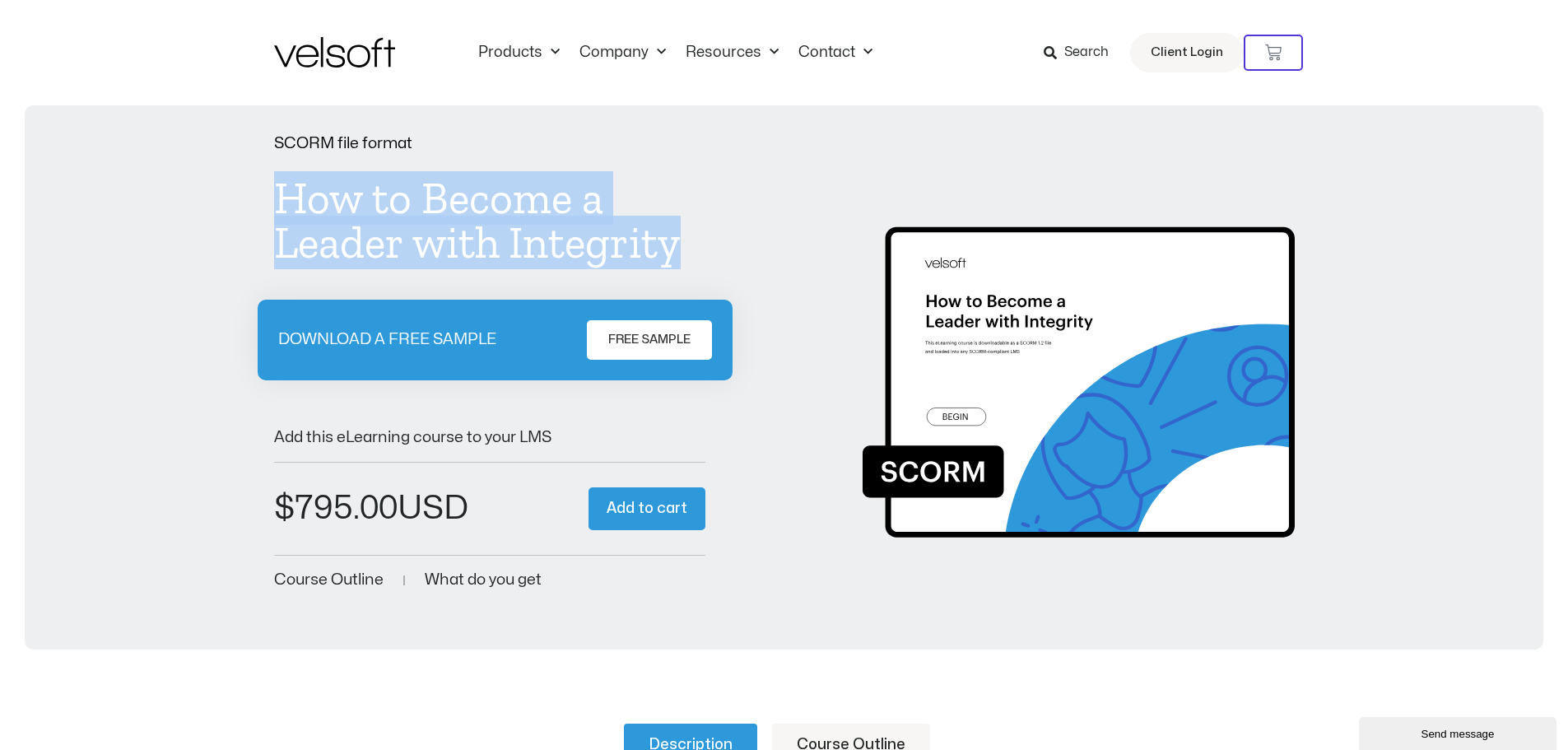
drag, startPoint x: 682, startPoint y: 242, endPoint x: 279, endPoint y: 195, distance: 405.7
click at [279, 195] on h1 "How to Become a Leader with Integrity" at bounding box center [490, 221] width 432 height 89
copy h1 "How to Become a Leader with Integrity"
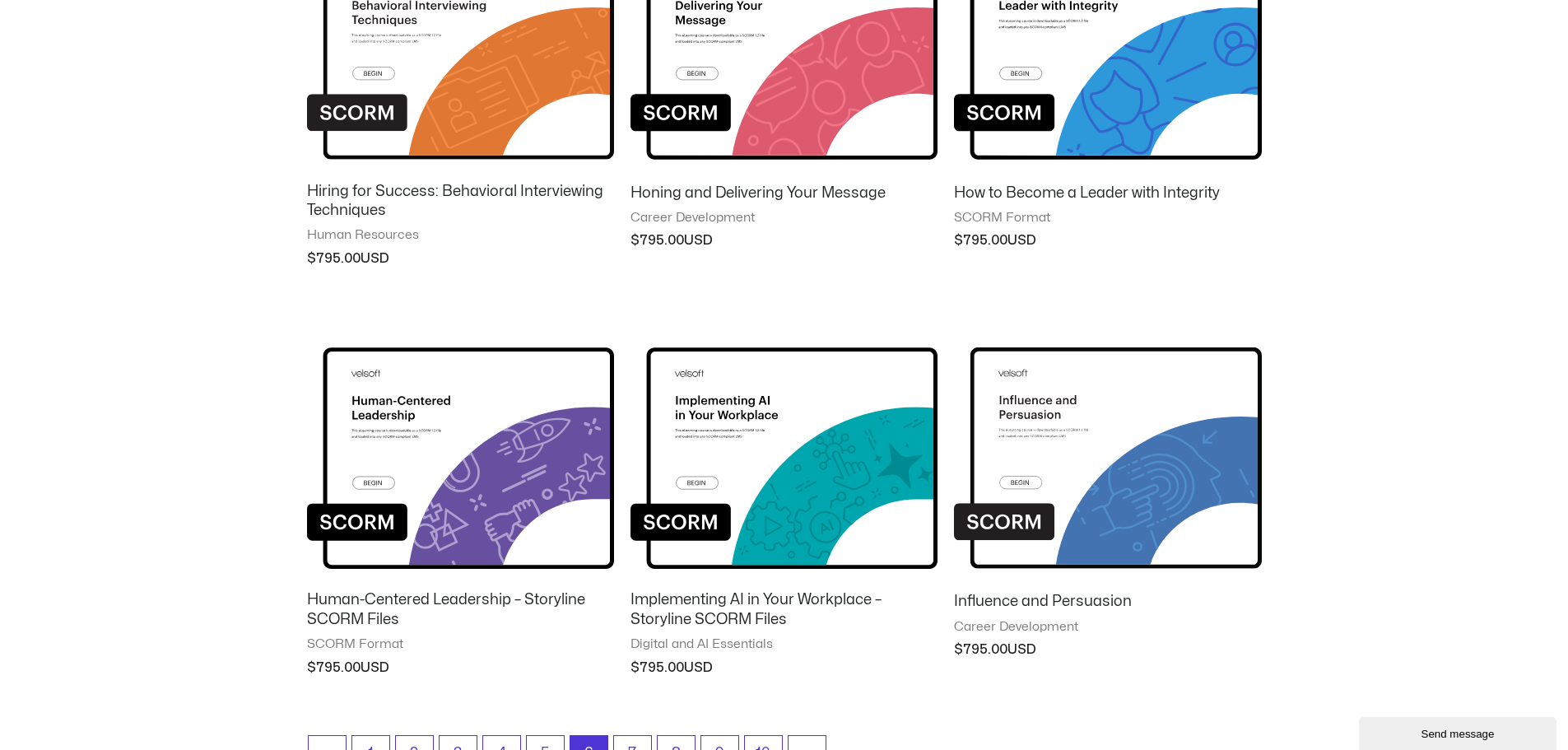
scroll to position [1308, 0]
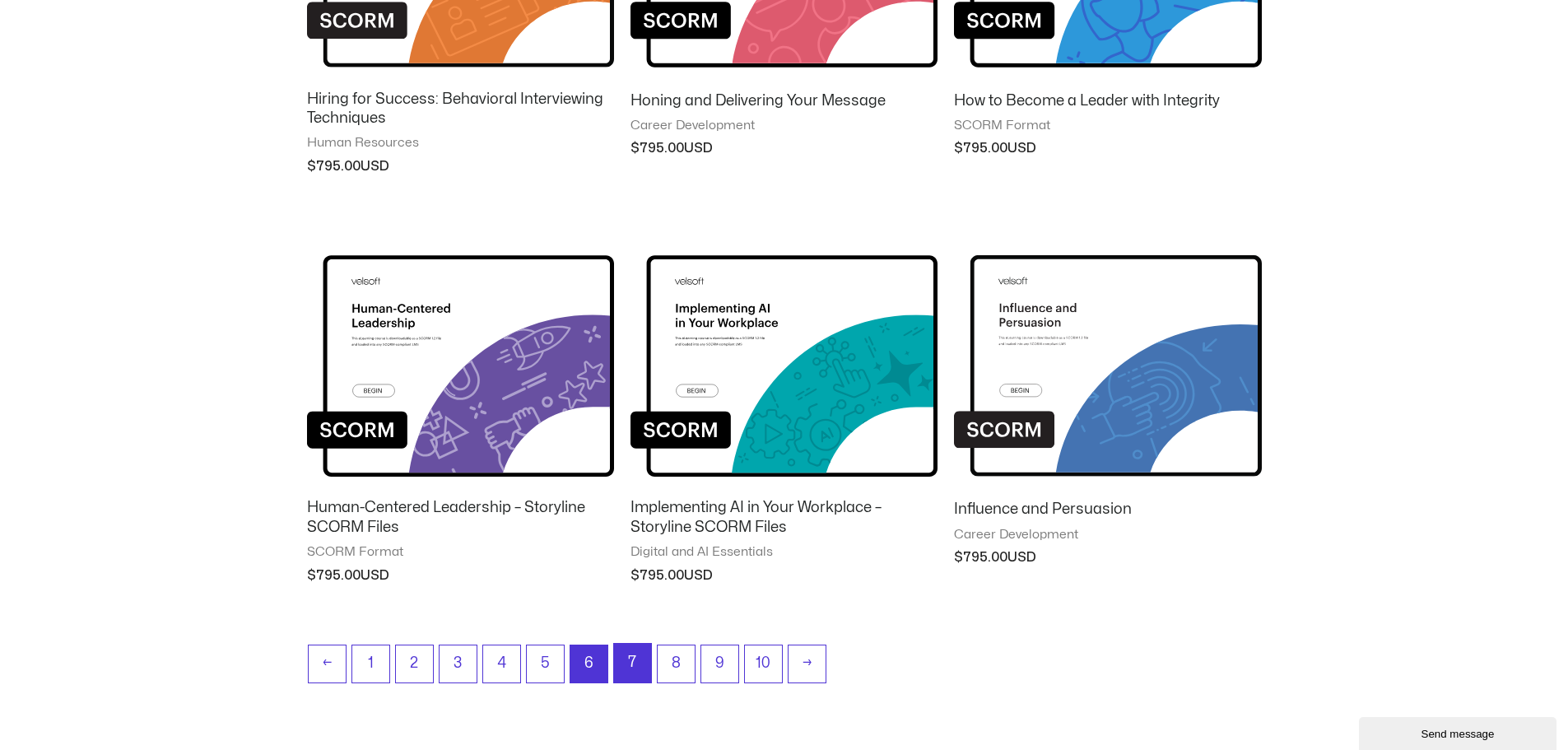
click at [632, 657] on link "7" at bounding box center [632, 663] width 37 height 38
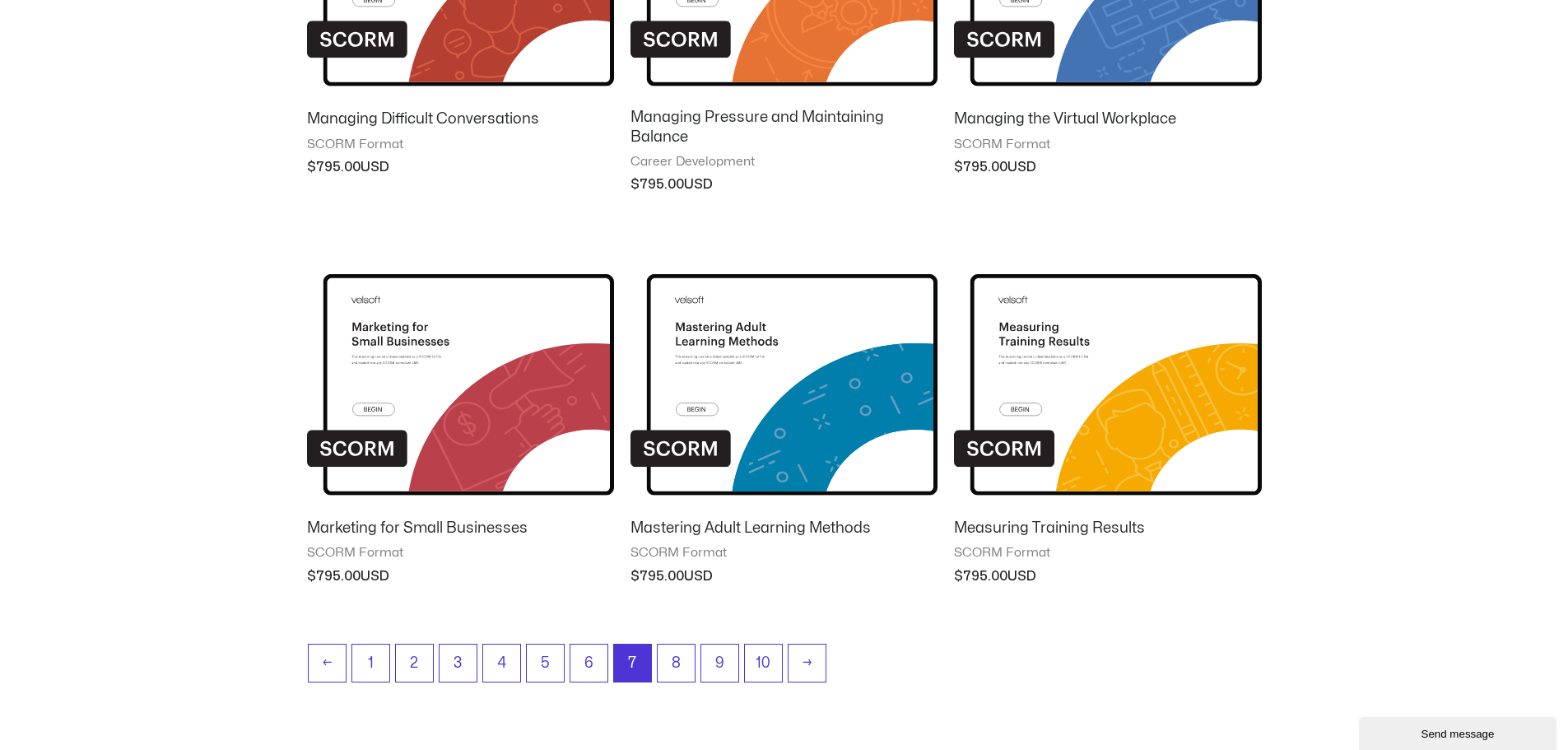
scroll to position [1273, 0]
click at [683, 652] on link "8" at bounding box center [677, 663] width 37 height 38
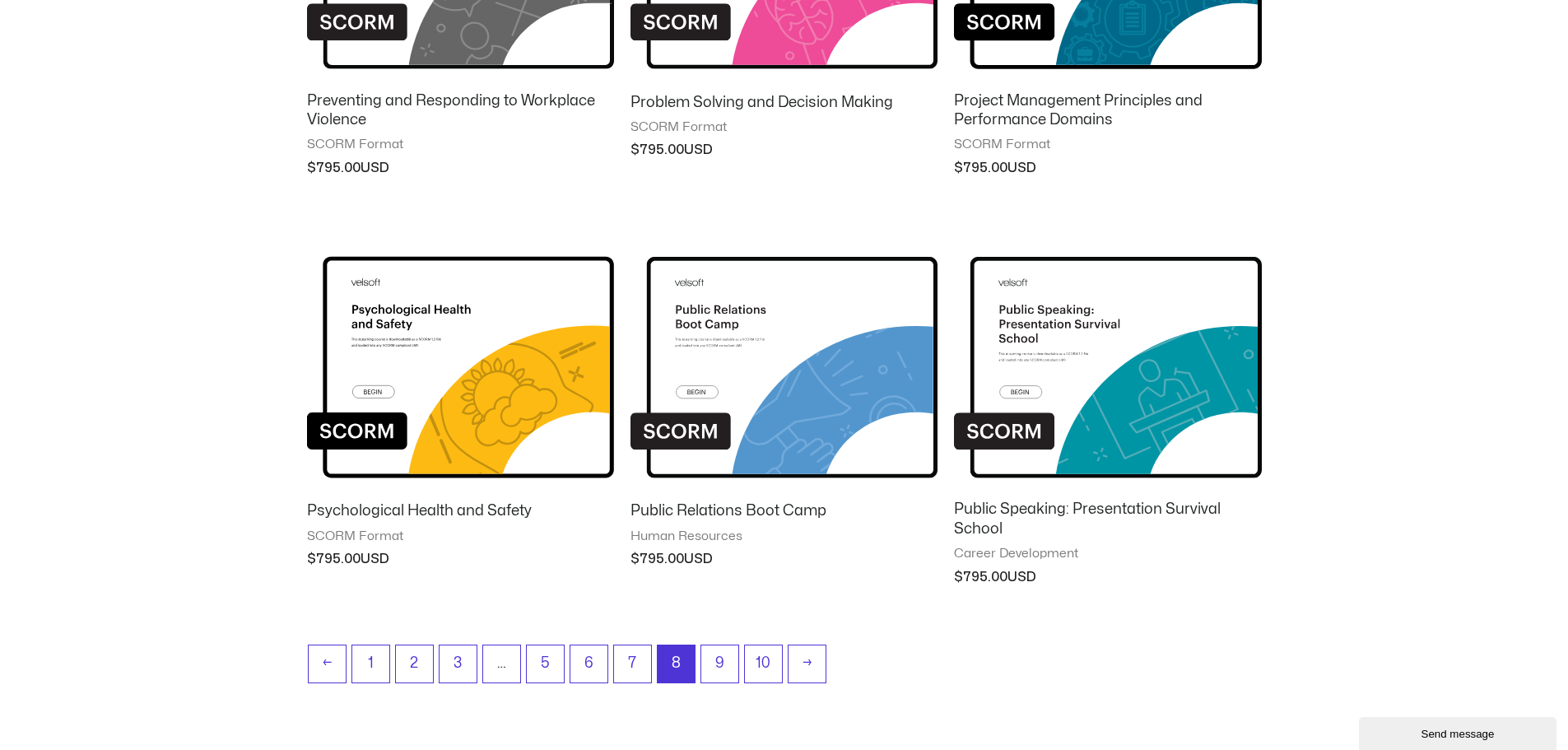
scroll to position [1308, 0]
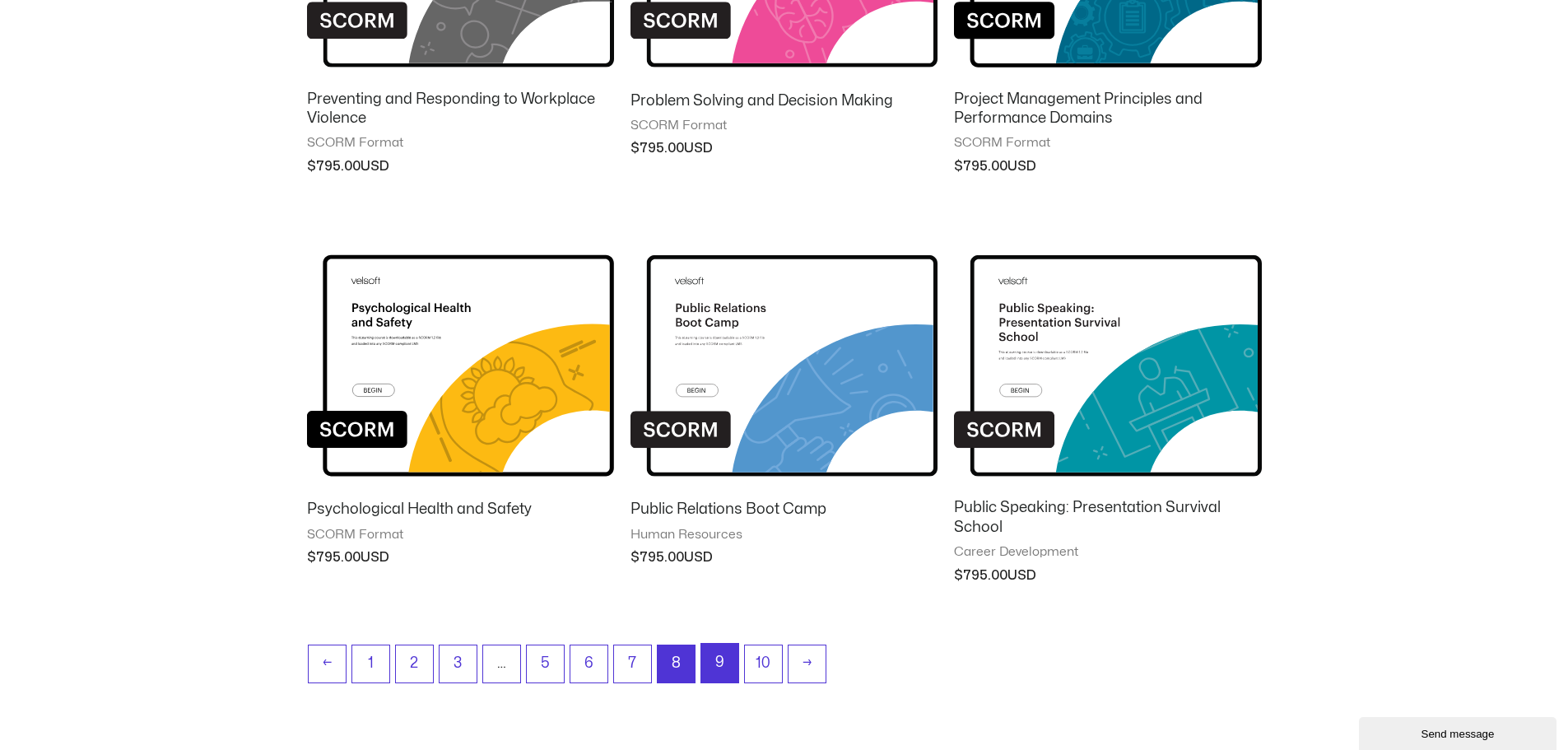
click at [709, 664] on link "9" at bounding box center [720, 663] width 37 height 38
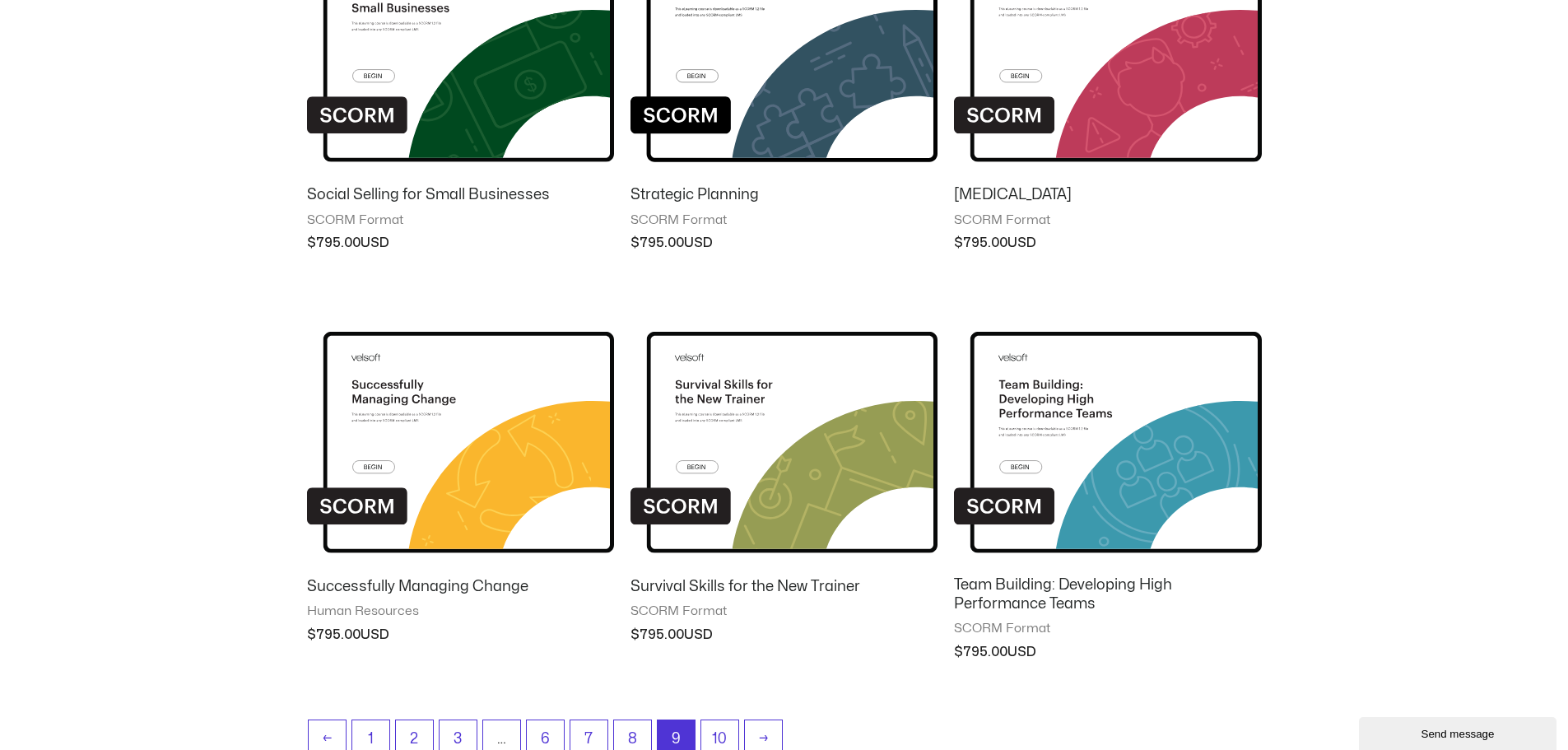
scroll to position [1234, 0]
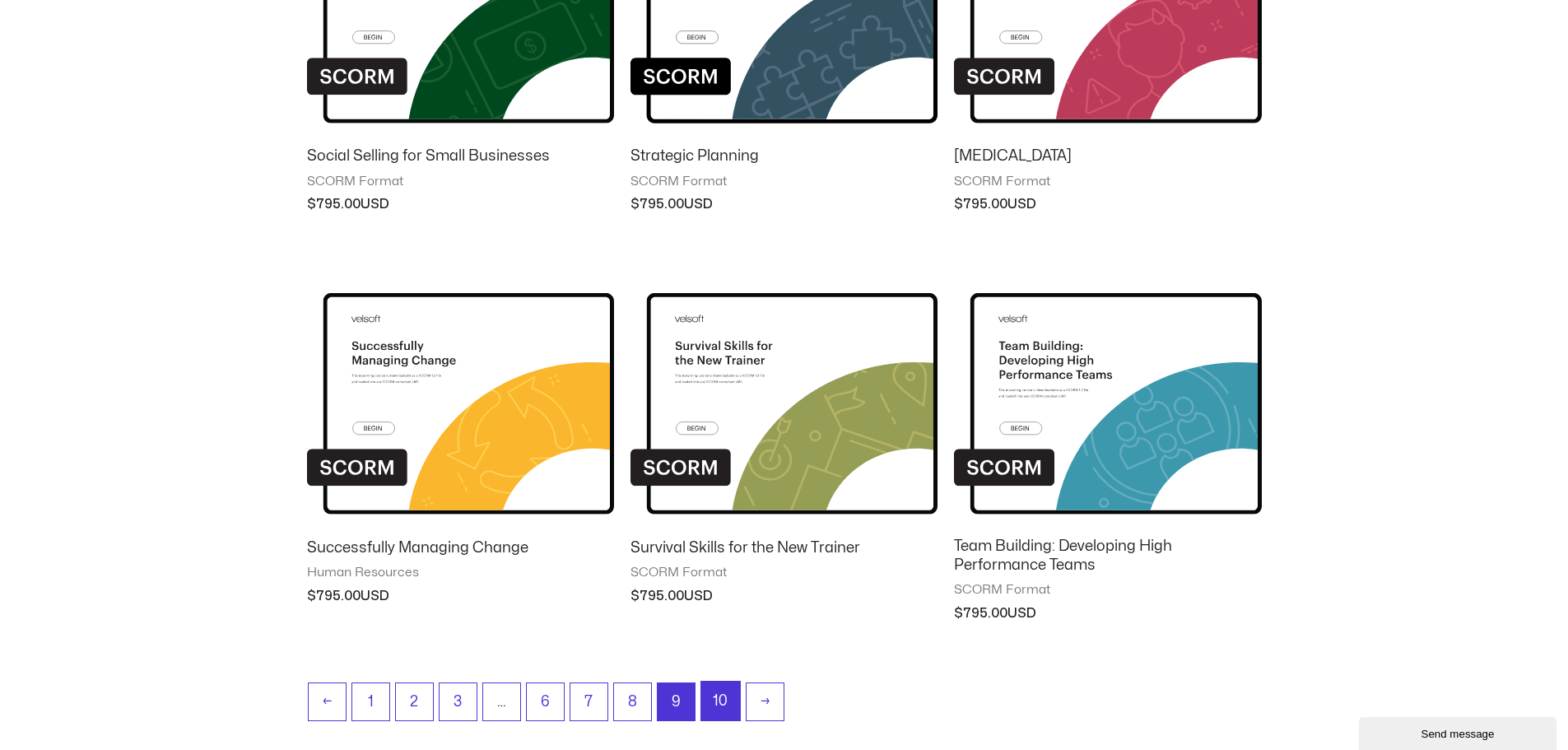
click at [719, 706] on link "10" at bounding box center [720, 700] width 38 height 38
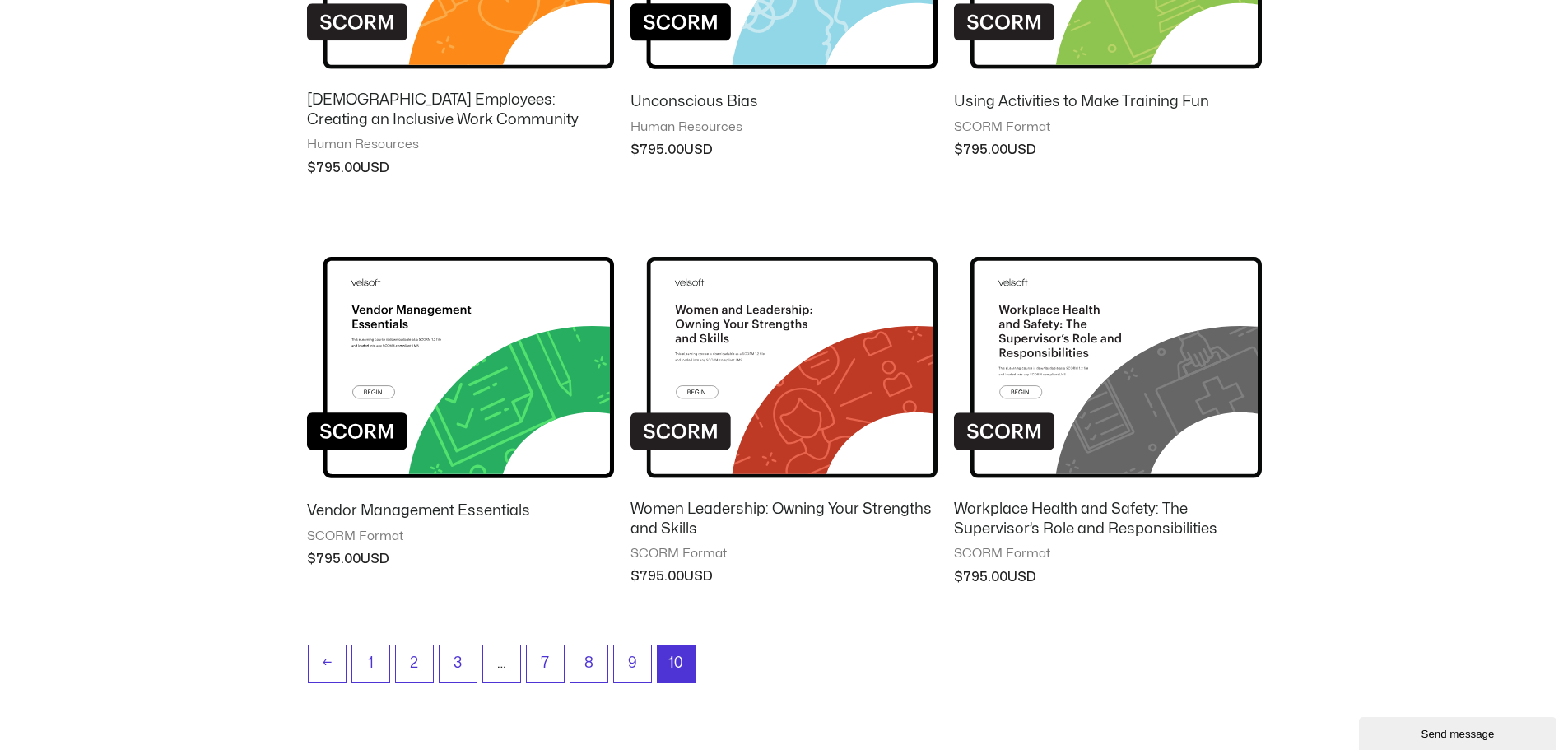
scroll to position [881, 0]
